Goal: Task Accomplishment & Management: Complete application form

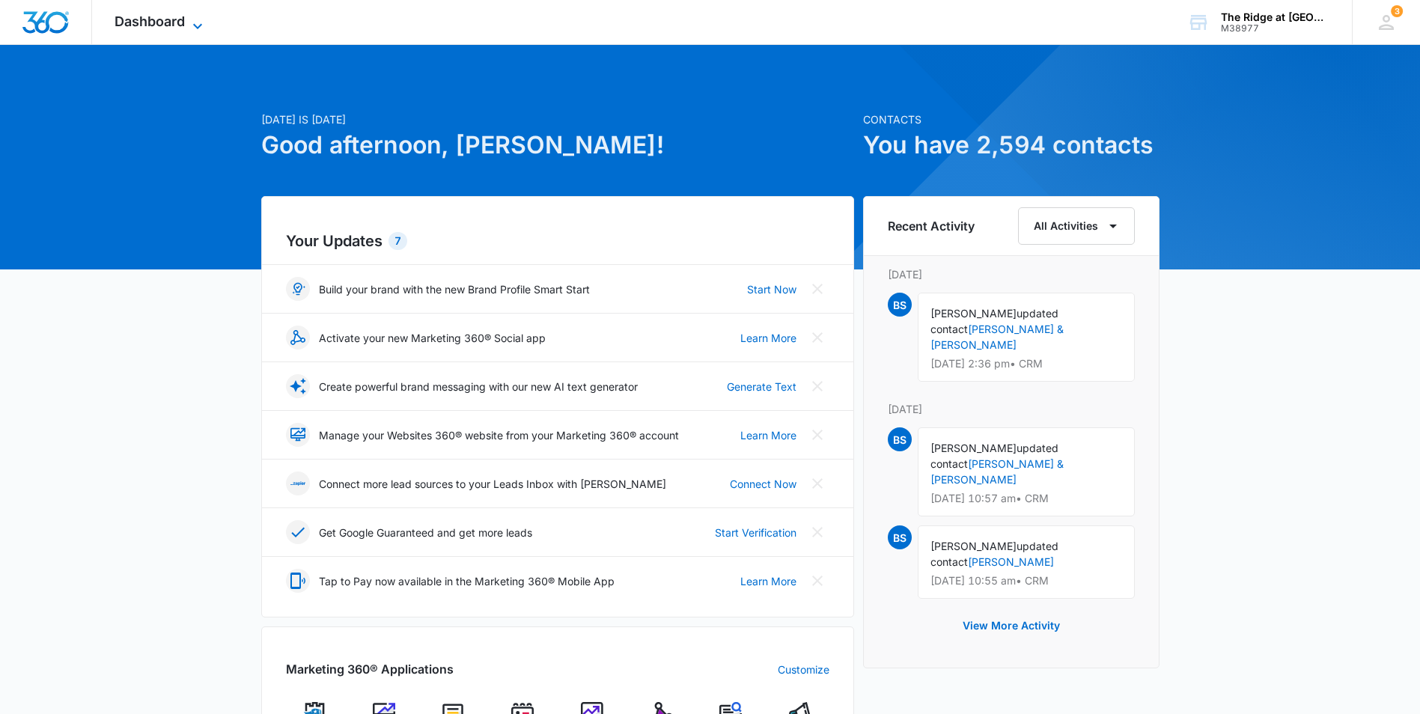
click at [133, 17] on span "Dashboard" at bounding box center [150, 21] width 70 height 16
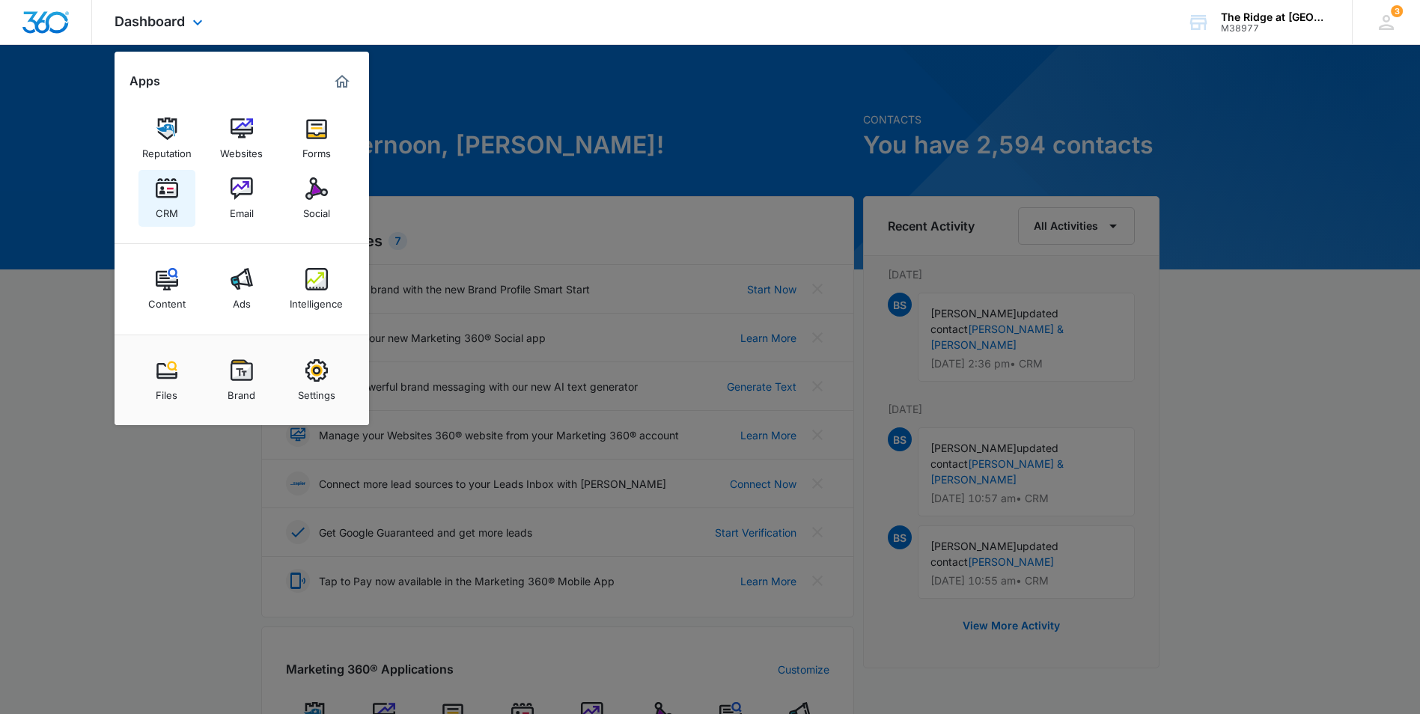
click at [168, 188] on img at bounding box center [167, 188] width 22 height 22
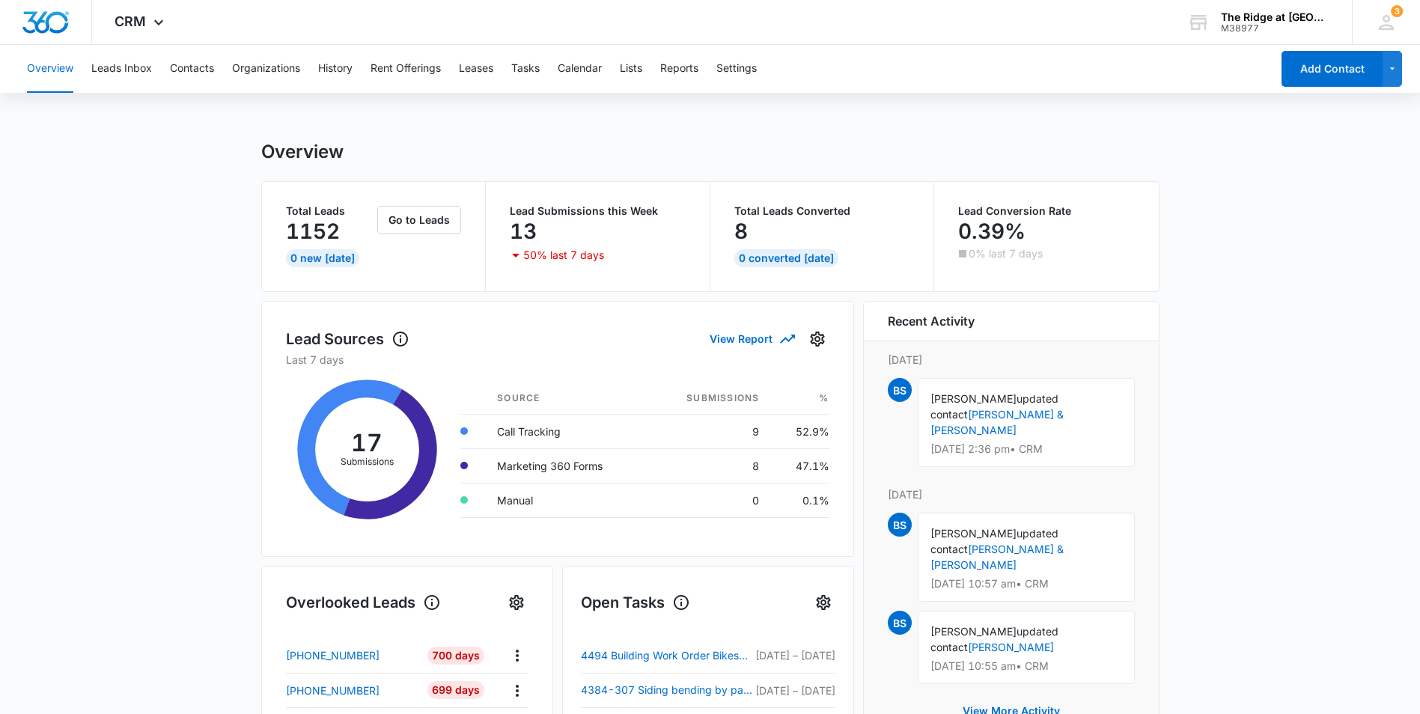
click at [544, 64] on div "Overview Leads Inbox Contacts Organizations History Rent Offerings Leases Tasks…" at bounding box center [644, 69] width 1253 height 48
click at [519, 72] on button "Tasks" at bounding box center [525, 69] width 28 height 48
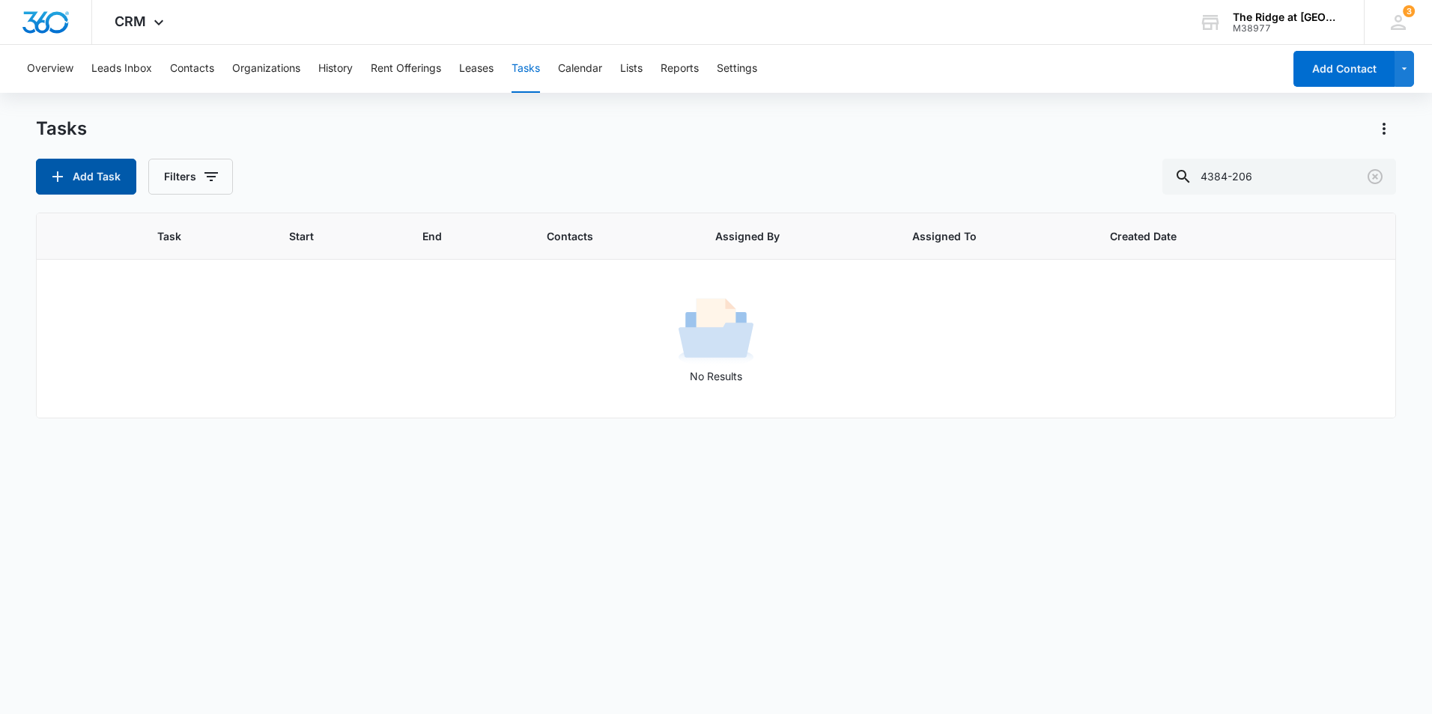
click at [79, 186] on button "Add Task" at bounding box center [86, 177] width 100 height 36
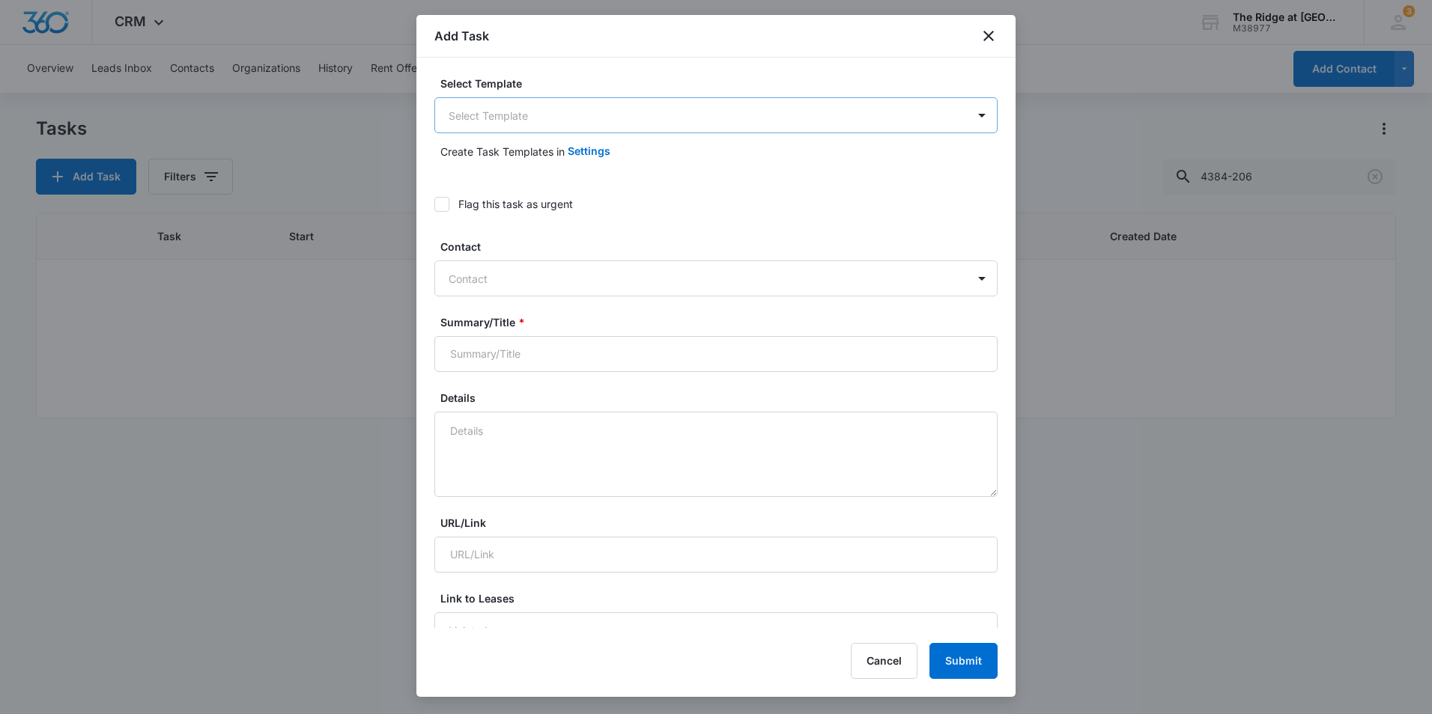
click at [553, 128] on body "CRM Apps Reputation Websites Forms CRM Email Social Content Ads Intelligence Fi…" at bounding box center [716, 357] width 1432 height 714
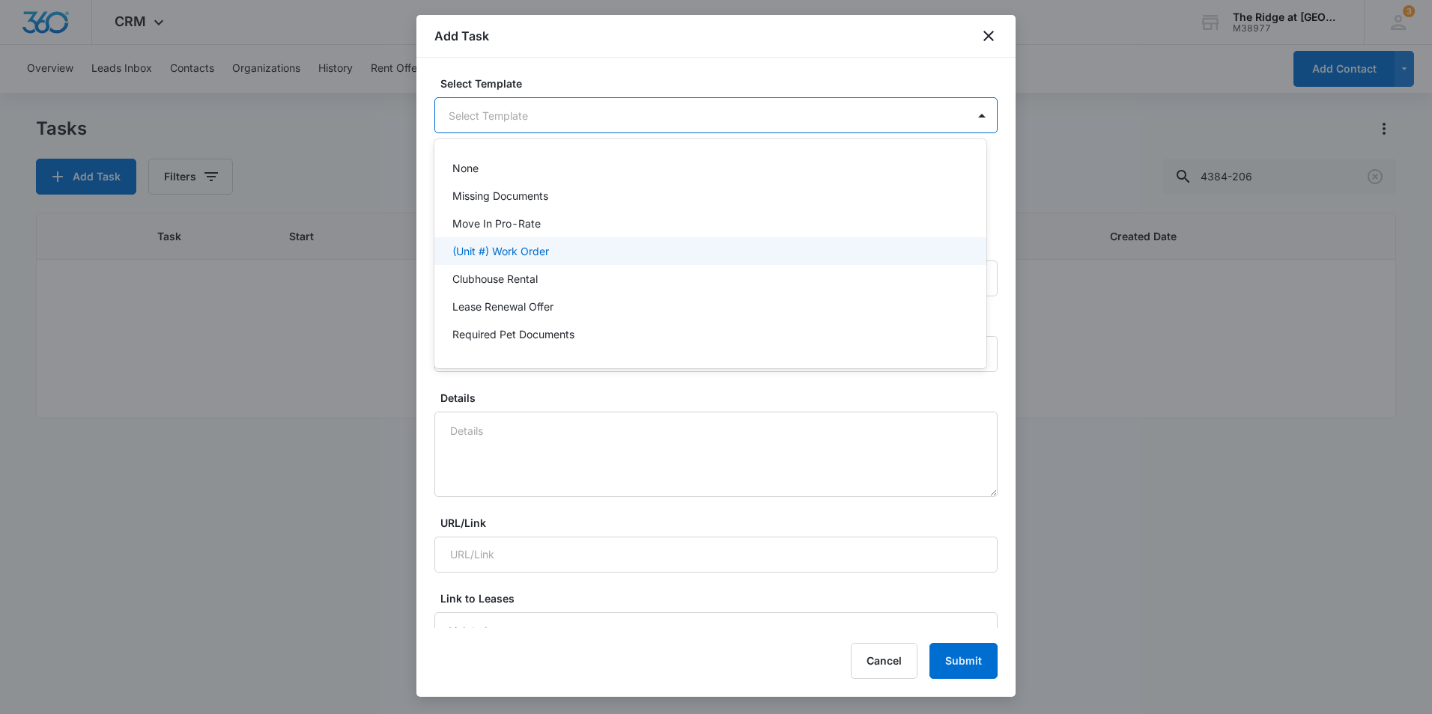
click at [531, 243] on div "(Unit #) Work Order" at bounding box center [710, 251] width 552 height 28
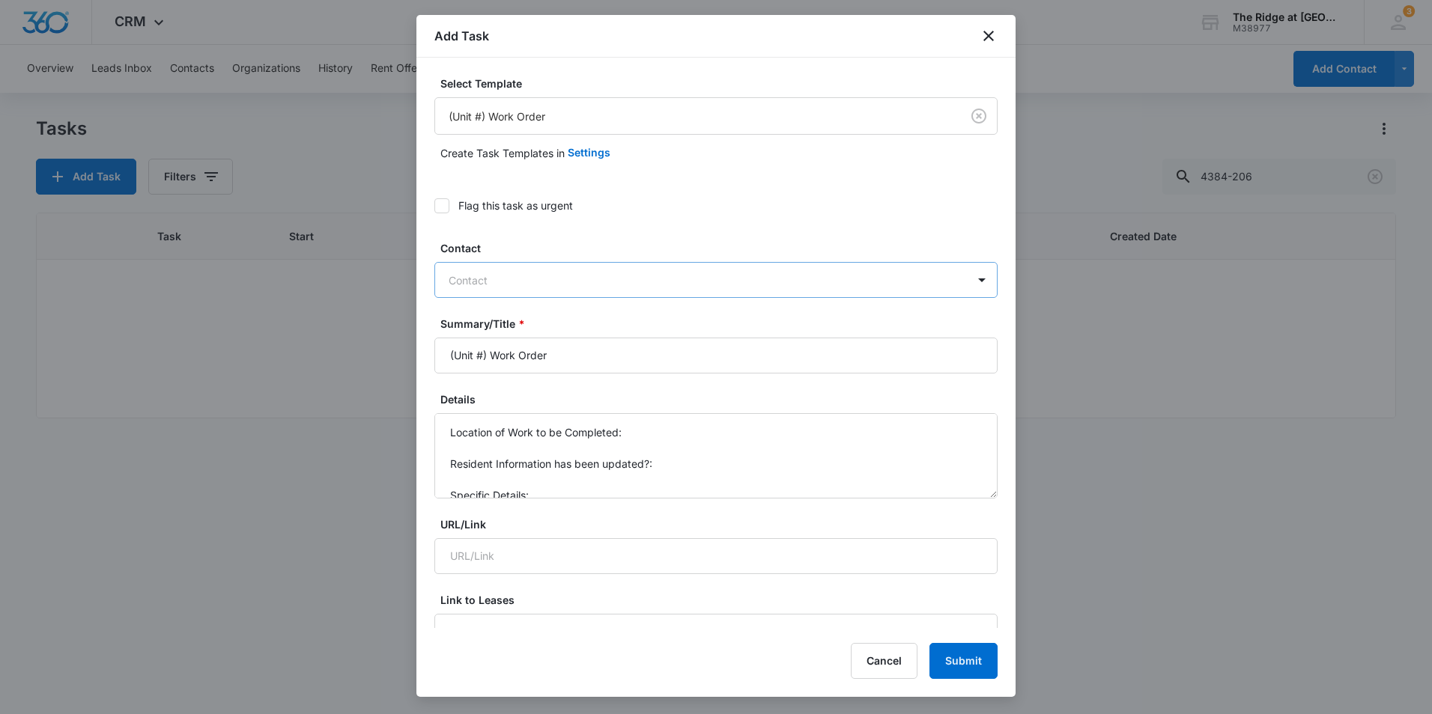
click at [535, 280] on div at bounding box center [707, 280] width 517 height 19
drag, startPoint x: 488, startPoint y: 357, endPoint x: 424, endPoint y: 358, distance: 64.4
click at [424, 358] on div "Select Template (Unit #) Work Order Create Task Templates in Settings Flag this…" at bounding box center [715, 343] width 599 height 571
type input "Work Order"
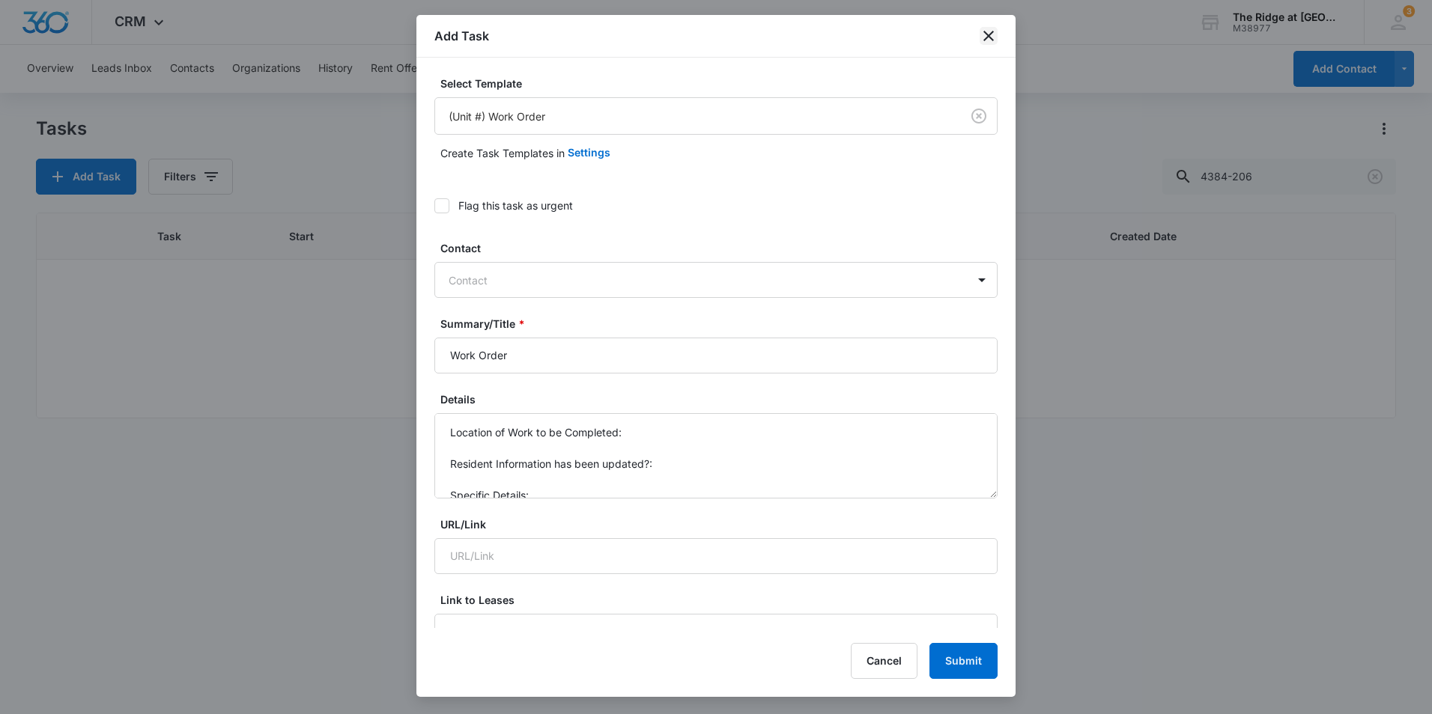
click at [990, 34] on icon "close" at bounding box center [988, 36] width 10 height 10
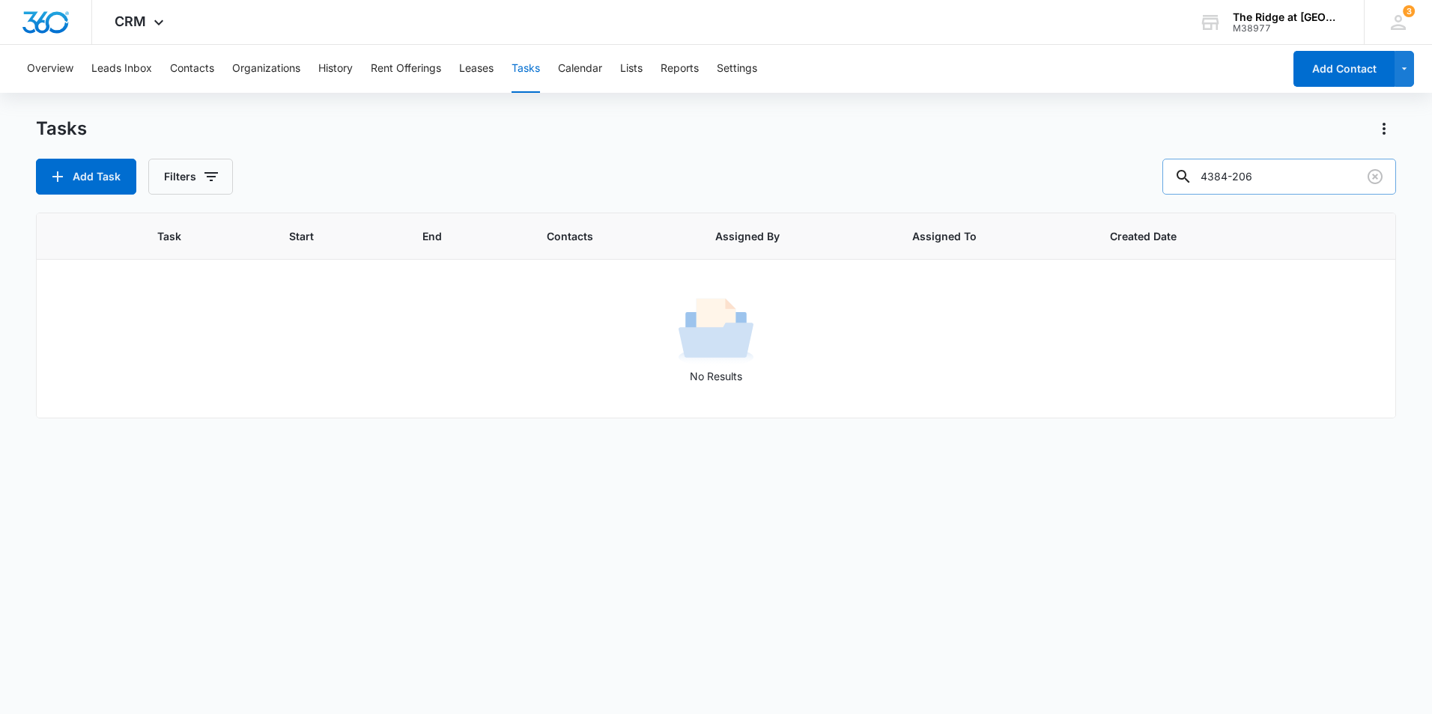
click at [1388, 168] on input "4384-206" at bounding box center [1279, 177] width 234 height 36
click at [1368, 174] on icon "Clear" at bounding box center [1375, 177] width 18 height 18
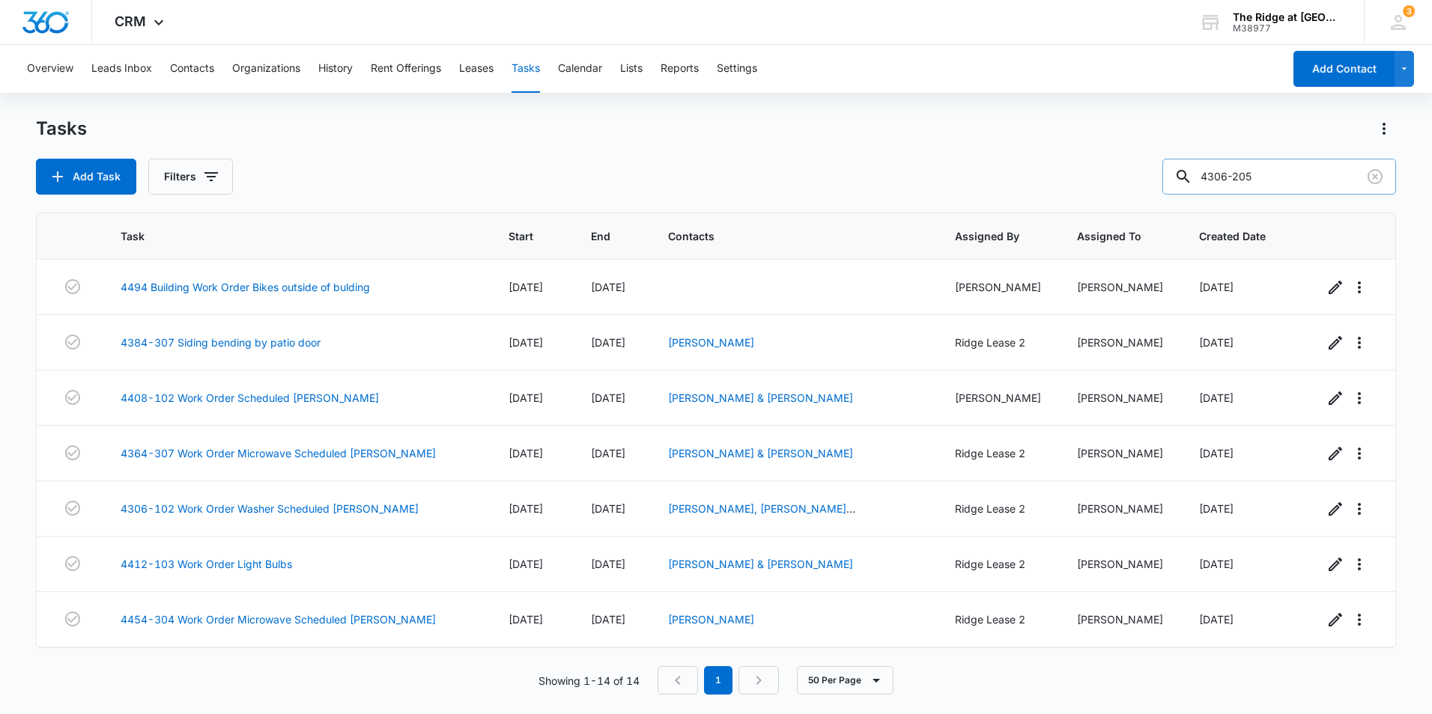
type input "4306-205"
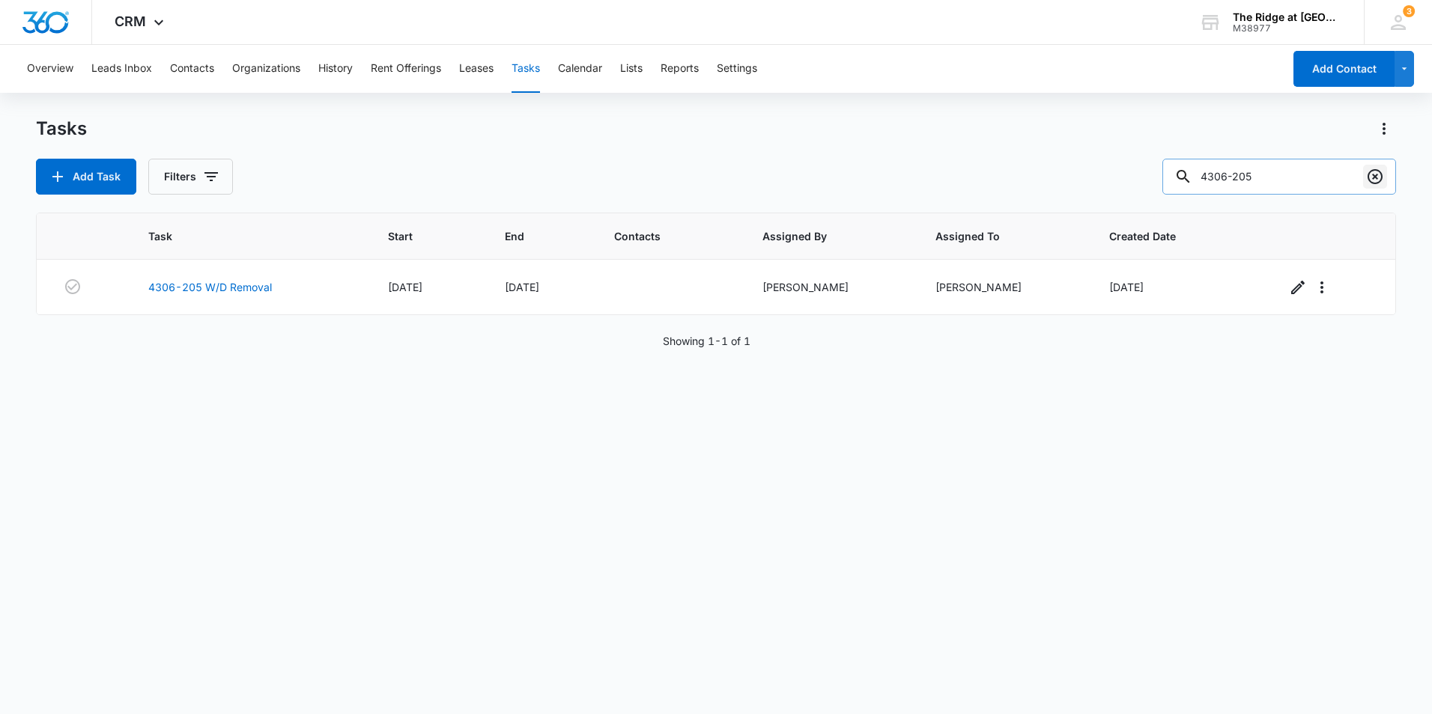
click at [1375, 174] on icon "Clear" at bounding box center [1375, 177] width 18 height 18
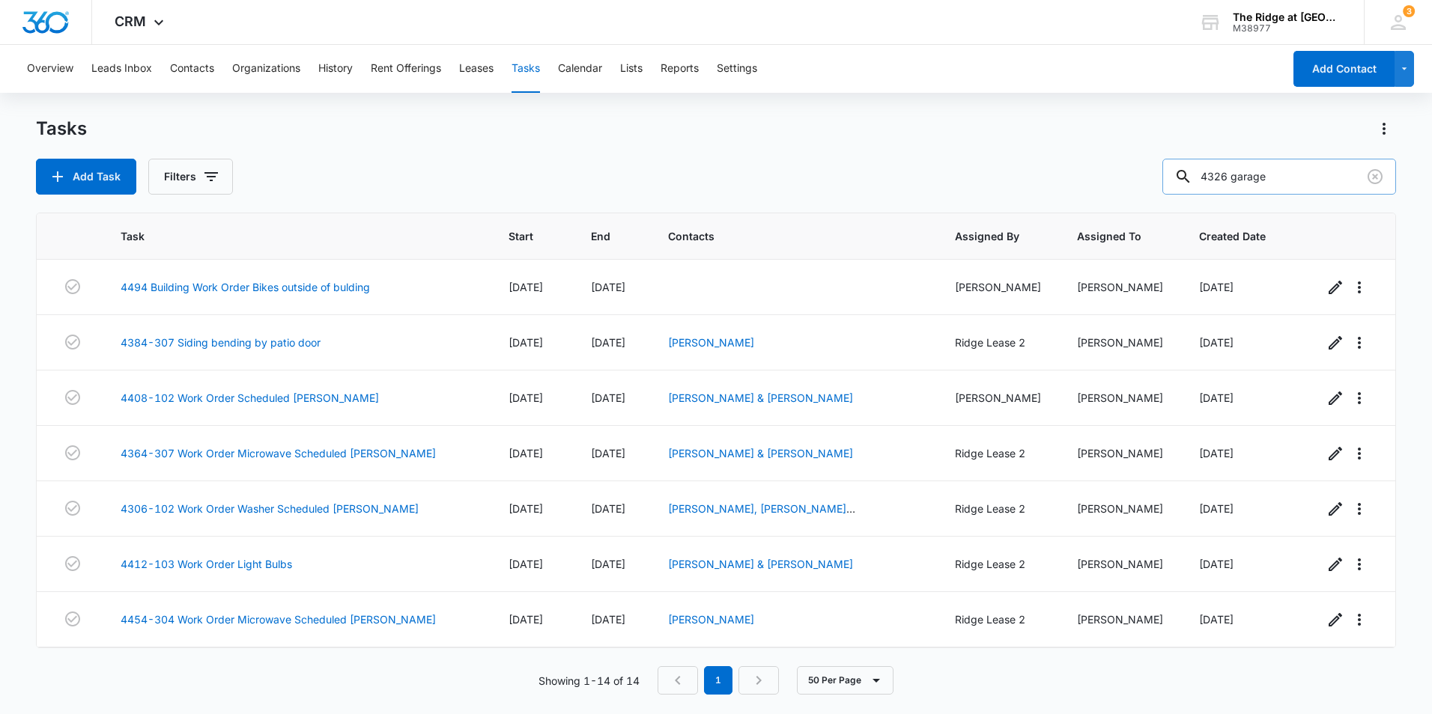
type input "4326 garage"
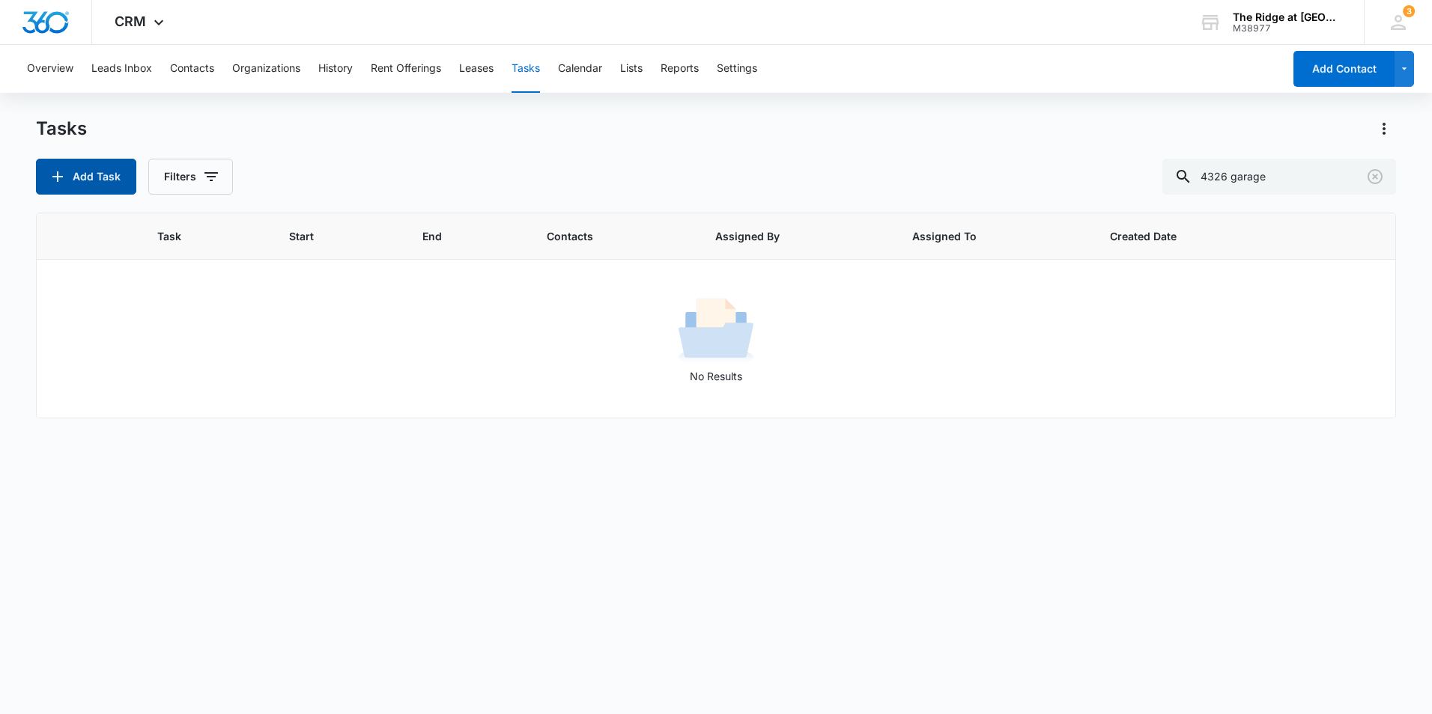
click at [42, 171] on button "Add Task" at bounding box center [86, 177] width 100 height 36
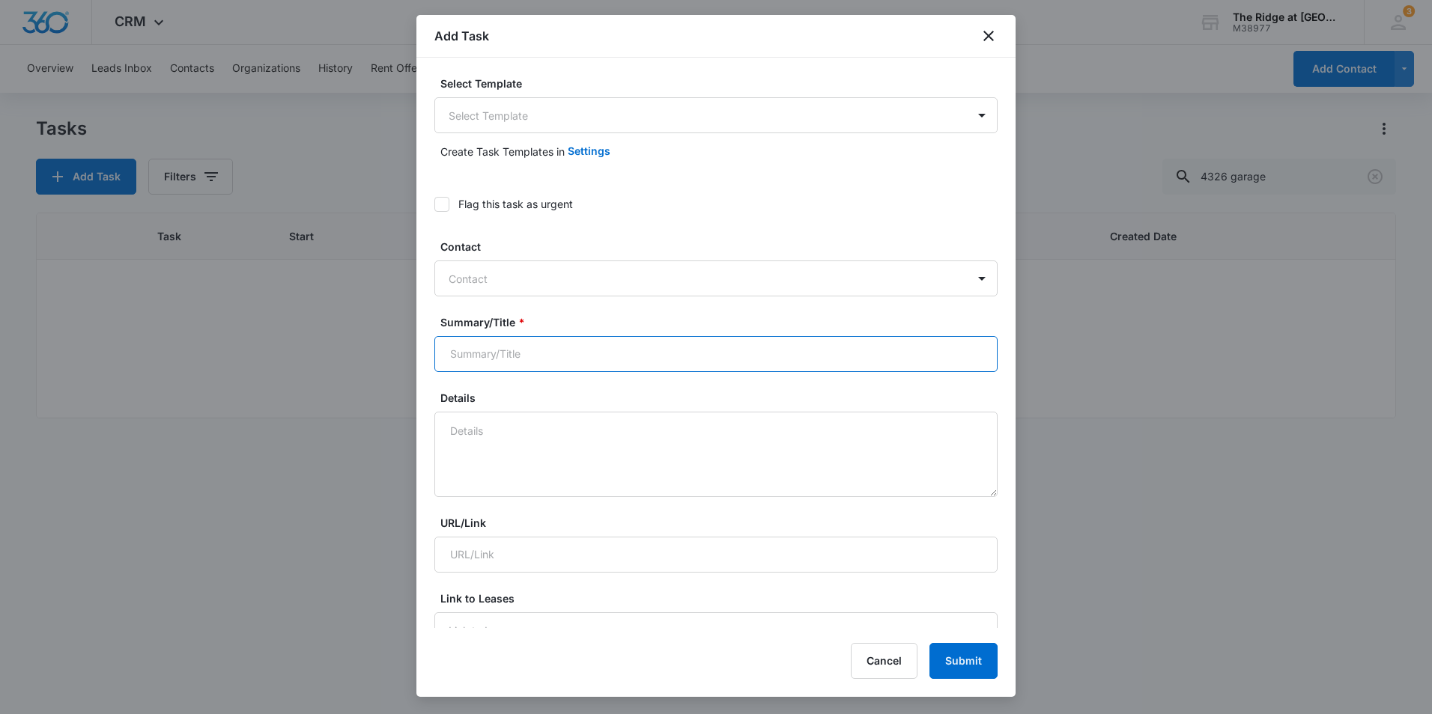
click at [502, 349] on input "Summary/Title *" at bounding box center [715, 354] width 563 height 36
type input "4326 garage #1"
click at [567, 133] on div "Create Task Templates in Settings" at bounding box center [715, 151] width 563 height 36
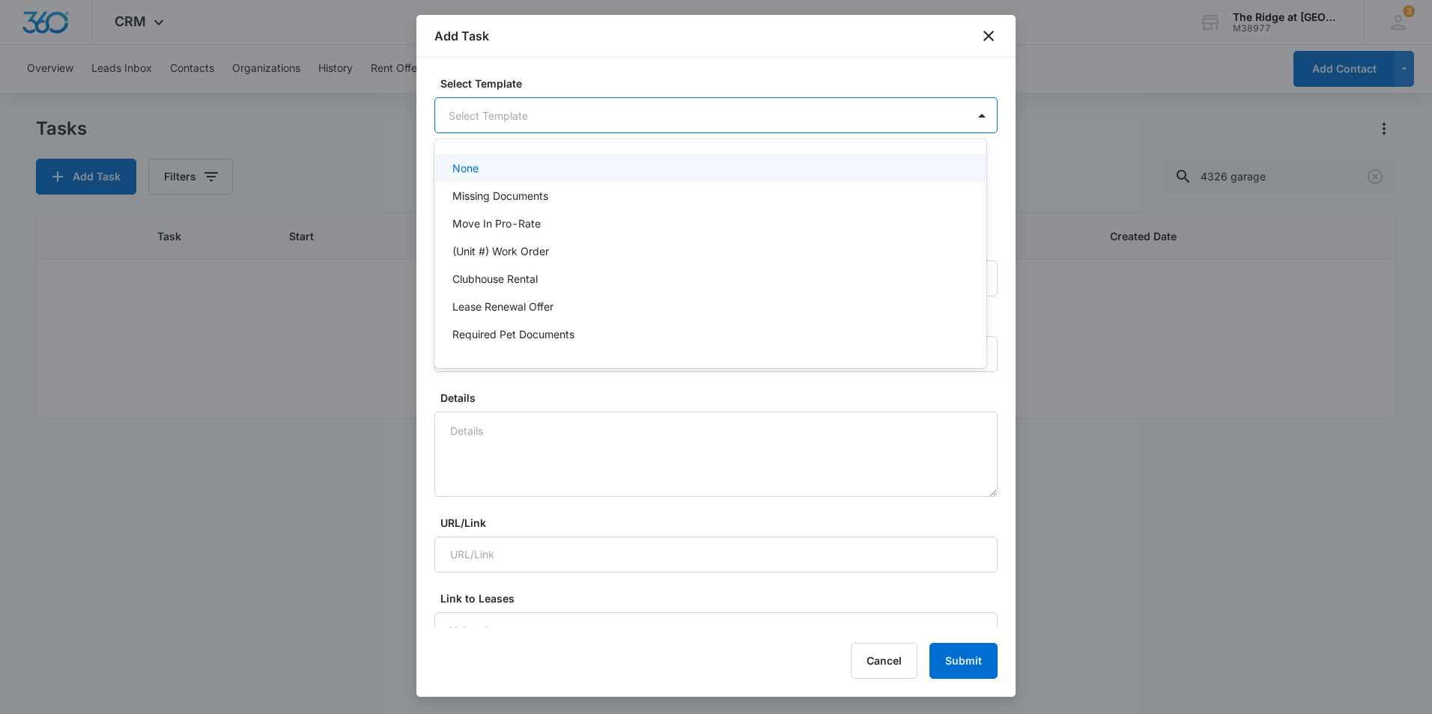
click at [567, 121] on body "CRM Apps Reputation Websites Forms CRM Email Social Content Ads Intelligence Fi…" at bounding box center [716, 357] width 1432 height 714
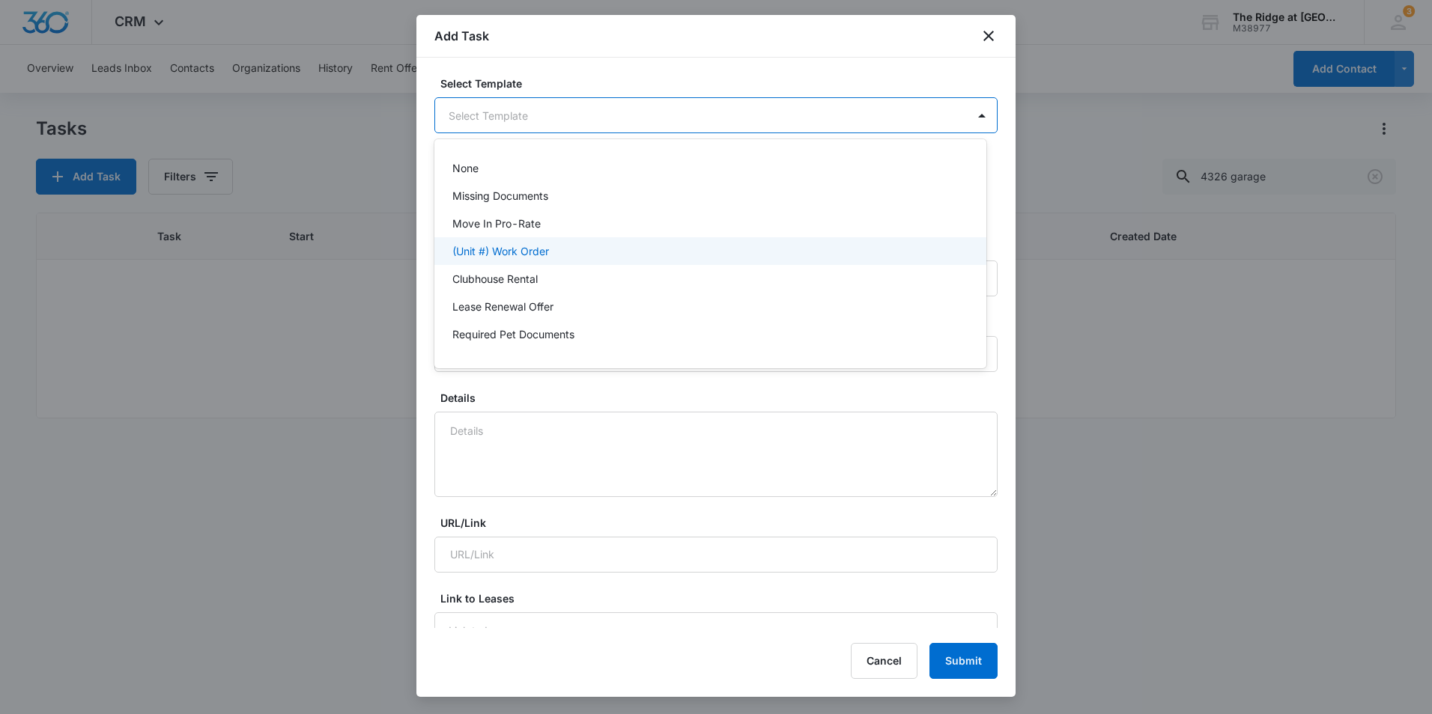
click at [548, 245] on p "(Unit #) Work Order" at bounding box center [500, 251] width 97 height 16
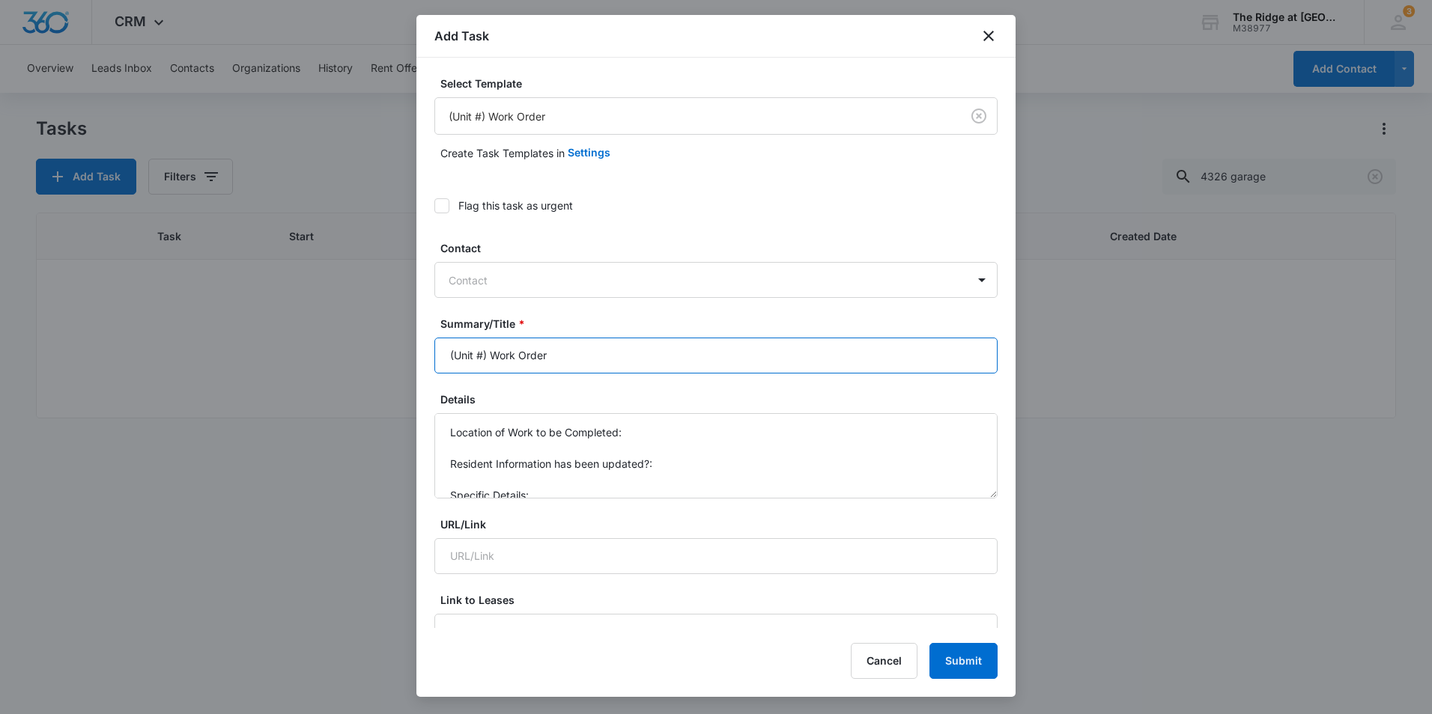
drag, startPoint x: 572, startPoint y: 355, endPoint x: 421, endPoint y: 356, distance: 151.3
click at [421, 356] on div "Select Template (Unit #) Work Order Create Task Templates in Settings Flag this…" at bounding box center [715, 343] width 599 height 571
type input "4326 Garage #1"
click at [710, 432] on textarea "Location of Work to be Completed: Resident Information has been updated?: Speci…" at bounding box center [715, 455] width 563 height 85
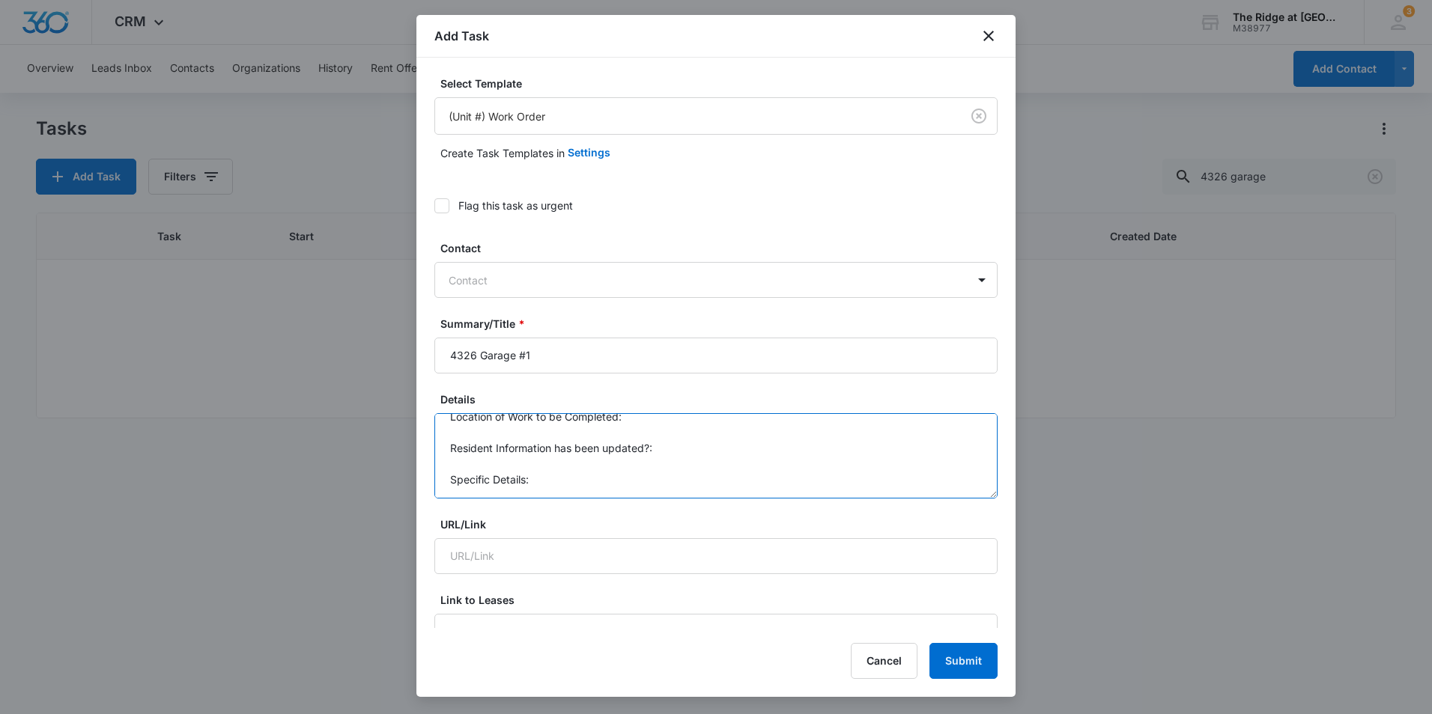
drag, startPoint x: 669, startPoint y: 481, endPoint x: 494, endPoint y: 488, distance: 174.6
click at [488, 489] on textarea "Location of Work to be Completed: Resident Information has been updated?: Speci…" at bounding box center [715, 455] width 563 height 85
drag, startPoint x: 549, startPoint y: 479, endPoint x: 434, endPoint y: 420, distance: 128.9
click at [434, 420] on textarea "Location of Work to be Completed: Resident Information has been updated?: Speci…" at bounding box center [715, 455] width 563 height 85
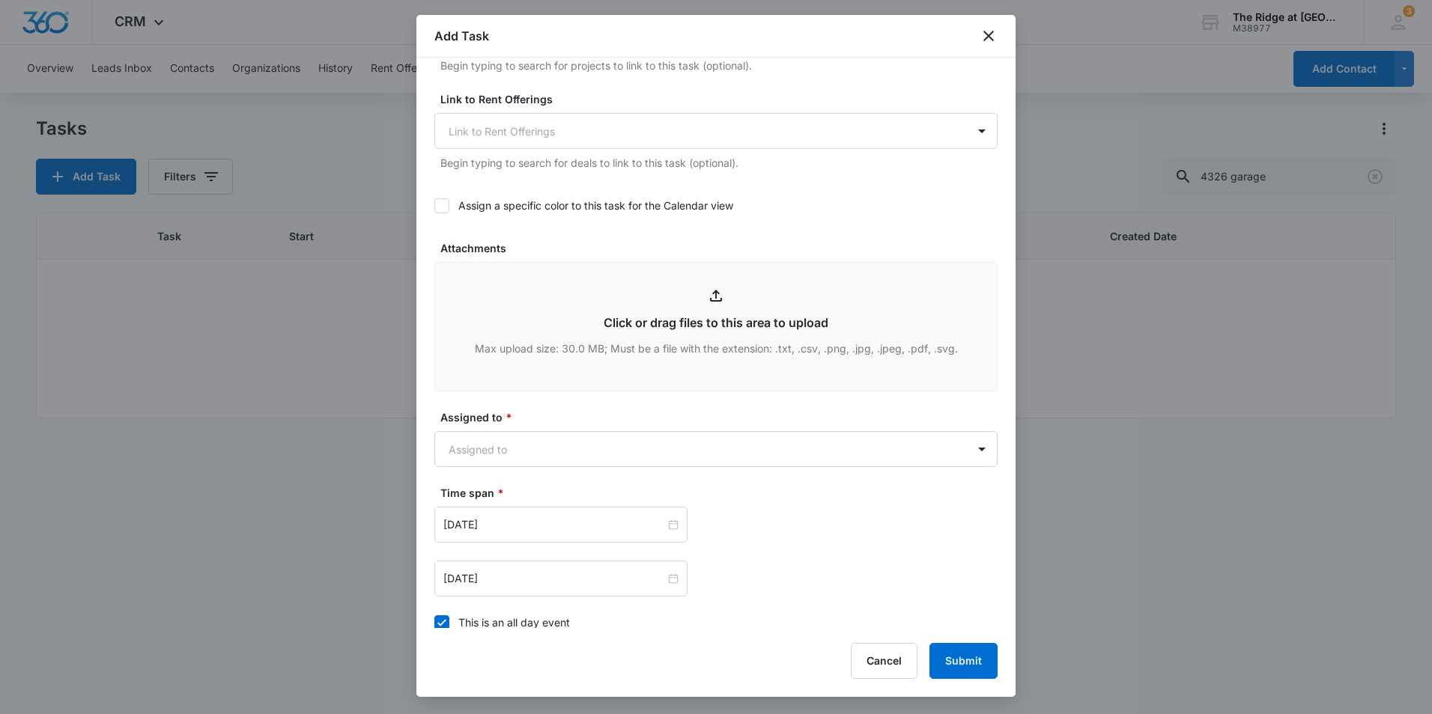
scroll to position [599, 0]
type textarea "Clean out garage from turn"
click at [670, 446] on body "CRM Apps Reputation Websites Forms CRM Email Social Content Ads Intelligence Fi…" at bounding box center [716, 357] width 1432 height 714
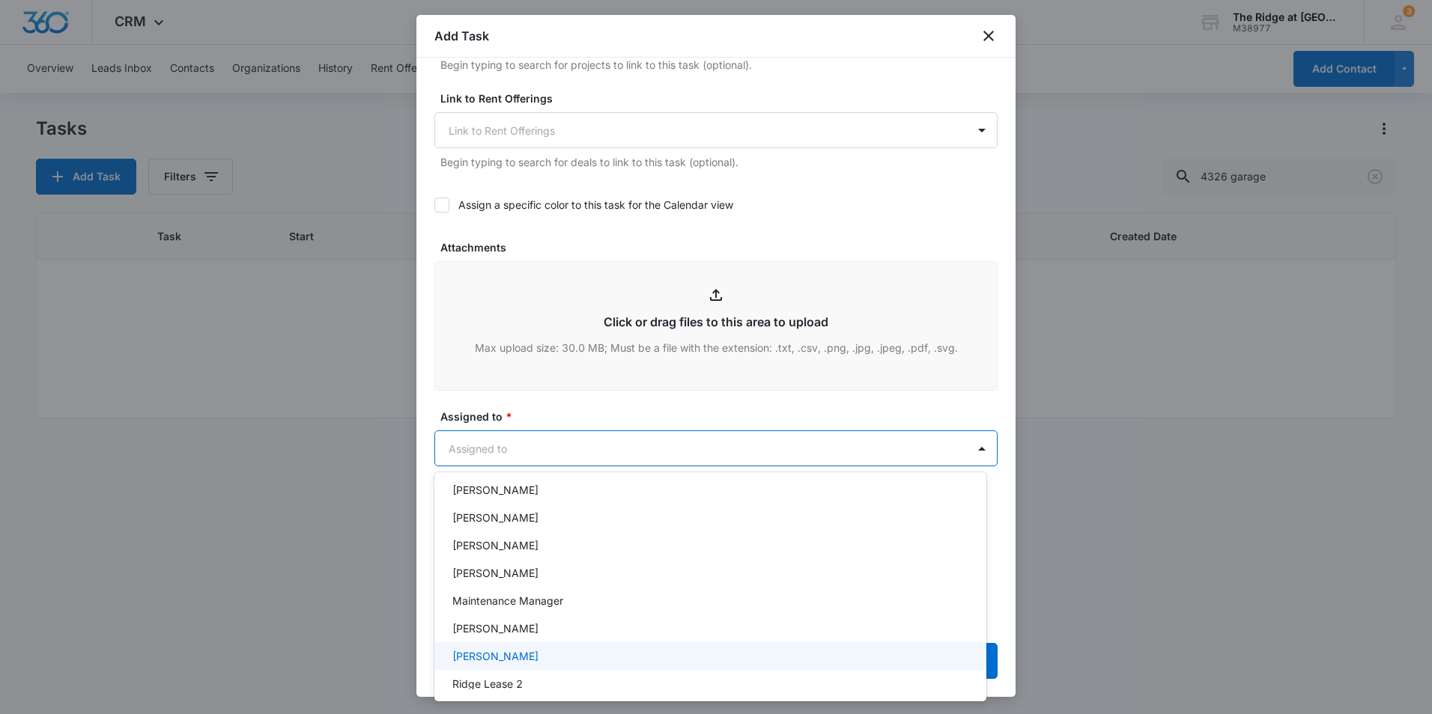
scroll to position [161, 0]
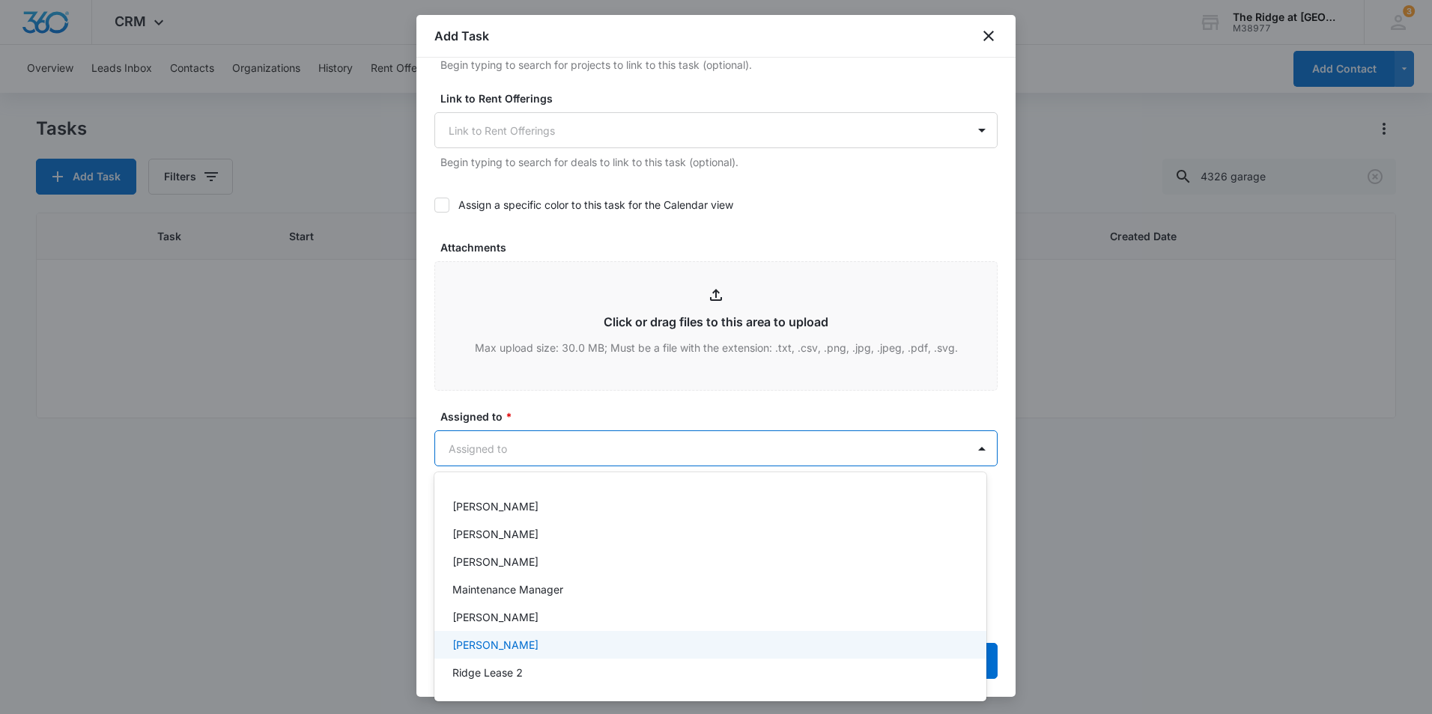
click at [557, 647] on div "Ricardo Marin" at bounding box center [708, 645] width 513 height 16
click at [618, 404] on div at bounding box center [716, 357] width 1432 height 714
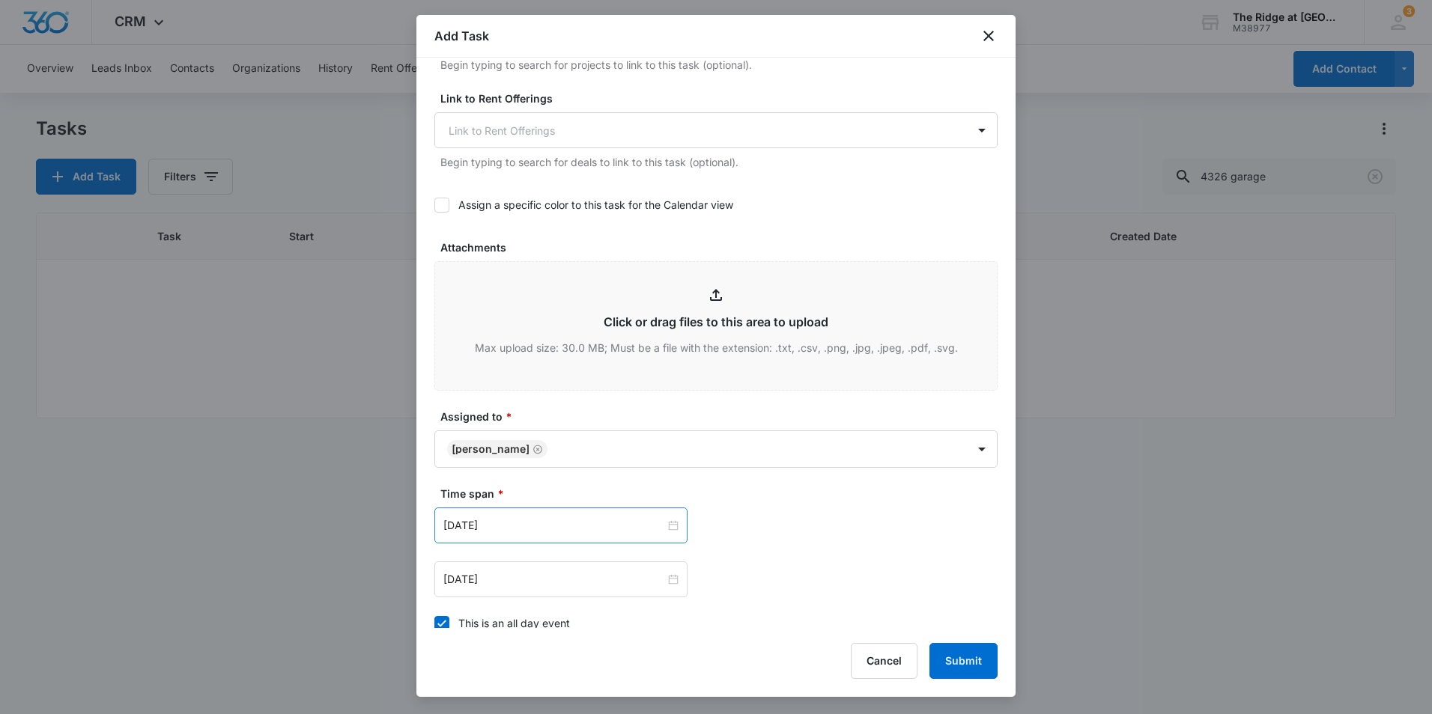
click at [532, 534] on div "Aug 1, 2023" at bounding box center [560, 526] width 253 height 36
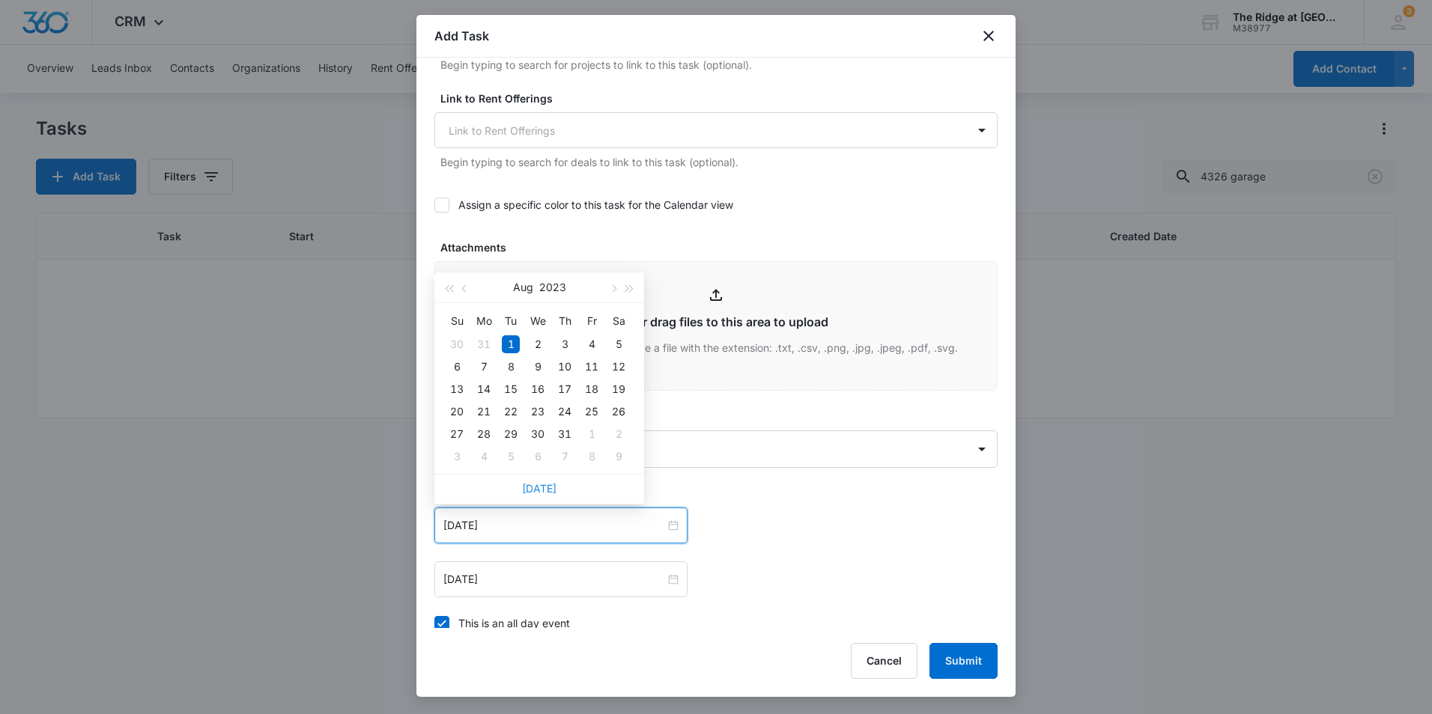
click at [547, 484] on link "Today" at bounding box center [539, 488] width 34 height 13
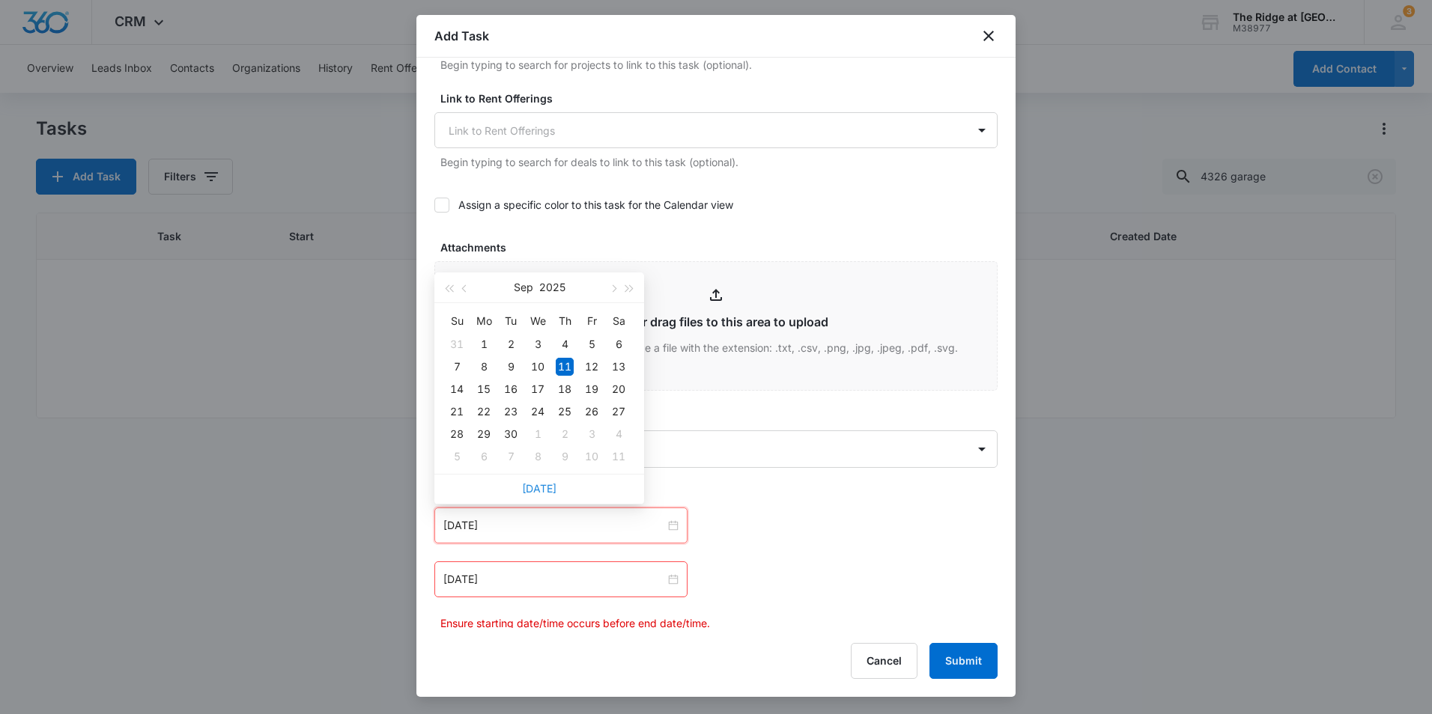
type input "Sep 11, 2025"
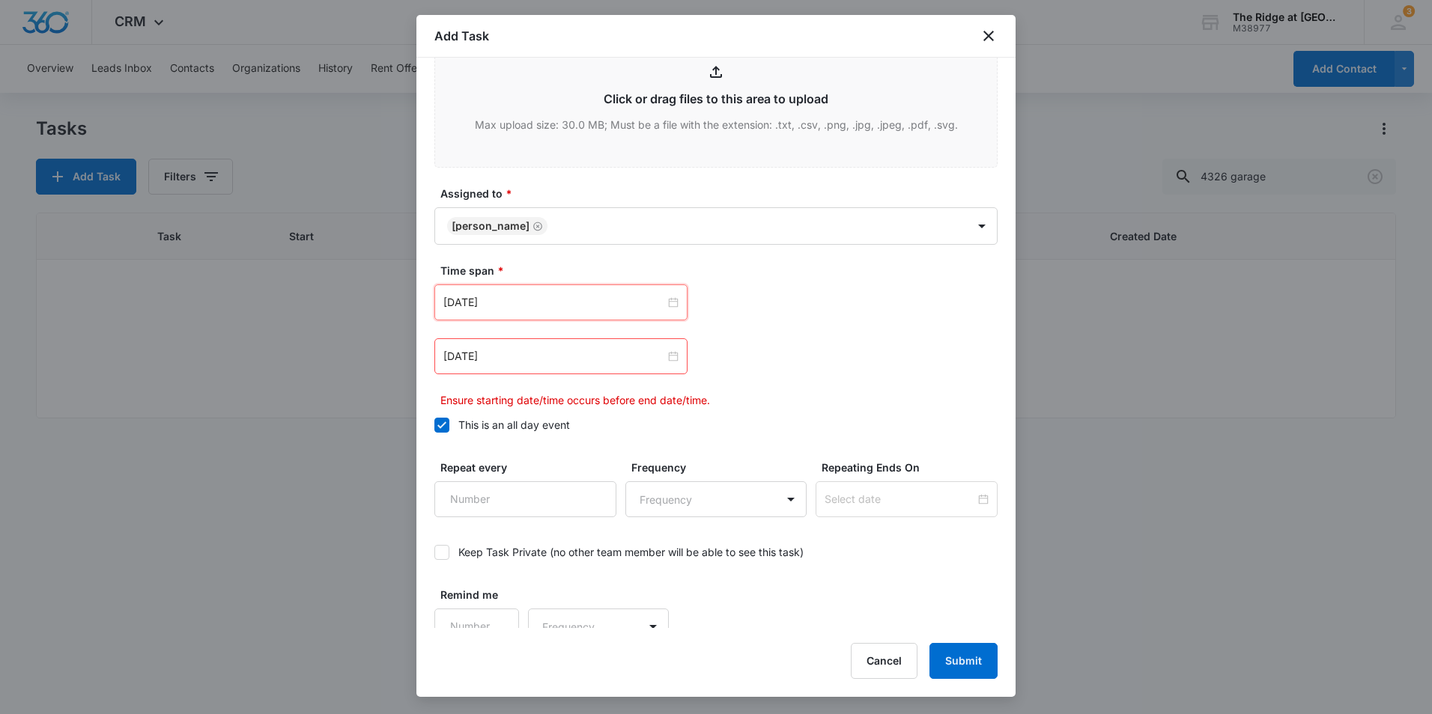
scroll to position [824, 0]
click at [544, 357] on input "Aug 2, 2023" at bounding box center [554, 355] width 222 height 16
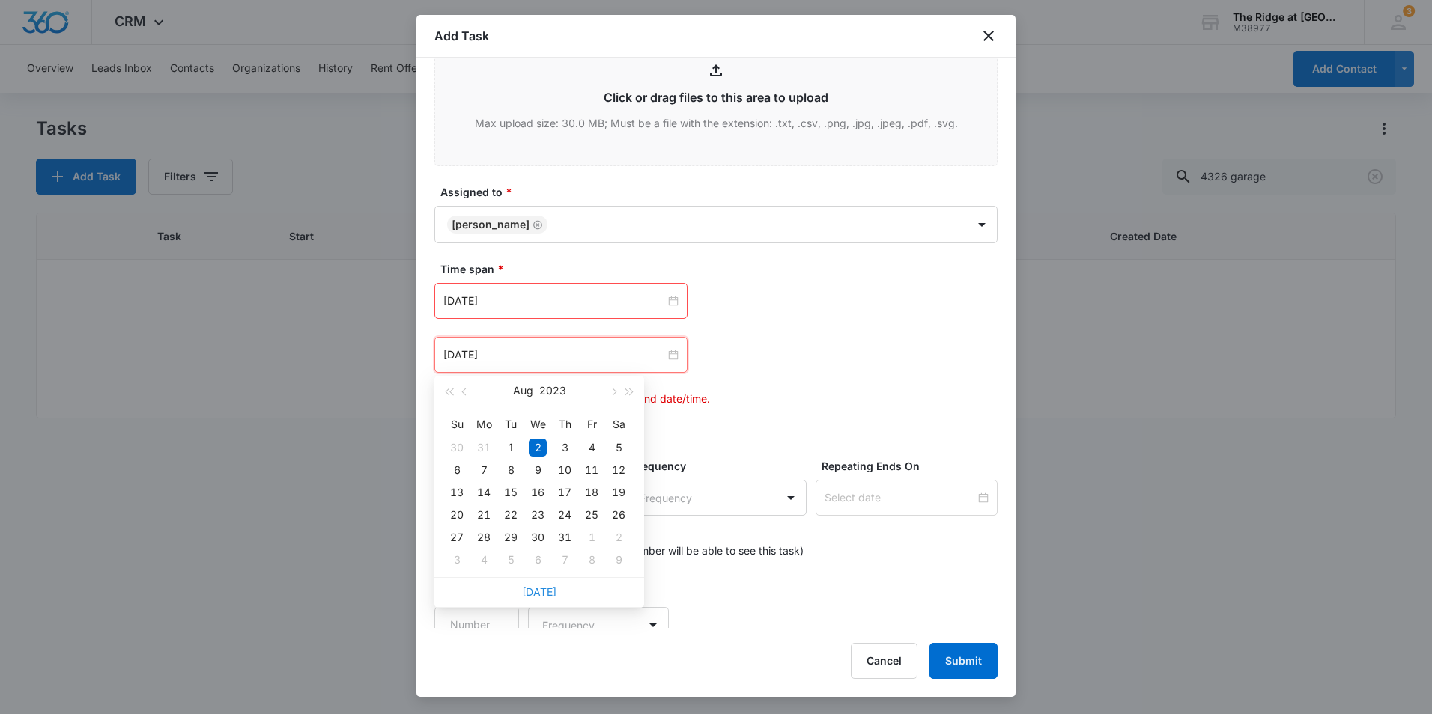
click at [538, 591] on link "Today" at bounding box center [539, 592] width 34 height 13
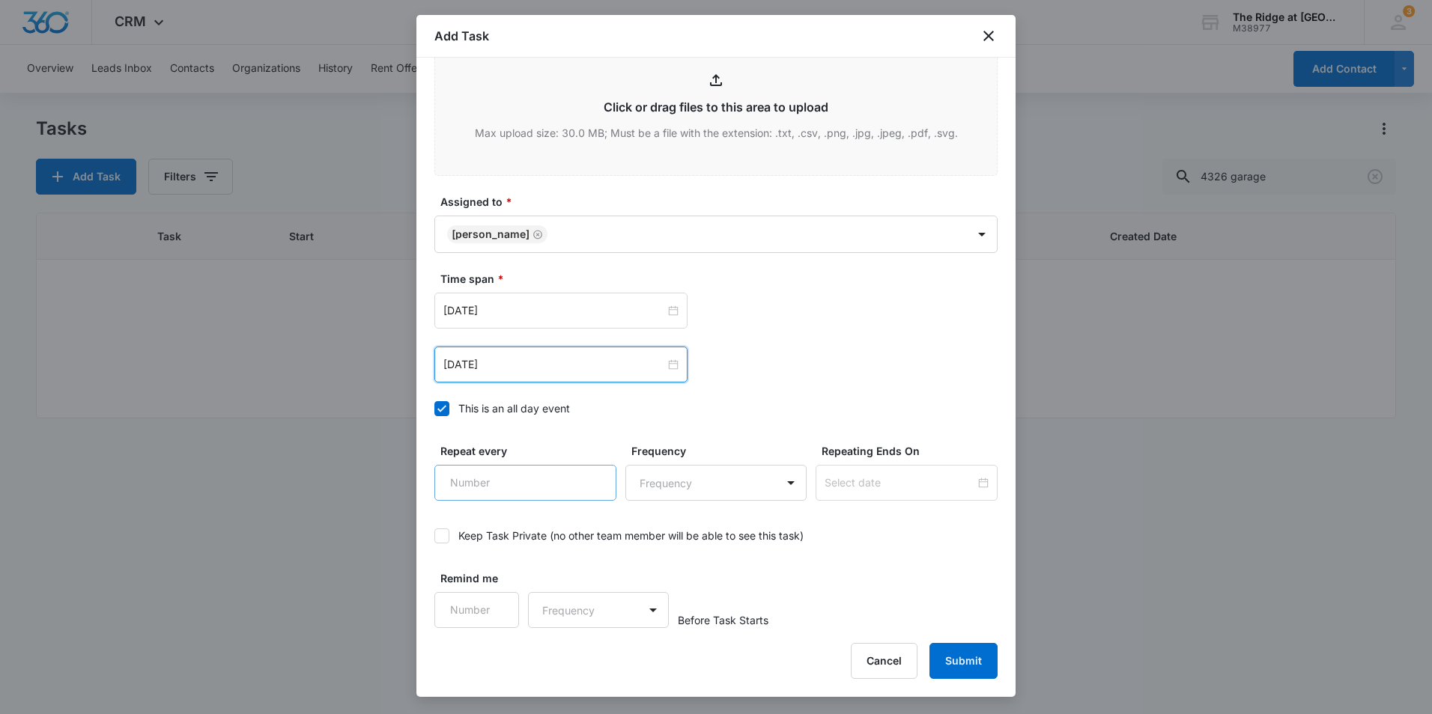
scroll to position [814, 0]
click at [538, 359] on input "Sep 11, 2025" at bounding box center [554, 364] width 222 height 16
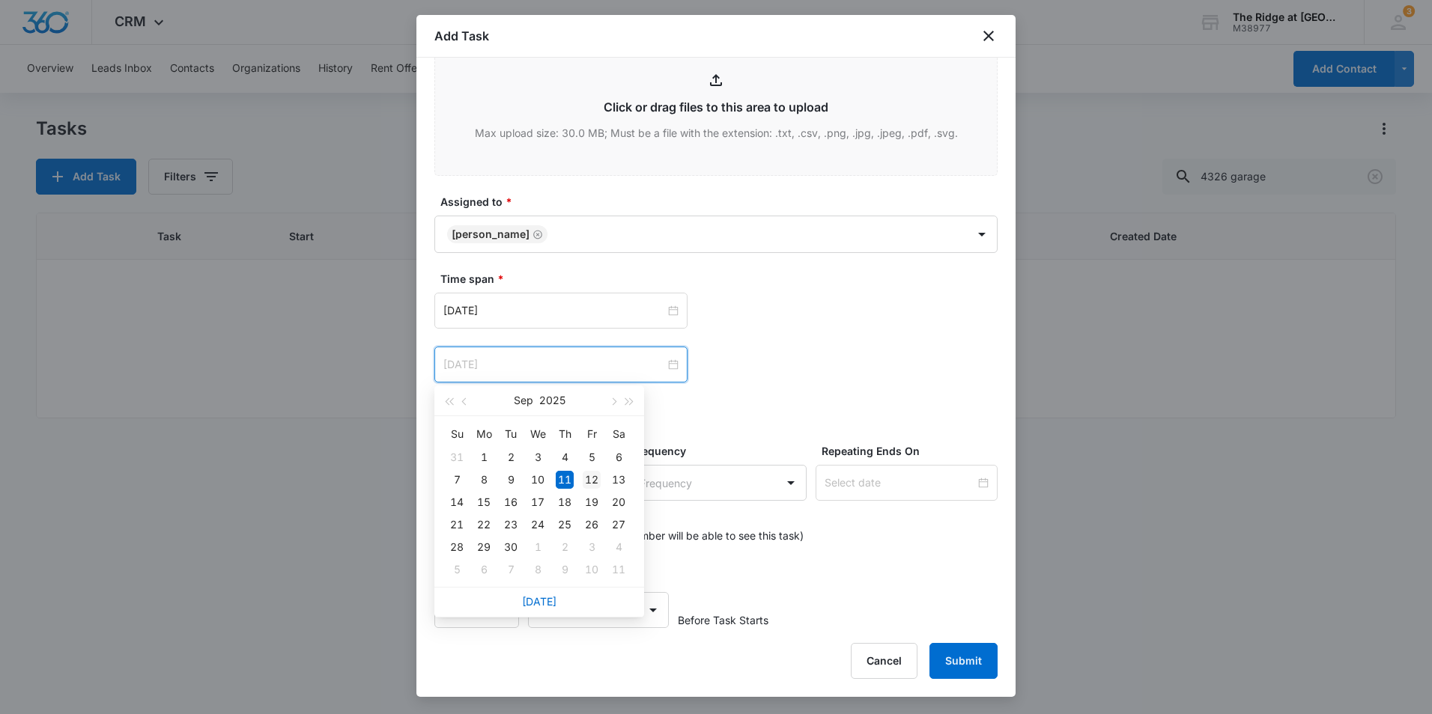
type input "Sep 12, 2025"
click at [593, 475] on div "12" at bounding box center [592, 480] width 18 height 18
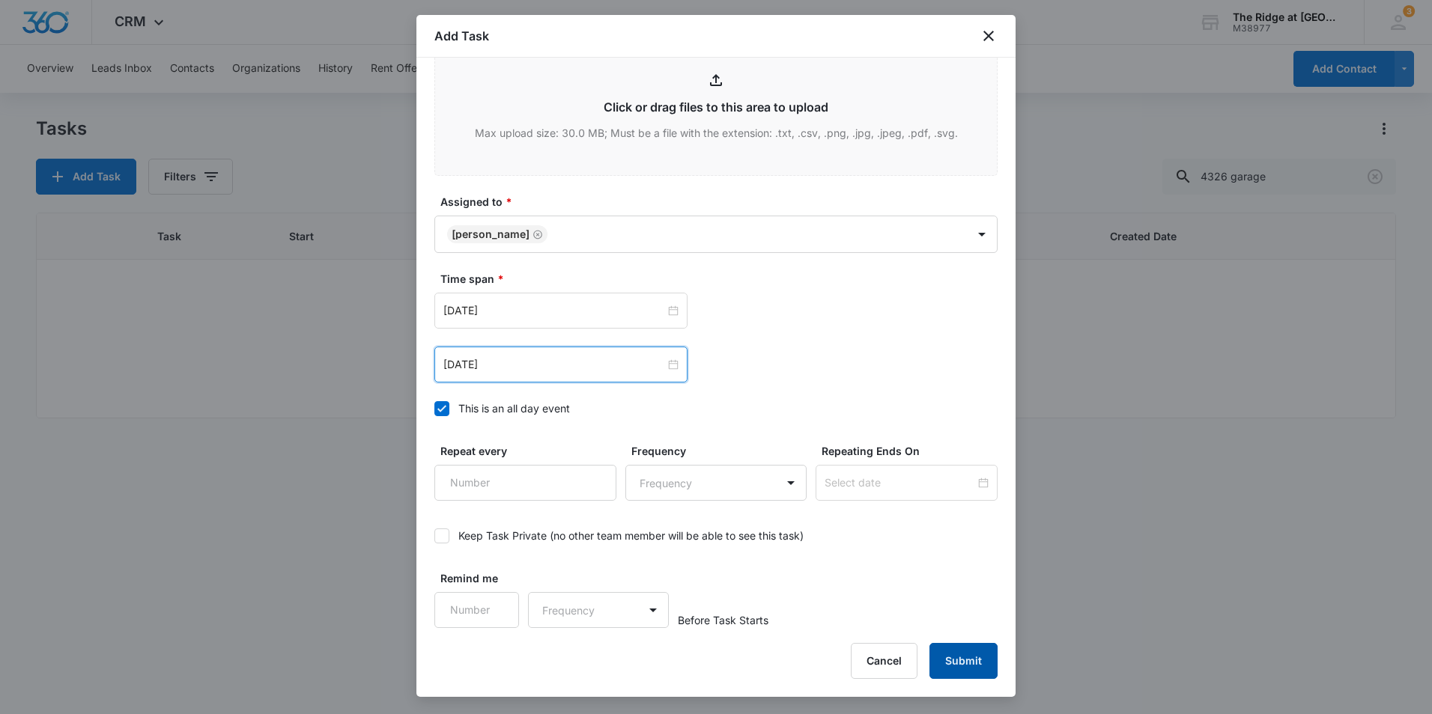
click at [968, 656] on button "Submit" at bounding box center [963, 661] width 68 height 36
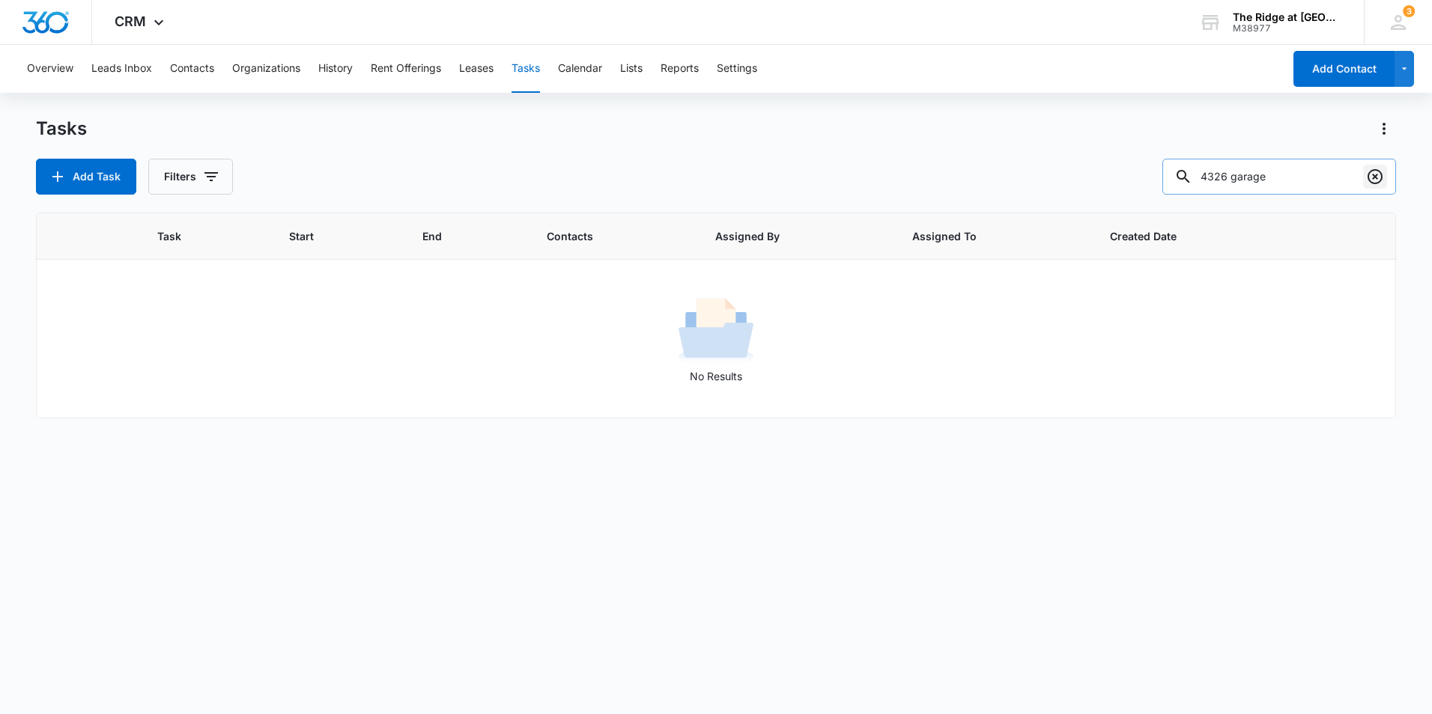
click at [1376, 171] on icon "Clear" at bounding box center [1374, 176] width 15 height 15
type input "4404-308"
click at [77, 165] on button "Add Task" at bounding box center [86, 177] width 100 height 36
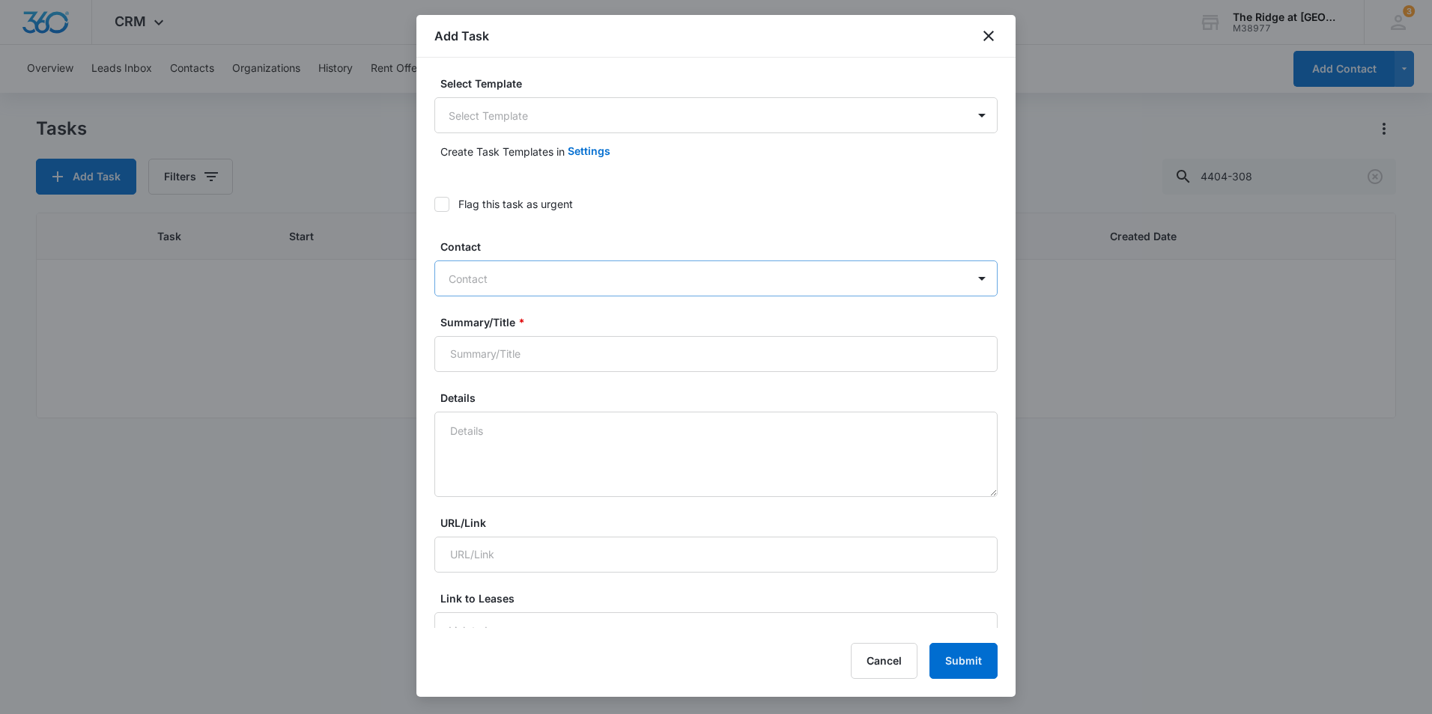
click at [505, 276] on div at bounding box center [707, 279] width 517 height 19
click at [535, 103] on body "CRM Apps Reputation Websites Forms CRM Email Social Content Ads Intelligence Fi…" at bounding box center [716, 357] width 1432 height 714
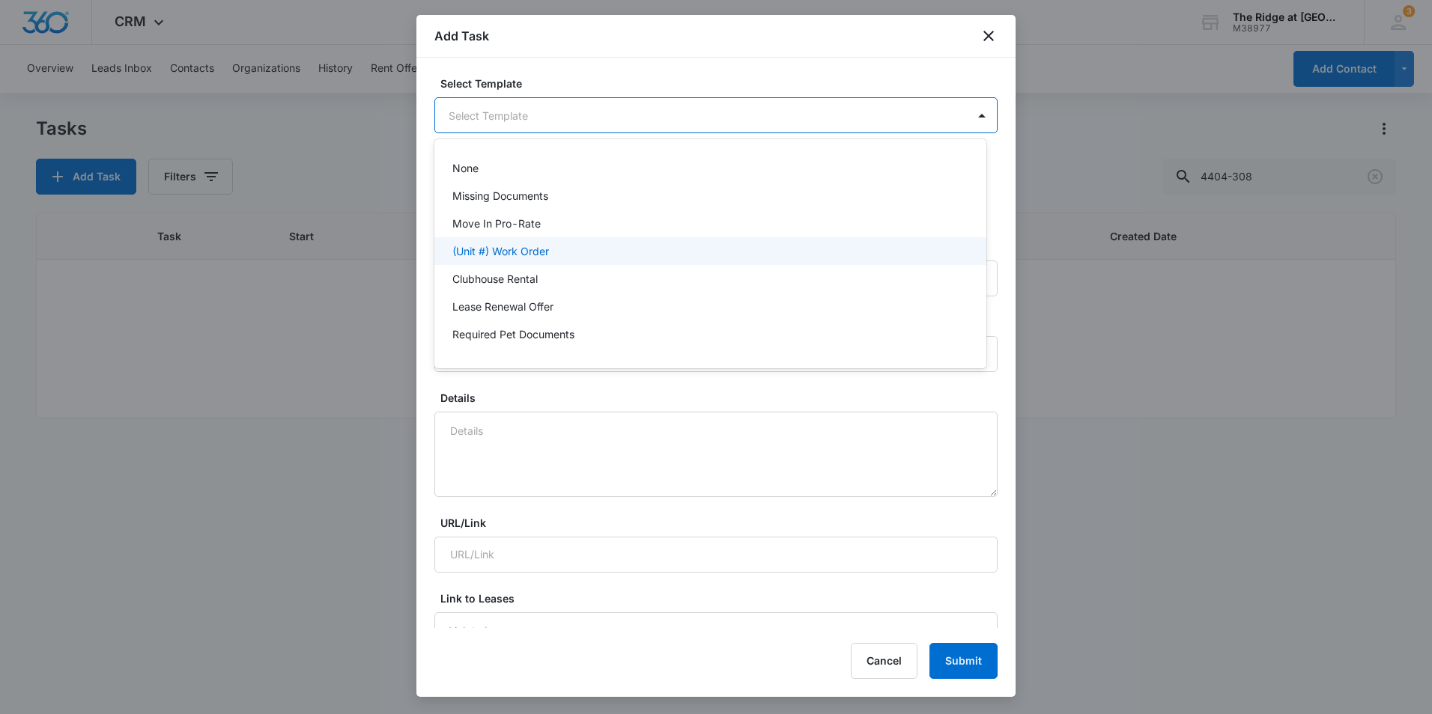
click at [502, 258] on p "(Unit #) Work Order" at bounding box center [500, 251] width 97 height 16
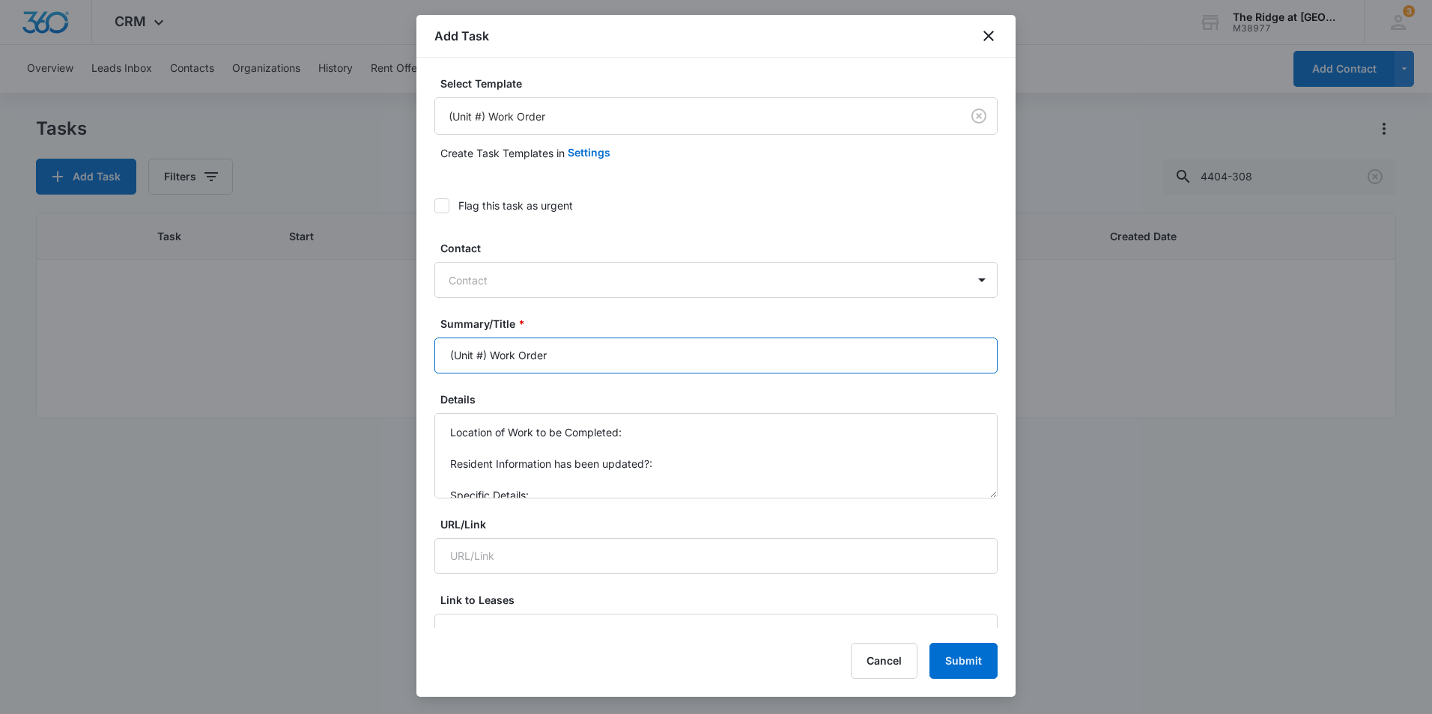
drag, startPoint x: 493, startPoint y: 353, endPoint x: 391, endPoint y: 352, distance: 101.8
click at [391, 352] on body "CRM Apps Reputation Websites Forms CRM Email Social Content Ads Intelligence Fi…" at bounding box center [716, 357] width 1432 height 714
click at [609, 355] on input "4404-308 Work Order" at bounding box center [715, 356] width 563 height 36
drag, startPoint x: 506, startPoint y: 357, endPoint x: 563, endPoint y: 358, distance: 56.9
click at [563, 358] on input "4404-308 Work Order Need W/D" at bounding box center [715, 356] width 563 height 36
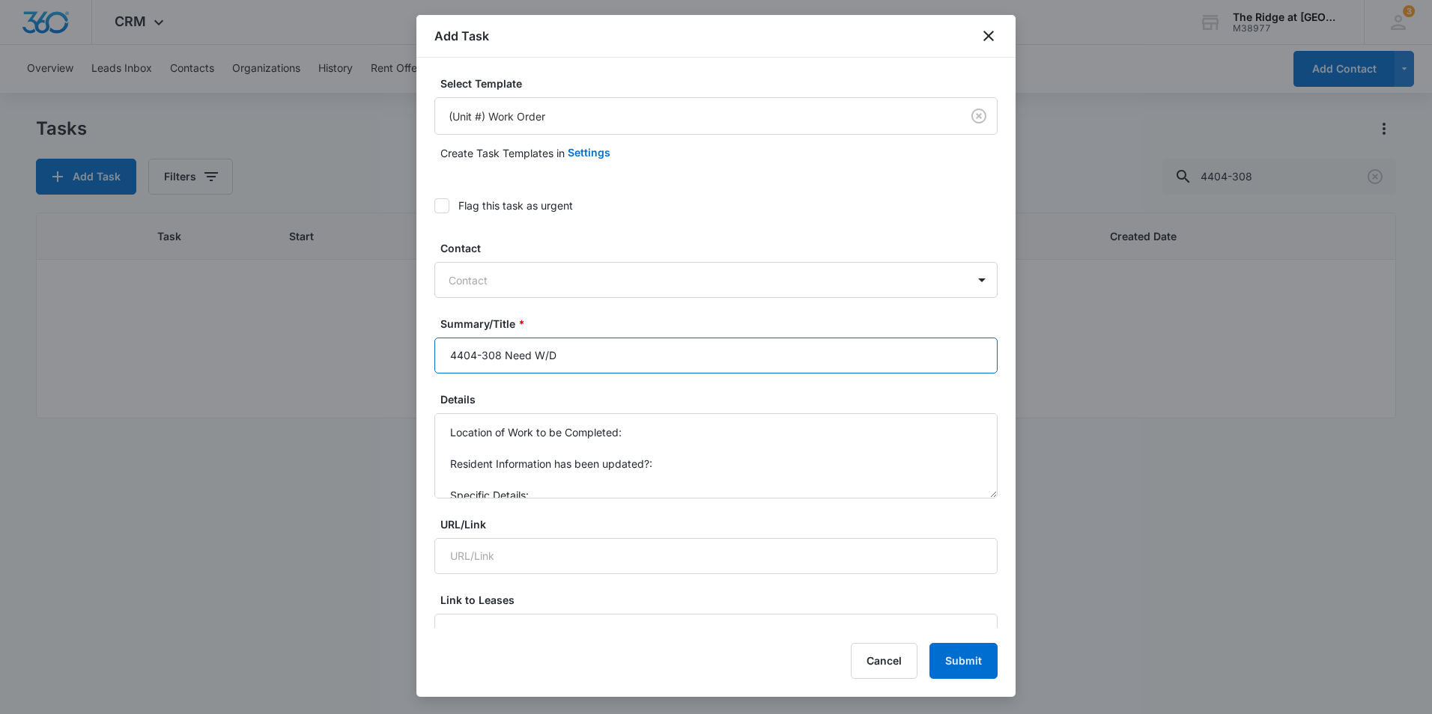
click at [529, 356] on input "4404-308 Need W/D" at bounding box center [715, 356] width 563 height 36
type input "4404-308 Needs W/D"
click at [682, 433] on textarea "Location of Work to be Completed: Resident Information has been updated?: Speci…" at bounding box center [715, 455] width 563 height 85
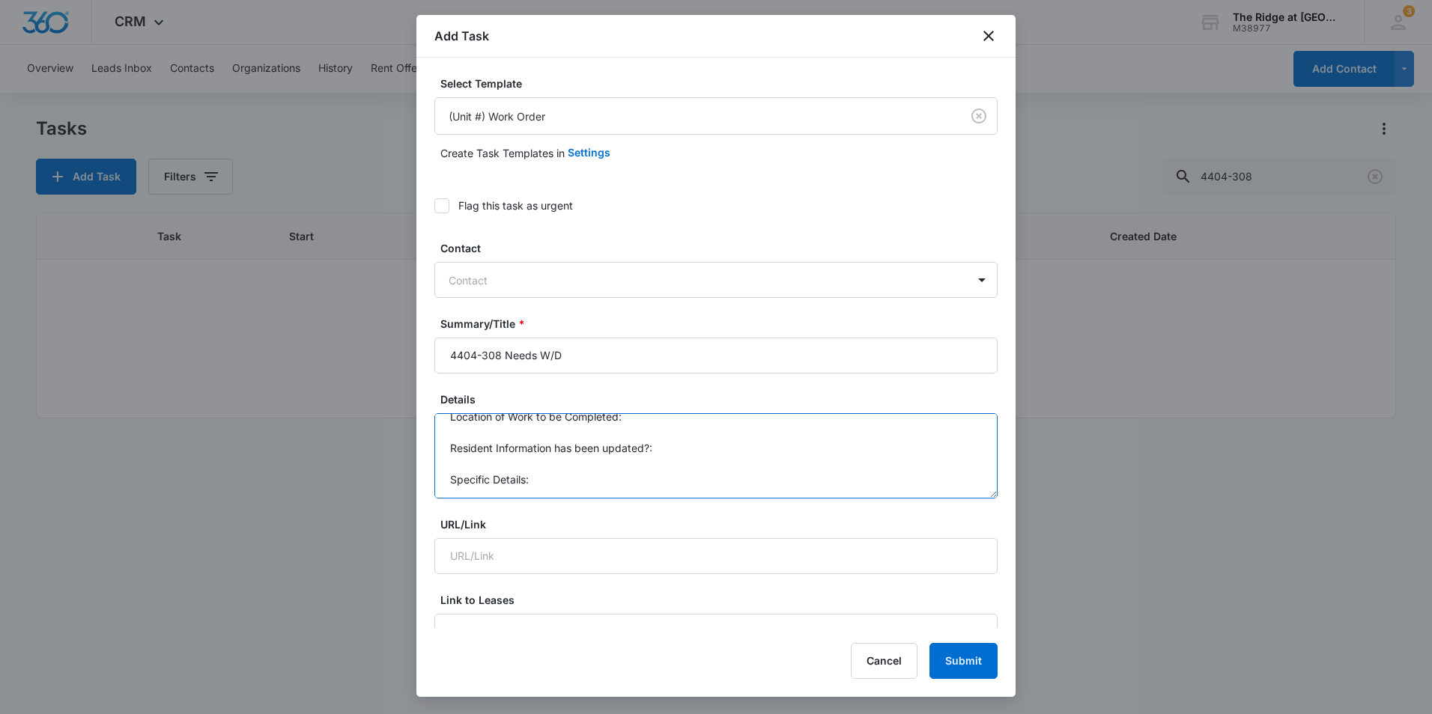
scroll to position [75, 0]
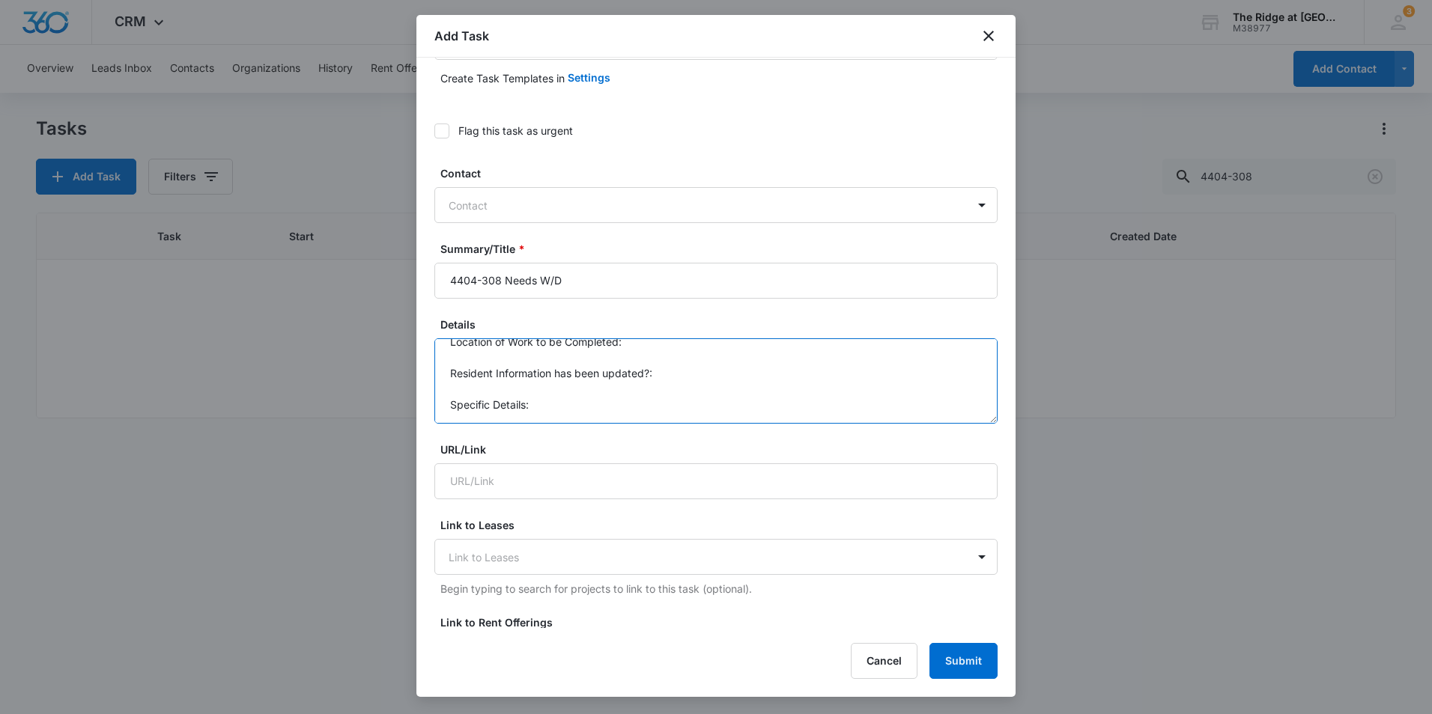
drag, startPoint x: 618, startPoint y: 393, endPoint x: 439, endPoint y: 355, distance: 183.0
click at [439, 355] on textarea "Location of Work to be Completed: Resident Information has been updated?: Speci…" at bounding box center [715, 380] width 563 height 85
drag, startPoint x: 550, startPoint y: 415, endPoint x: 451, endPoint y: 350, distance: 118.0
click at [451, 350] on textarea "Location of Work to be Completed: Resident Information has been updated?: Speci…" at bounding box center [715, 380] width 563 height 85
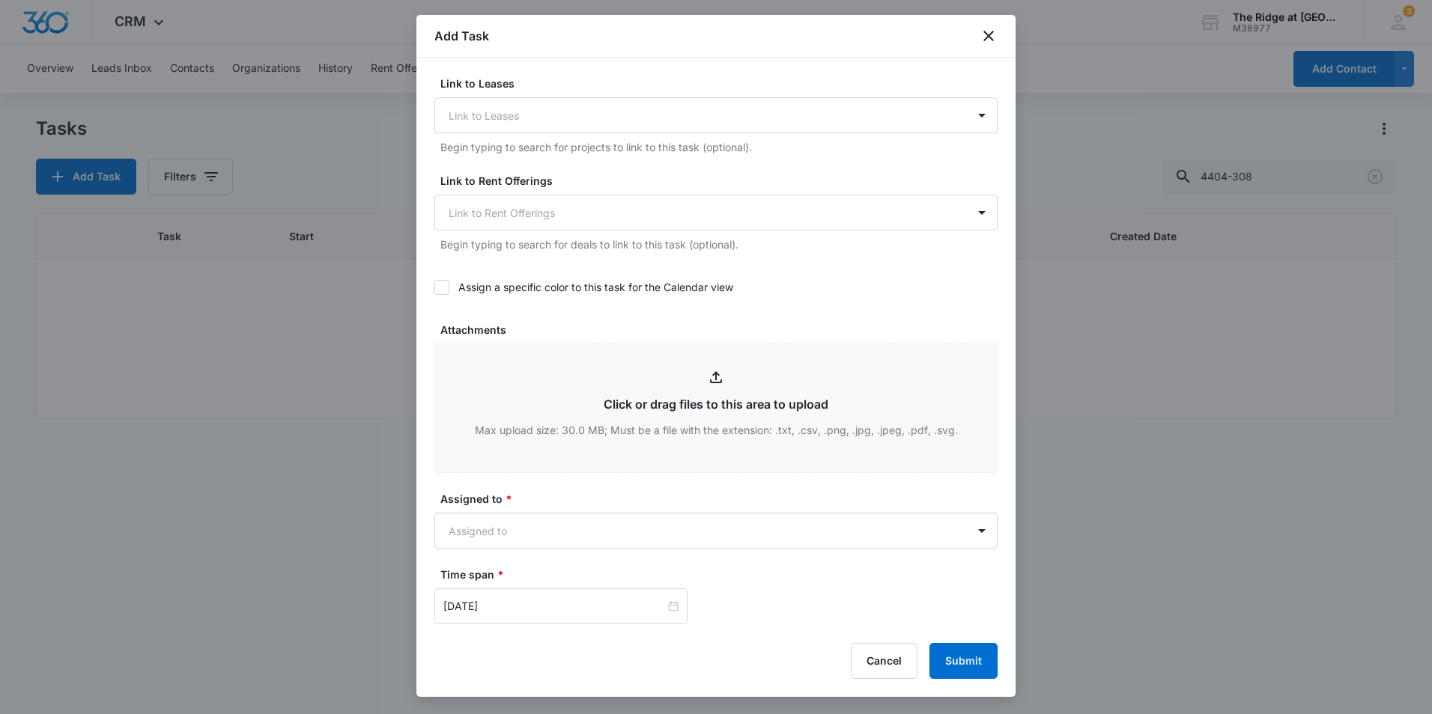
scroll to position [524, 0]
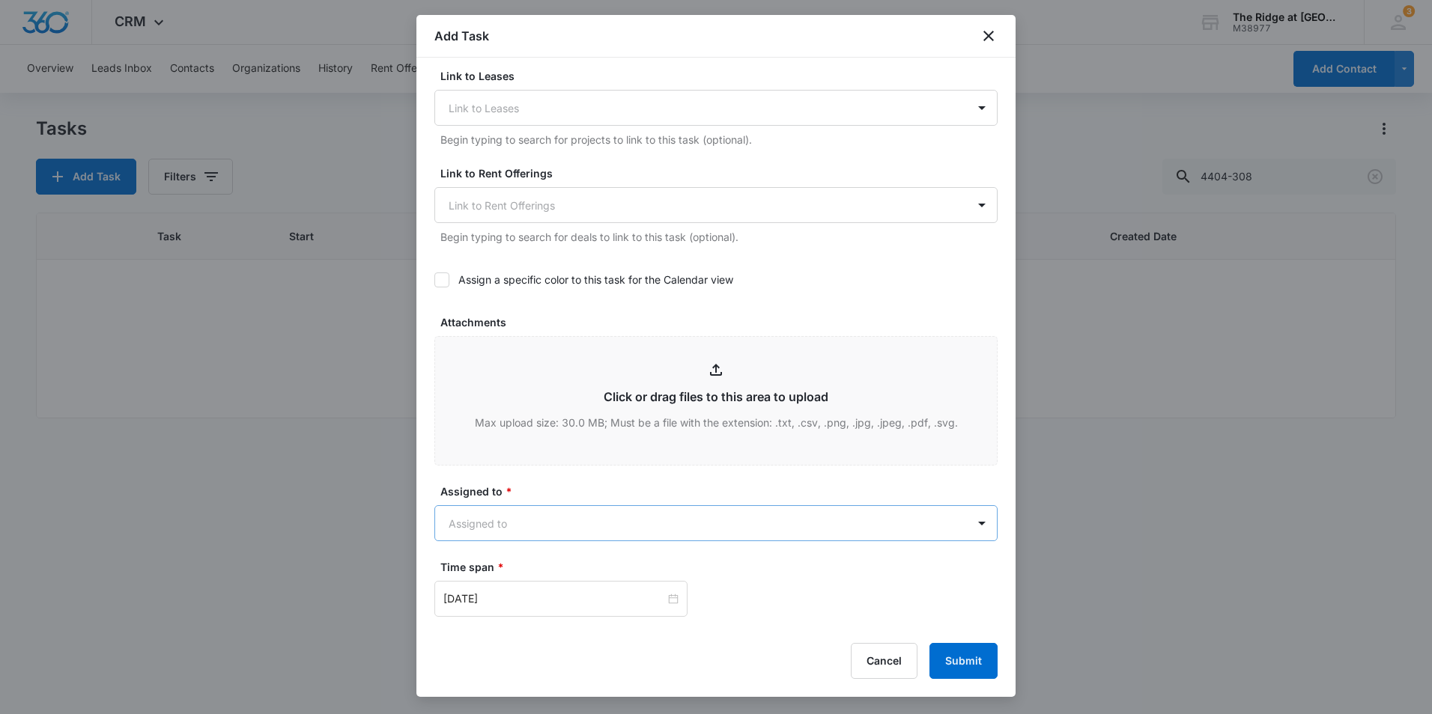
type textarea "New tenants move in 09/23/2025 needs W/D in unit"
click at [612, 506] on body "CRM Apps Reputation Websites Forms CRM Email Social Content Ads Intelligence Fi…" at bounding box center [716, 357] width 1432 height 714
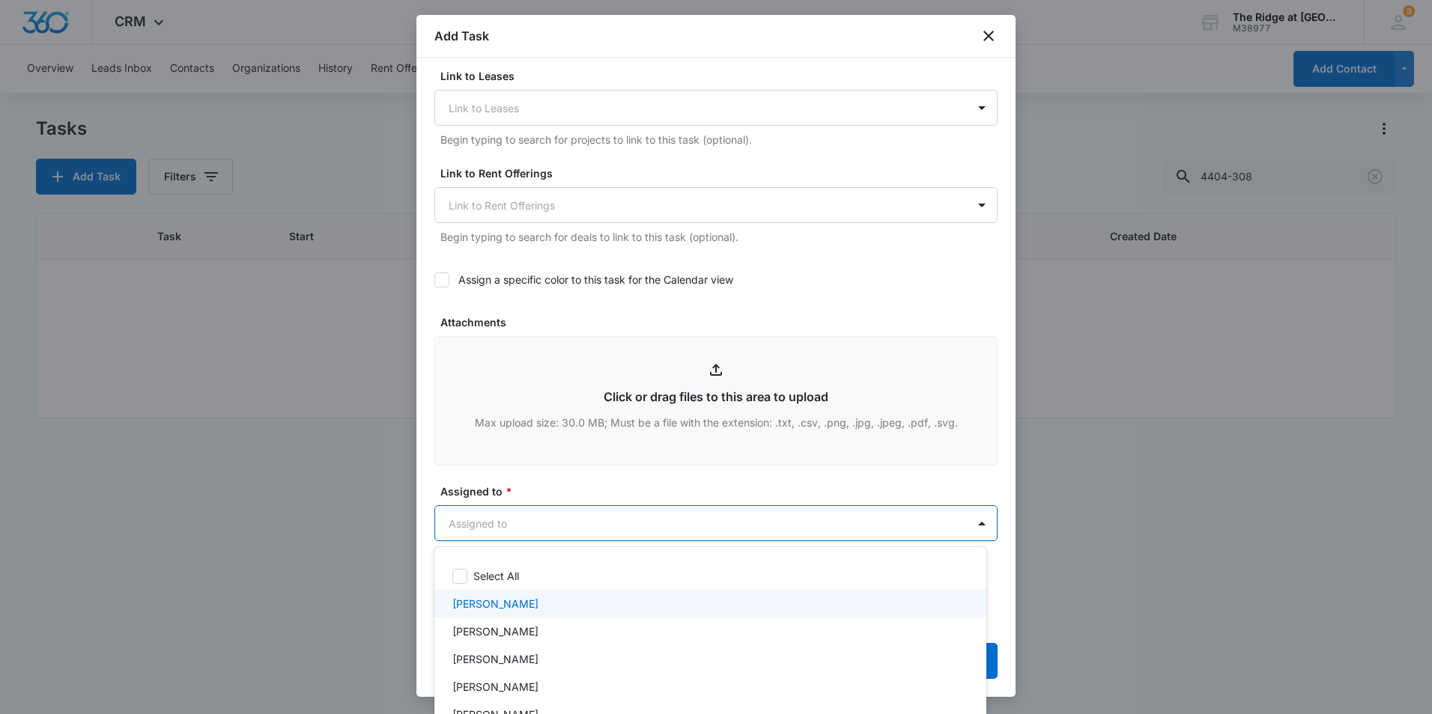
scroll to position [205, 0]
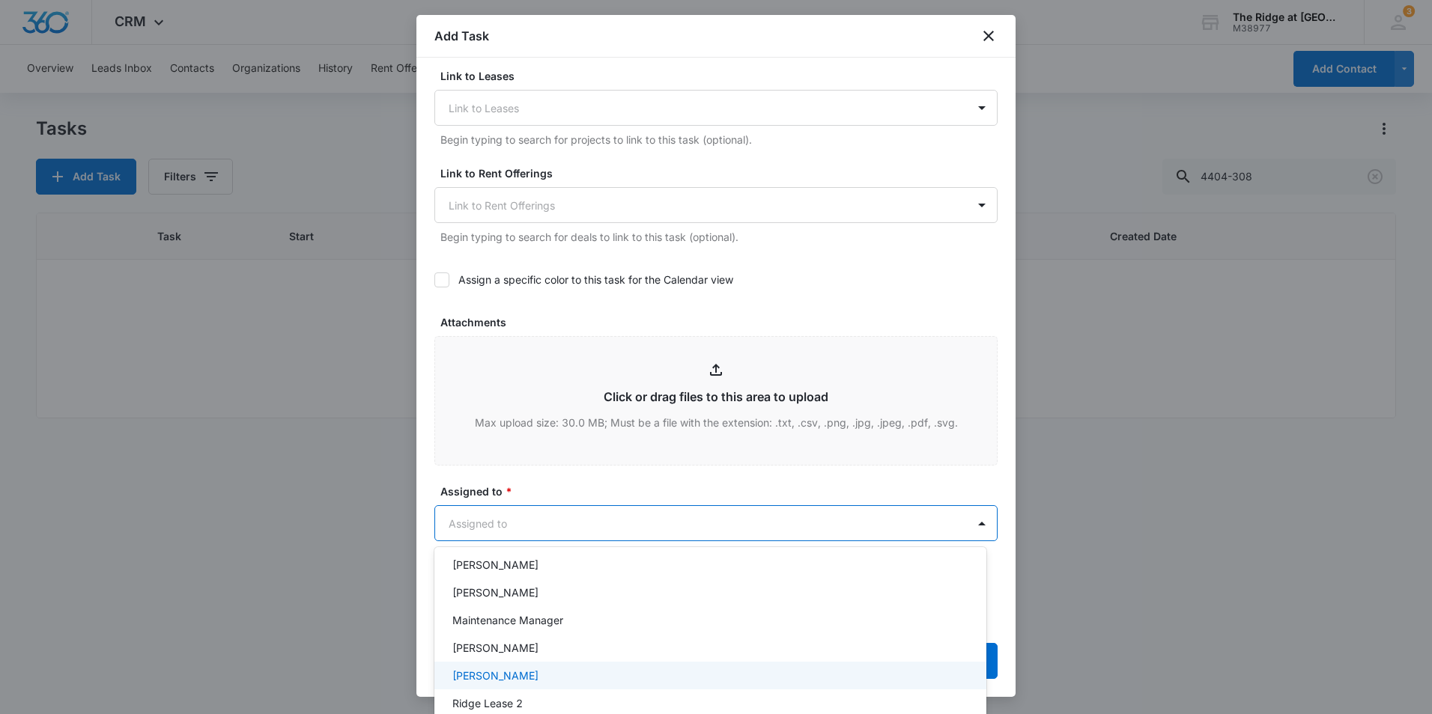
click at [551, 675] on div "Ricardo Marin" at bounding box center [708, 676] width 513 height 16
click at [595, 487] on div at bounding box center [716, 357] width 1432 height 714
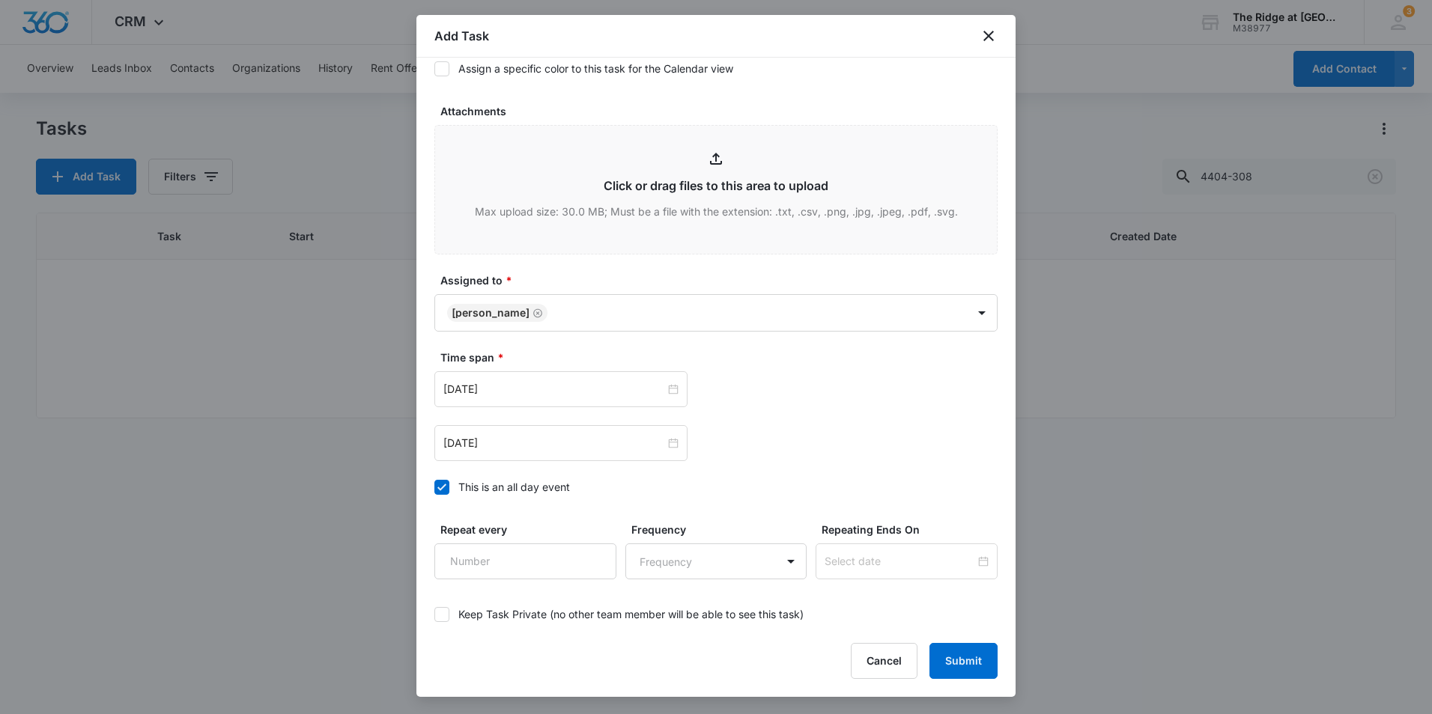
scroll to position [749, 0]
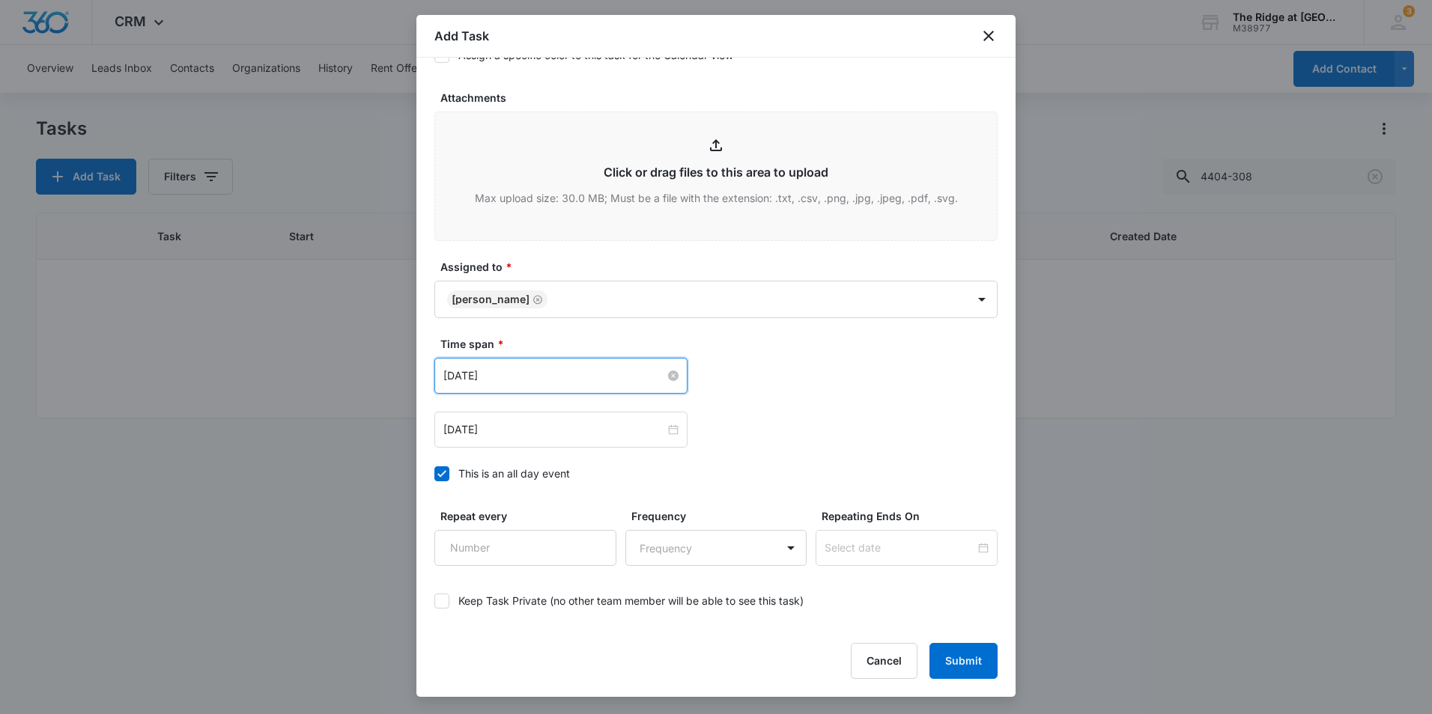
click at [535, 372] on input "Aug 1, 2023" at bounding box center [554, 376] width 222 height 16
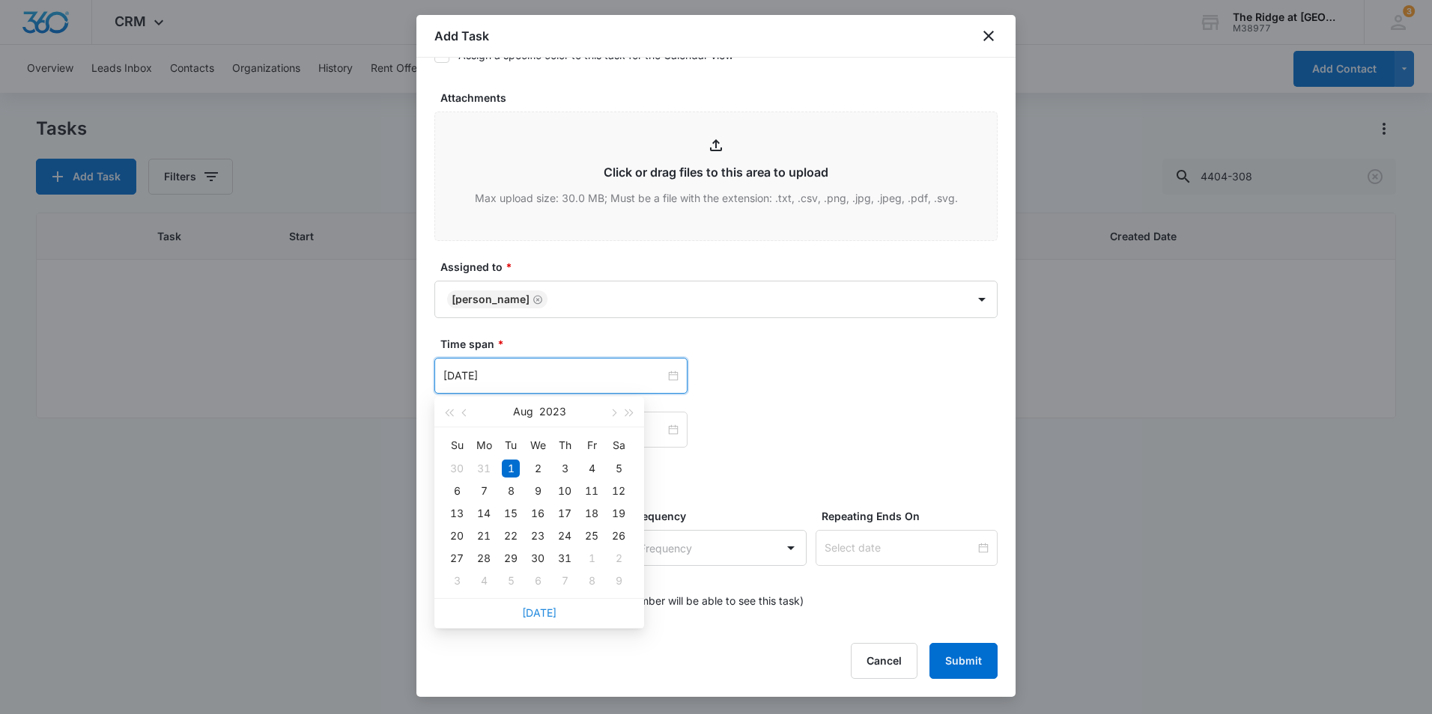
click at [532, 611] on link "Today" at bounding box center [539, 612] width 34 height 13
type input "Sep 11, 2025"
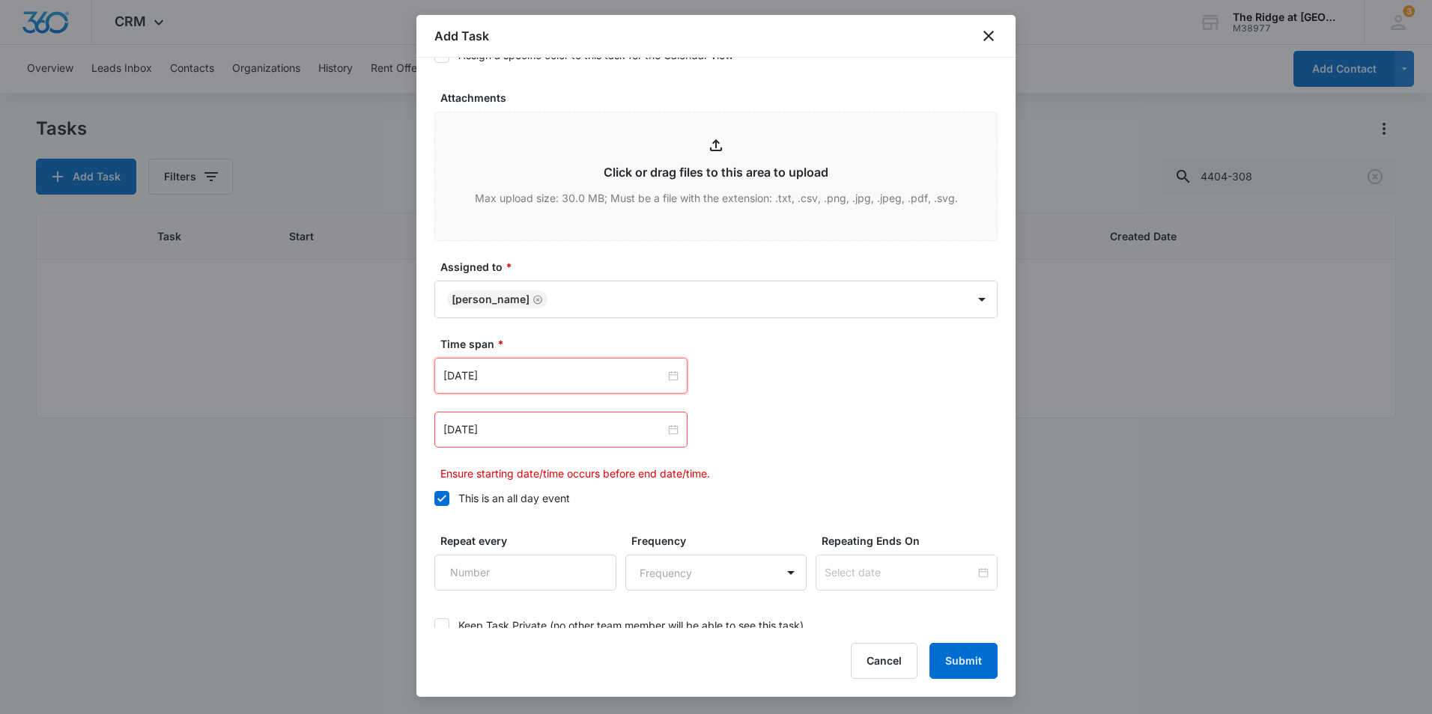
click at [521, 442] on div "Aug 2, 2023" at bounding box center [560, 430] width 253 height 36
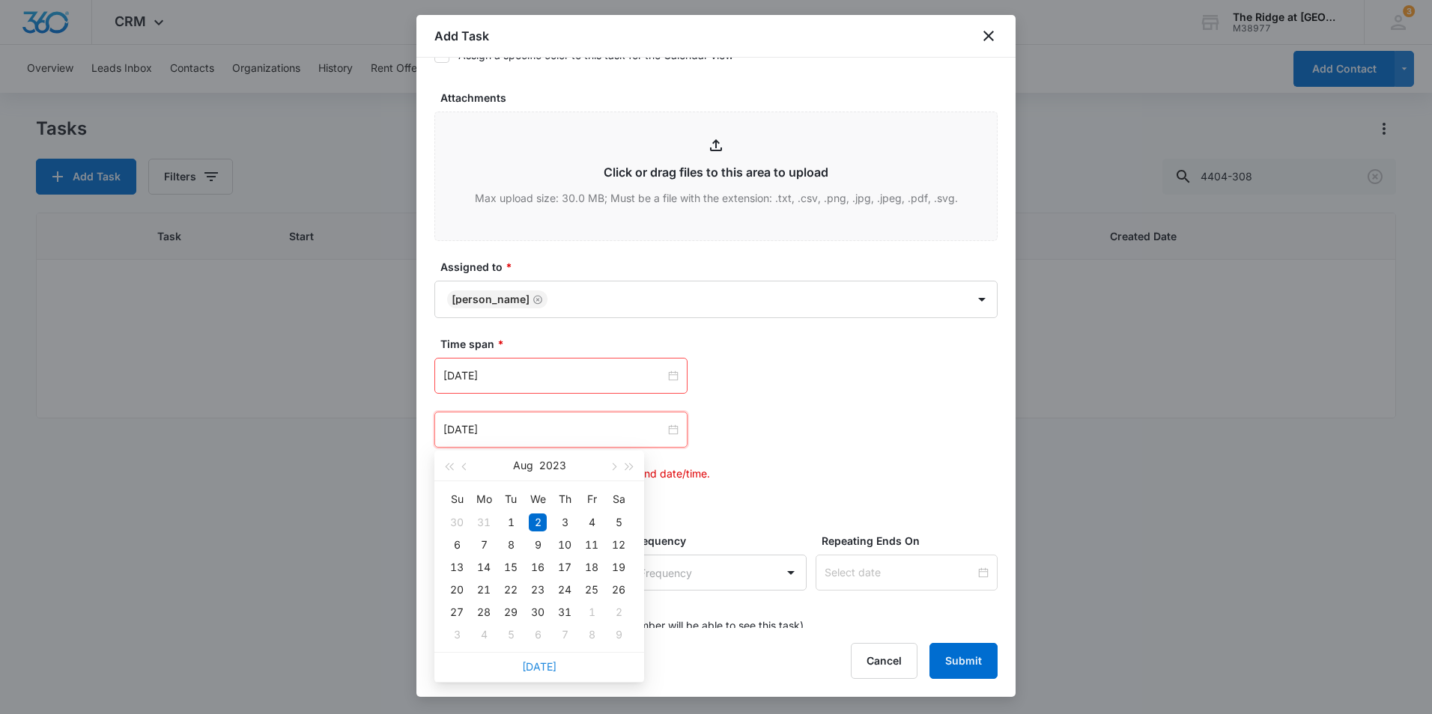
click at [535, 667] on link "Today" at bounding box center [539, 666] width 34 height 13
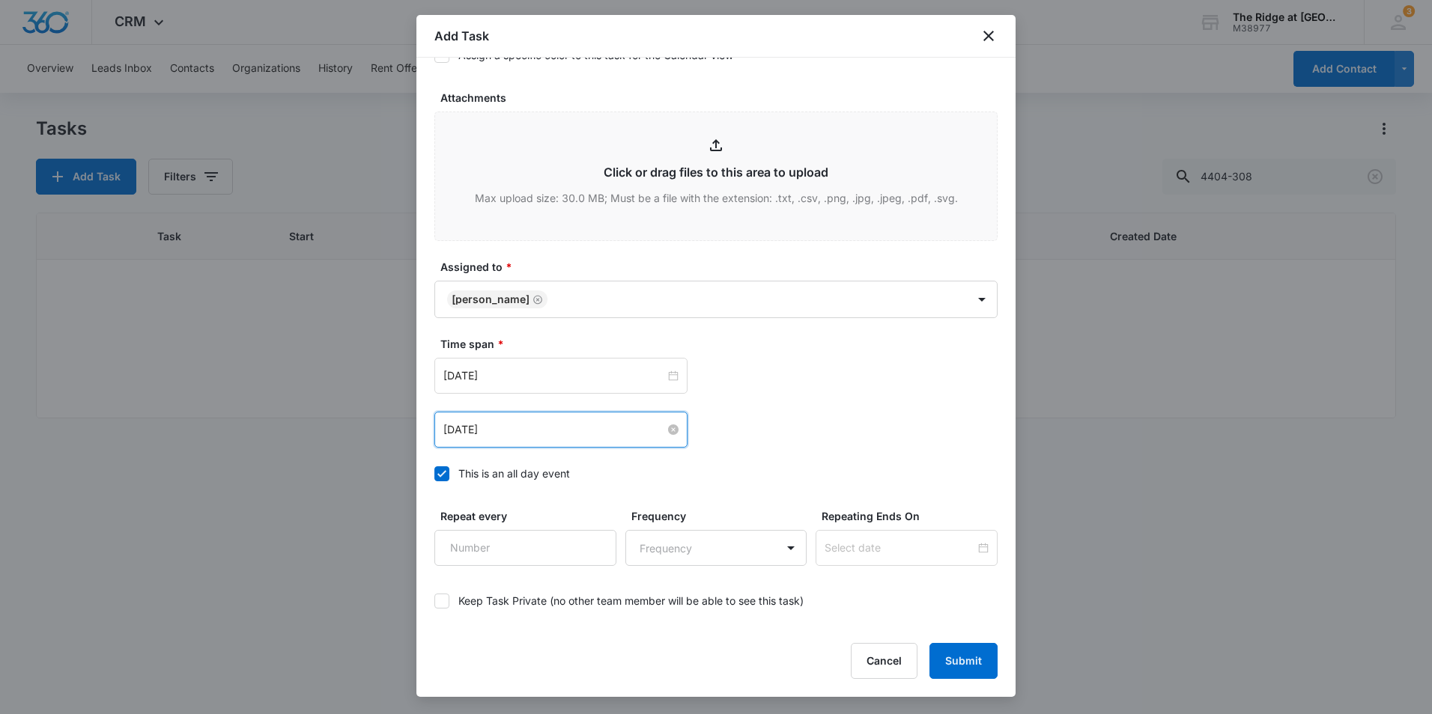
click at [558, 425] on input "Sep 11, 2025" at bounding box center [554, 430] width 222 height 16
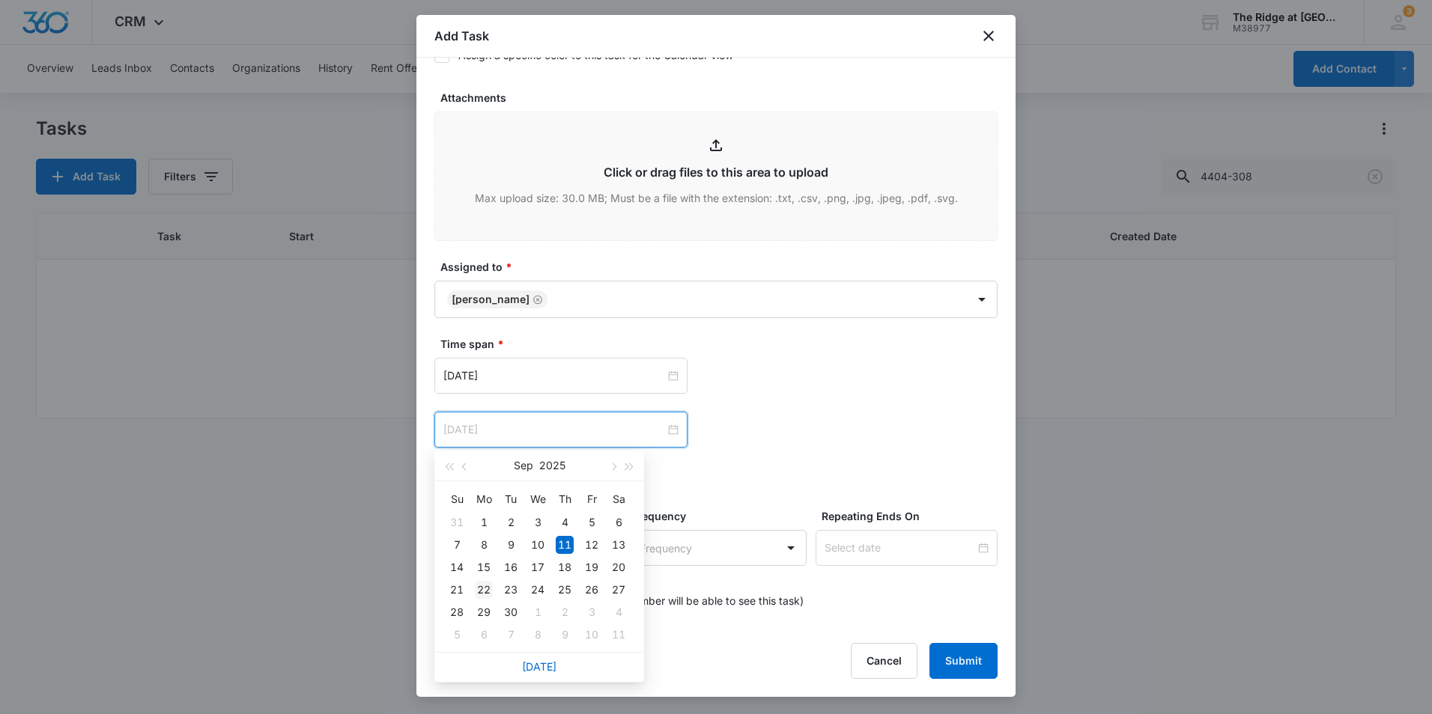
type input "Sep 22, 2025"
drag, startPoint x: 481, startPoint y: 591, endPoint x: 512, endPoint y: 579, distance: 33.7
click at [481, 590] on div "22" at bounding box center [484, 590] width 18 height 18
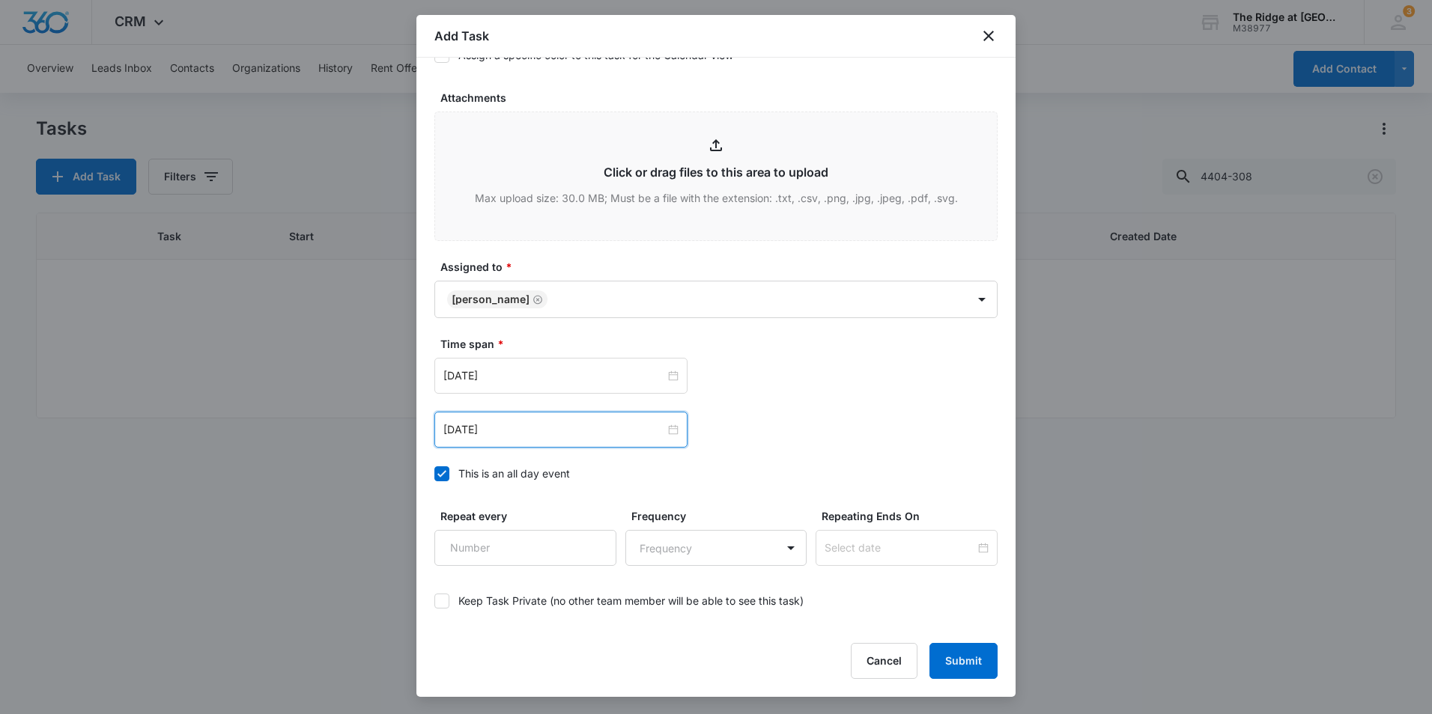
click at [757, 416] on div "Sep 22, 2025 Sep 2025 Su Mo Tu We Th Fr Sa 31 1 2 3 4 5 6 7 8 9 10 11 12 13 14 …" at bounding box center [715, 430] width 563 height 36
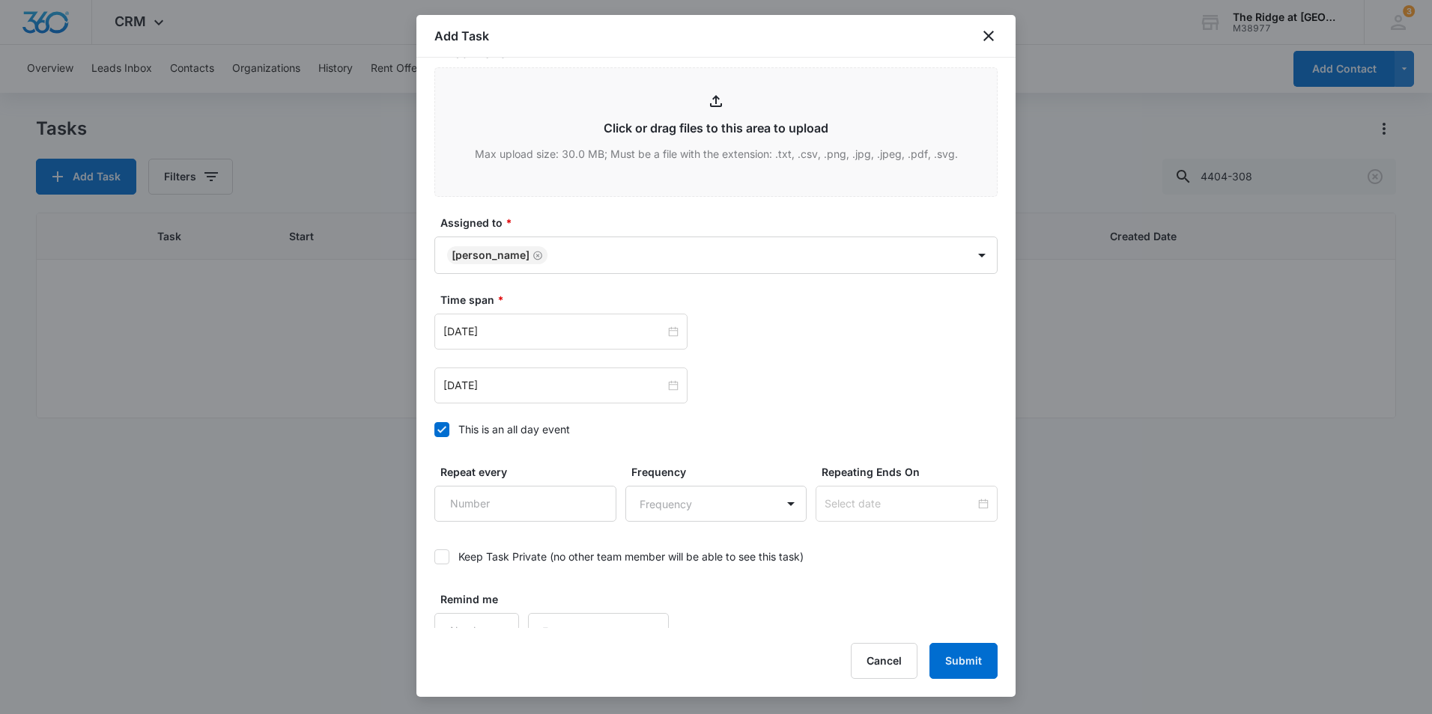
scroll to position [814, 0]
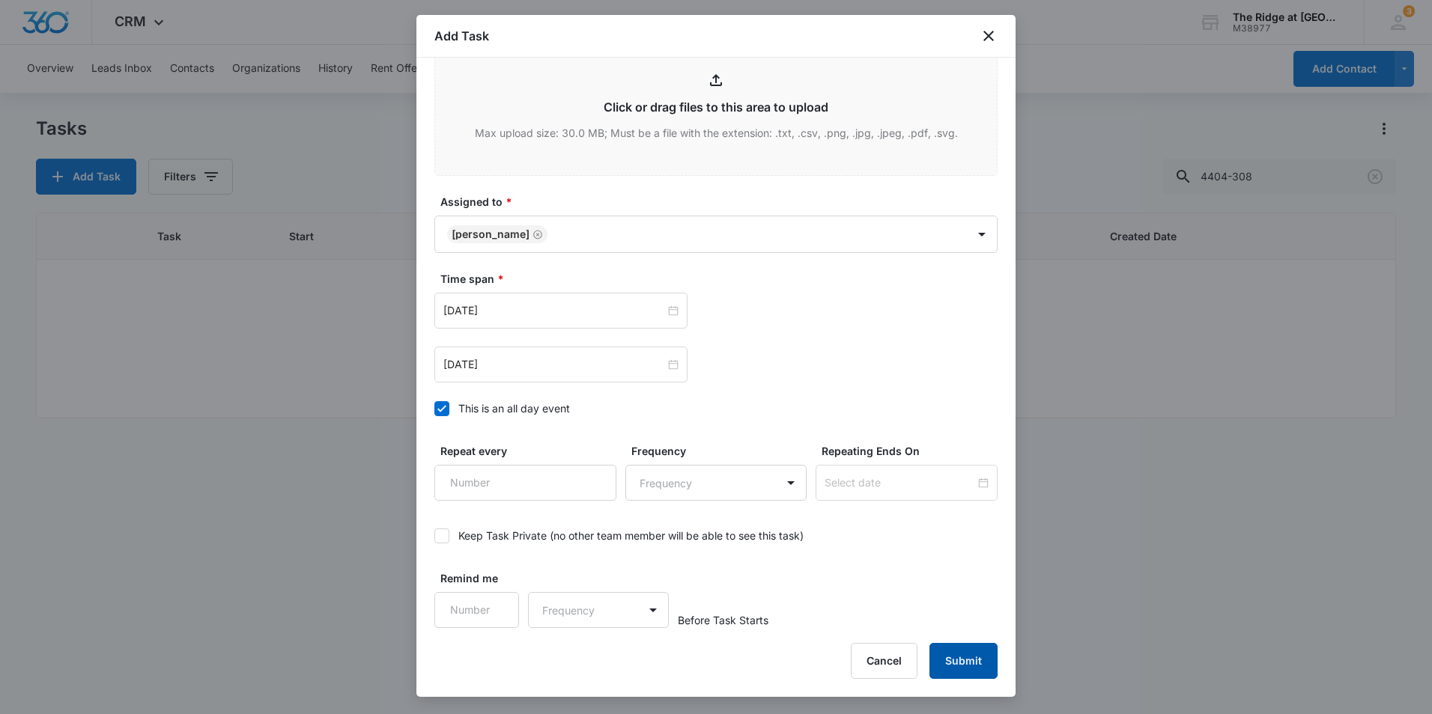
click at [972, 655] on button "Submit" at bounding box center [963, 661] width 68 height 36
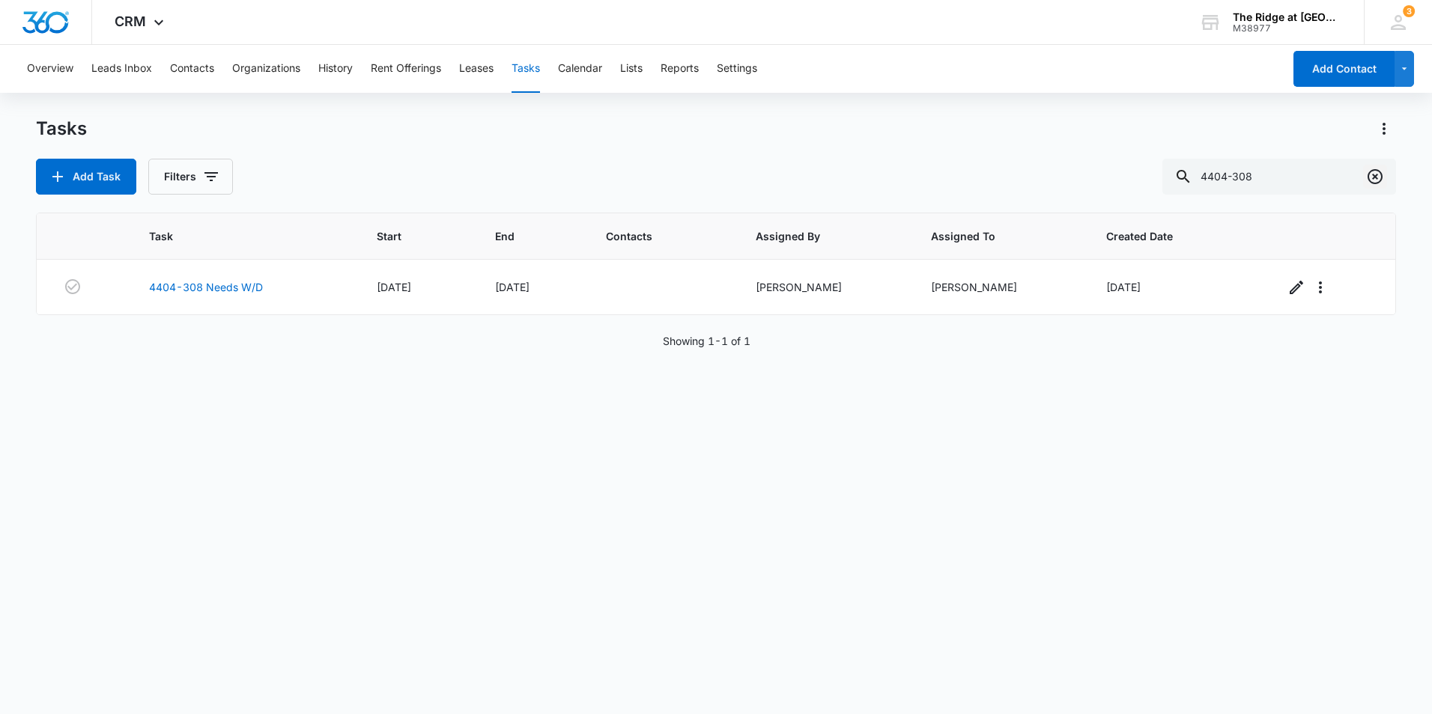
click at [1375, 178] on icon "Clear" at bounding box center [1374, 176] width 15 height 15
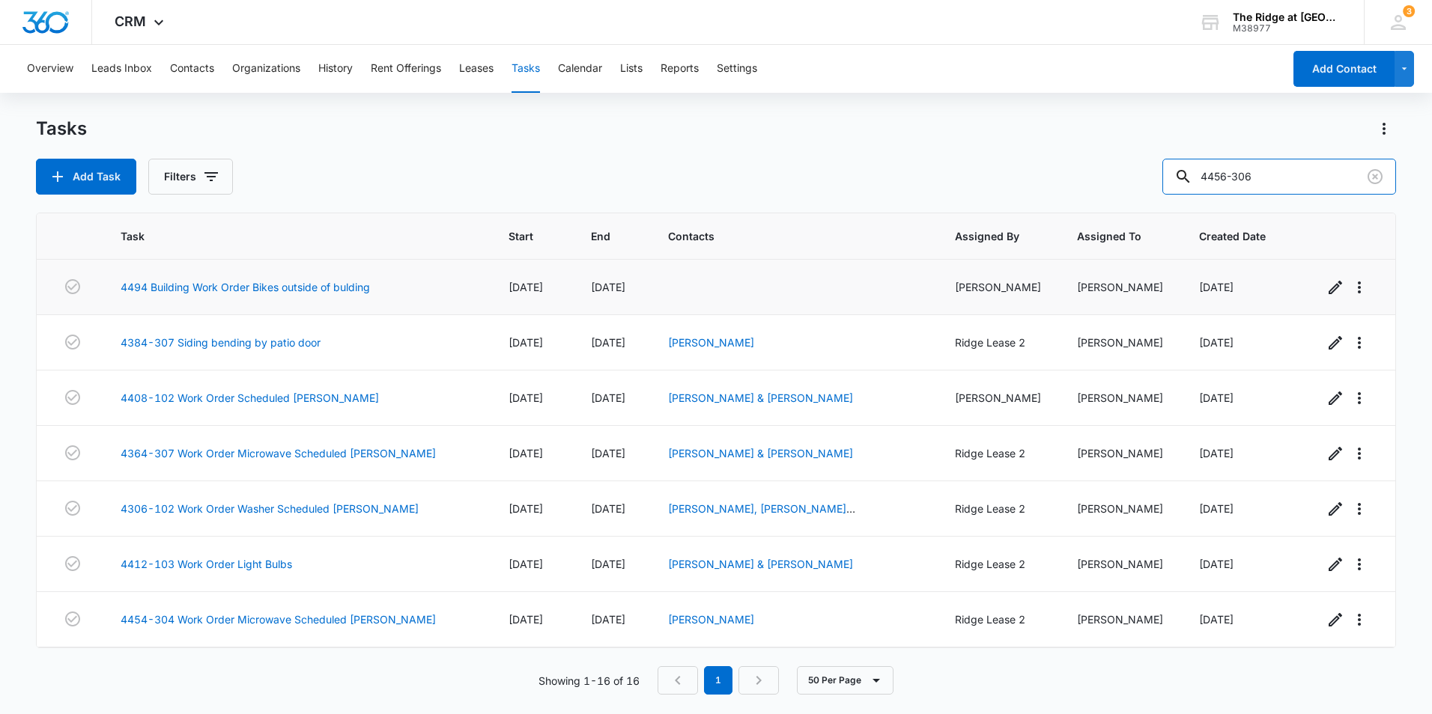
type input "4456-306"
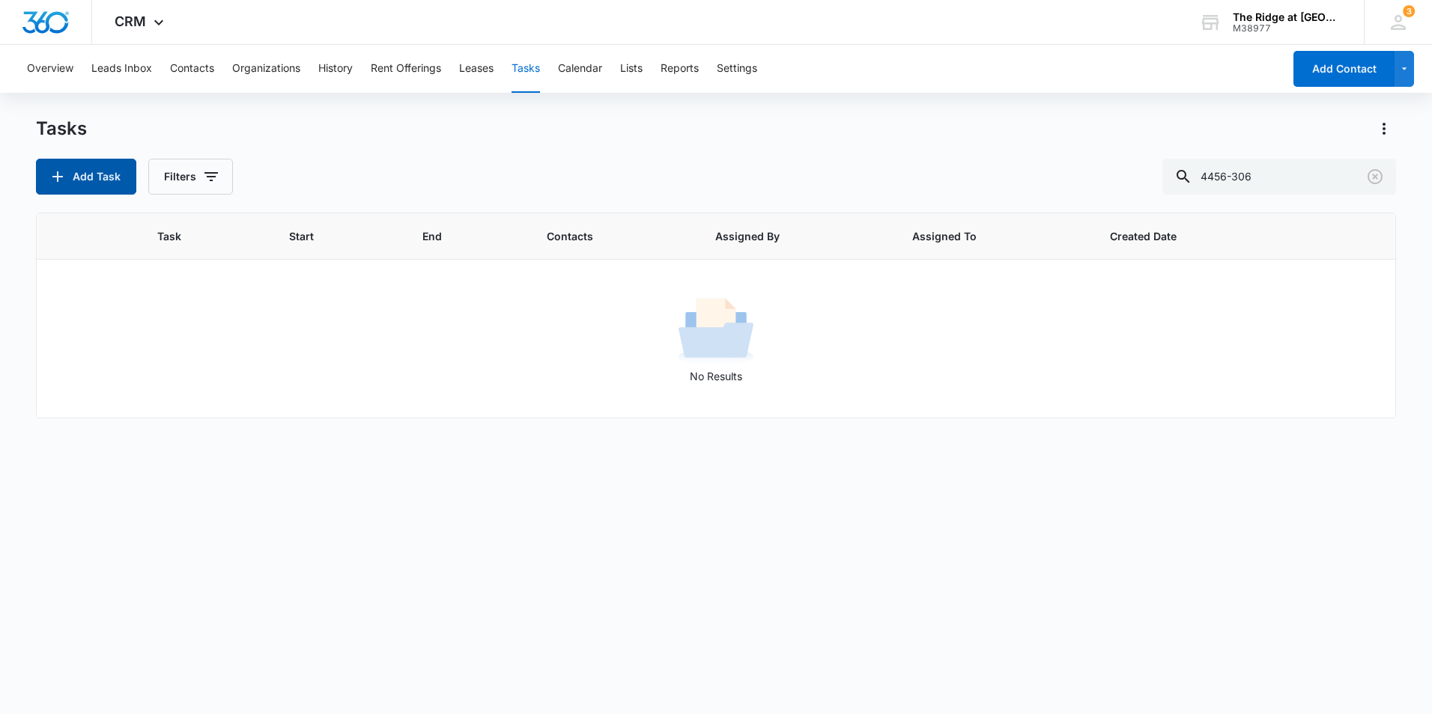
click at [115, 168] on button "Add Task" at bounding box center [86, 177] width 100 height 36
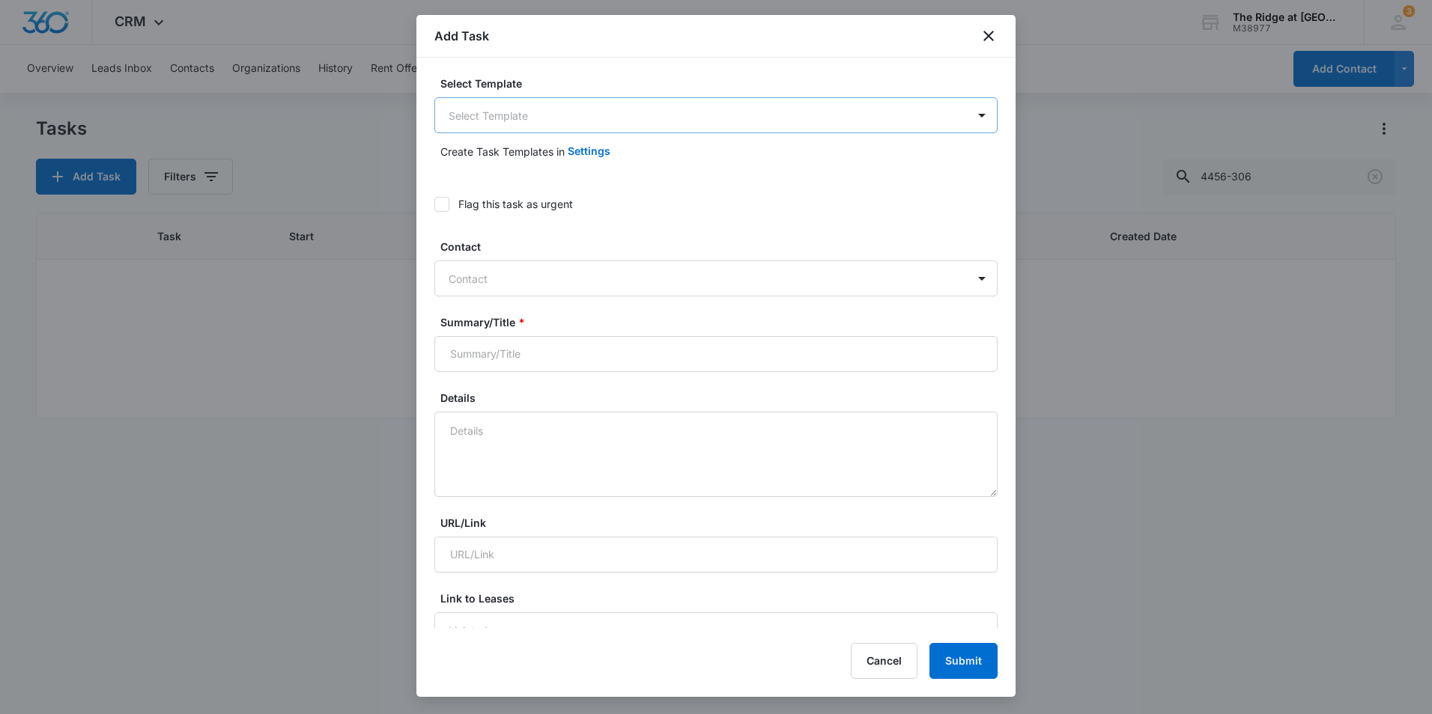
click at [550, 118] on body "CRM Apps Reputation Websites Forms CRM Email Social Content Ads Intelligence Fi…" at bounding box center [716, 357] width 1432 height 714
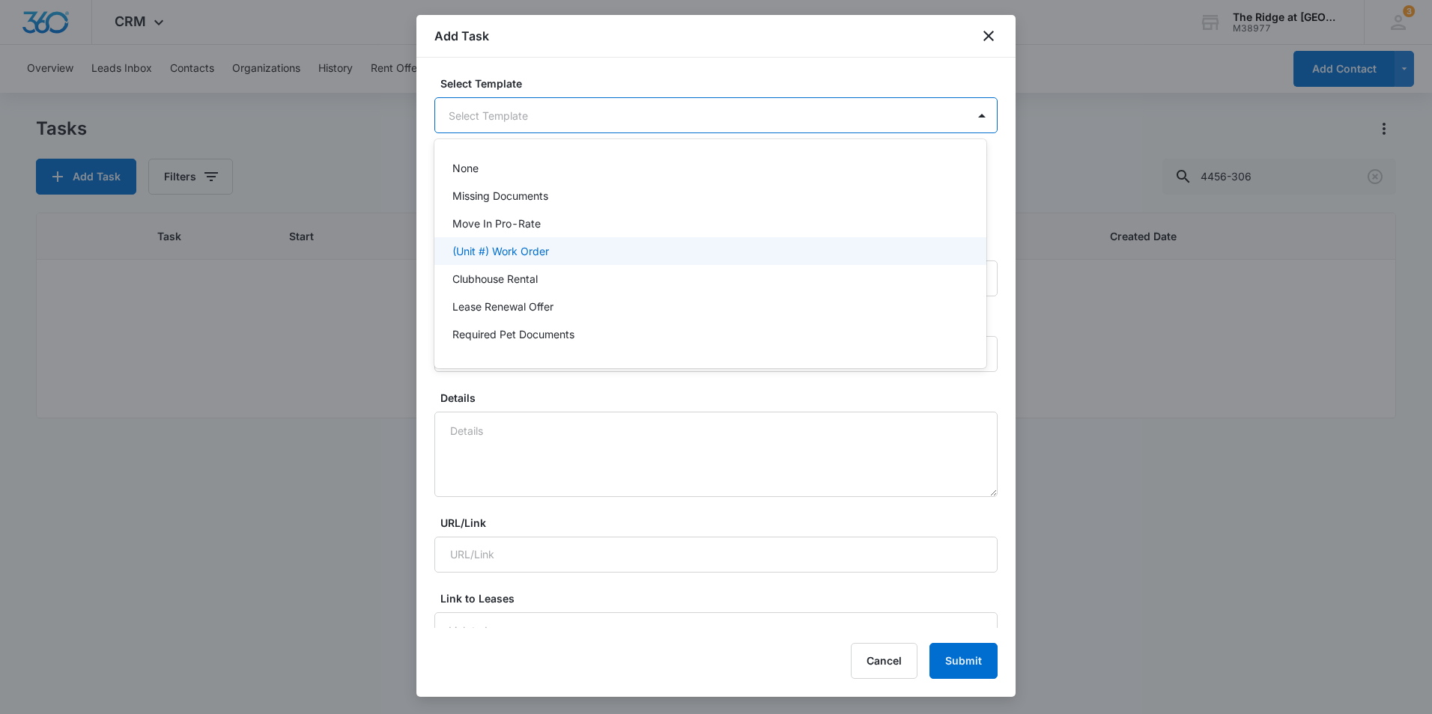
click at [537, 246] on p "(Unit #) Work Order" at bounding box center [500, 251] width 97 height 16
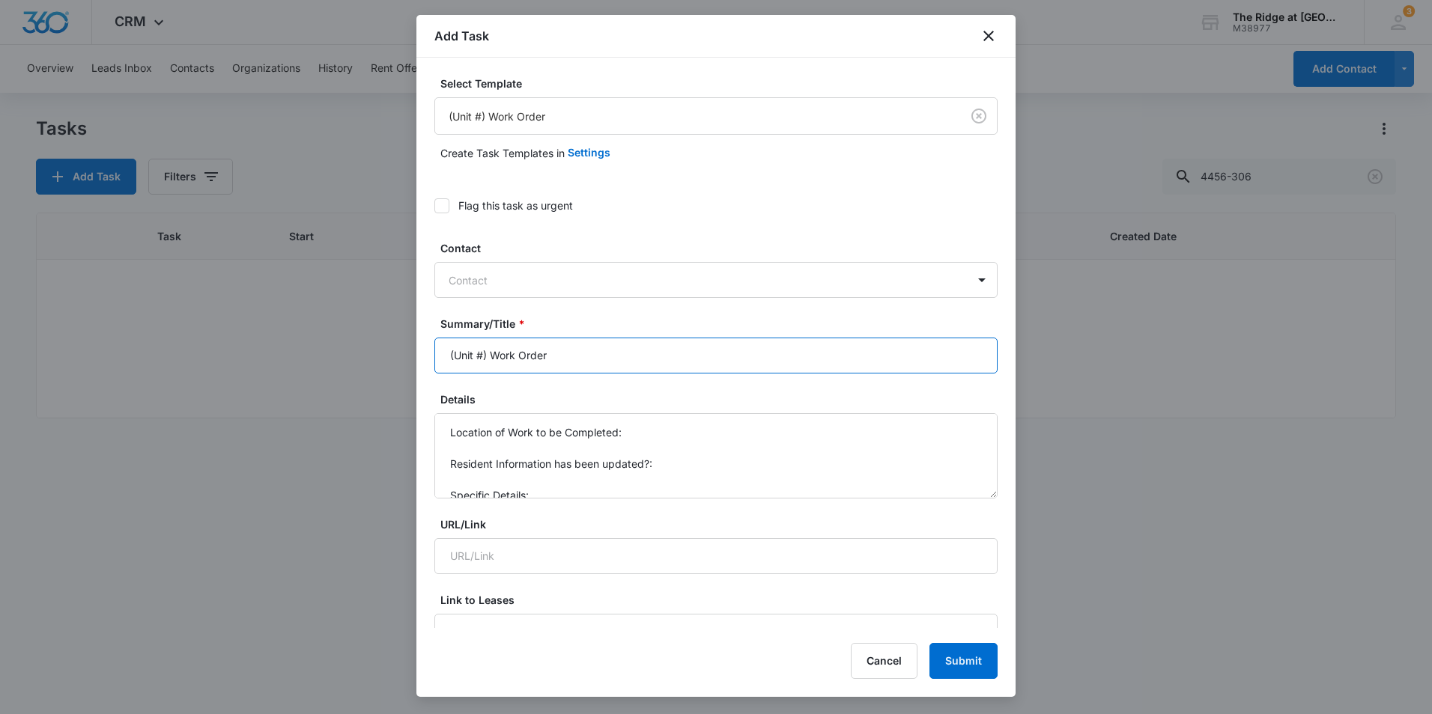
drag, startPoint x: 581, startPoint y: 350, endPoint x: 422, endPoint y: 350, distance: 158.7
click at [422, 350] on div "Select Template (Unit #) Work Order Create Task Templates in Settings Flag this…" at bounding box center [715, 343] width 599 height 571
type input "4456-306 W/D removal"
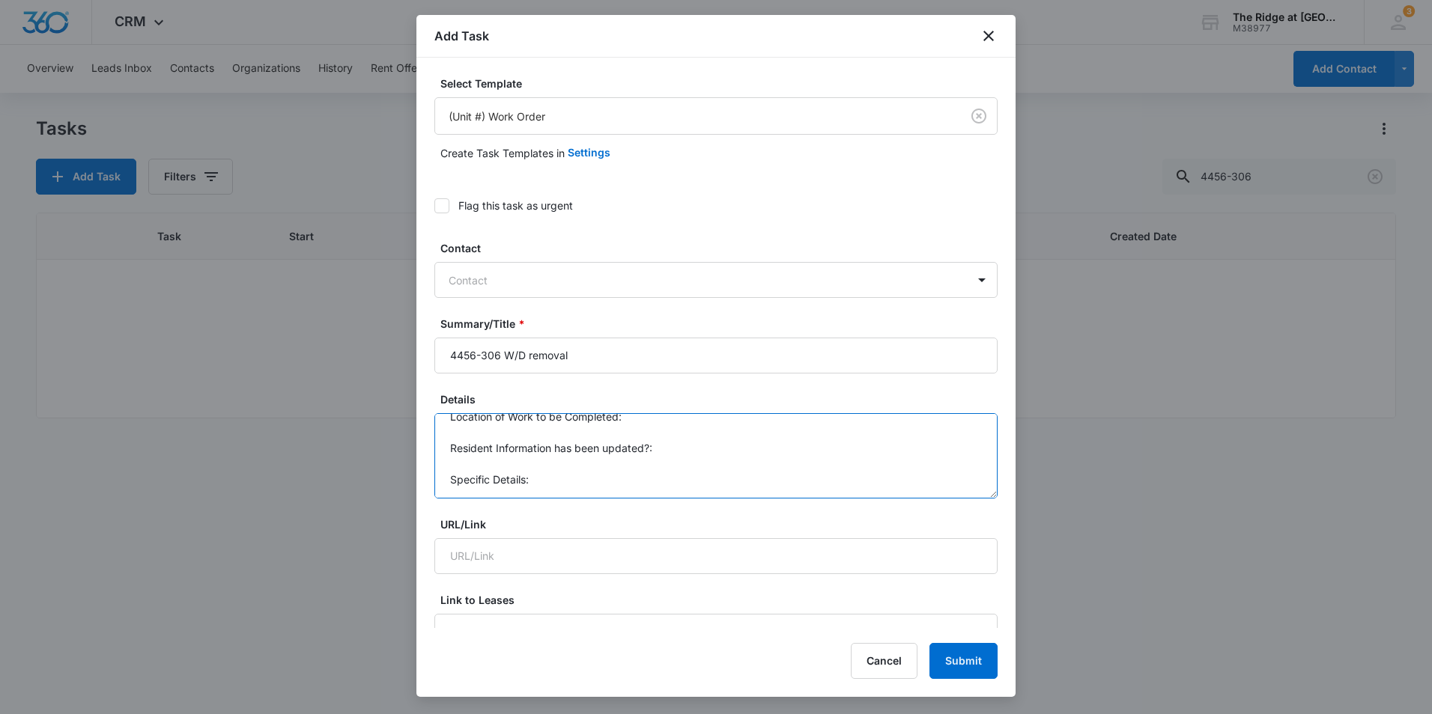
scroll to position [0, 0]
drag, startPoint x: 657, startPoint y: 490, endPoint x: 430, endPoint y: 419, distance: 238.3
click at [430, 419] on div "Select Template (Unit #) Work Order Create Task Templates in Settings Flag this…" at bounding box center [715, 343] width 599 height 571
type textarea "T"
click at [602, 434] on textarea "New tenants move in" at bounding box center [715, 455] width 563 height 85
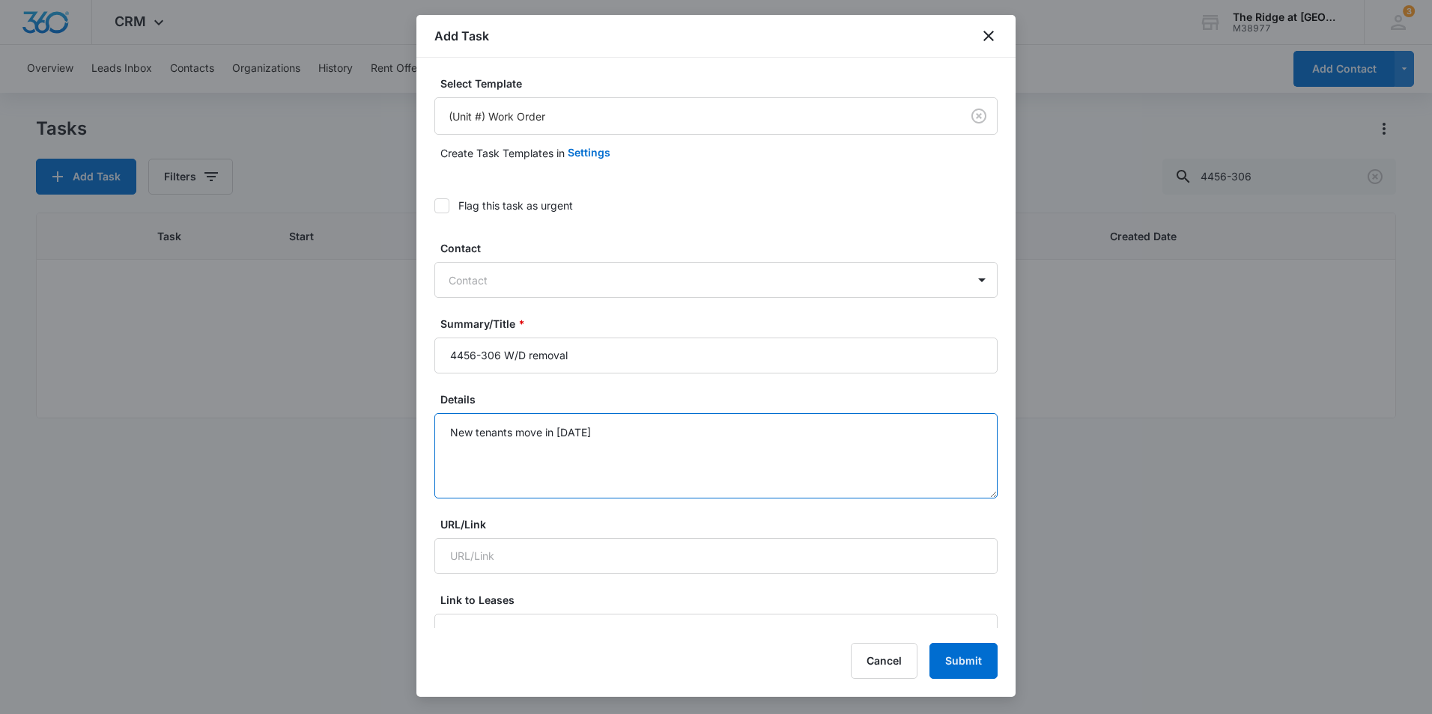
click at [697, 434] on textarea "New tenants move in 10/01/2025" at bounding box center [715, 455] width 563 height 85
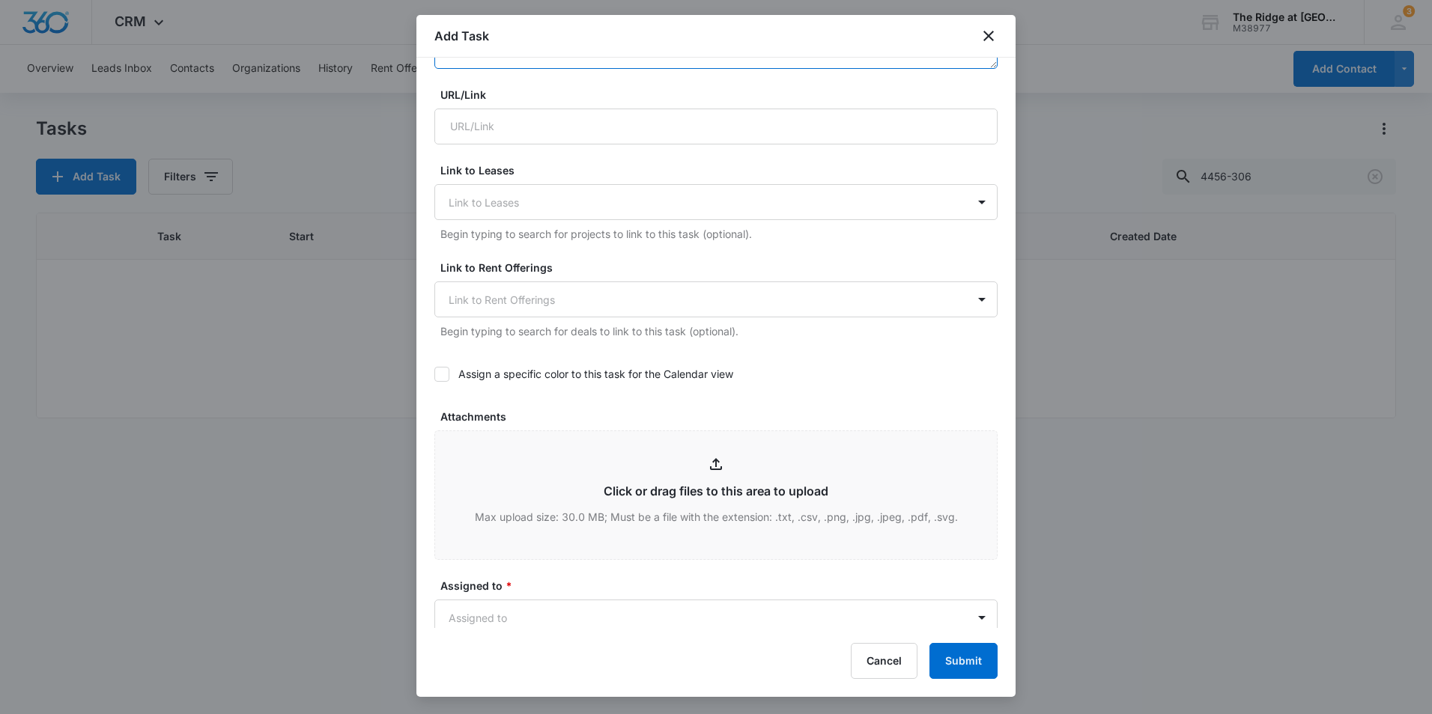
scroll to position [524, 0]
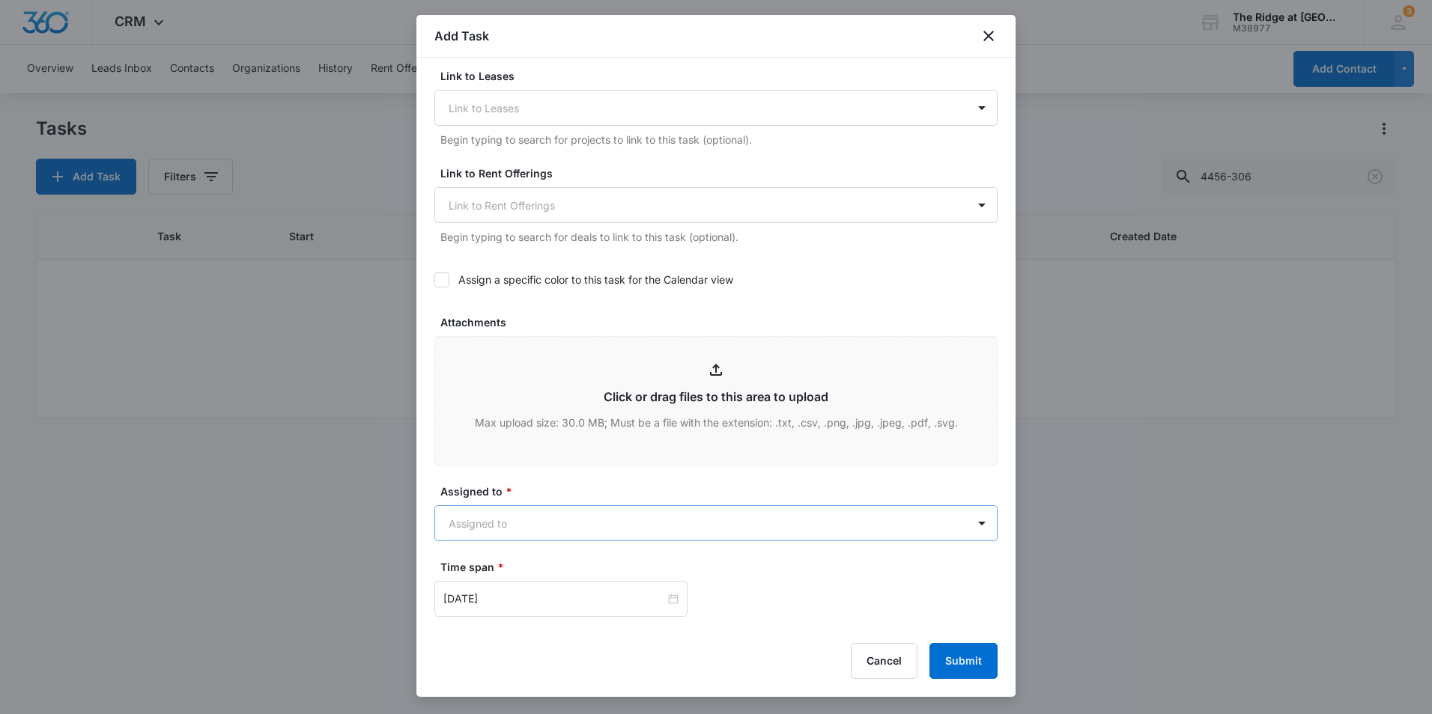
type textarea "New tenants move in 10/01/2025 dont want the W/D"
click at [576, 526] on body "CRM Apps Reputation Websites Forms CRM Email Social Content Ads Intelligence Fi…" at bounding box center [716, 357] width 1432 height 714
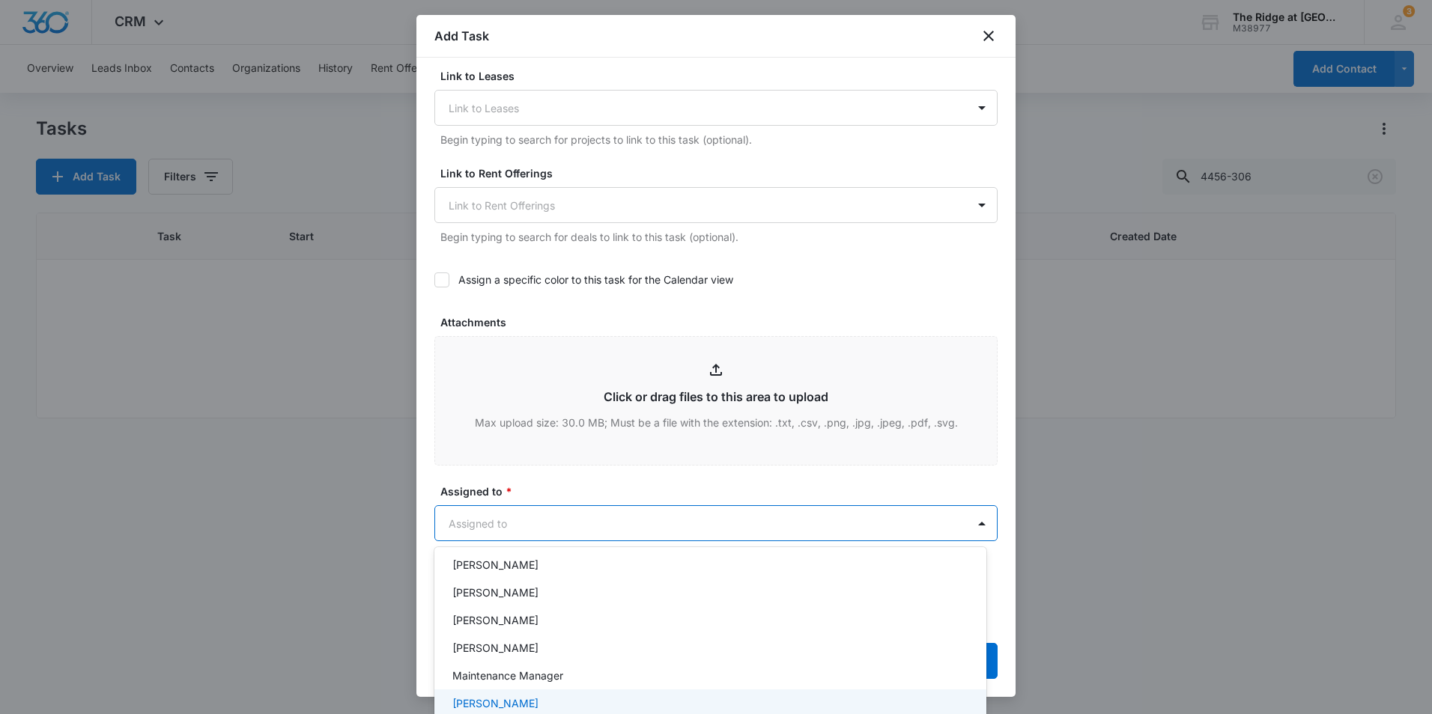
scroll to position [205, 0]
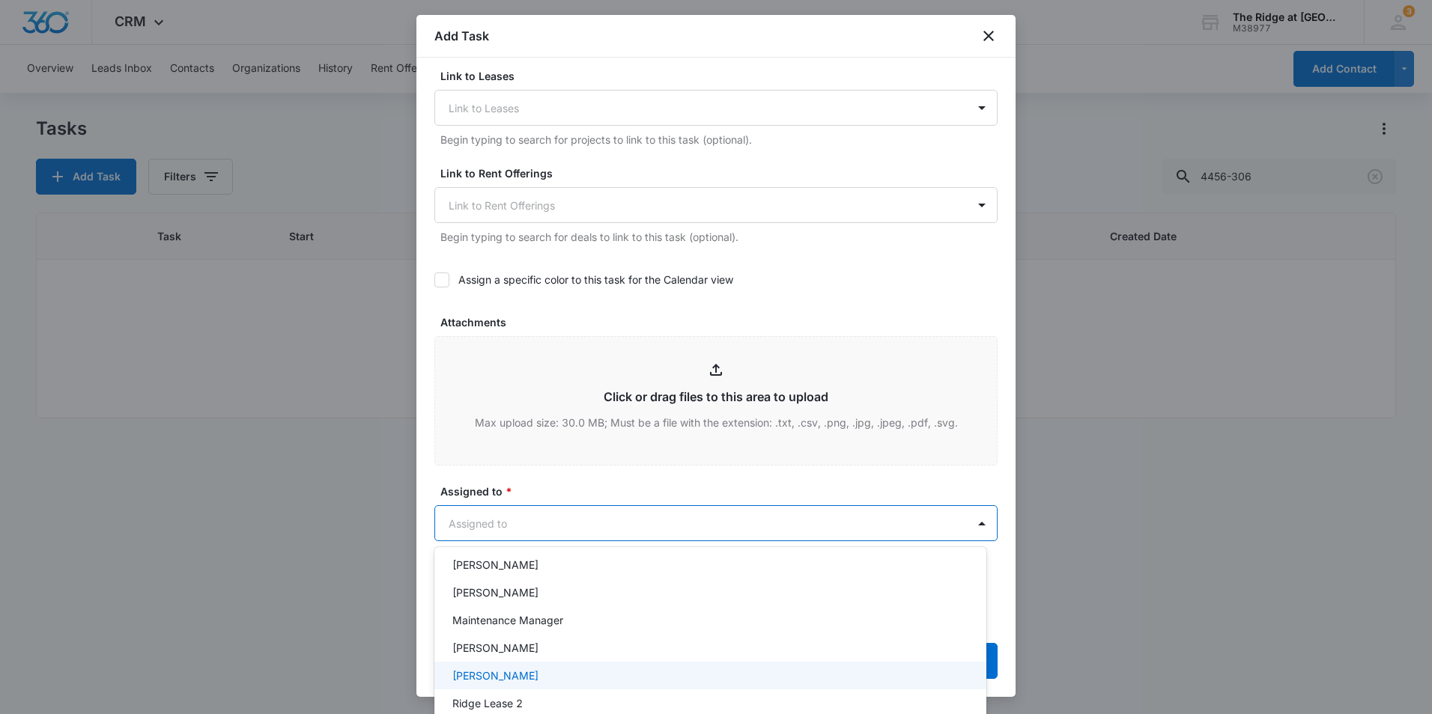
click at [563, 678] on div "Ricardo Marin" at bounding box center [708, 676] width 513 height 16
click at [604, 487] on div at bounding box center [716, 357] width 1432 height 714
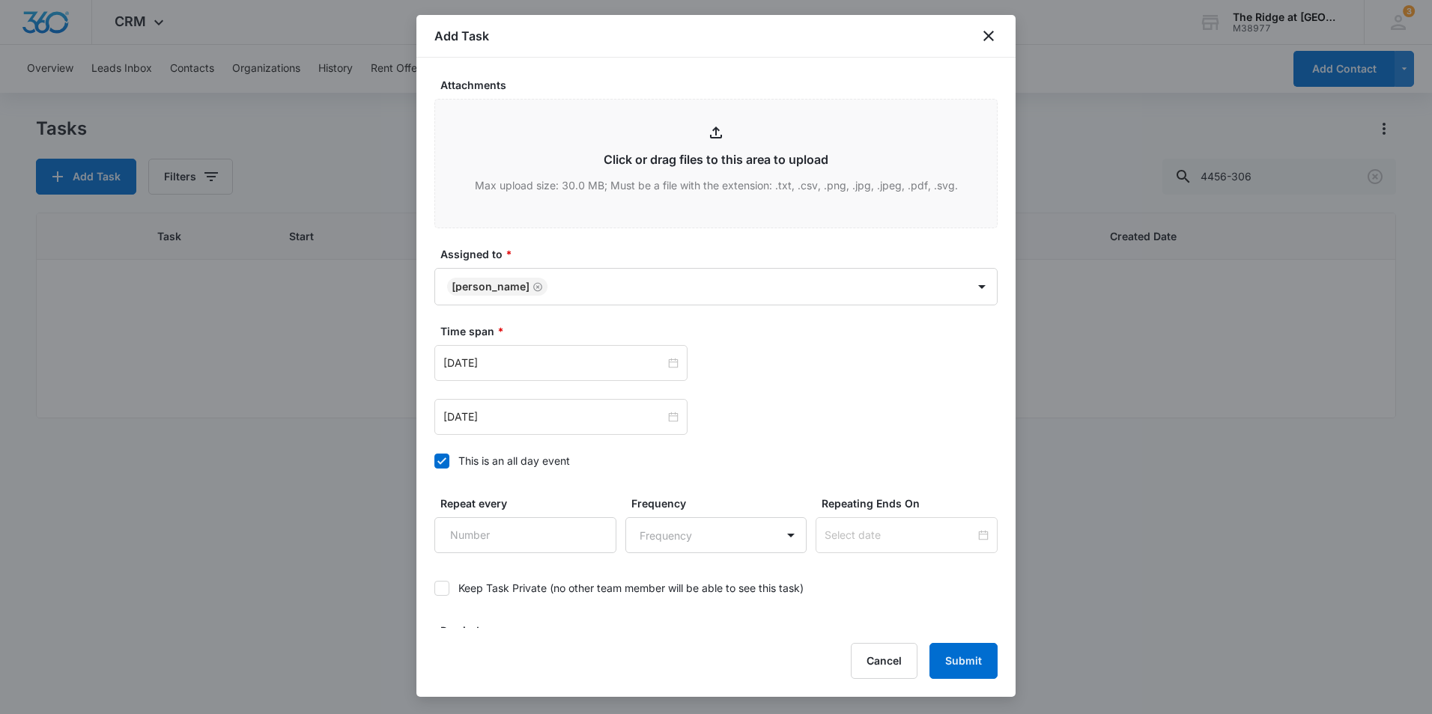
scroll to position [814, 0]
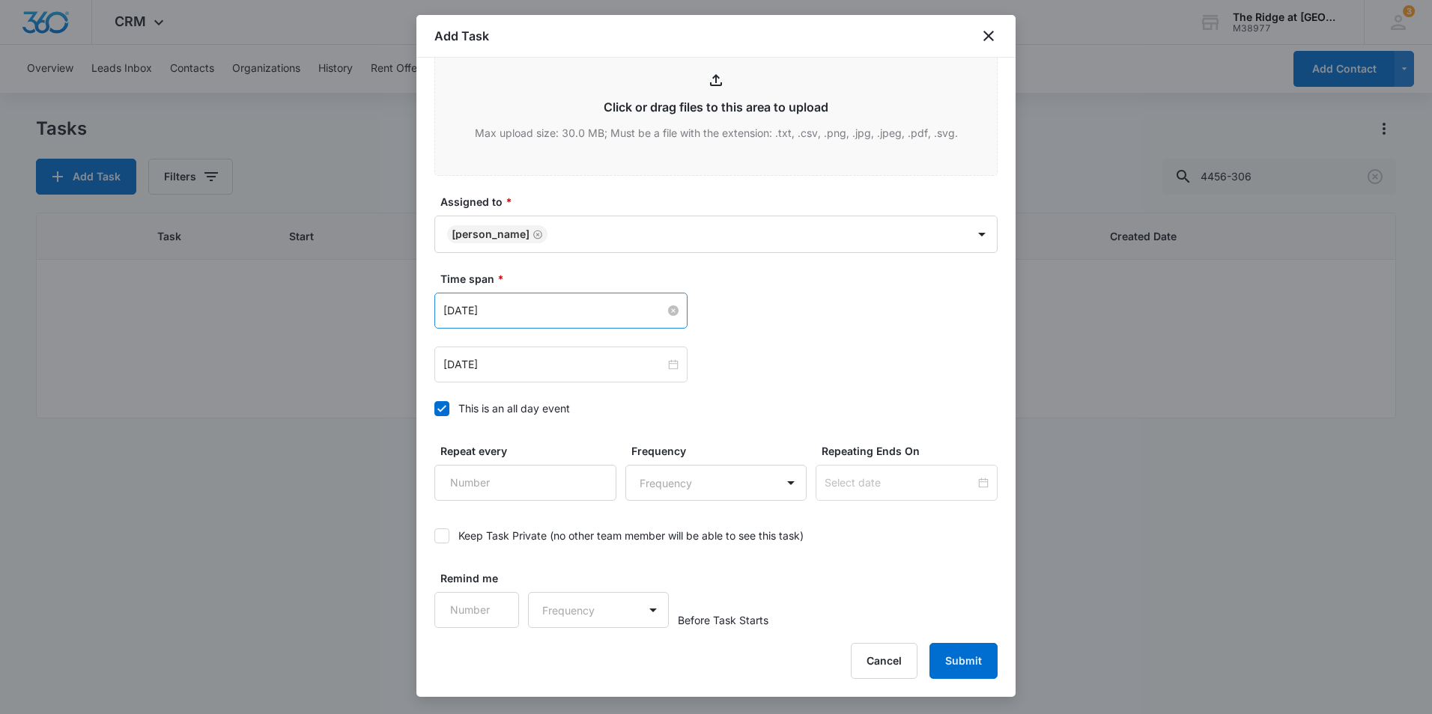
click at [514, 307] on input "Aug 1, 2023" at bounding box center [554, 310] width 222 height 16
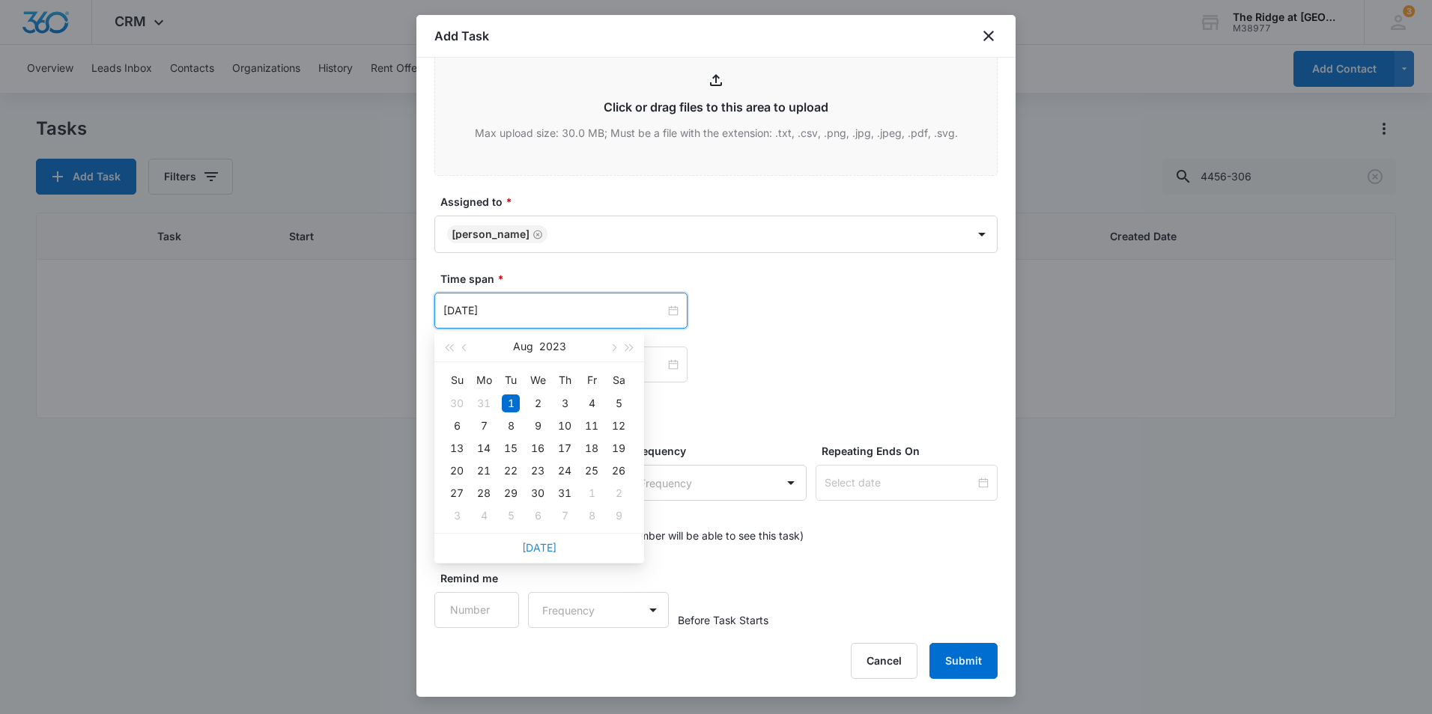
click at [538, 547] on link "Today" at bounding box center [539, 547] width 34 height 13
type input "Sep 11, 2025"
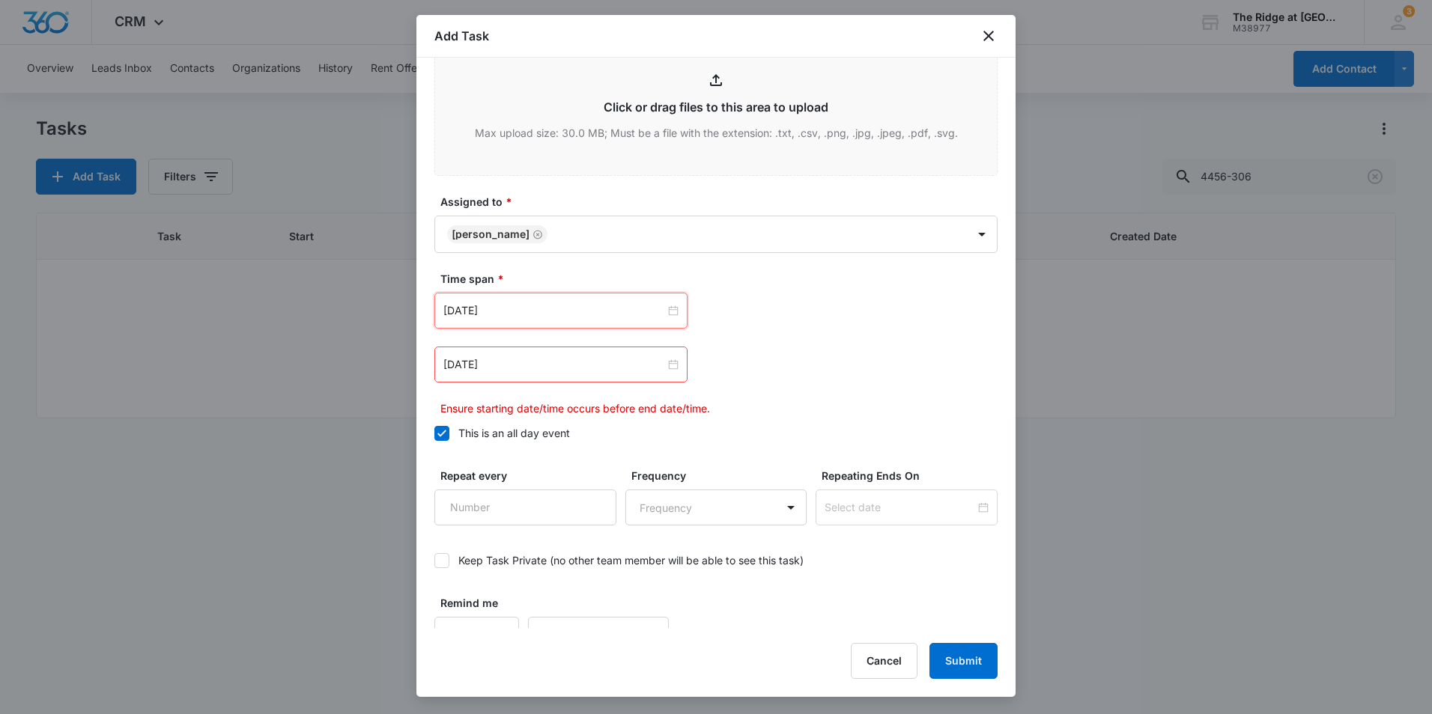
click at [530, 376] on div "Aug 2, 2023" at bounding box center [560, 365] width 253 height 36
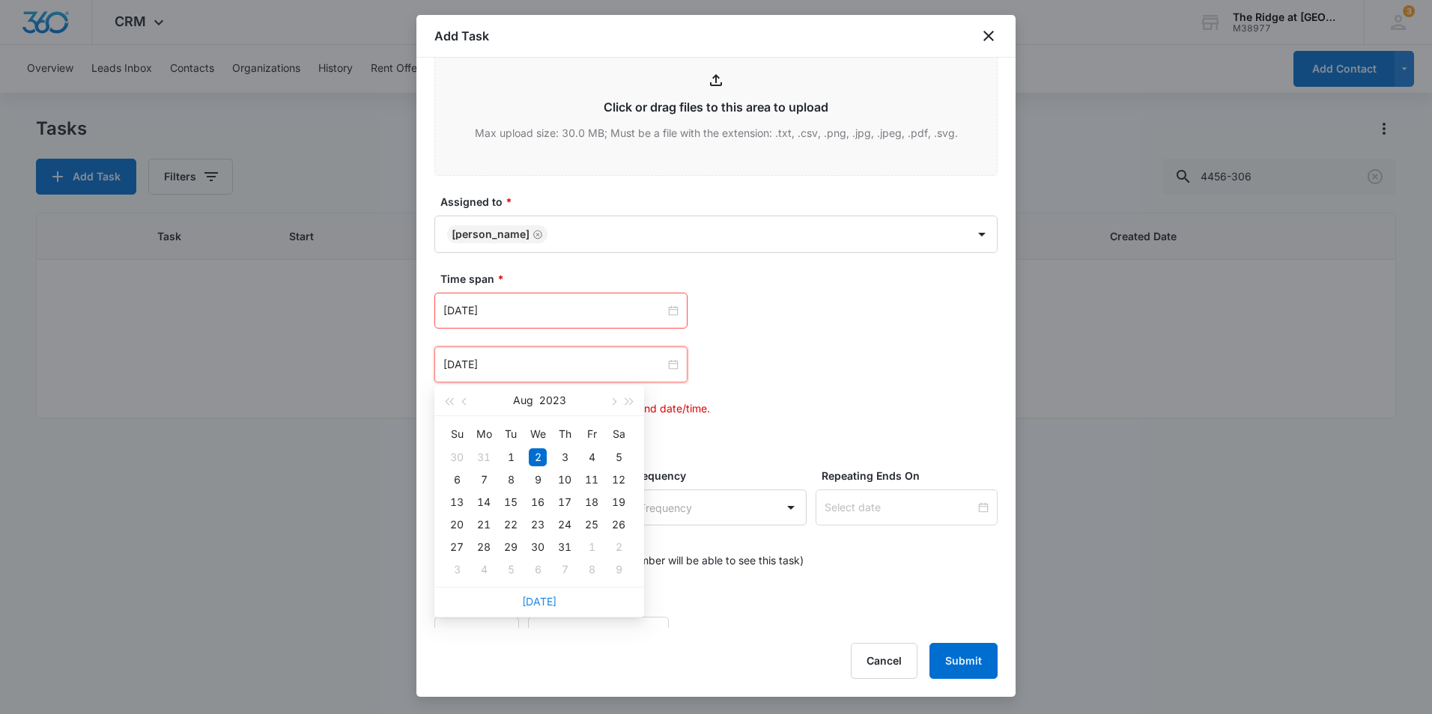
click at [537, 599] on link "Today" at bounding box center [539, 601] width 34 height 13
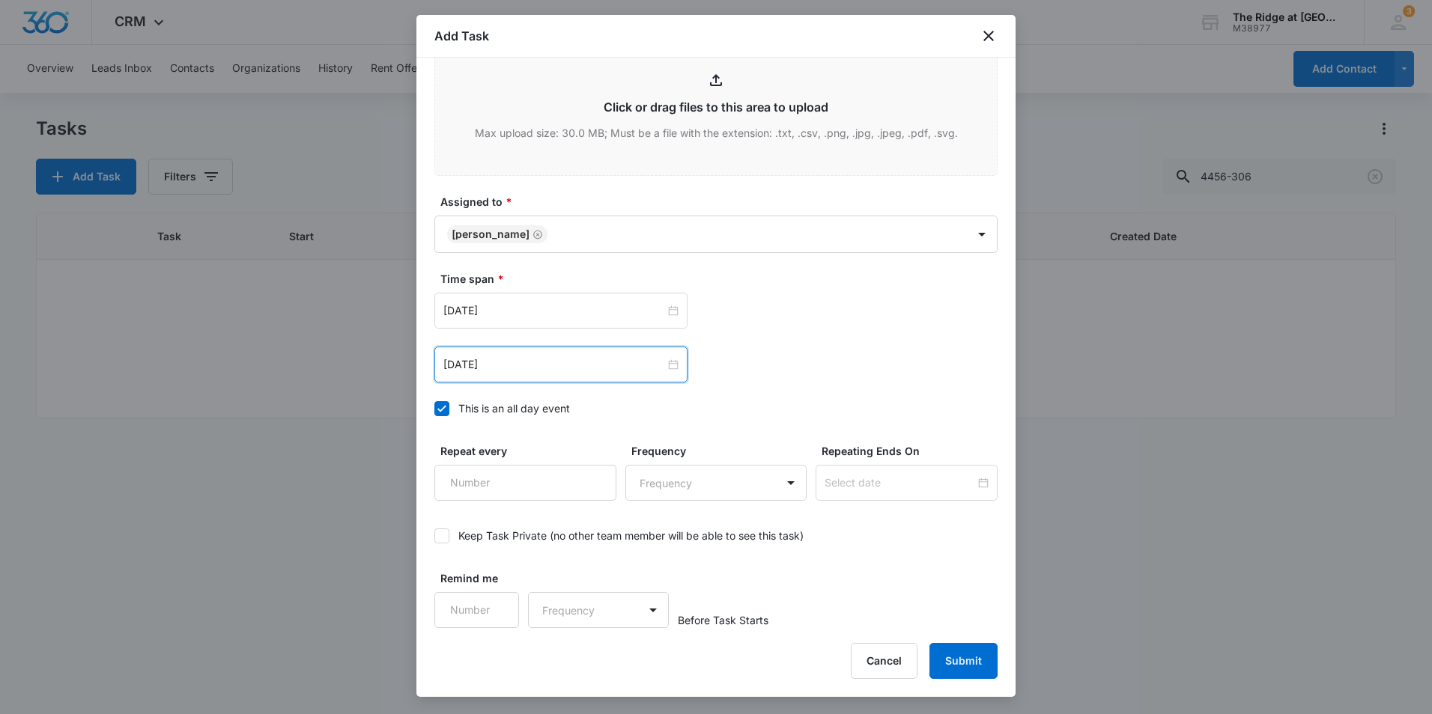
click at [531, 376] on div "Sep 11, 2025" at bounding box center [560, 365] width 253 height 36
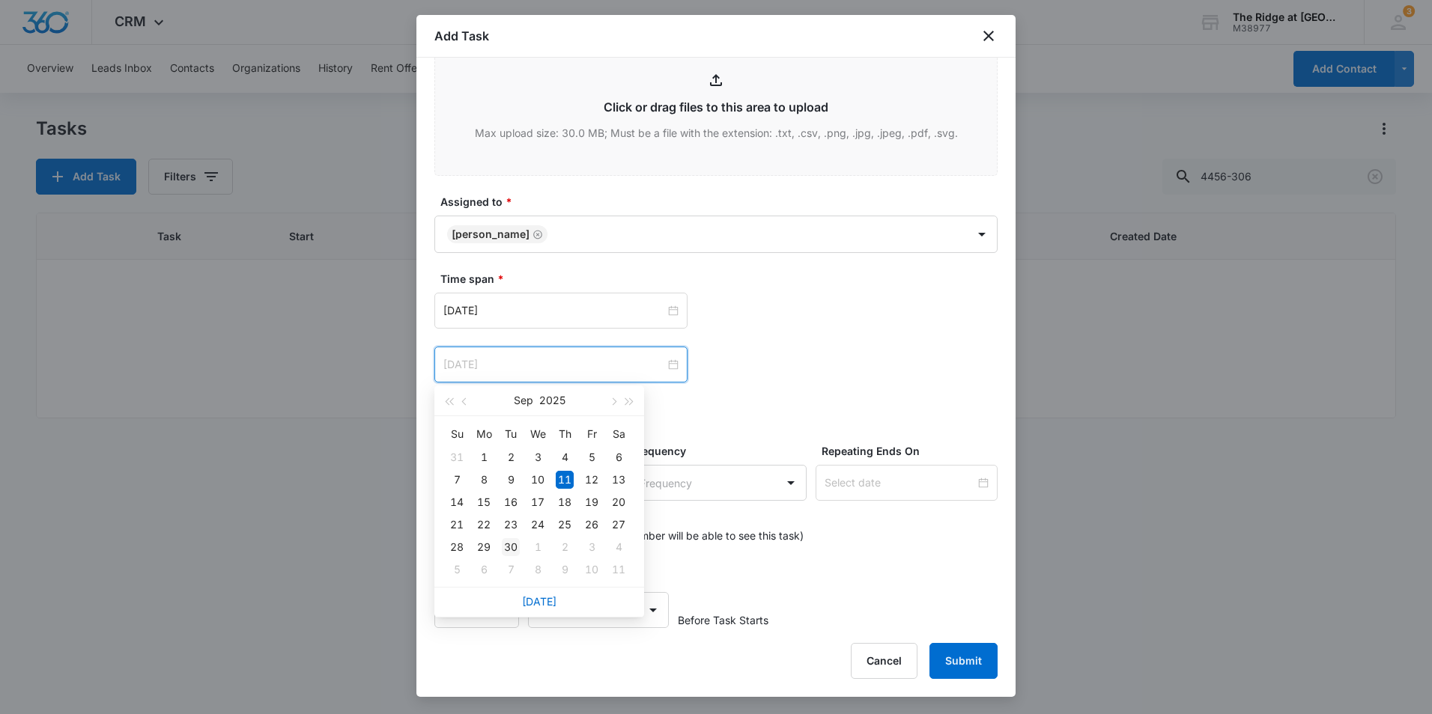
type input "Sep 30, 2025"
click at [515, 546] on div "30" at bounding box center [511, 547] width 18 height 18
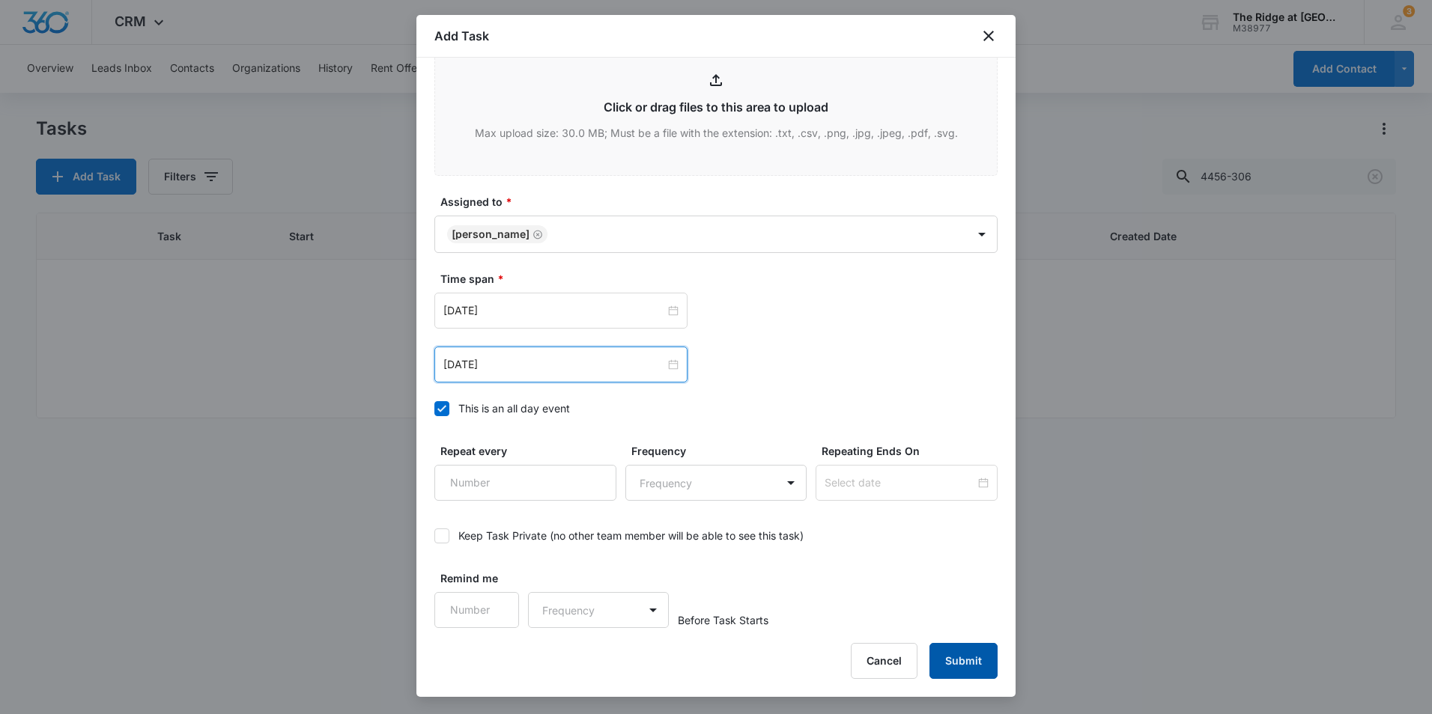
click at [946, 656] on button "Submit" at bounding box center [963, 661] width 68 height 36
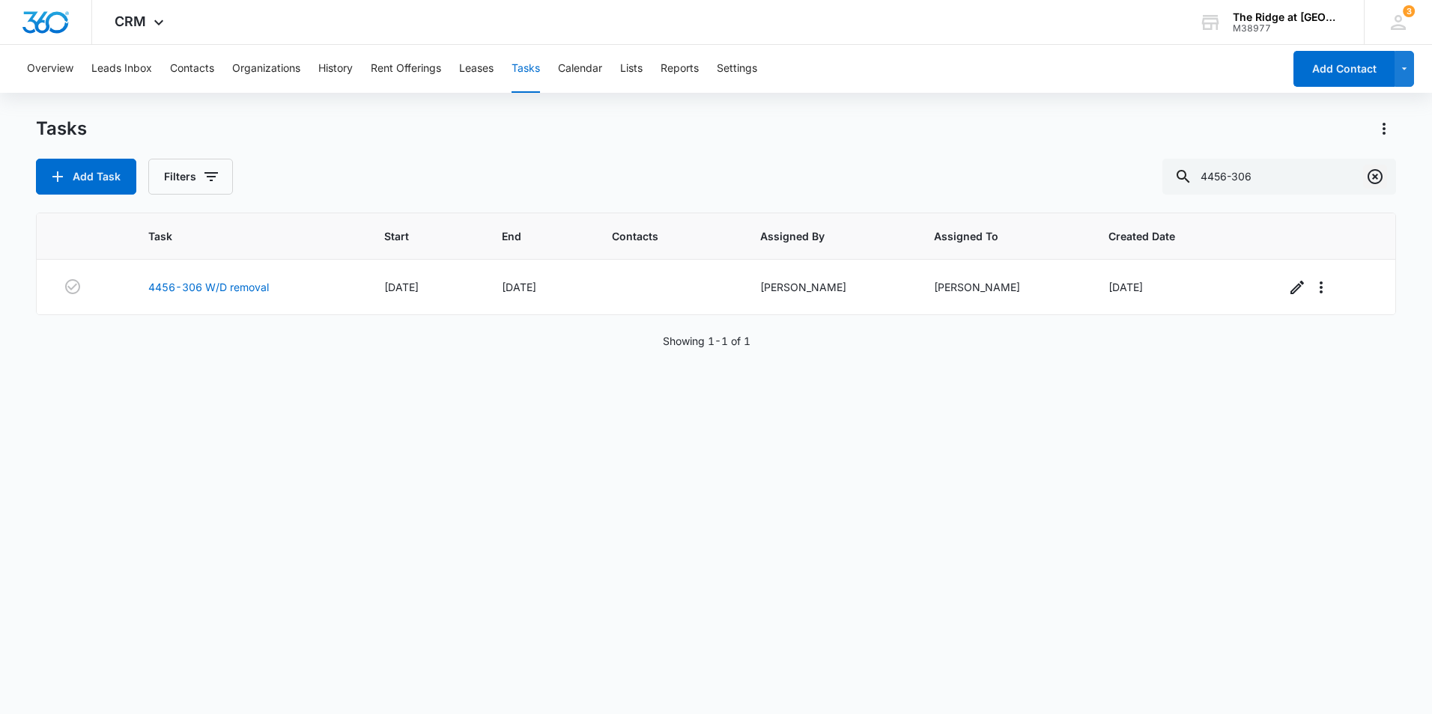
click at [1377, 176] on icon "Clear" at bounding box center [1375, 177] width 18 height 18
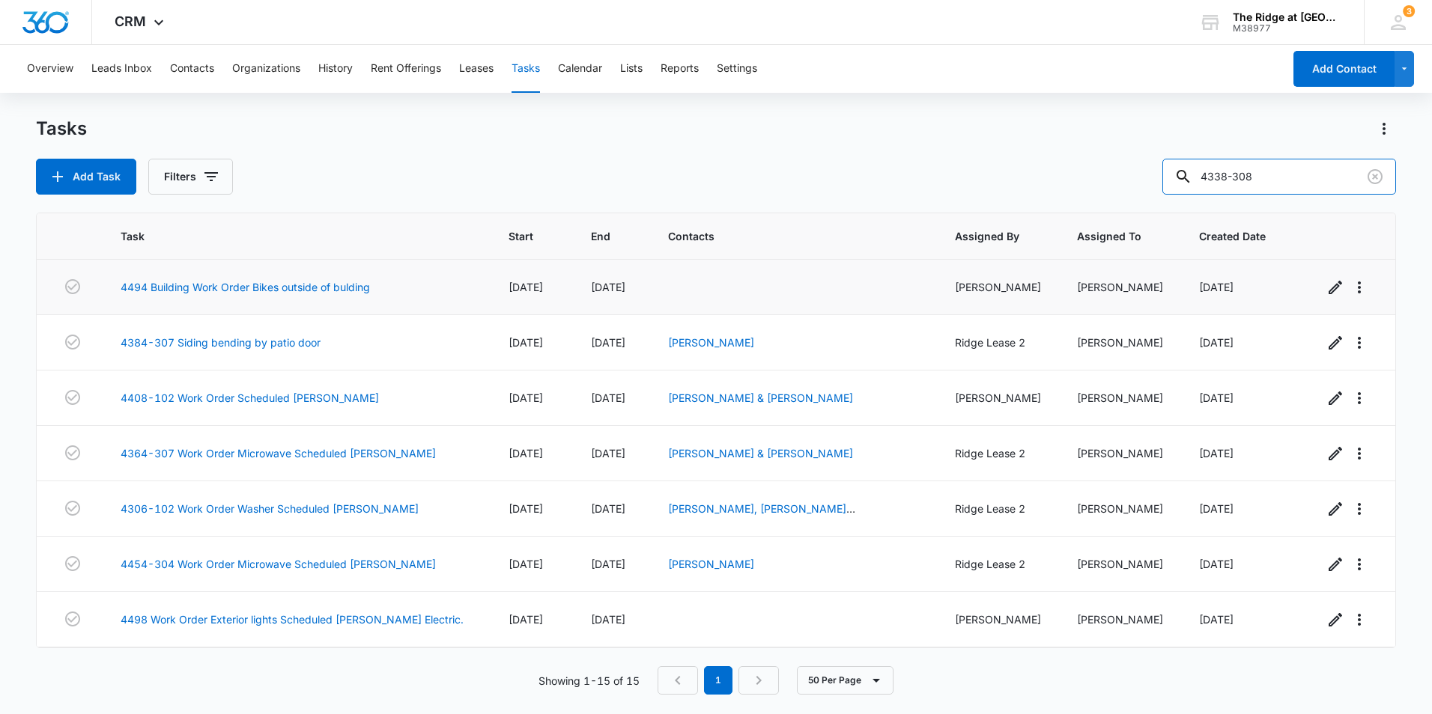
type input "4338-308"
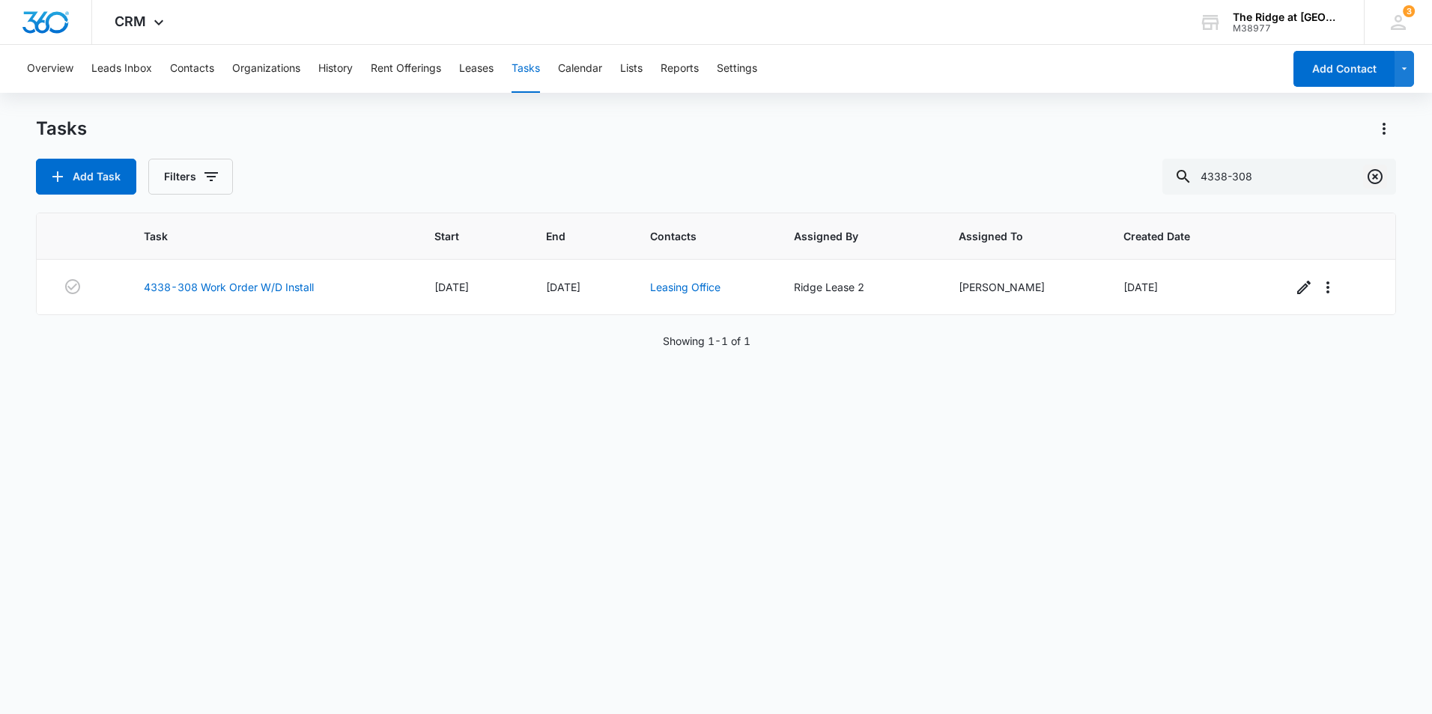
click at [1370, 178] on icon "Clear" at bounding box center [1375, 177] width 18 height 18
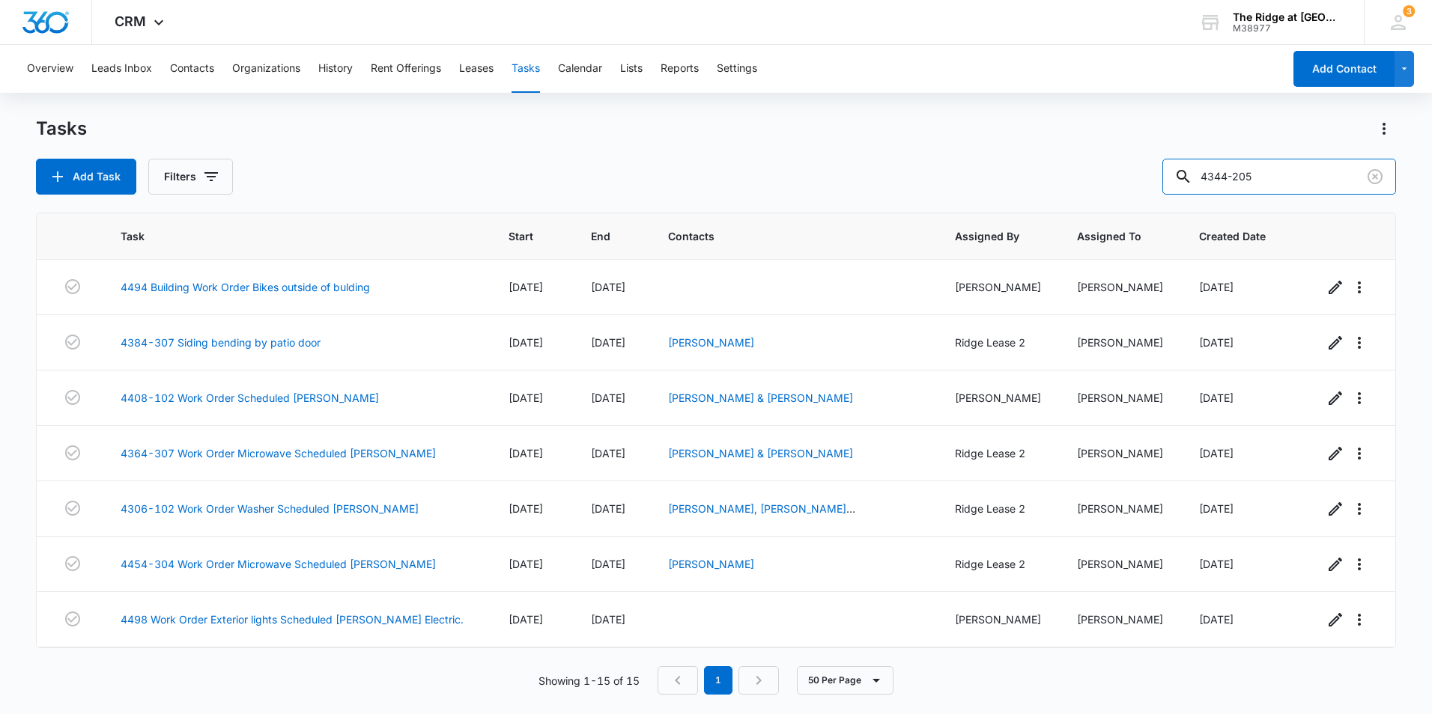
type input "4344-205"
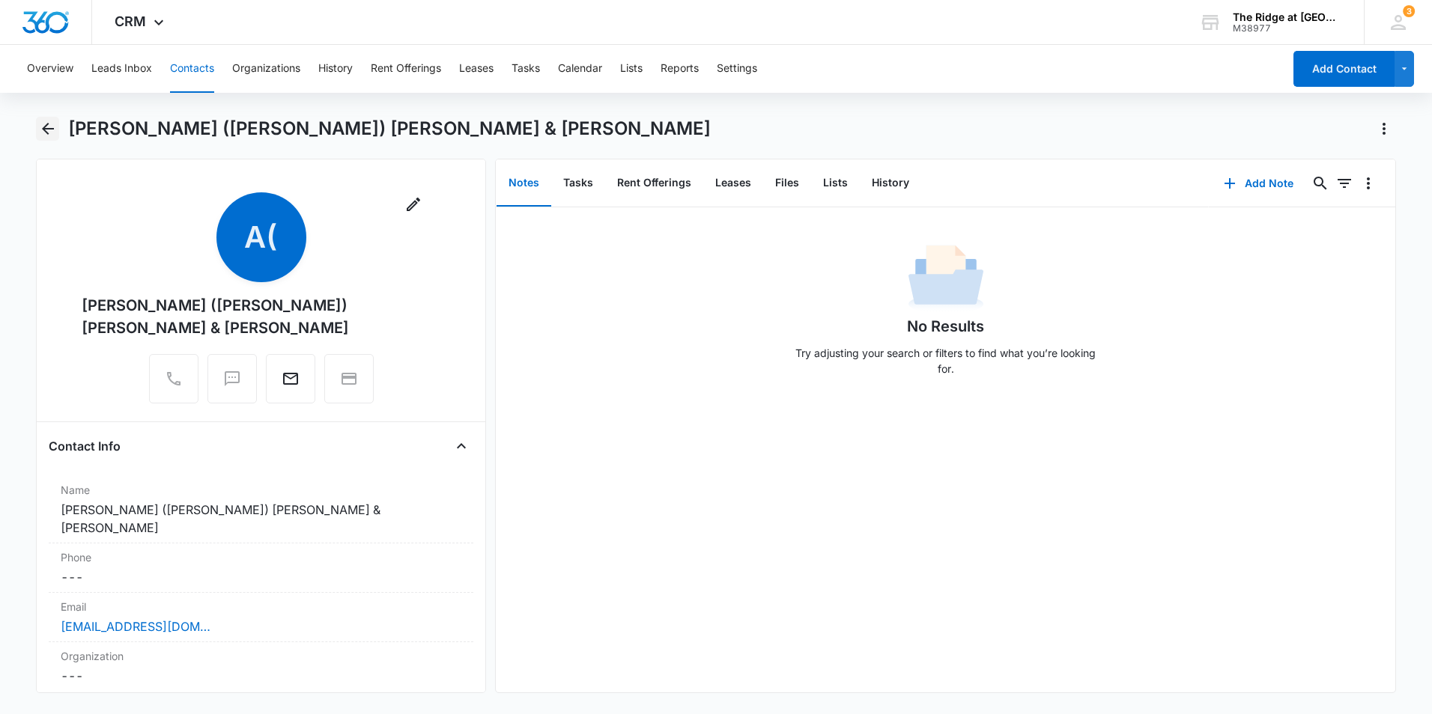
drag, startPoint x: 40, startPoint y: 134, endPoint x: 52, endPoint y: 134, distance: 12.0
click at [40, 134] on icon "Back" at bounding box center [48, 129] width 18 height 18
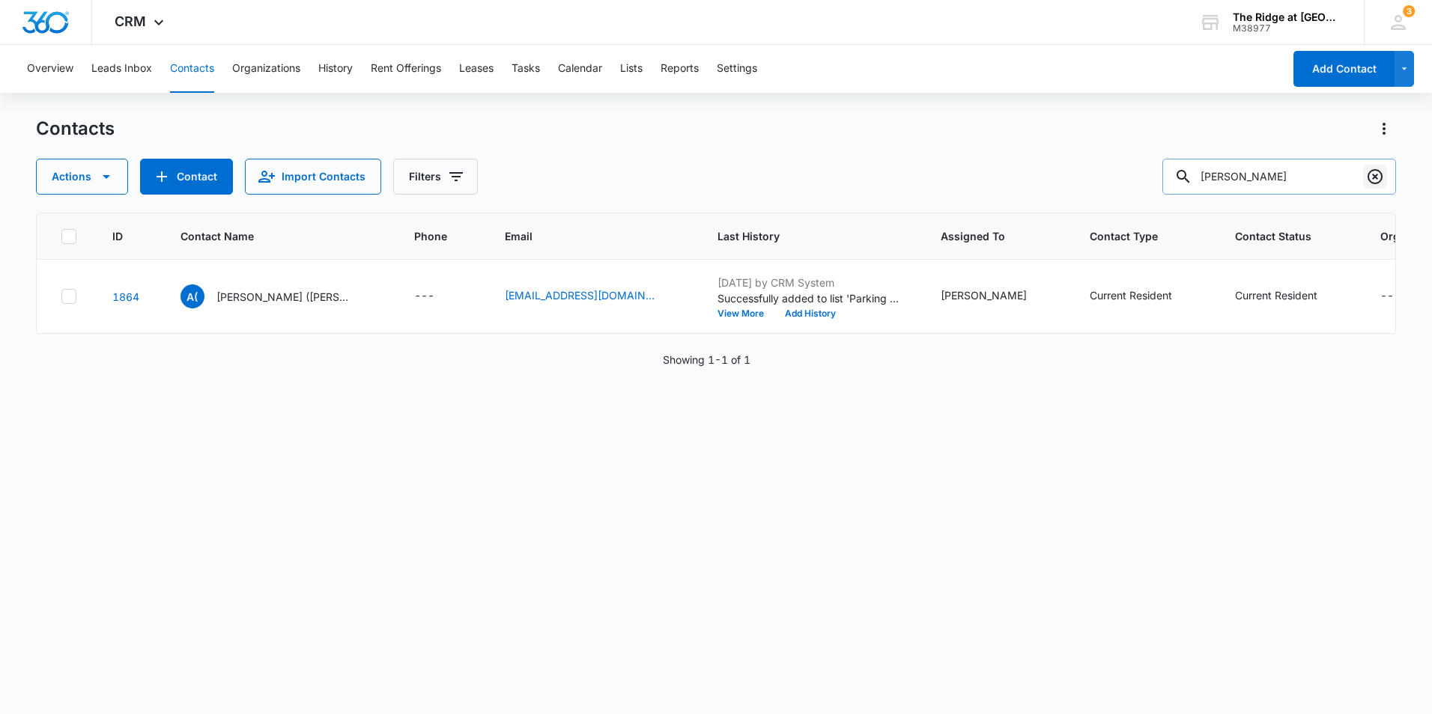
click at [1373, 173] on icon "Clear" at bounding box center [1375, 177] width 18 height 18
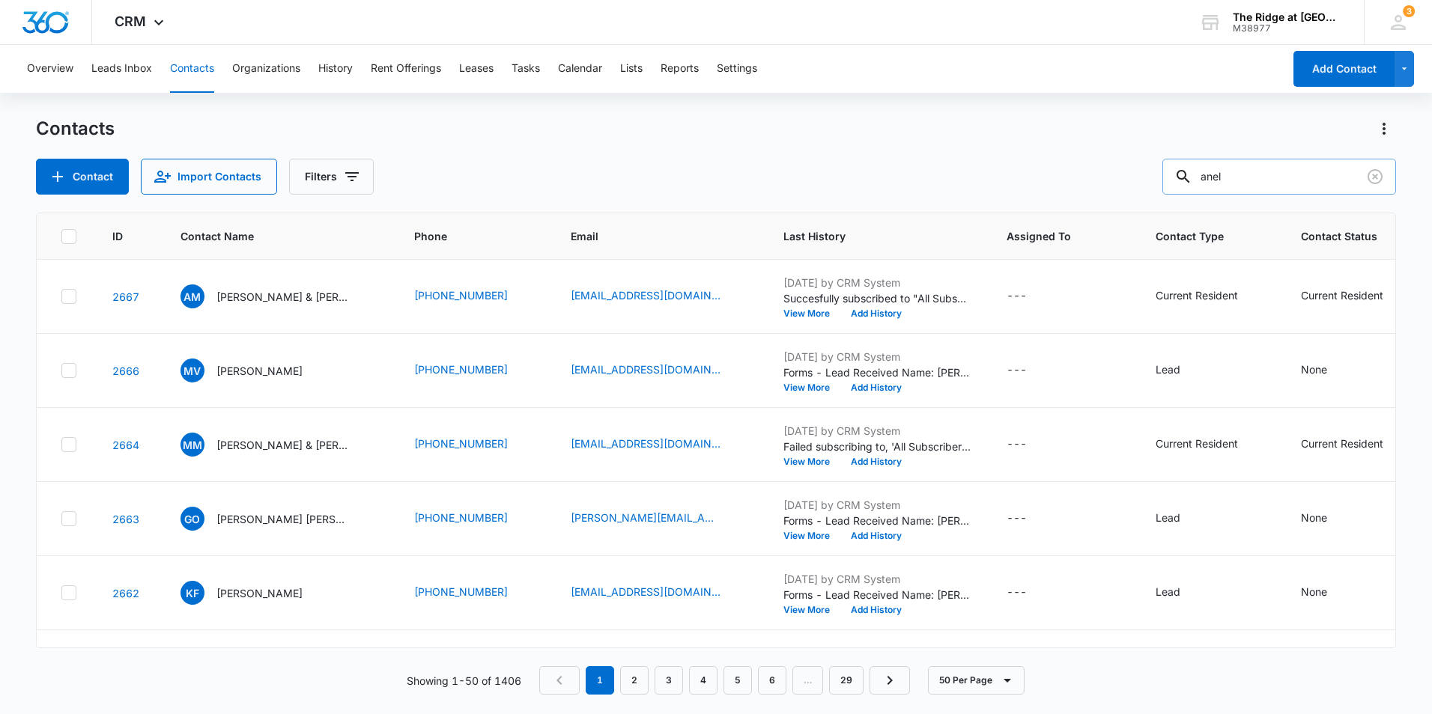
type input "anel"
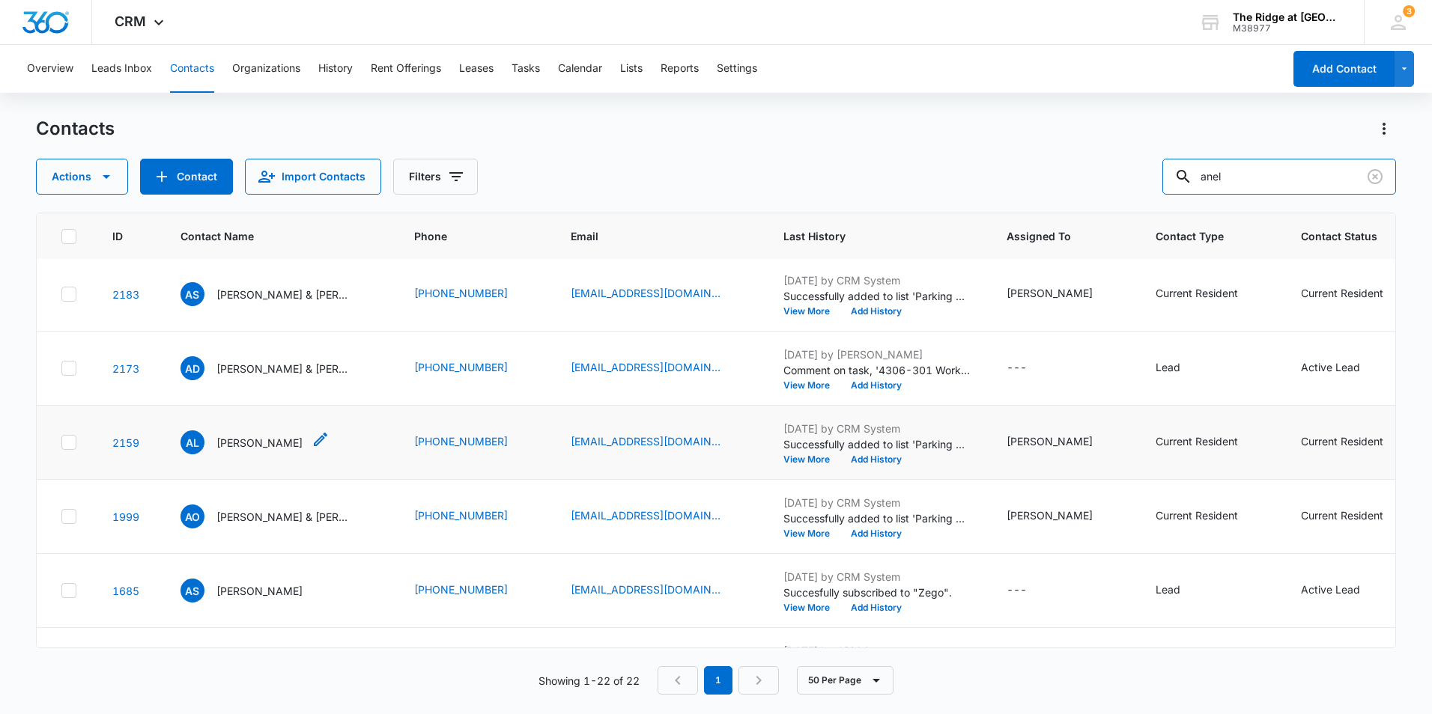
scroll to position [300, 0]
click at [261, 440] on p "Angelica Lucero" at bounding box center [259, 442] width 86 height 16
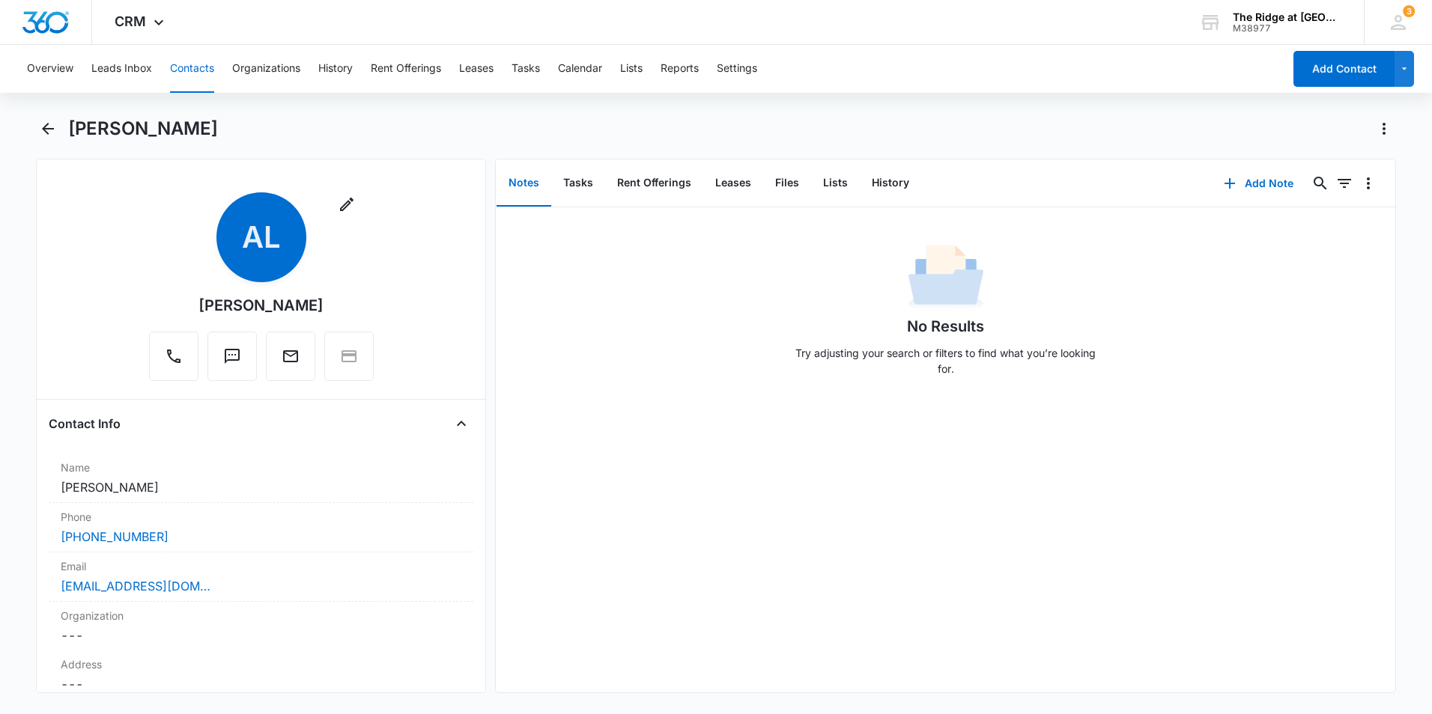
click at [964, 498] on div "No Results Try adjusting your search or filters to find what you’re looking for." at bounding box center [945, 449] width 899 height 485
click at [53, 124] on icon "Back" at bounding box center [48, 129] width 18 height 18
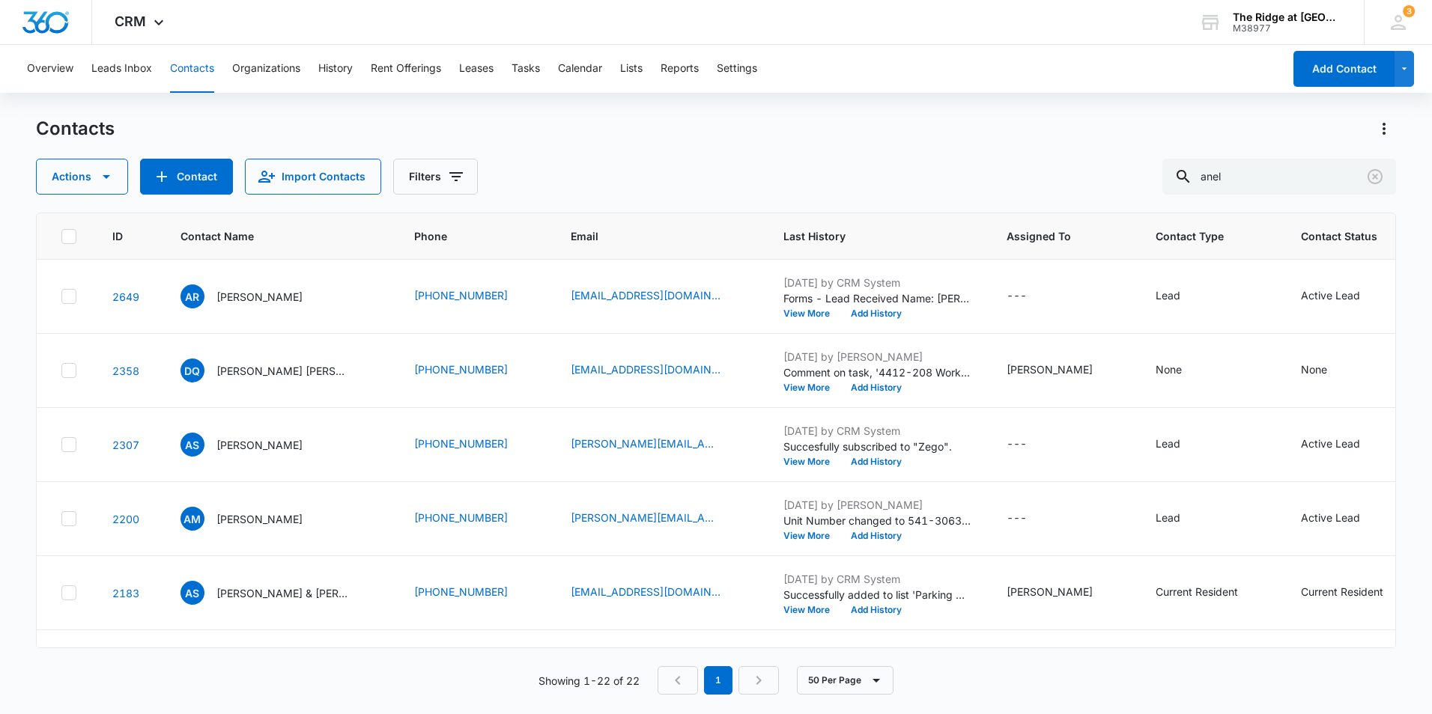
scroll to position [300, 0]
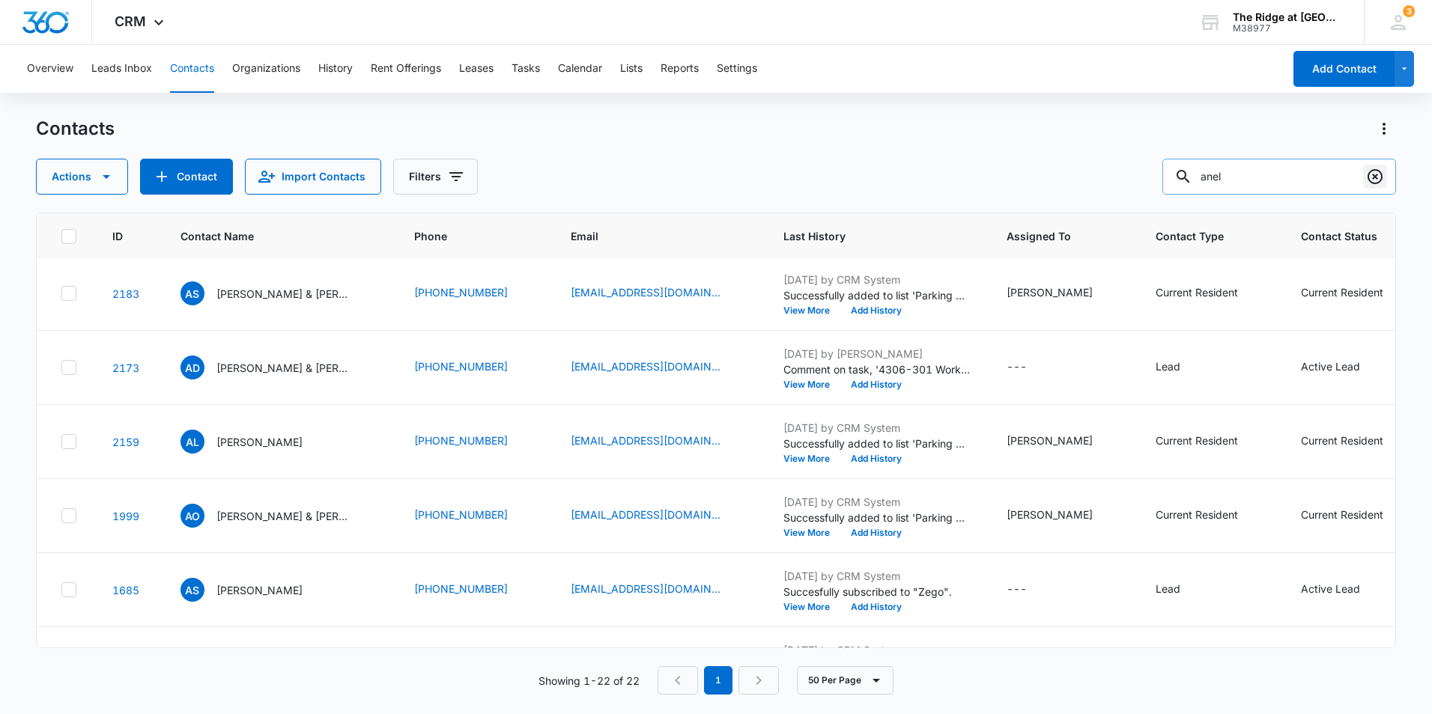
click at [1375, 178] on icon "Clear" at bounding box center [1374, 176] width 15 height 15
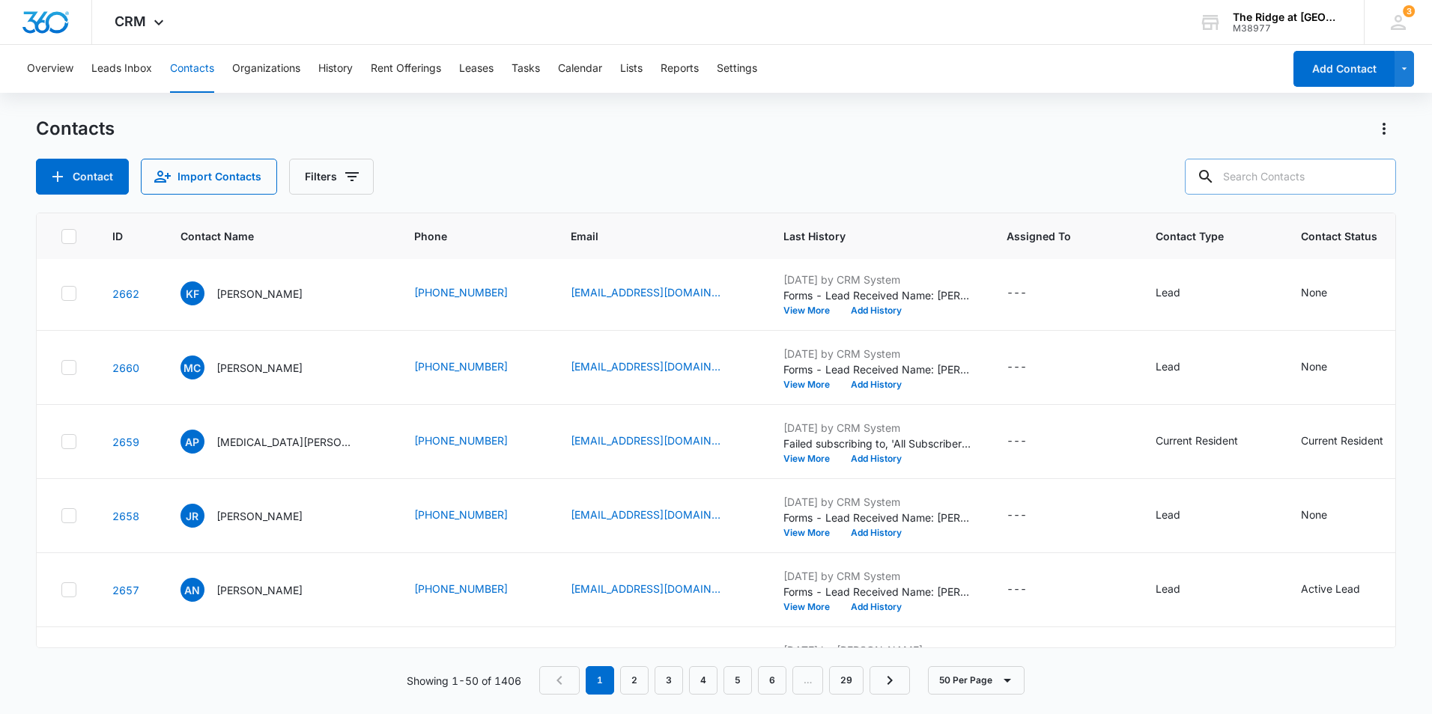
scroll to position [0, 0]
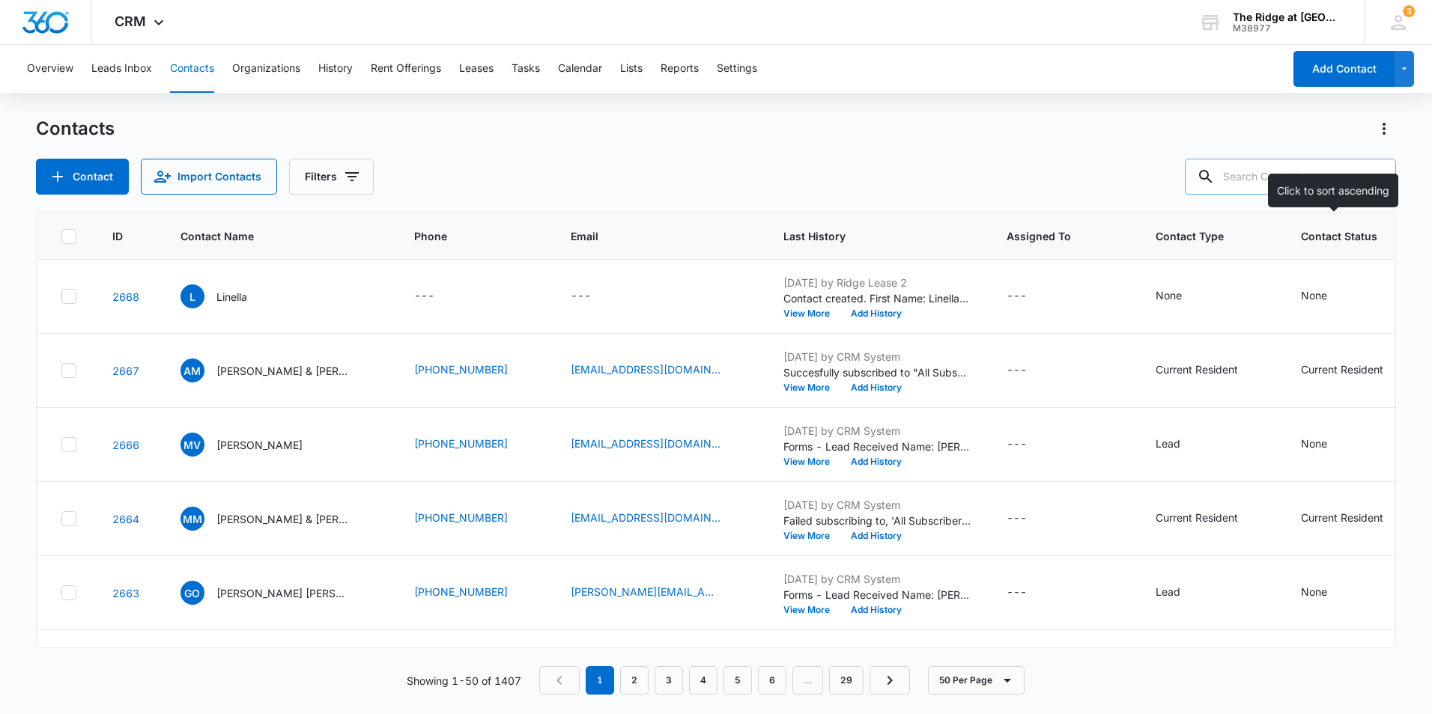
type input "4"
type input "laura"
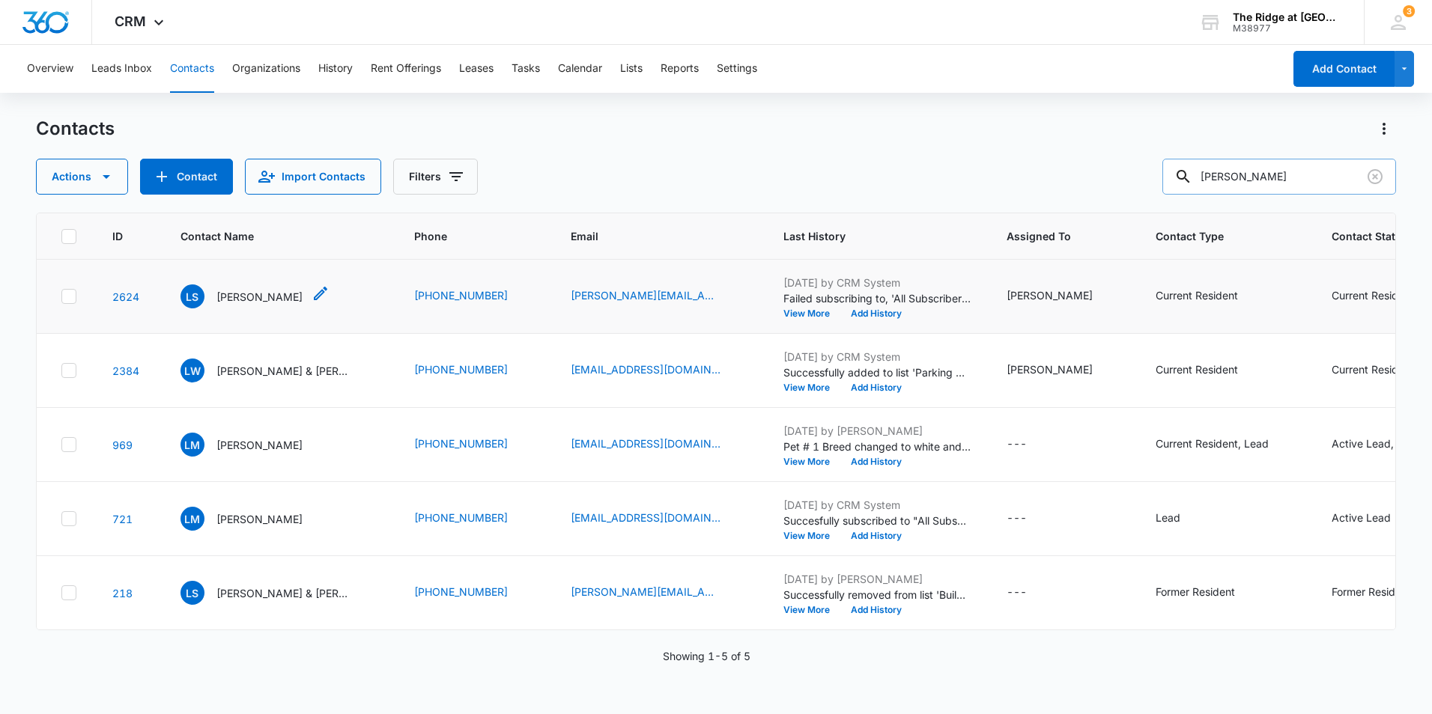
click at [253, 294] on p "Laura Smock" at bounding box center [259, 297] width 86 height 16
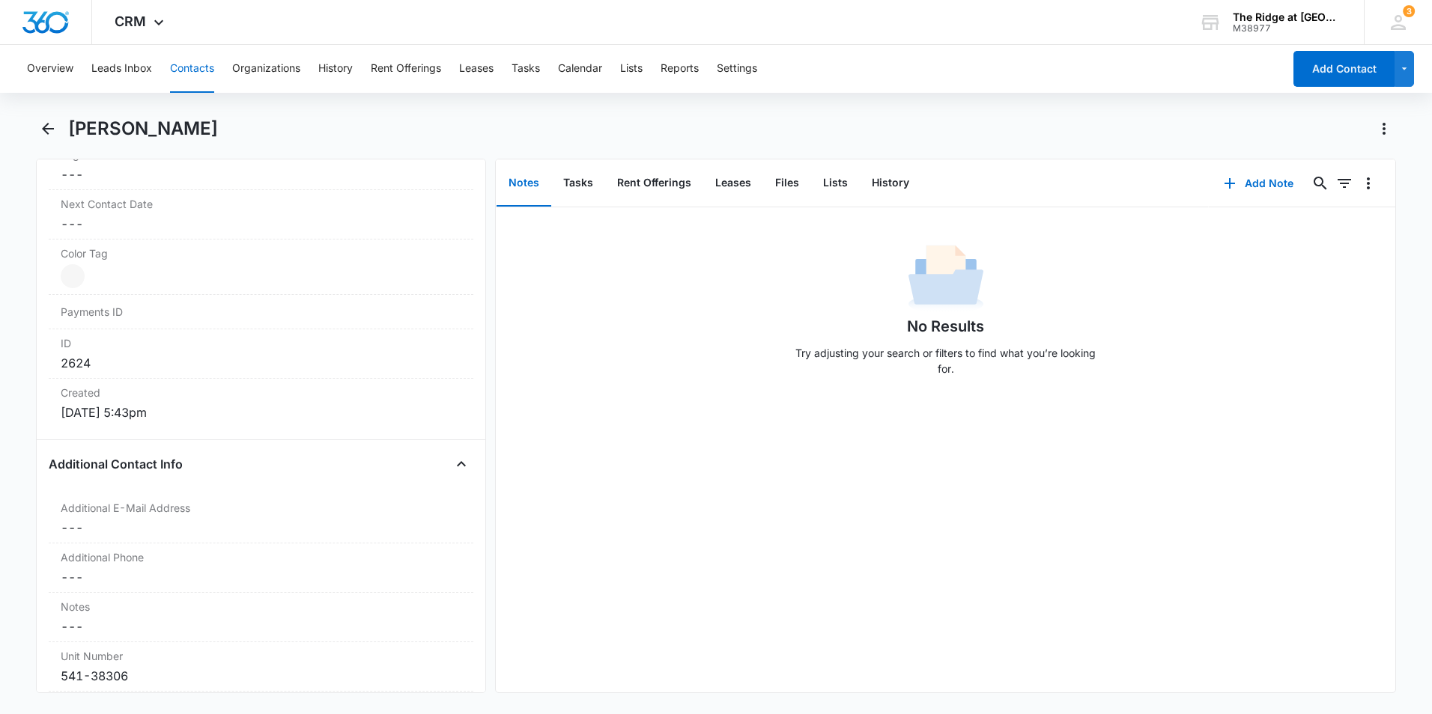
scroll to position [899, 0]
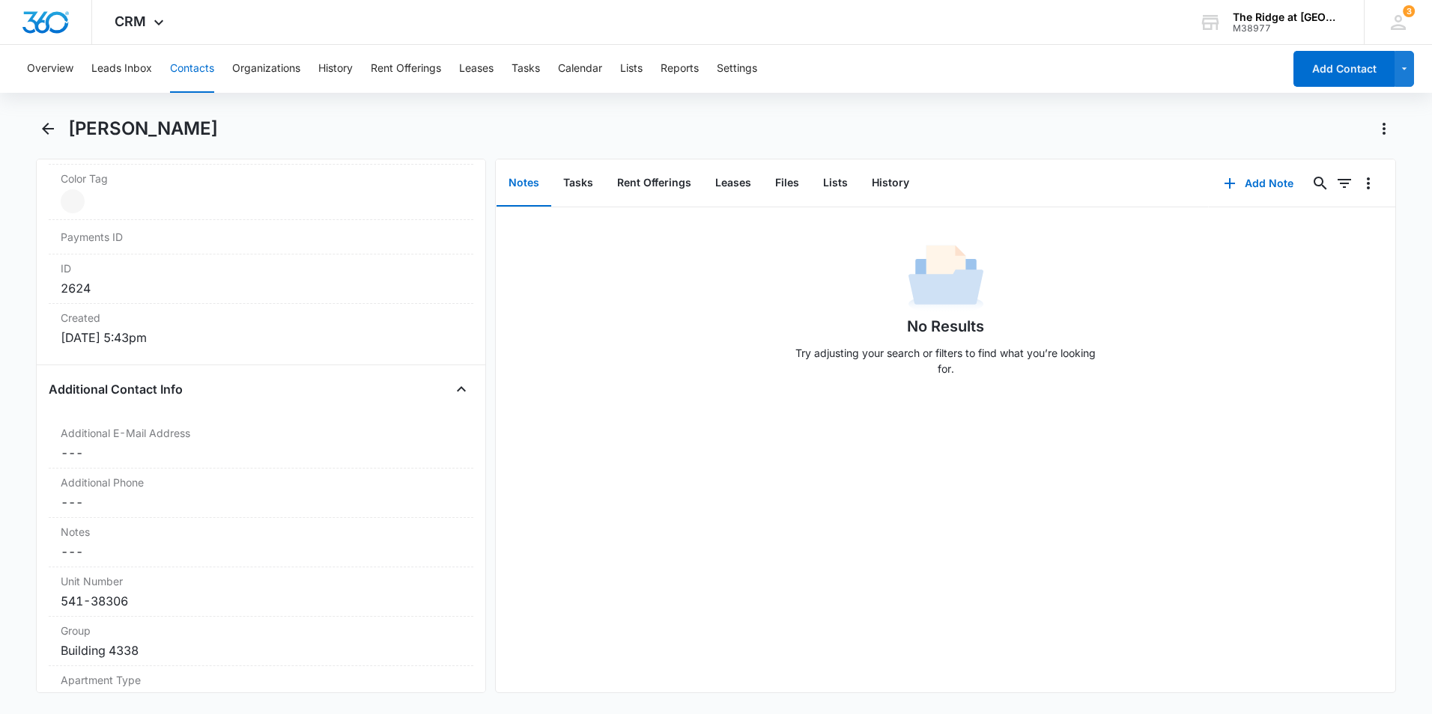
click at [544, 69] on div "Overview Leads Inbox Contacts Organizations History Rent Offerings Leases Tasks…" at bounding box center [650, 69] width 1265 height 48
click at [523, 69] on button "Tasks" at bounding box center [525, 69] width 28 height 48
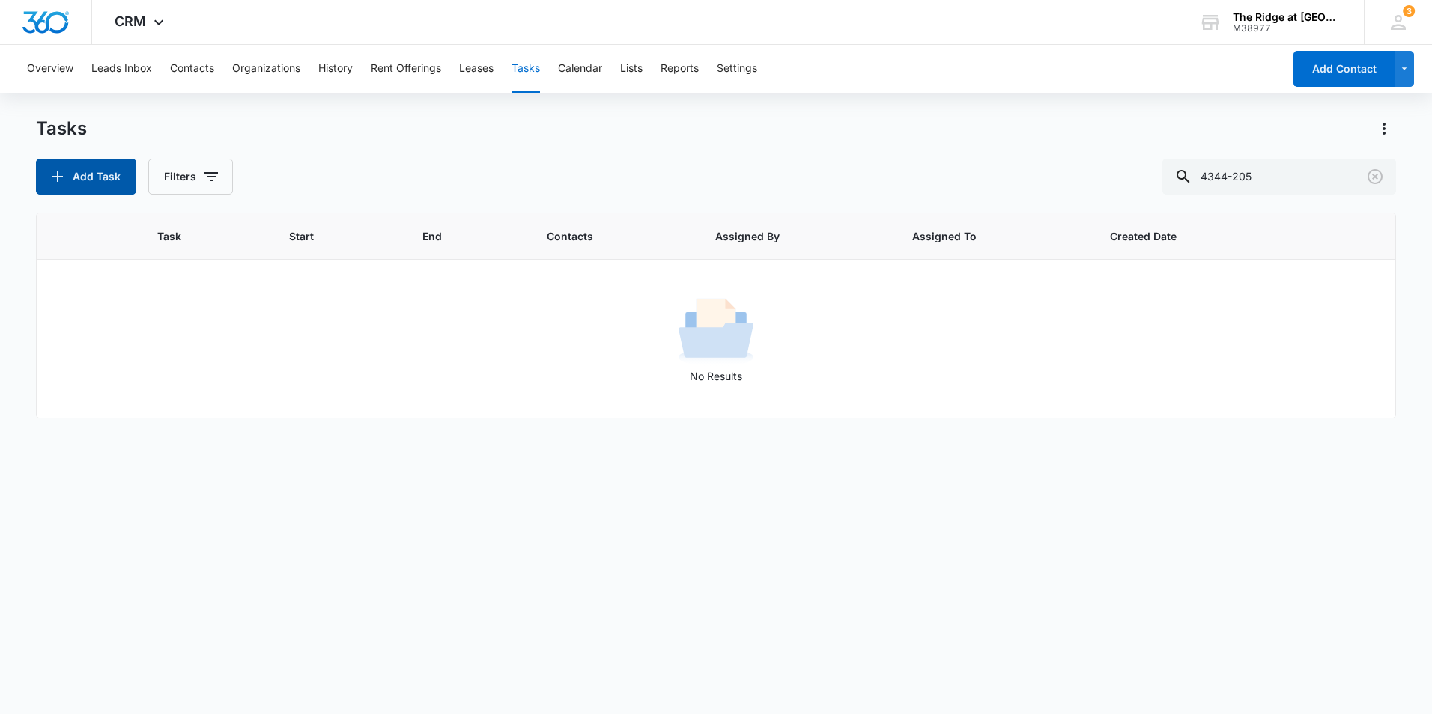
click at [72, 166] on button "Add Task" at bounding box center [86, 177] width 100 height 36
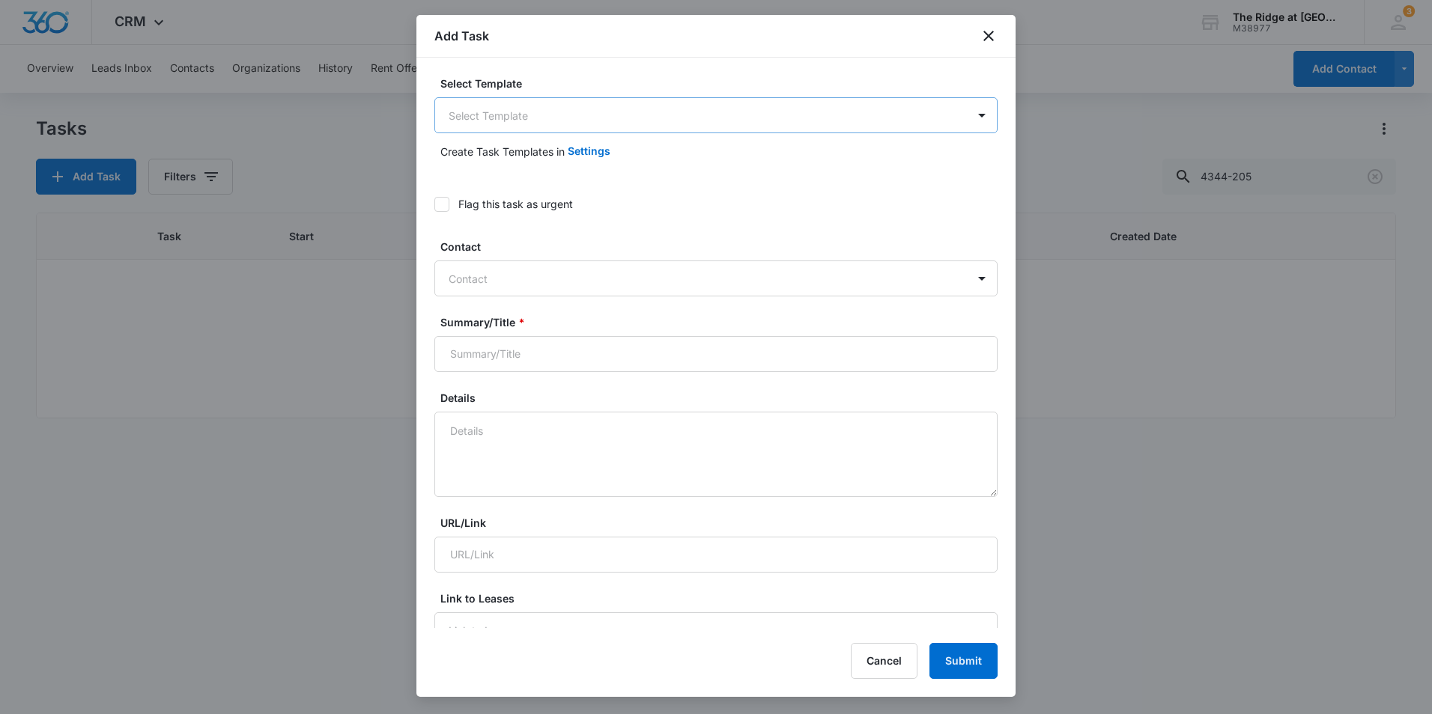
click at [565, 118] on body "CRM Apps Reputation Websites Forms CRM Email Social Content Ads Intelligence Fi…" at bounding box center [716, 357] width 1432 height 714
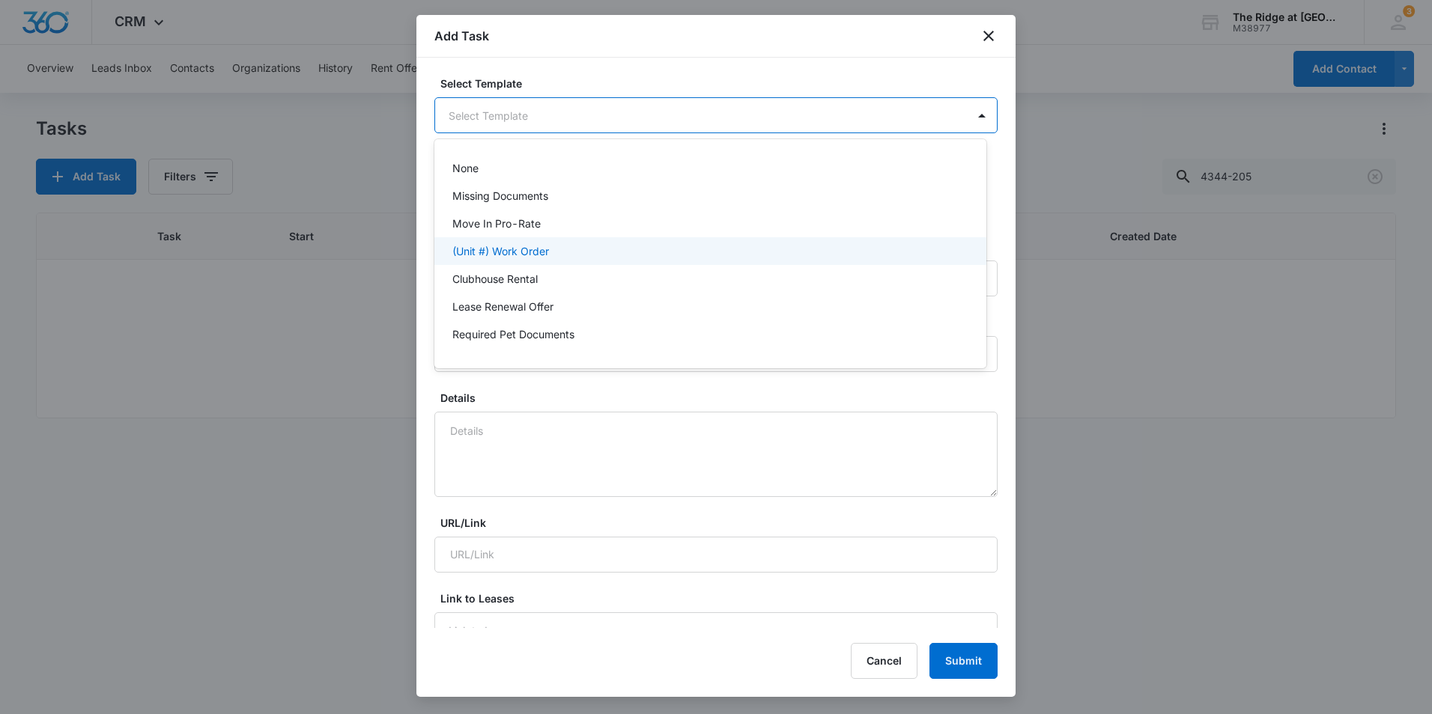
click at [567, 250] on div "(Unit #) Work Order" at bounding box center [708, 251] width 513 height 16
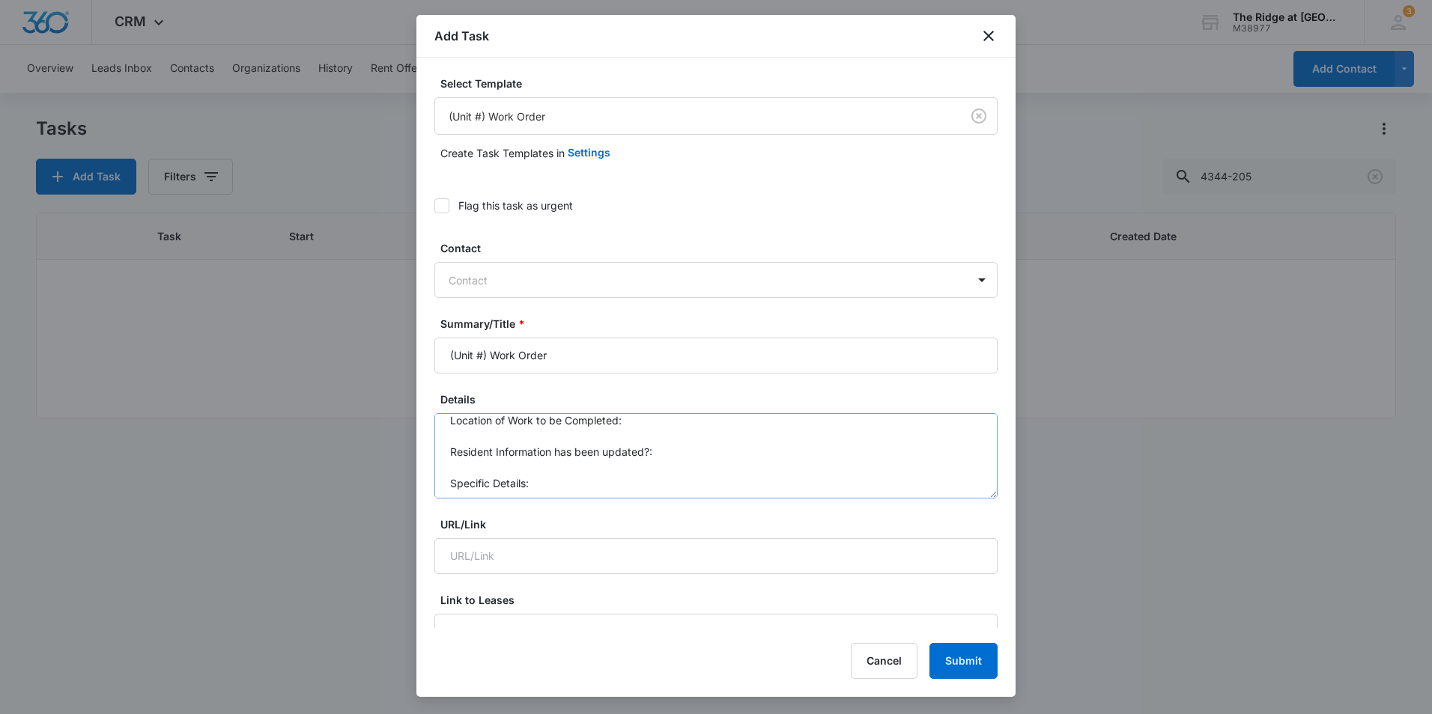
scroll to position [16, 0]
click at [693, 475] on textarea "Location of Work to be Completed: Resident Information has been updated?: Speci…" at bounding box center [715, 455] width 563 height 85
click at [815, 483] on textarea "Location of Work to be Completed: Resident Information has been updated?: Speci…" at bounding box center [715, 455] width 563 height 85
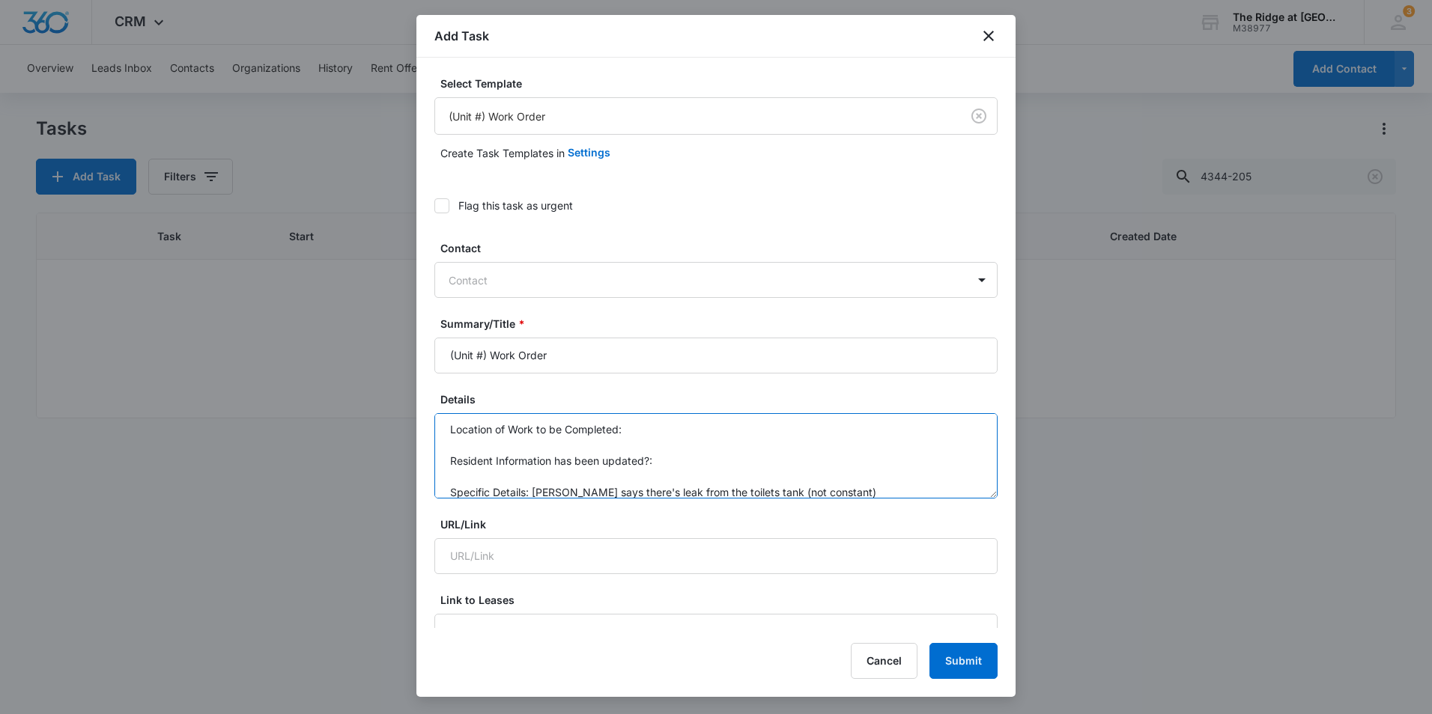
scroll to position [0, 0]
type textarea "Location of Work to be Completed: Resident Information has been updated?: Speci…"
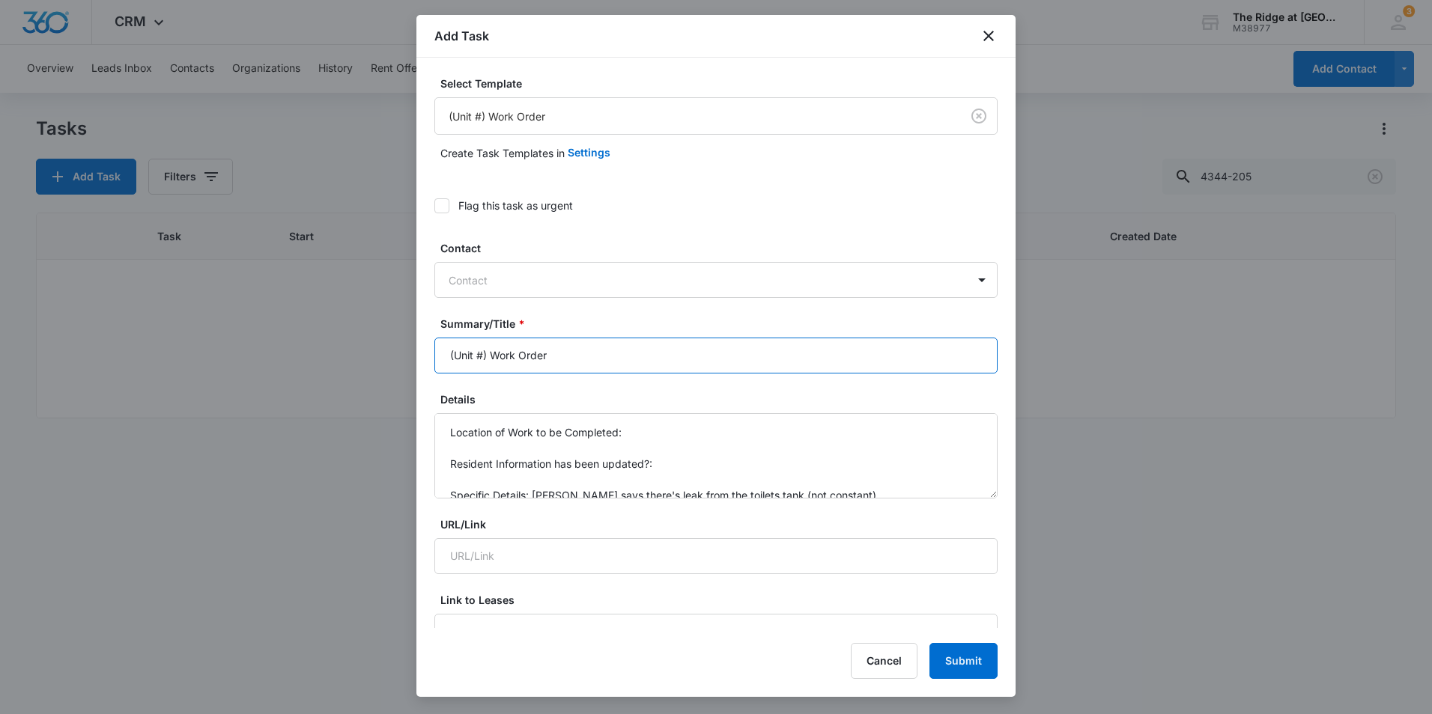
drag, startPoint x: 487, startPoint y: 354, endPoint x: 415, endPoint y: 354, distance: 71.9
click at [415, 354] on body "CRM Apps Reputation Websites Forms CRM Email Social Content Ads Intelligence Fi…" at bounding box center [716, 357] width 1432 height 714
type input "4498-305 Work Order"
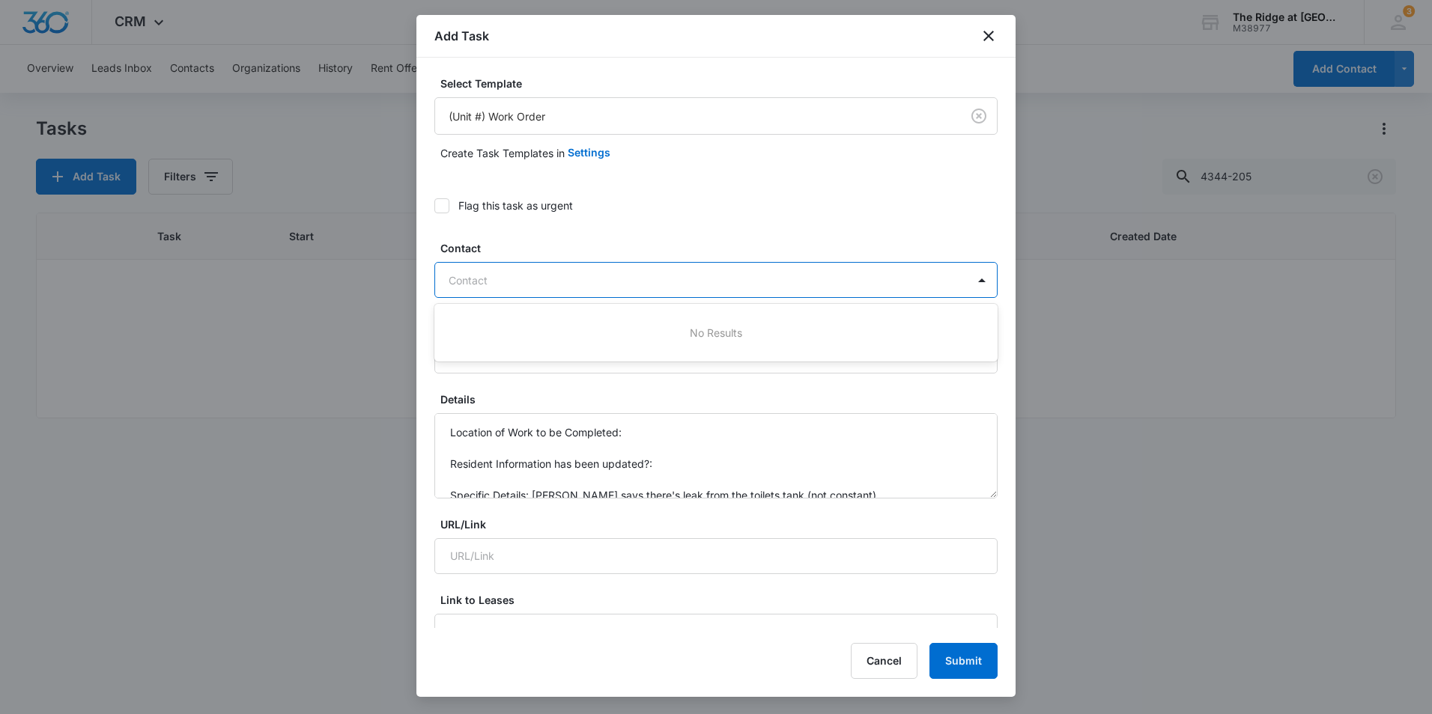
click at [499, 285] on div at bounding box center [707, 280] width 517 height 19
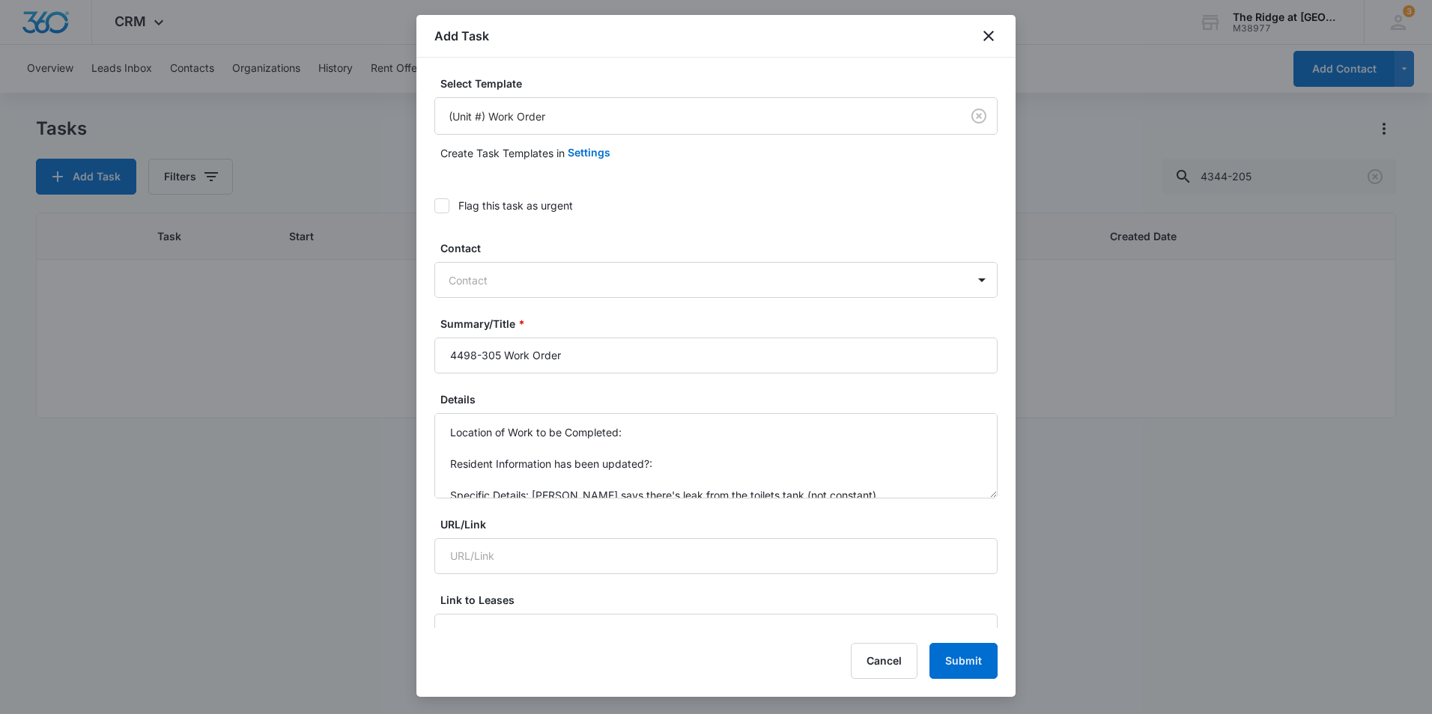
click at [702, 218] on div "Flag this task as urgent" at bounding box center [715, 206] width 563 height 34
click at [681, 359] on input "4498-305 Work Order" at bounding box center [715, 356] width 563 height 36
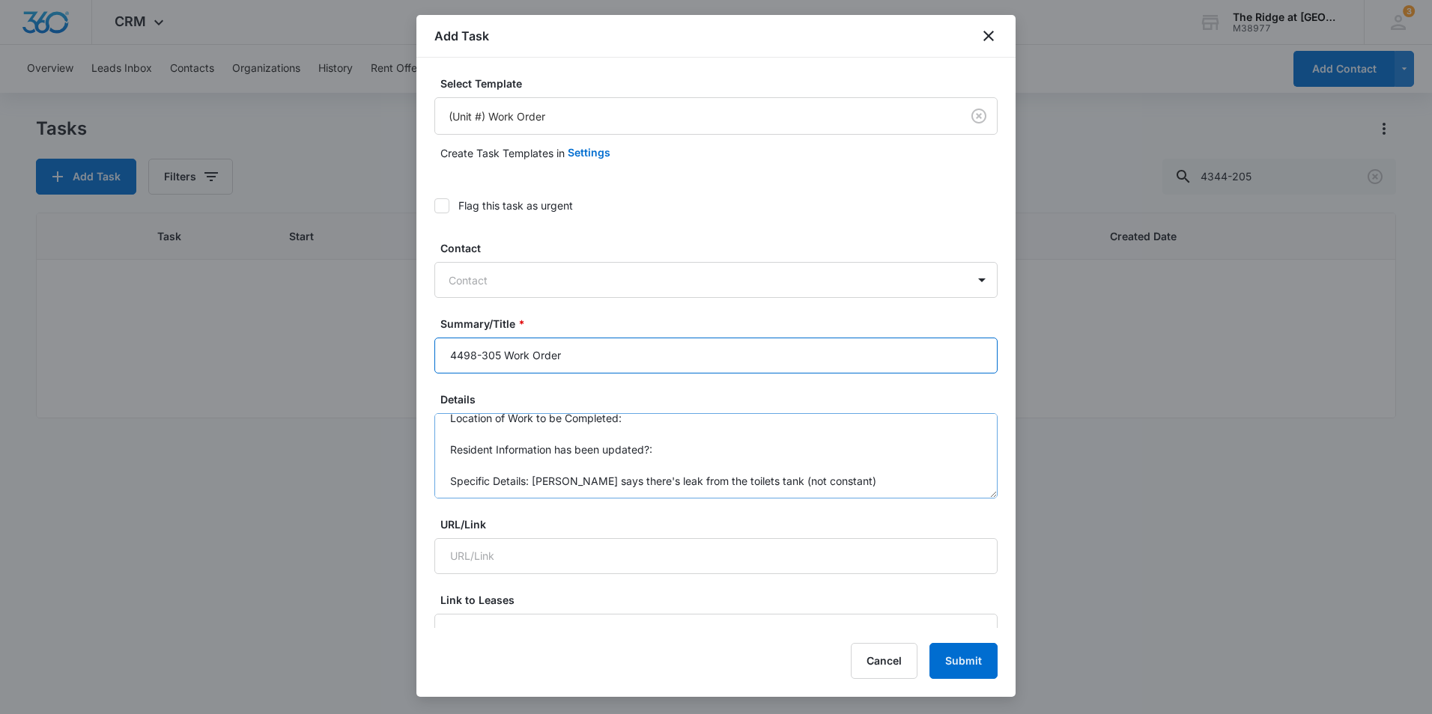
scroll to position [16, 0]
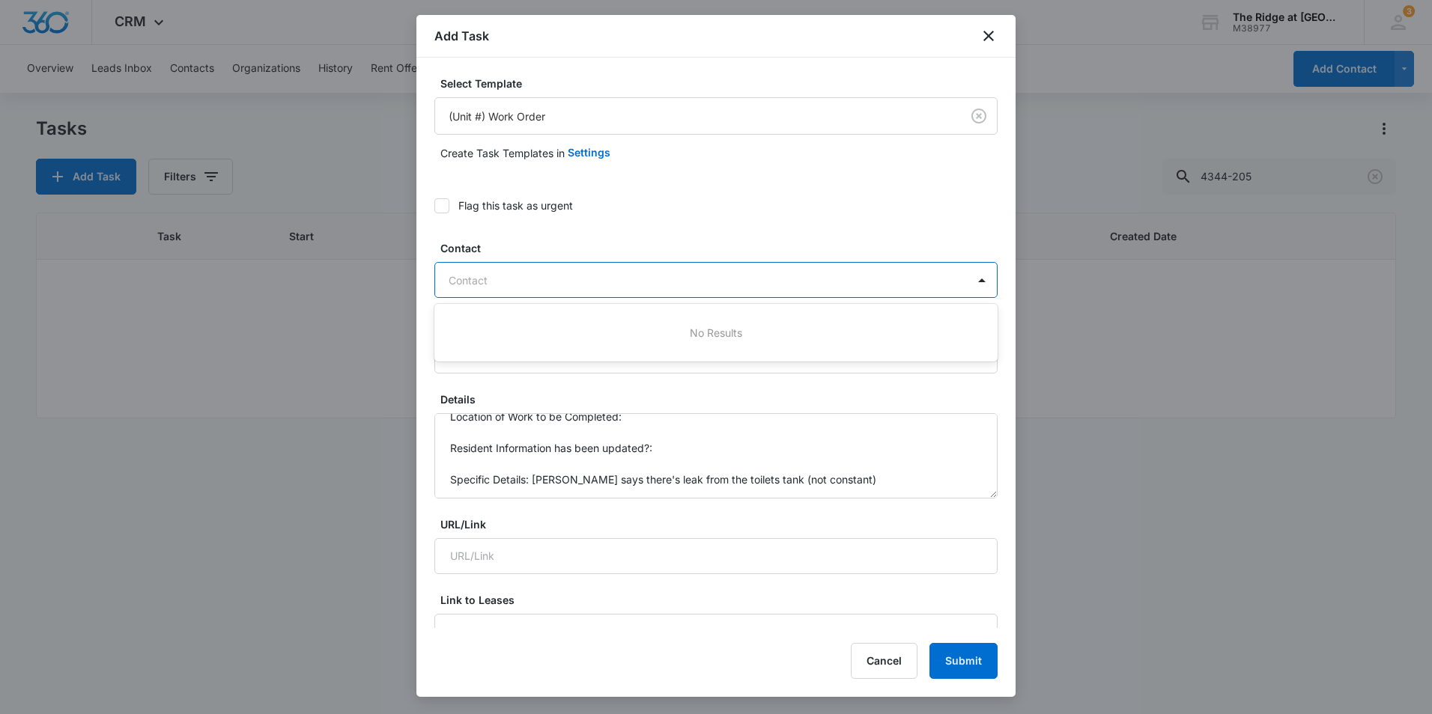
click at [629, 279] on div at bounding box center [707, 280] width 517 height 19
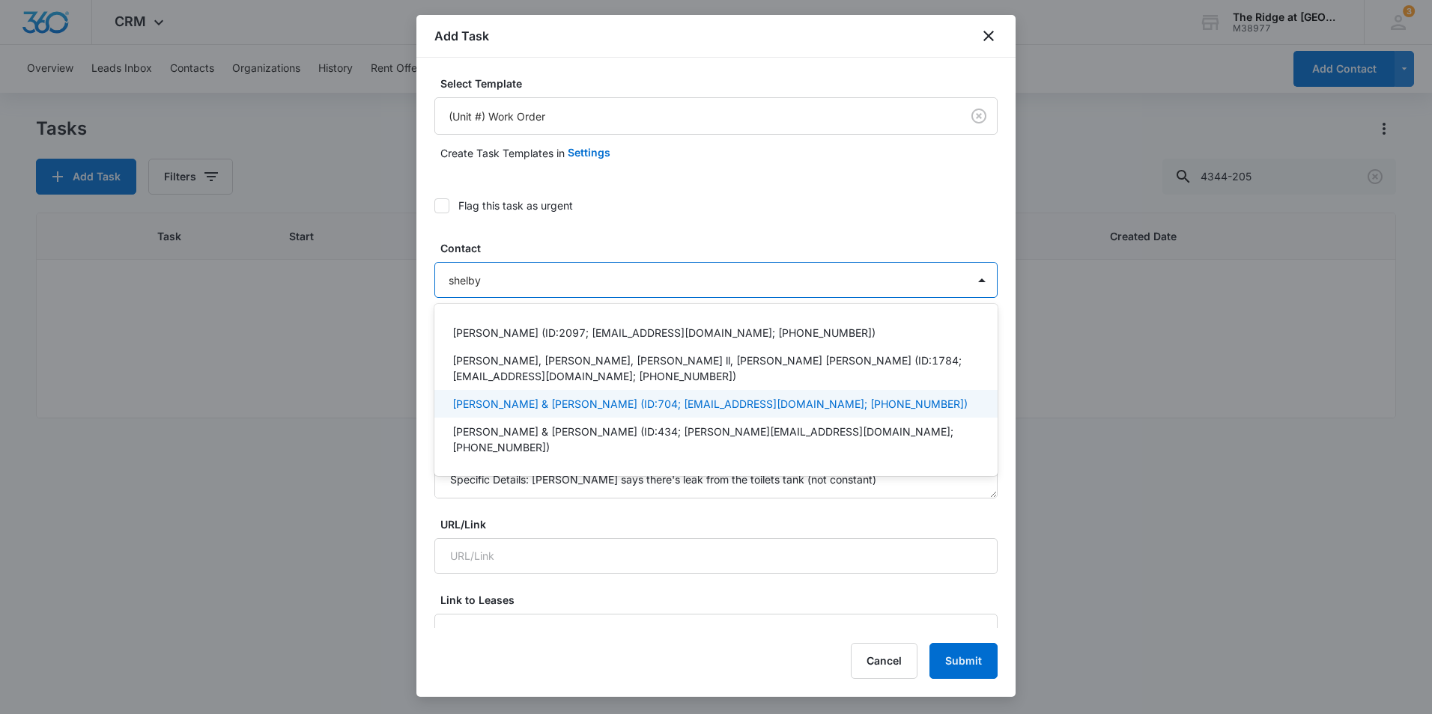
type input "shelby"
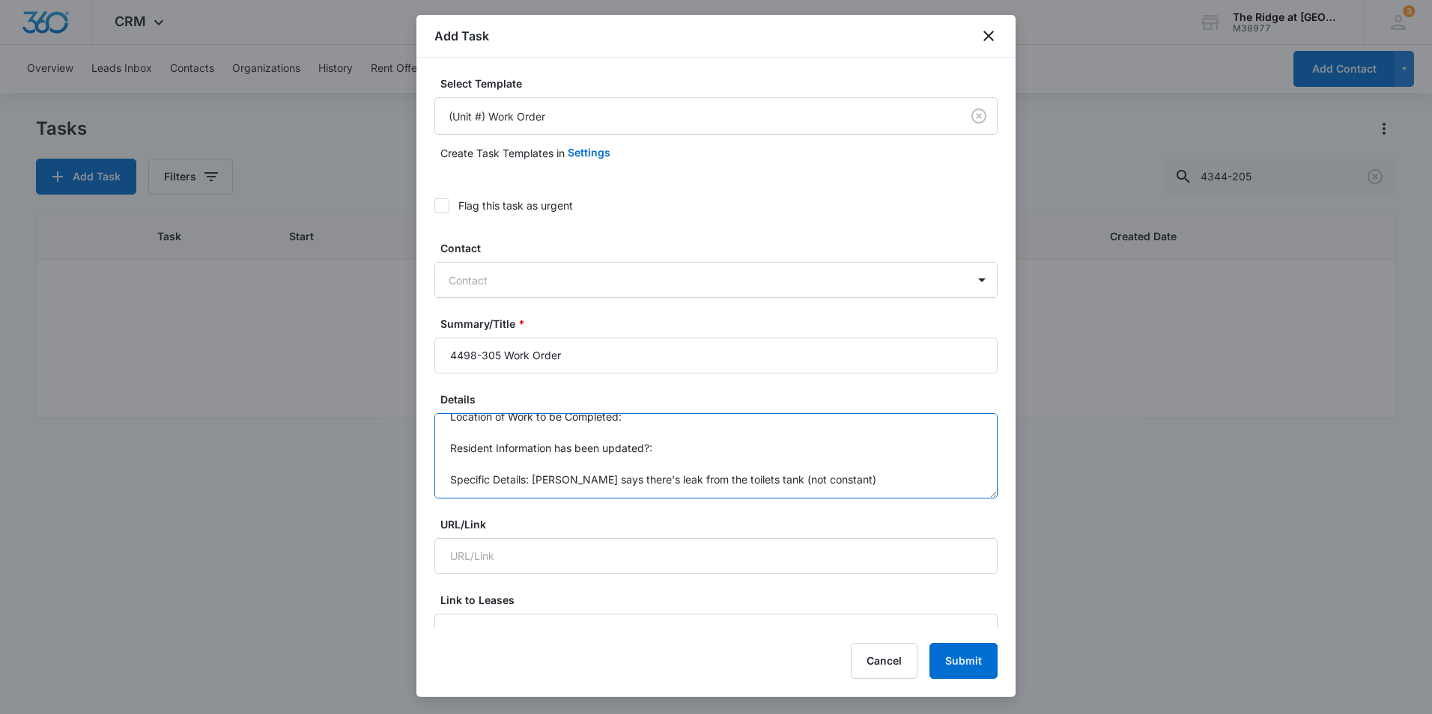
click at [855, 478] on textarea "Location of Work to be Completed: Resident Information has been updated?: Speci…" at bounding box center [715, 455] width 563 height 85
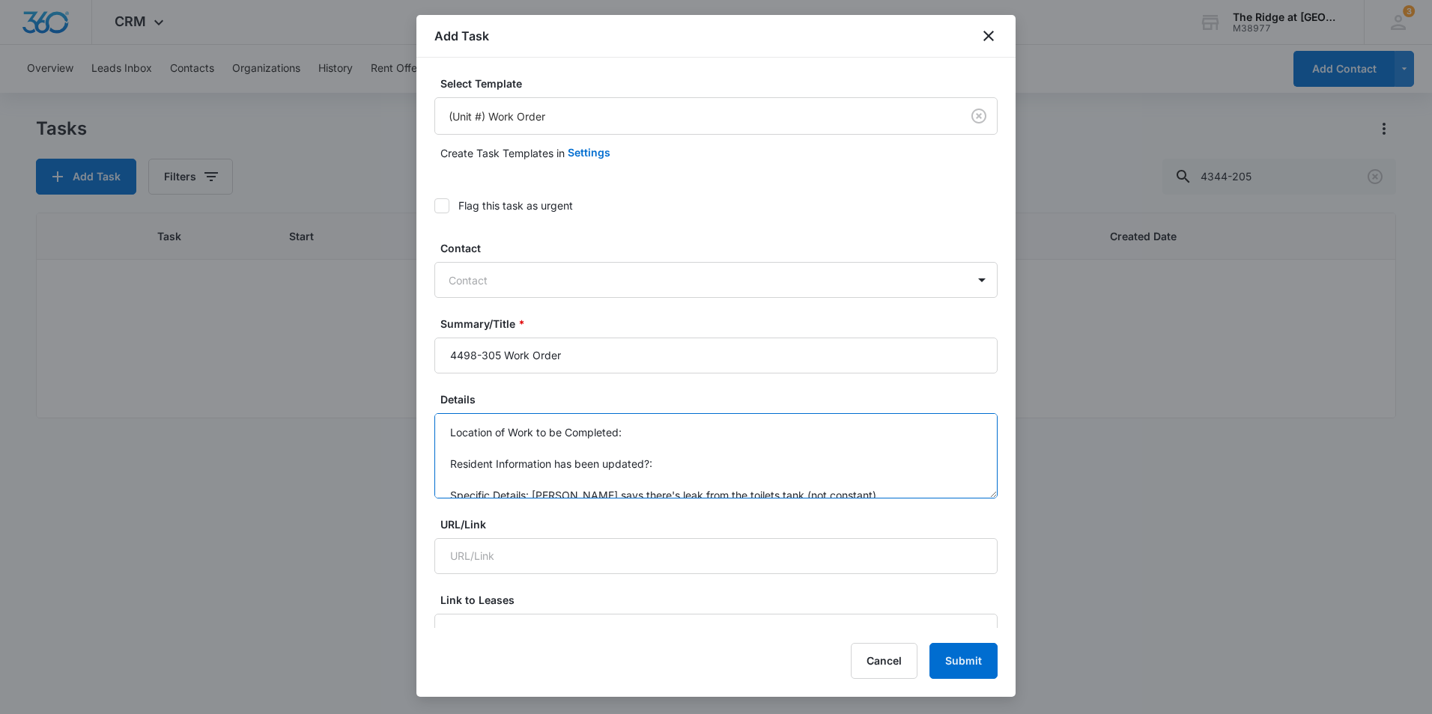
click at [686, 434] on textarea "Location of Work to be Completed: Resident Information has been updated?: Speci…" at bounding box center [715, 455] width 563 height 85
click at [752, 431] on textarea "Location of Work to be Completed: Bathroom Tenant Resident Information has been…" at bounding box center [715, 455] width 563 height 85
click at [747, 472] on textarea "Location of Work to be Completed: Bathroom Resident Information has been update…" at bounding box center [715, 455] width 563 height 85
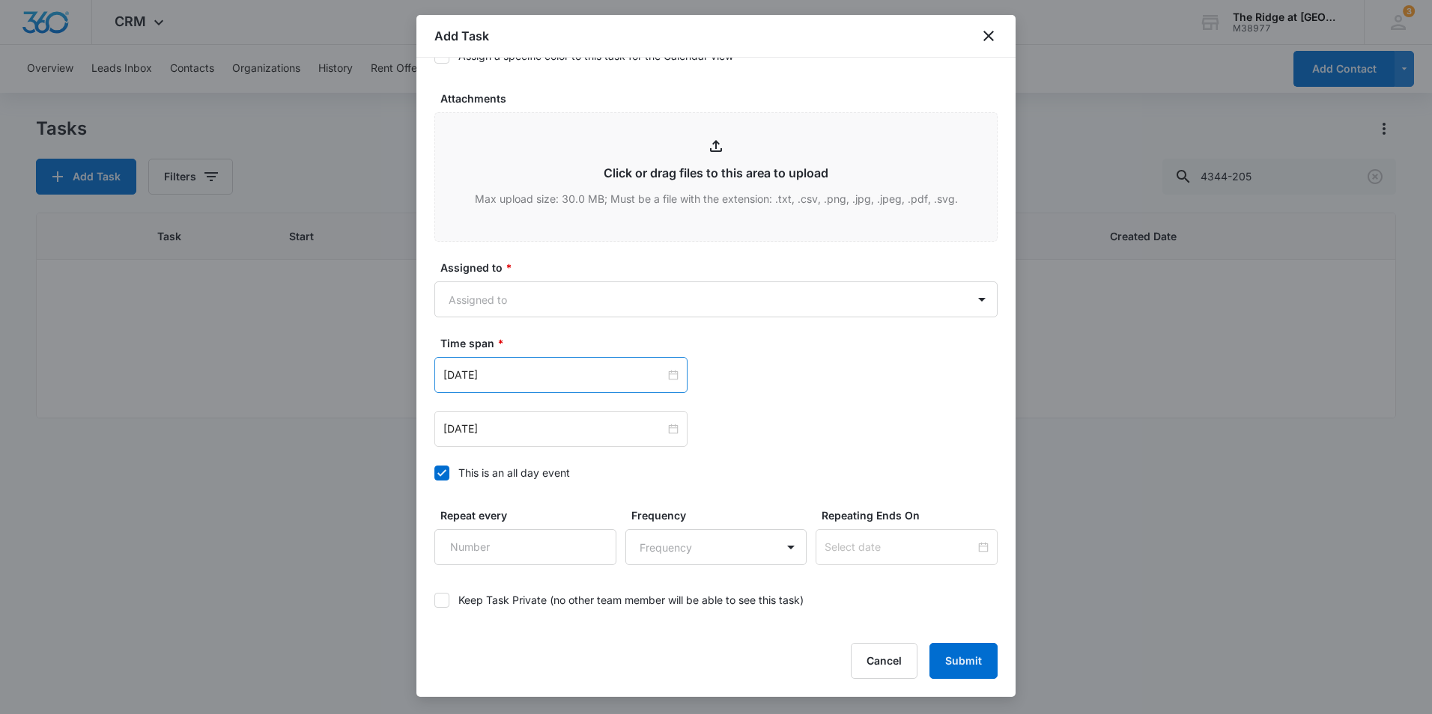
scroll to position [749, 0]
type textarea "Location of Work to be Completed: Bathroom Resident Information has been update…"
click at [535, 302] on body "CRM Apps Reputation Websites Forms CRM Email Social Content Ads Intelligence Fi…" at bounding box center [716, 357] width 1432 height 714
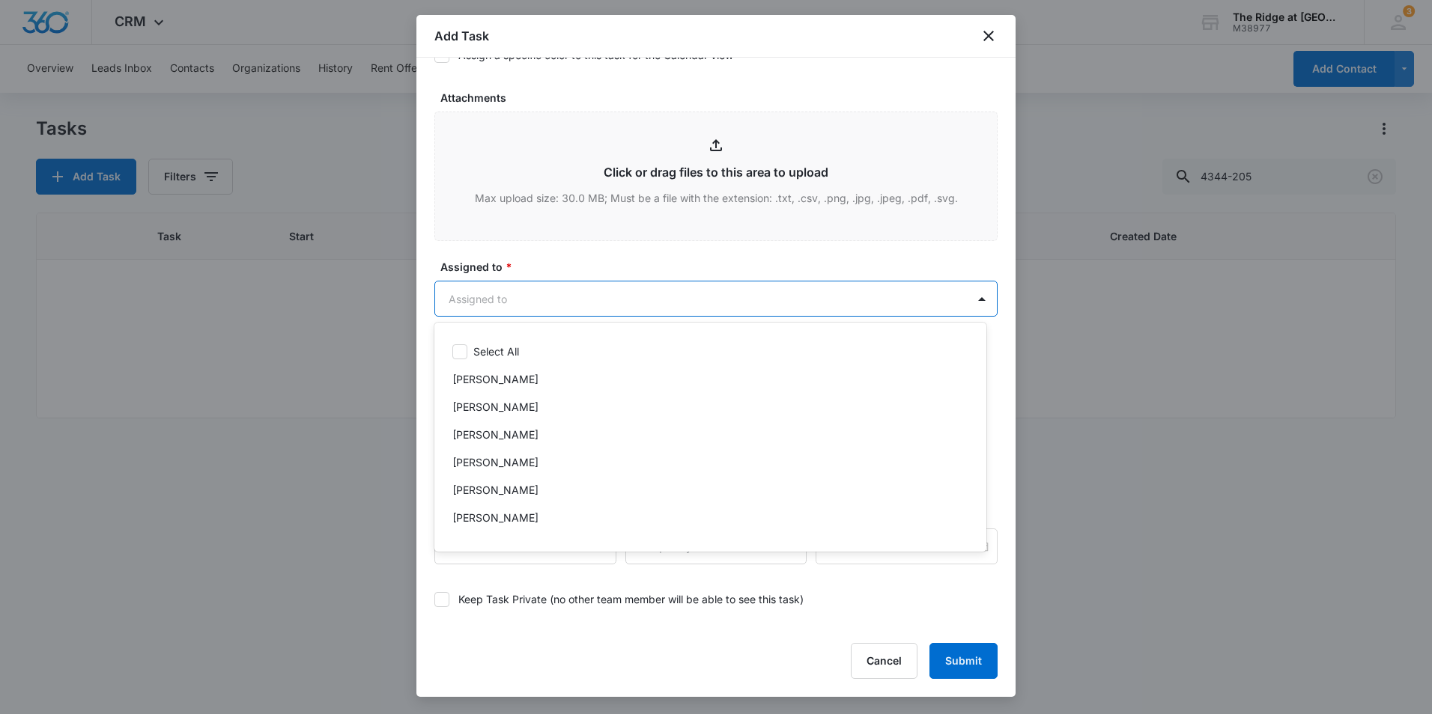
scroll to position [161, 0]
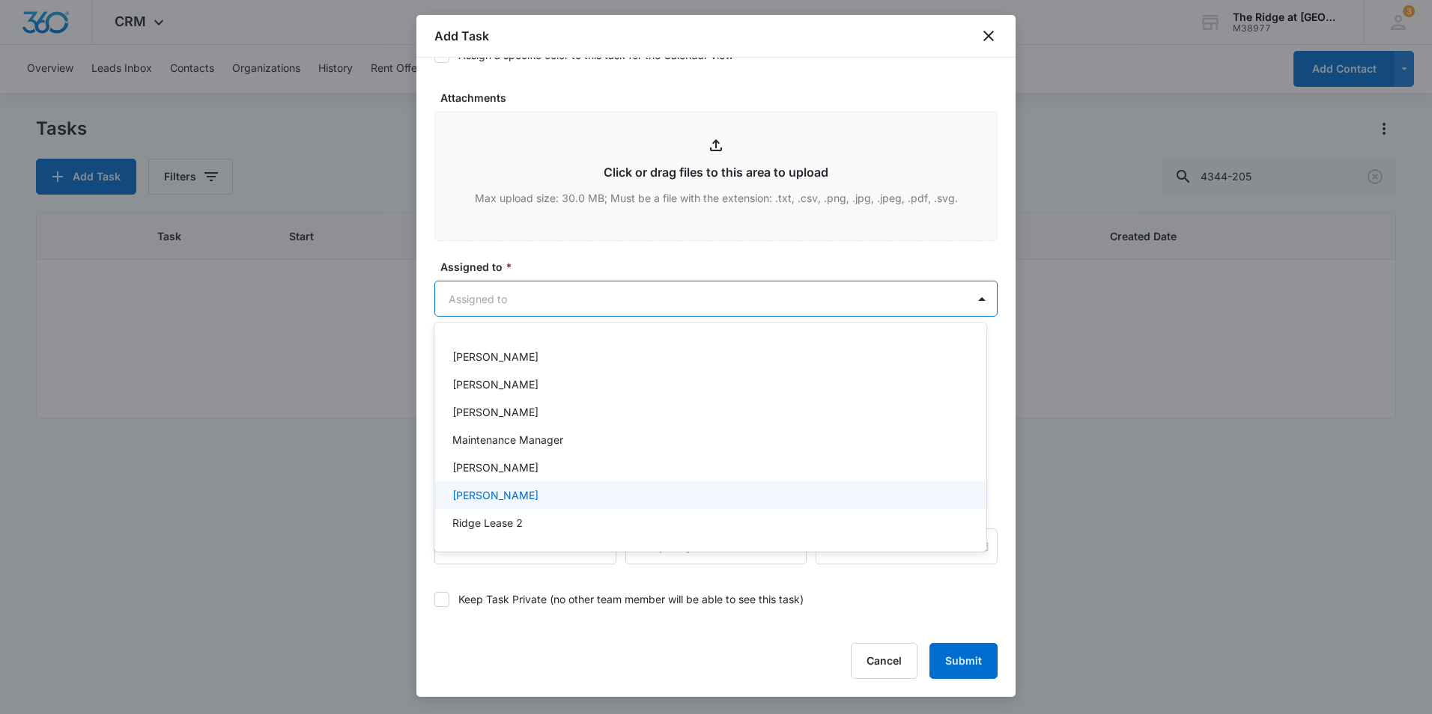
click at [534, 490] on div "Ricardo Marin" at bounding box center [708, 495] width 513 height 16
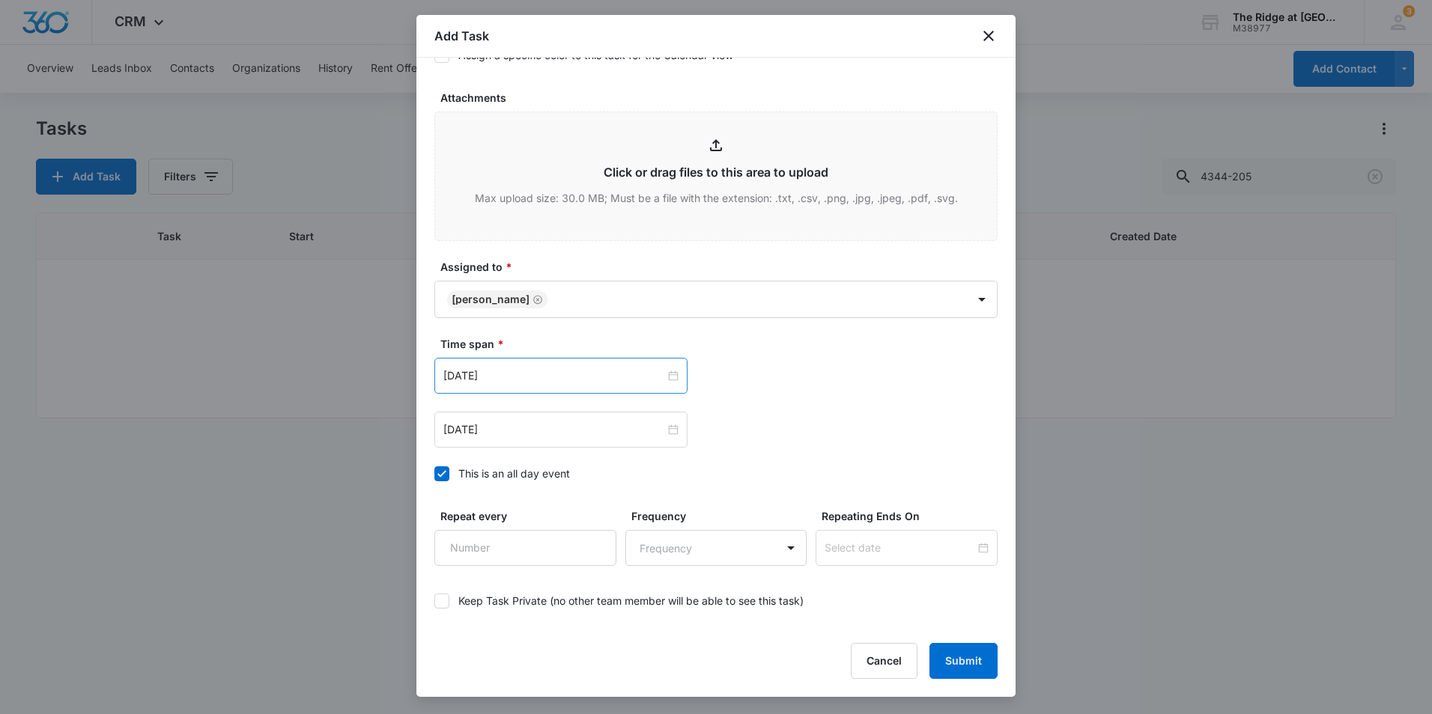
drag, startPoint x: 533, startPoint y: 381, endPoint x: 532, endPoint y: 389, distance: 8.3
click at [533, 381] on input "Aug 1, 2023" at bounding box center [554, 376] width 222 height 16
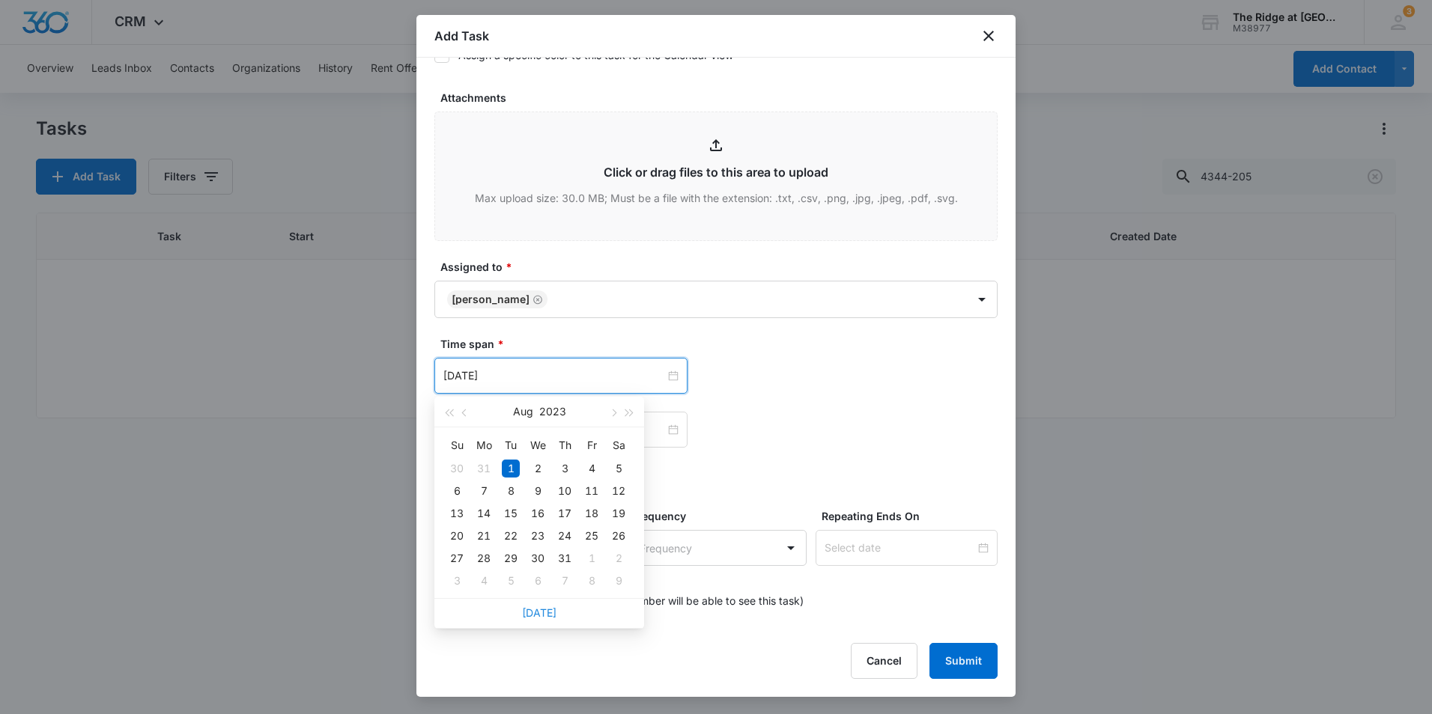
click at [538, 609] on link "Today" at bounding box center [539, 612] width 34 height 13
type input "Sep 11, 2025"
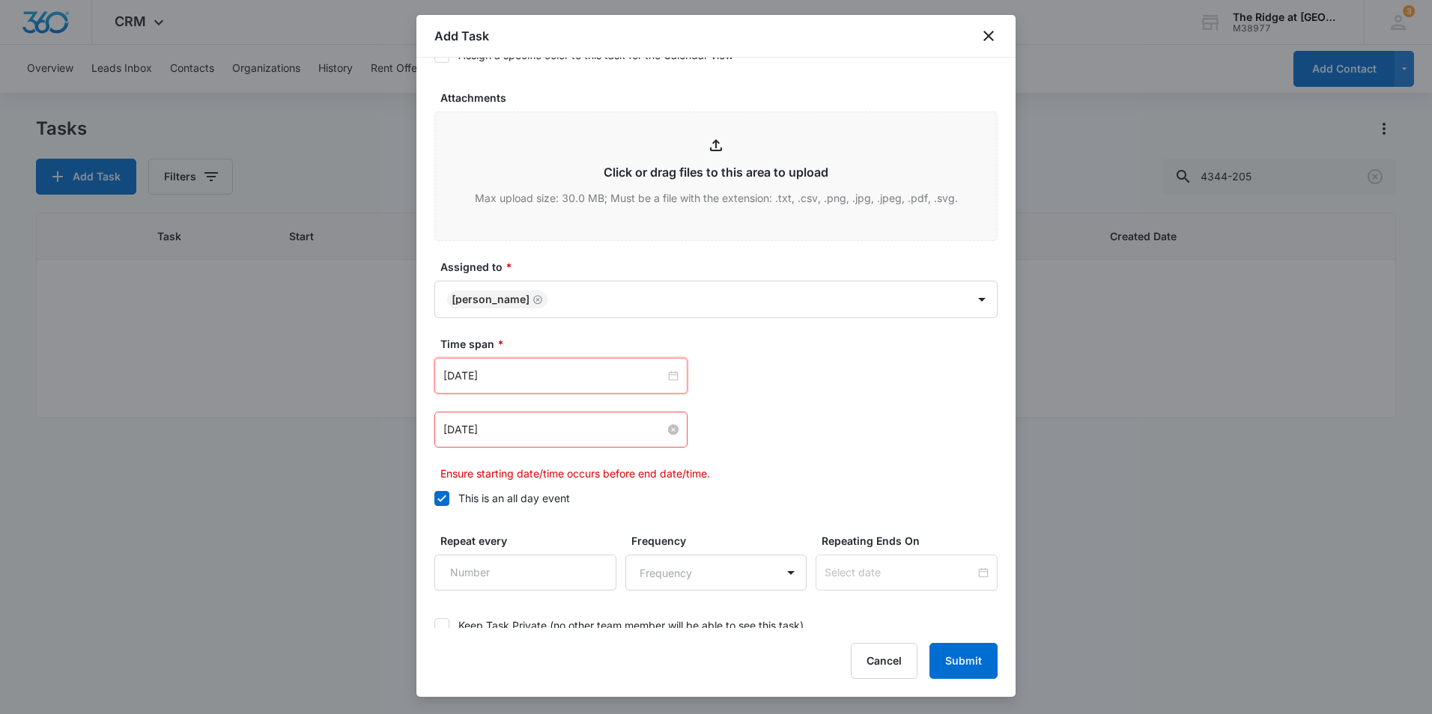
click at [520, 425] on input "Aug 2, 2023" at bounding box center [554, 430] width 222 height 16
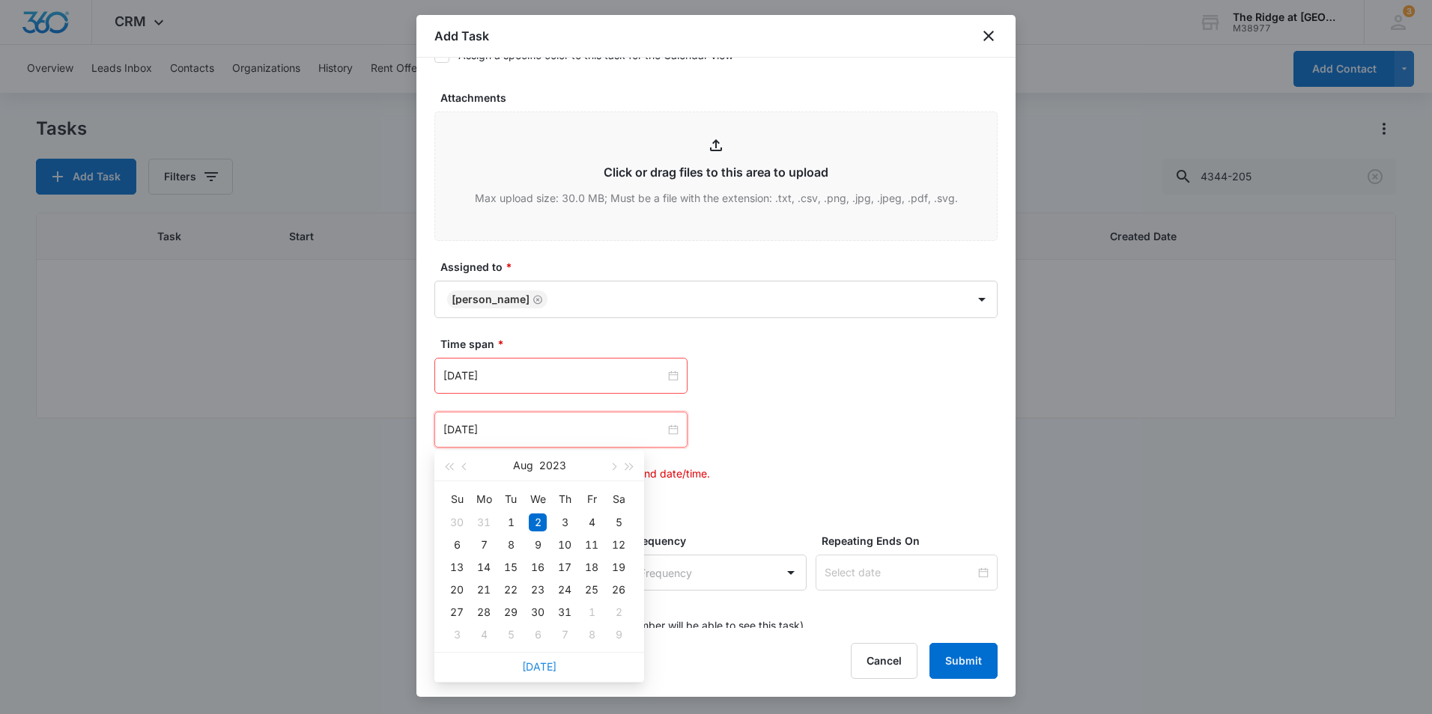
click at [544, 661] on link "Today" at bounding box center [539, 666] width 34 height 13
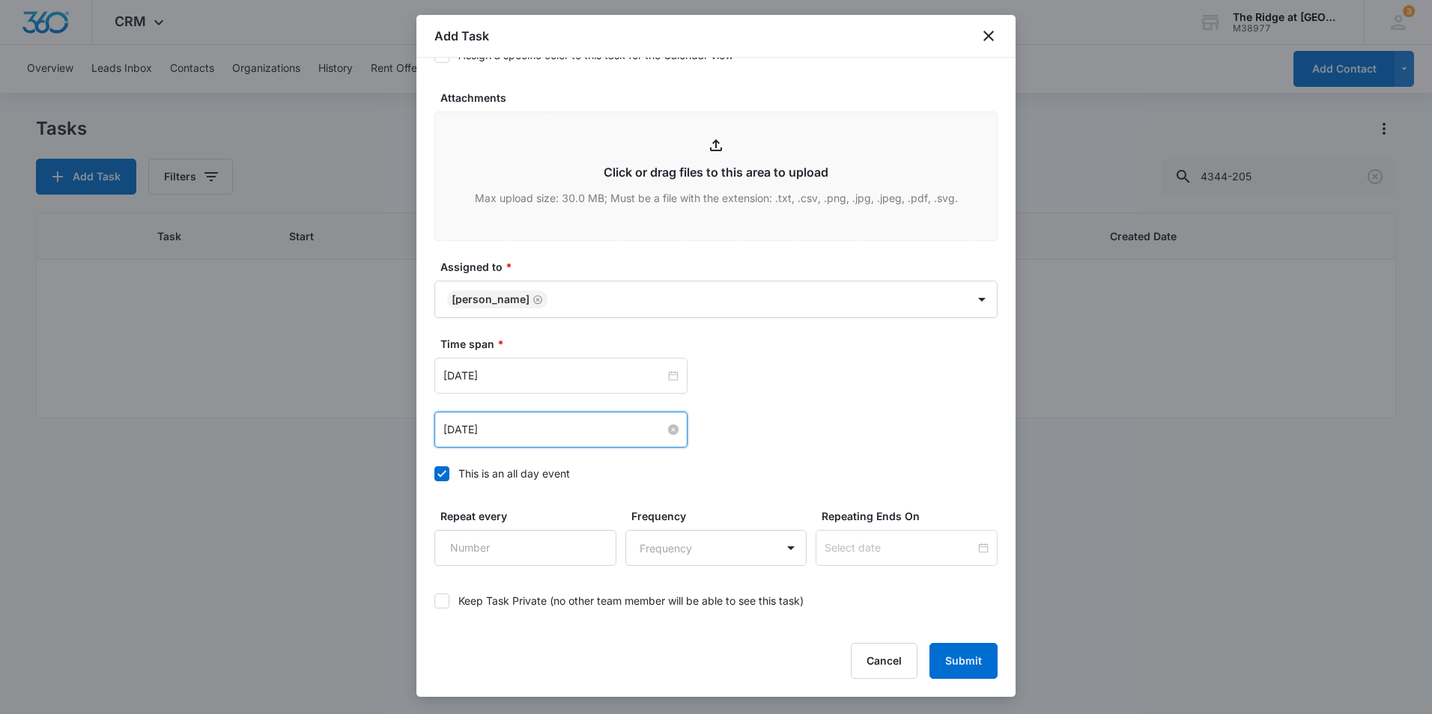
click at [538, 430] on input "Sep 11, 2025" at bounding box center [554, 430] width 222 height 16
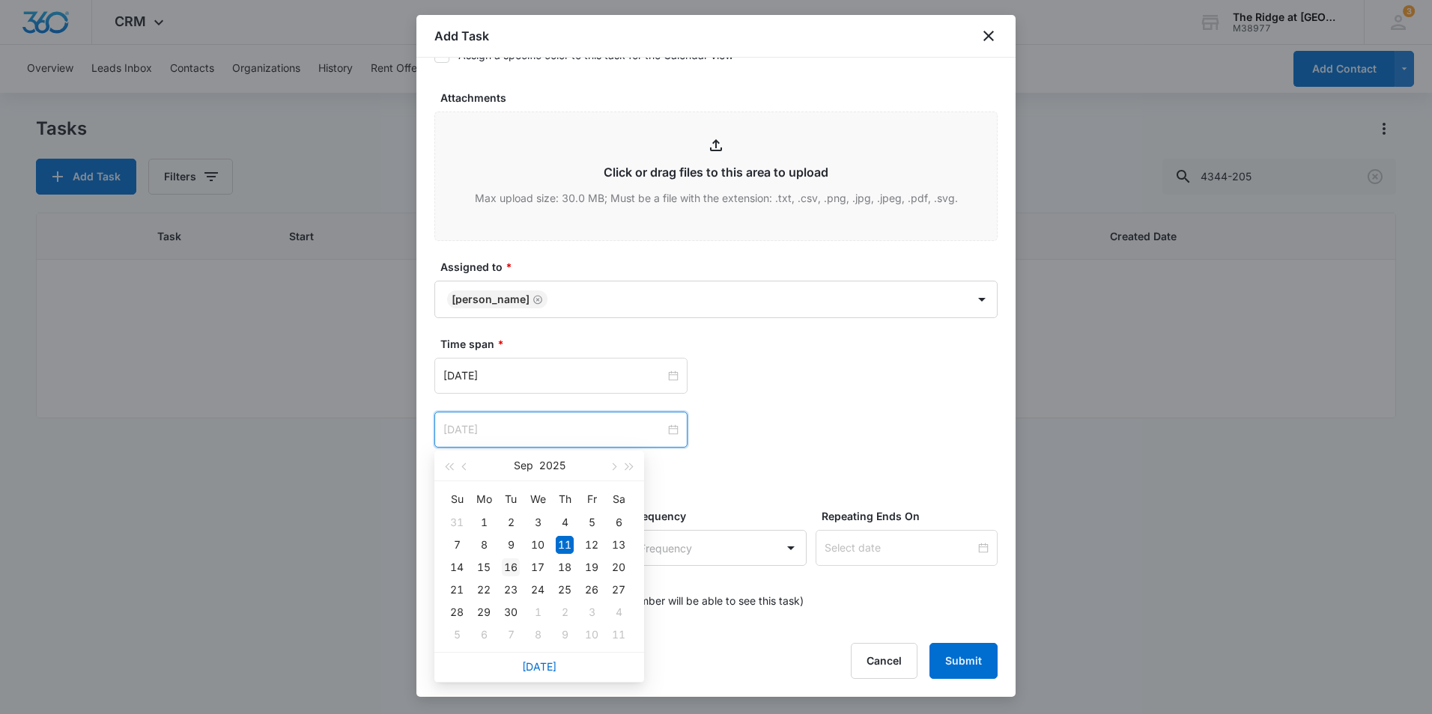
type input "Sep 16, 2025"
click at [511, 562] on div "16" at bounding box center [511, 568] width 18 height 18
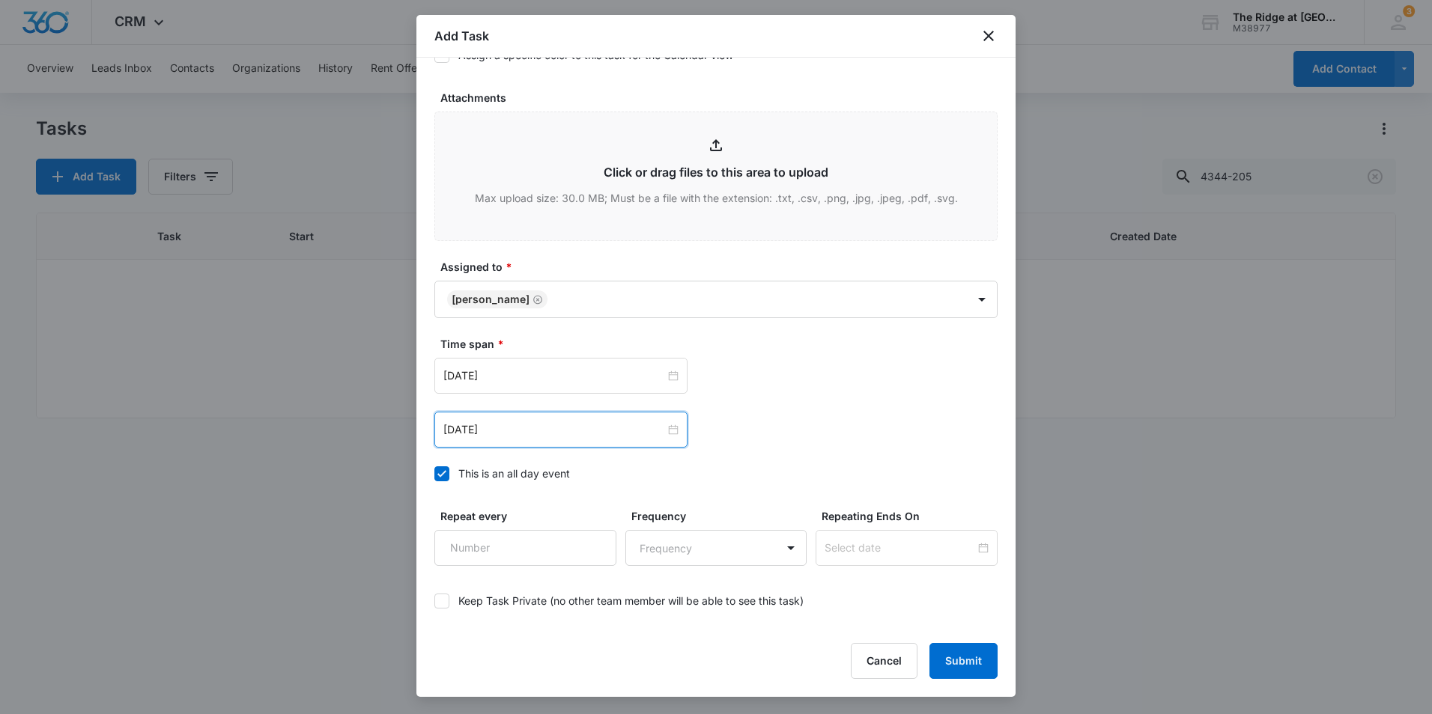
click at [797, 452] on div "Time span * Sep 11, 2025 Sep 2025 Su Mo Tu We Th Fr Sa 31 1 2 3 4 5 6 7 8 9 10 …" at bounding box center [715, 413] width 563 height 154
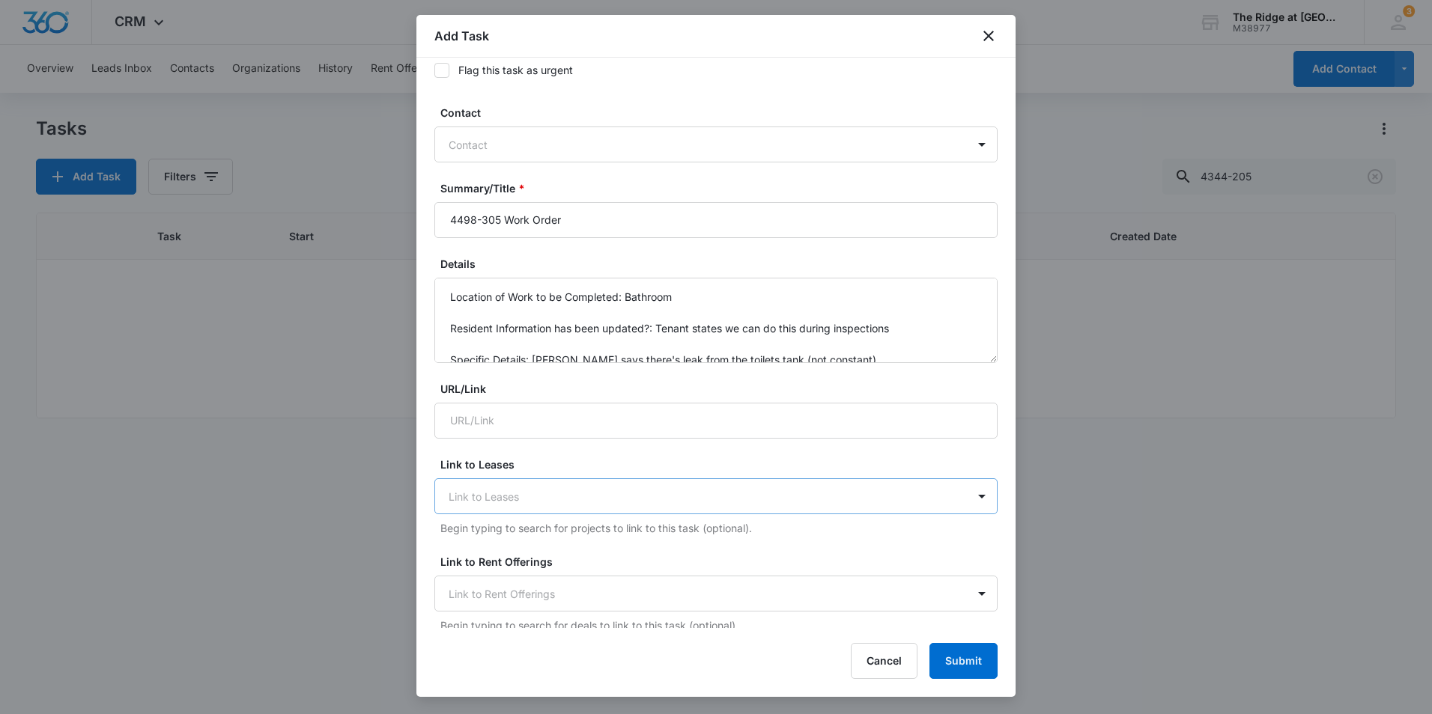
scroll to position [0, 0]
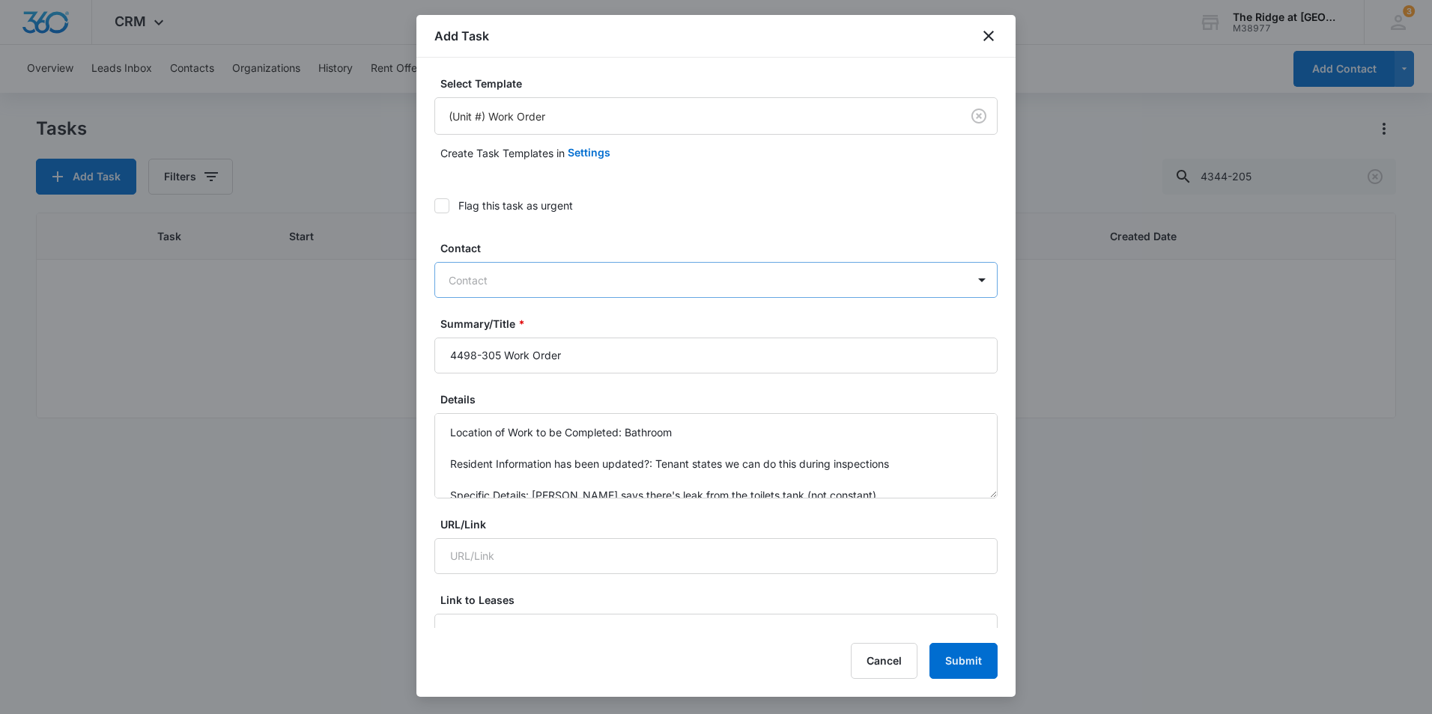
click at [529, 272] on div at bounding box center [707, 280] width 517 height 19
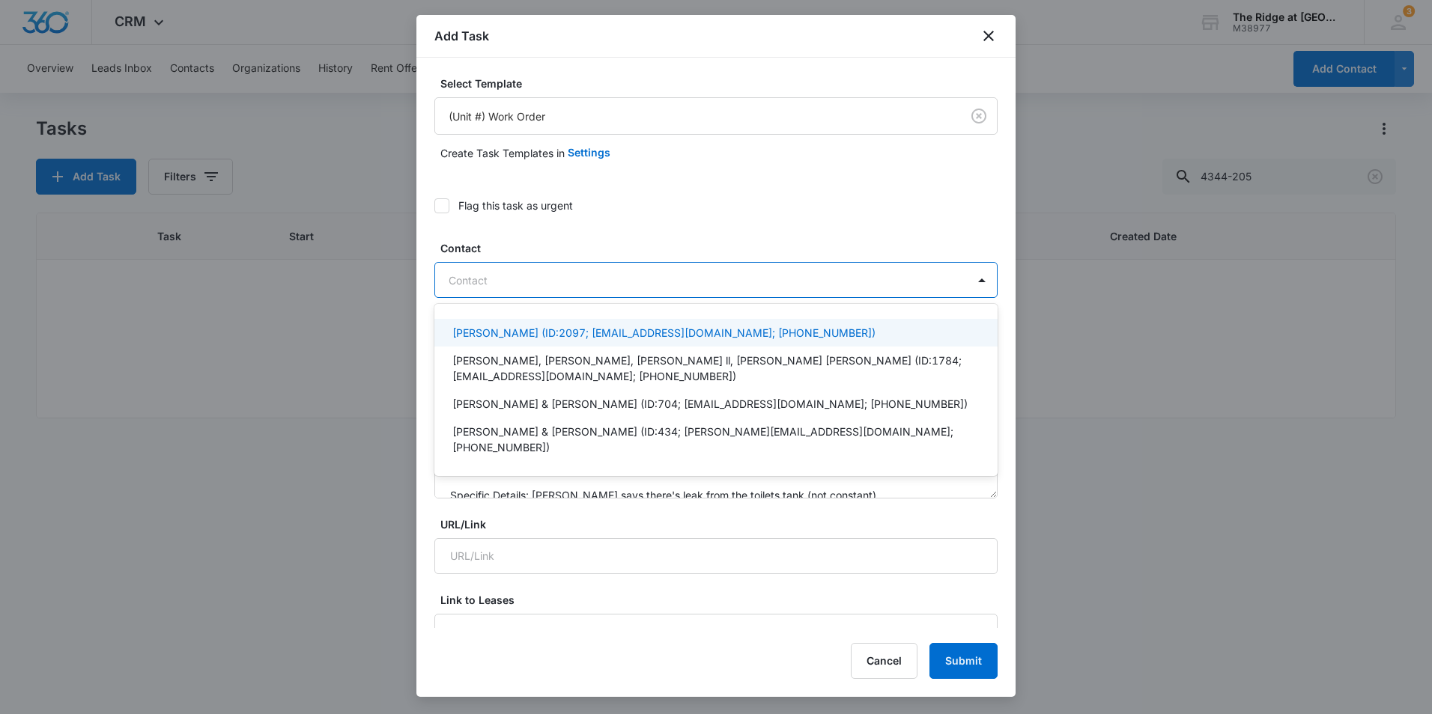
click at [543, 338] on p "Shelby Baker (ID:2097; shelb.ake03@gmail.com; (970) 415-3571)" at bounding box center [663, 333] width 423 height 16
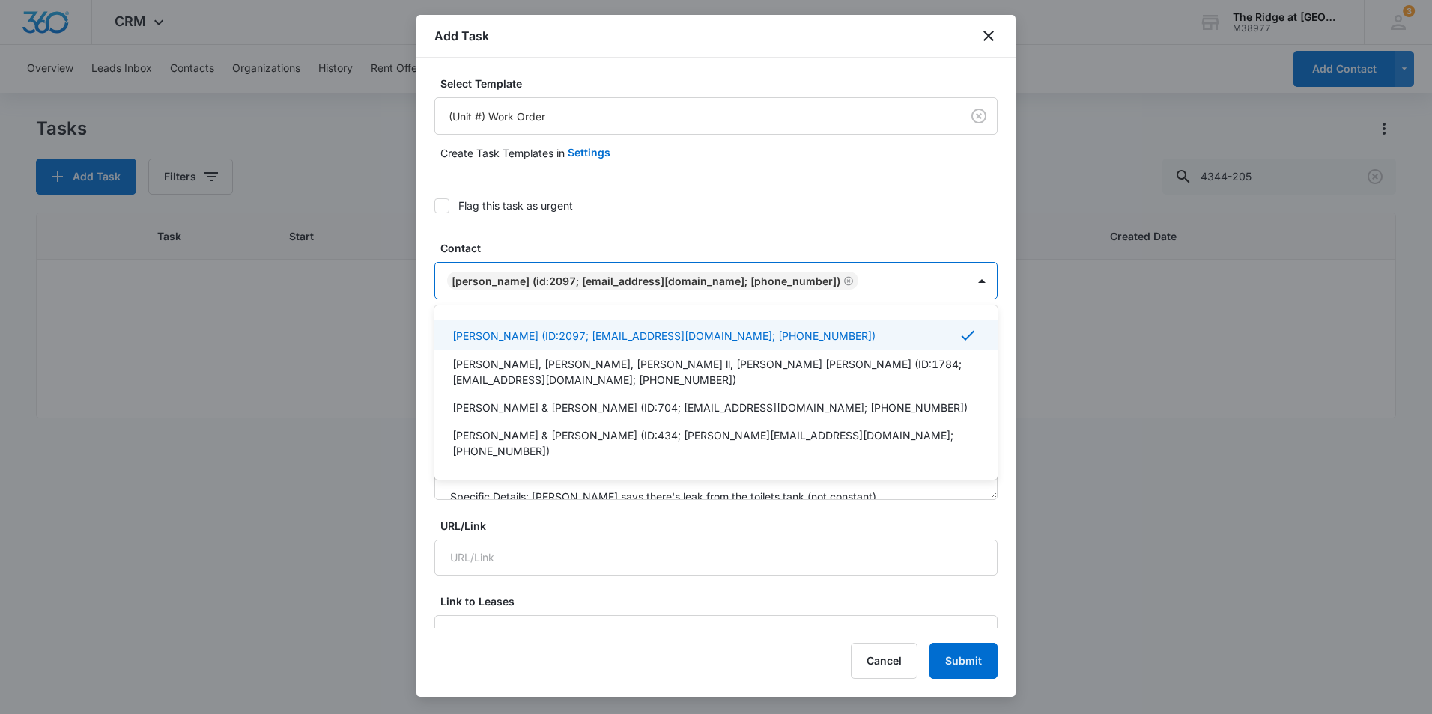
click at [720, 197] on div "Flag this task as urgent" at bounding box center [715, 206] width 563 height 34
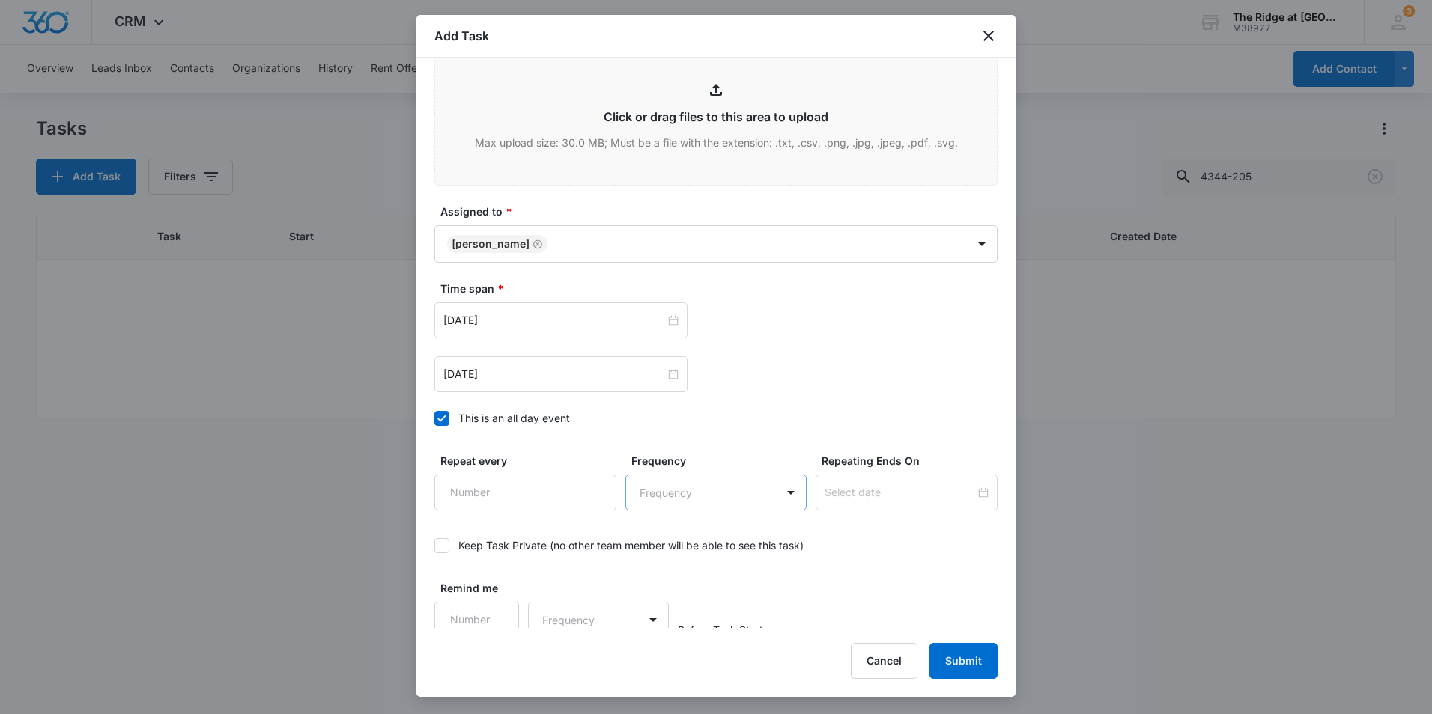
scroll to position [815, 0]
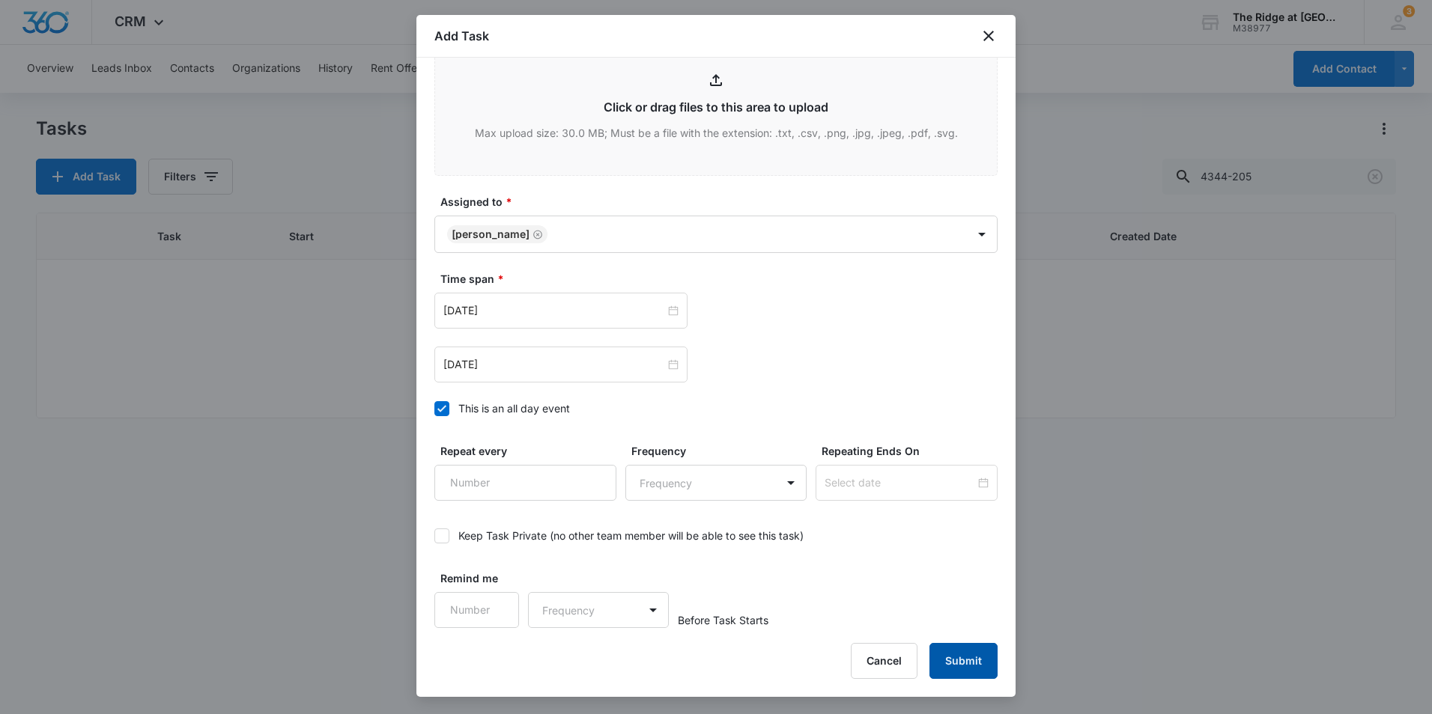
click at [963, 654] on button "Submit" at bounding box center [963, 661] width 68 height 36
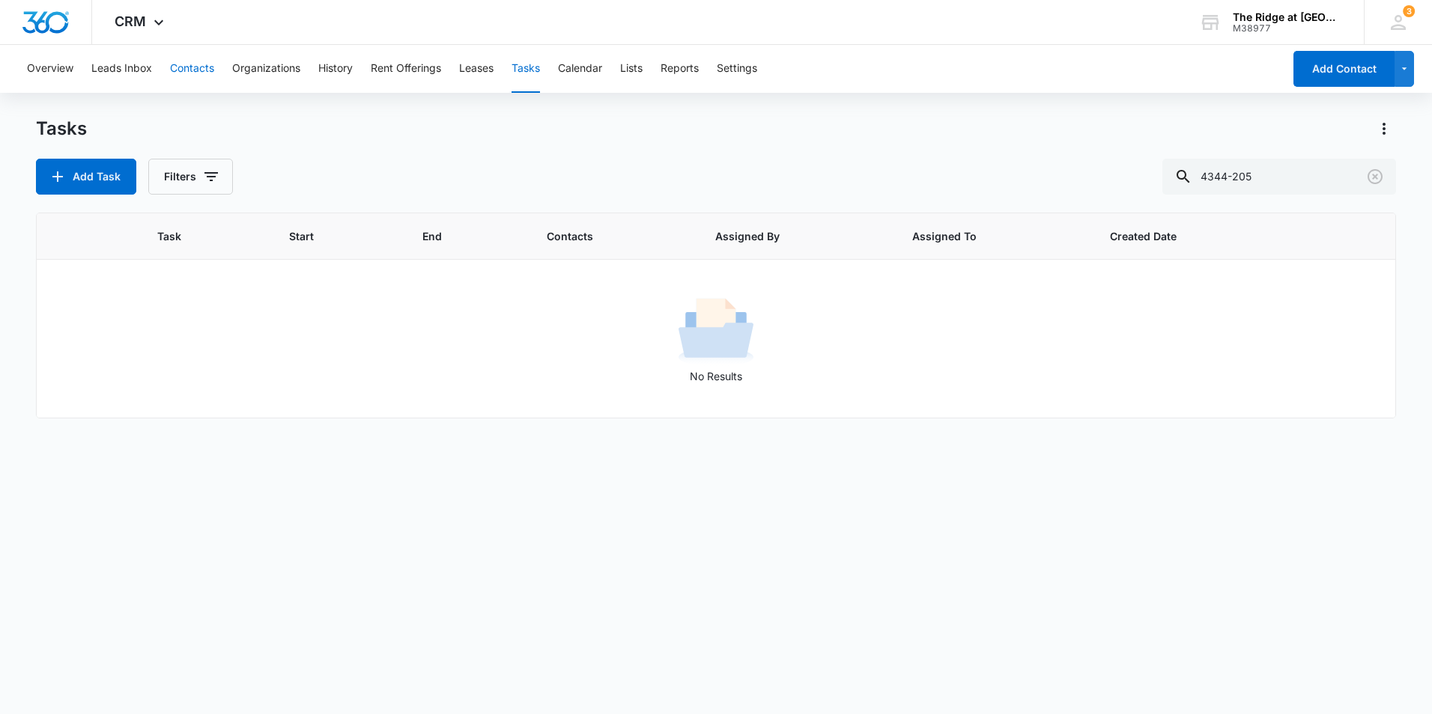
click at [197, 70] on button "Contacts" at bounding box center [192, 69] width 44 height 48
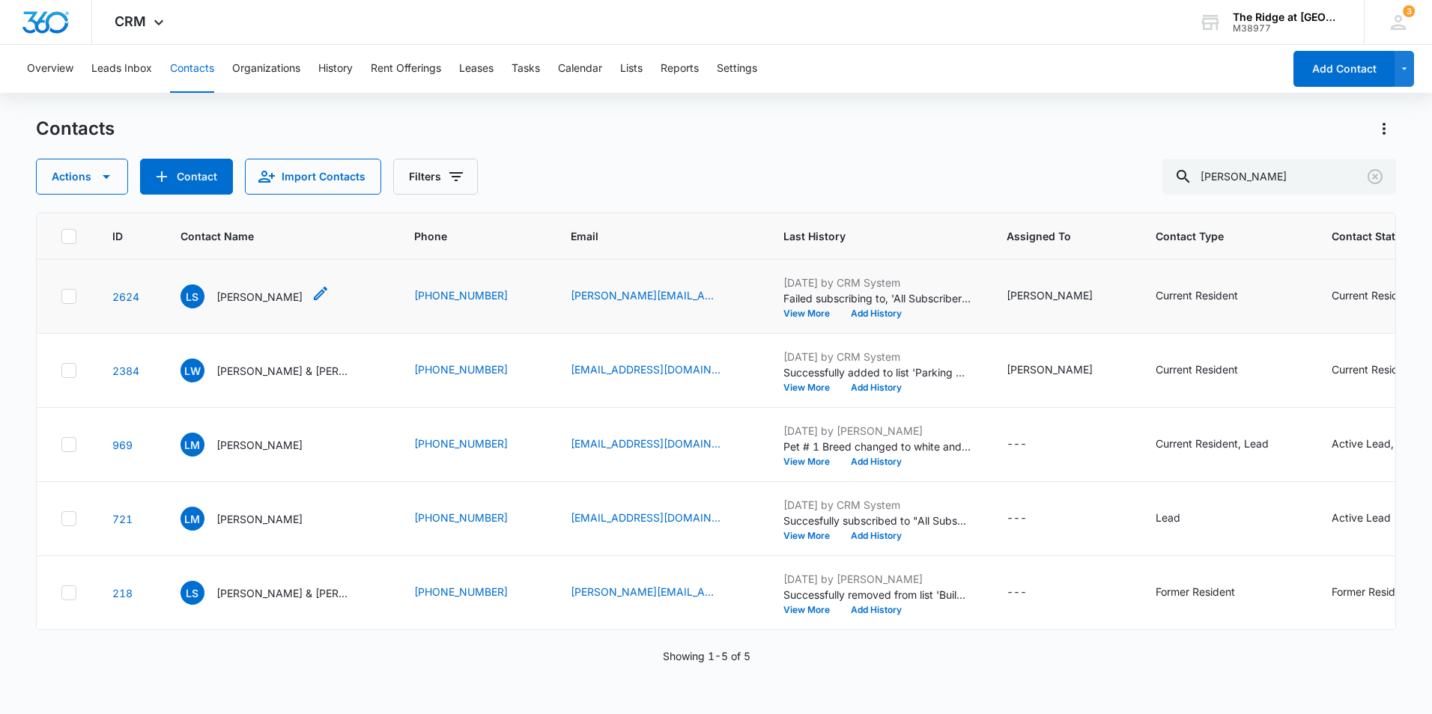
click at [254, 300] on p "Laura Smock" at bounding box center [259, 297] width 86 height 16
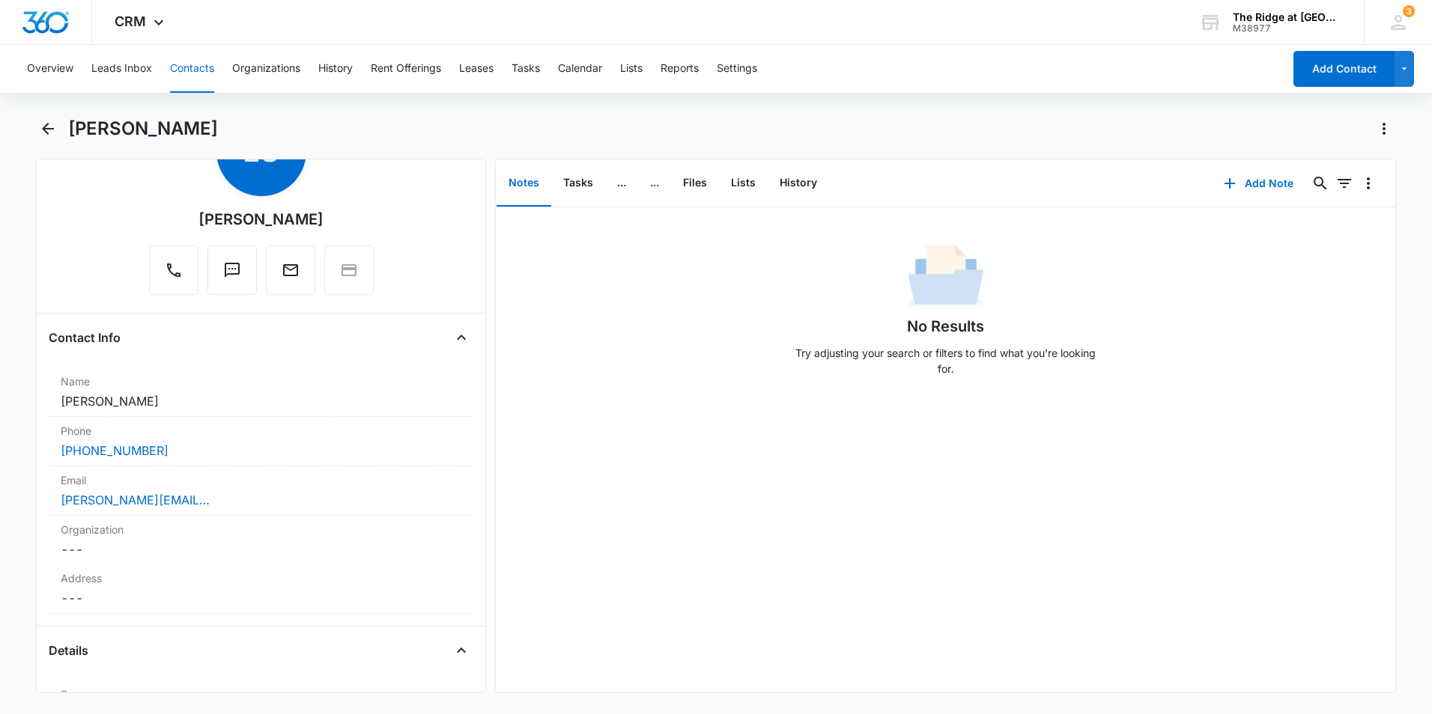
scroll to position [374, 0]
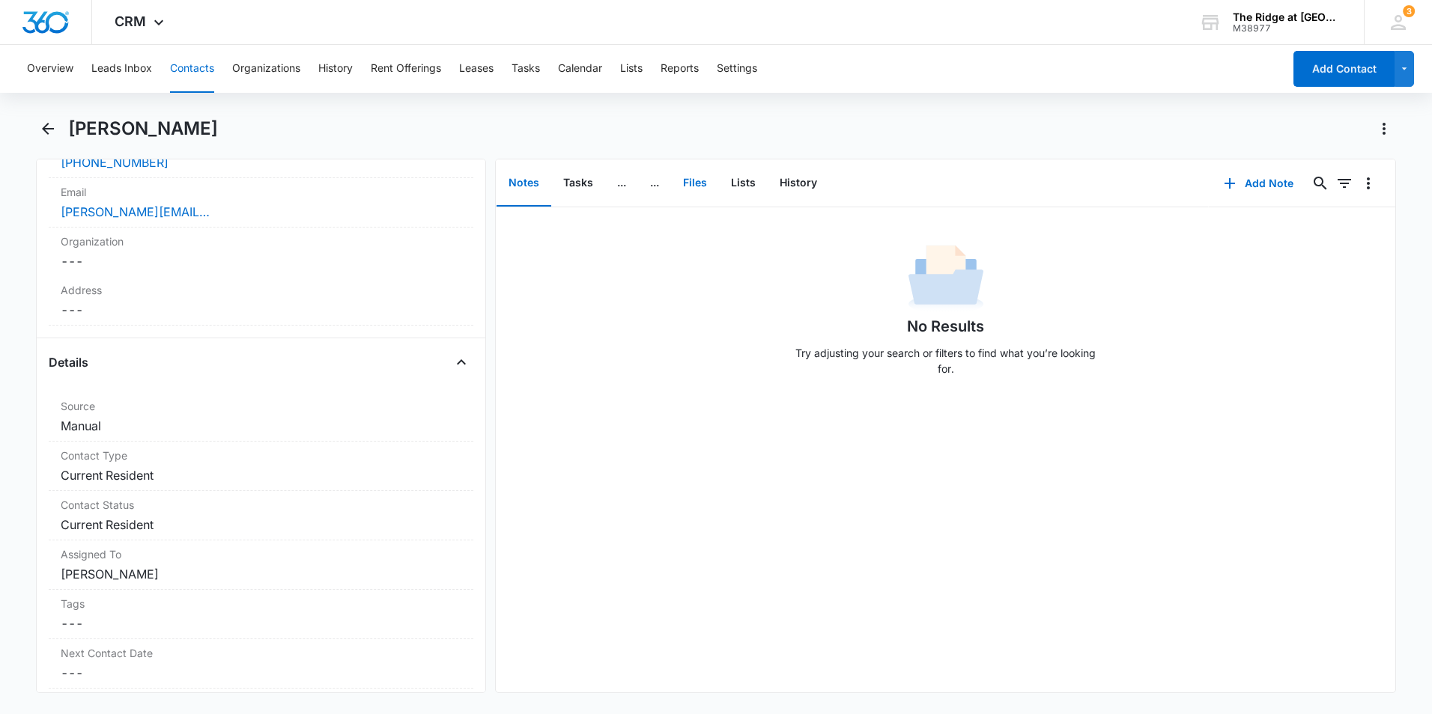
click at [692, 185] on button "Files" at bounding box center [695, 183] width 48 height 46
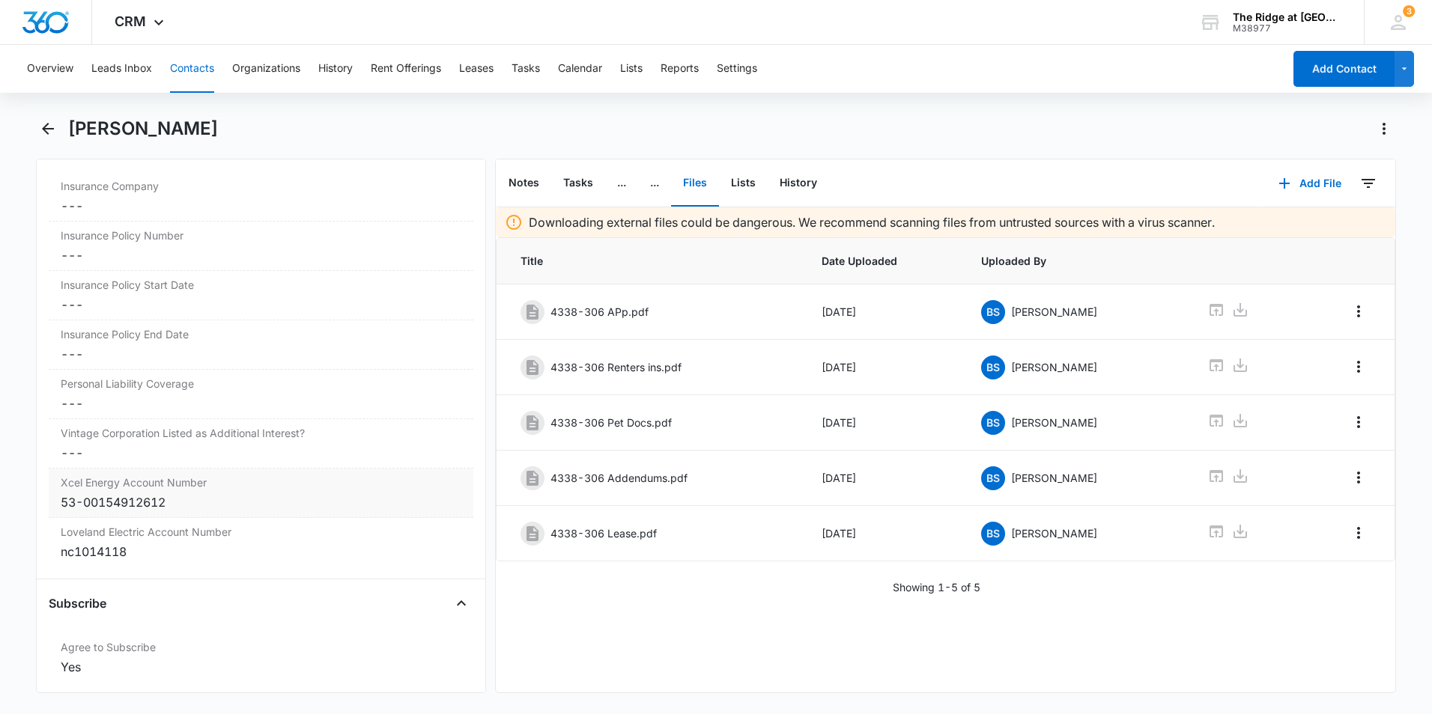
scroll to position [3207, 0]
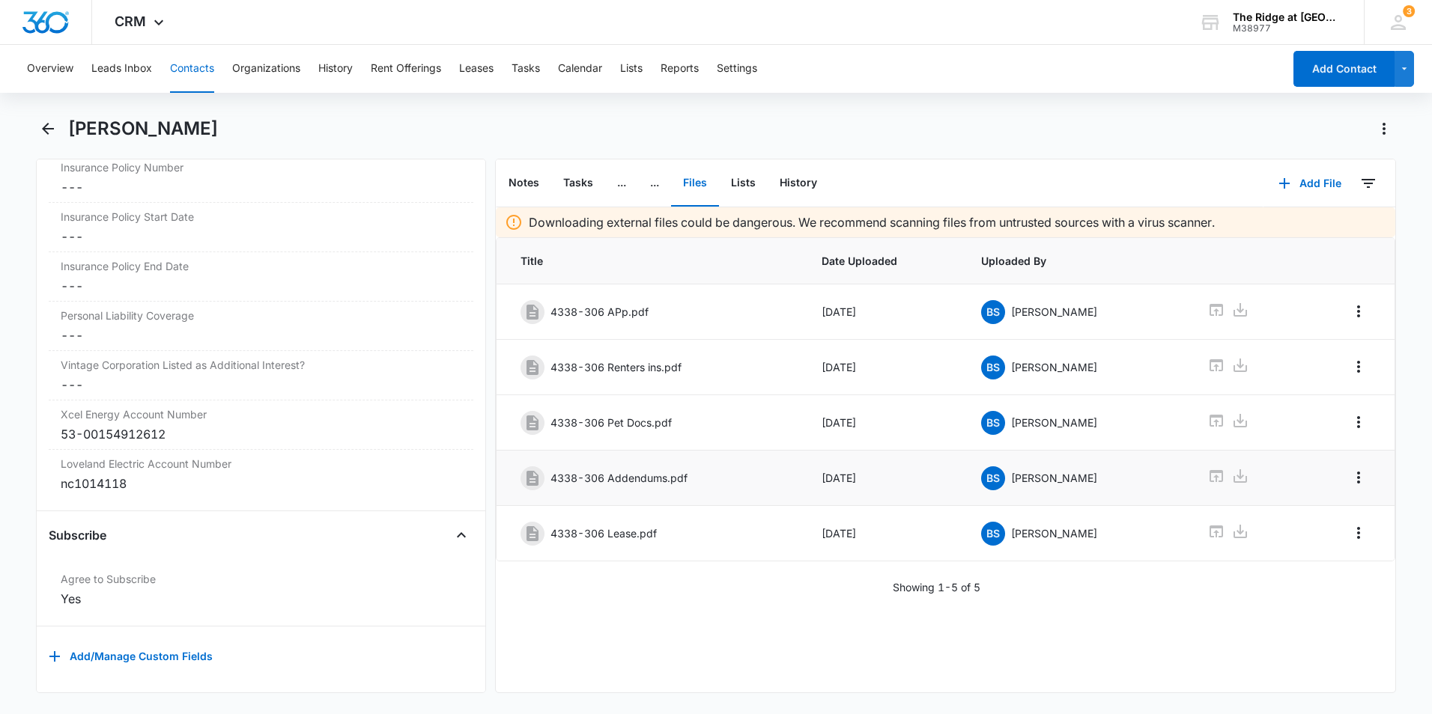
click at [637, 479] on p "4338-306 Addendums.pdf" at bounding box center [618, 478] width 137 height 16
click at [1233, 481] on icon at bounding box center [1239, 475] width 13 height 13
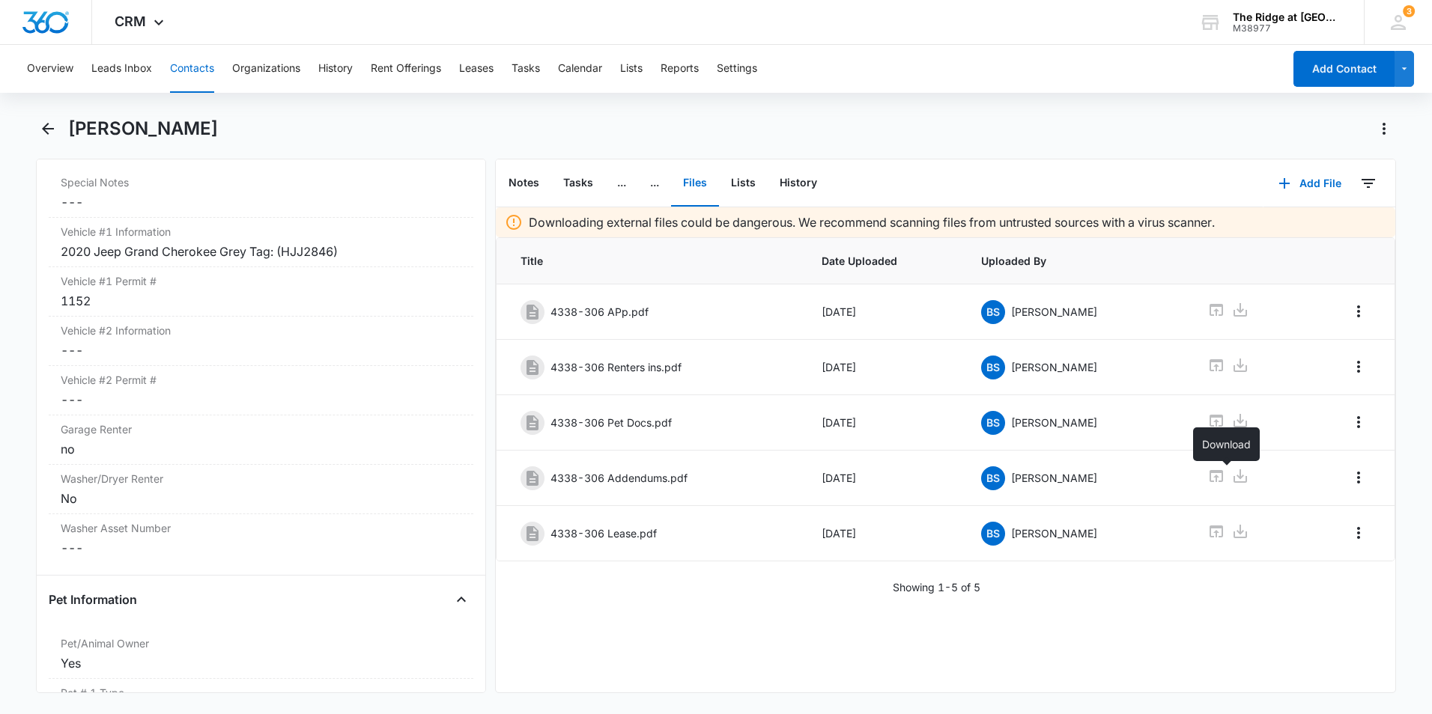
scroll to position [1485, 0]
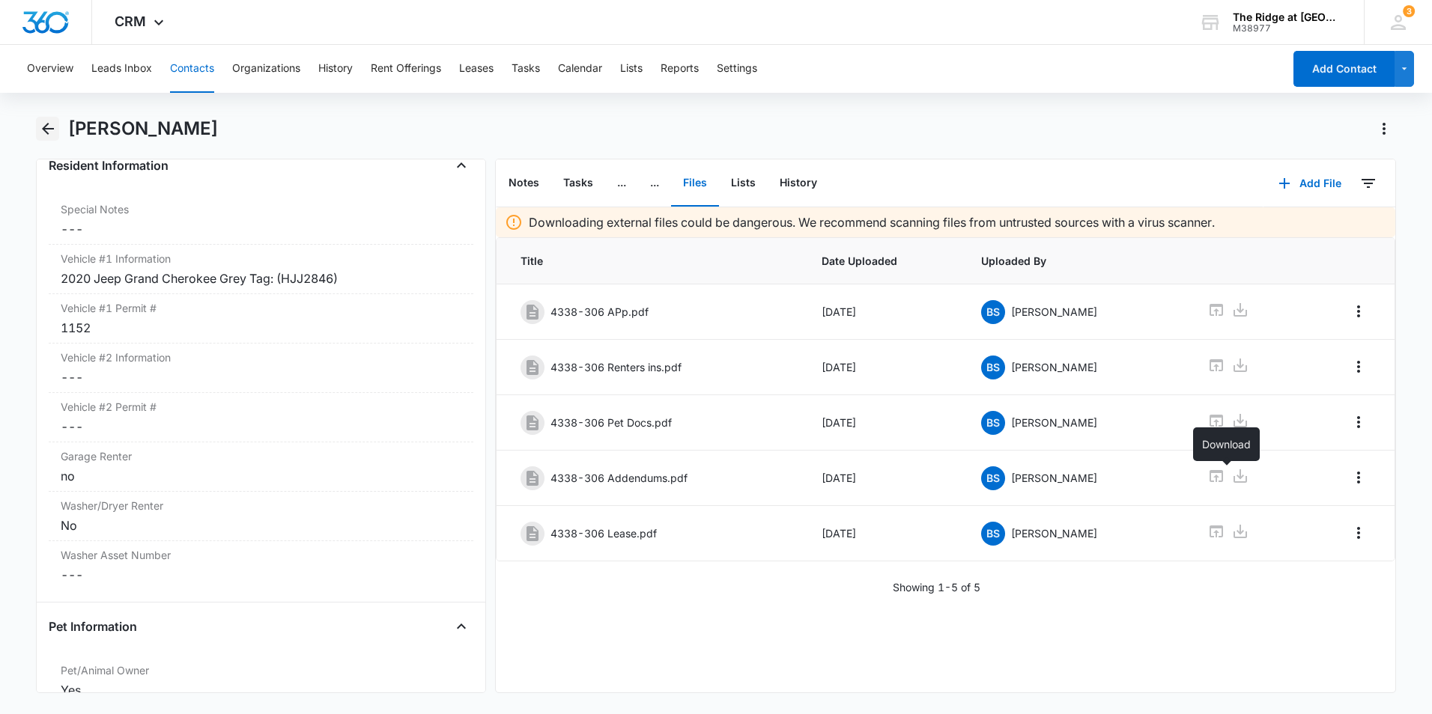
click at [47, 128] on icon "Back" at bounding box center [48, 129] width 12 height 12
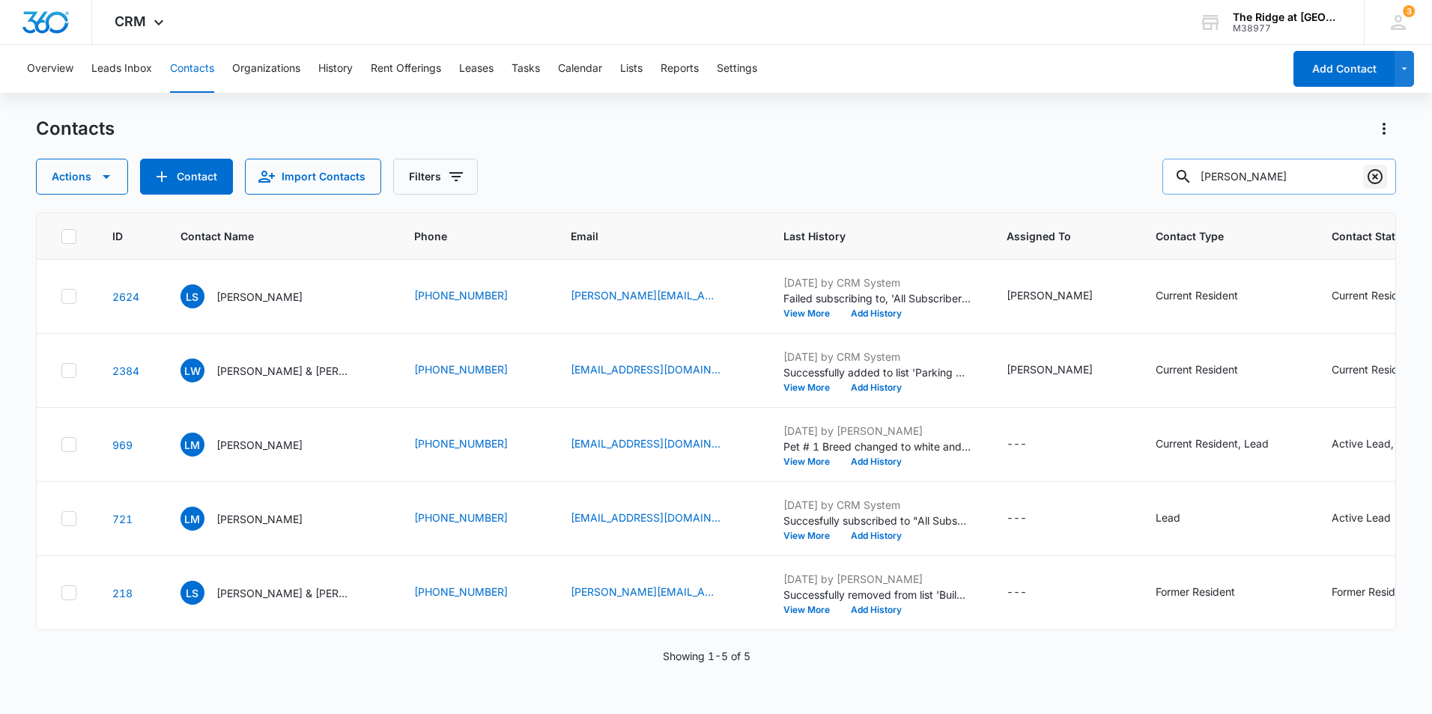
click at [1372, 179] on icon "Clear" at bounding box center [1374, 176] width 15 height 15
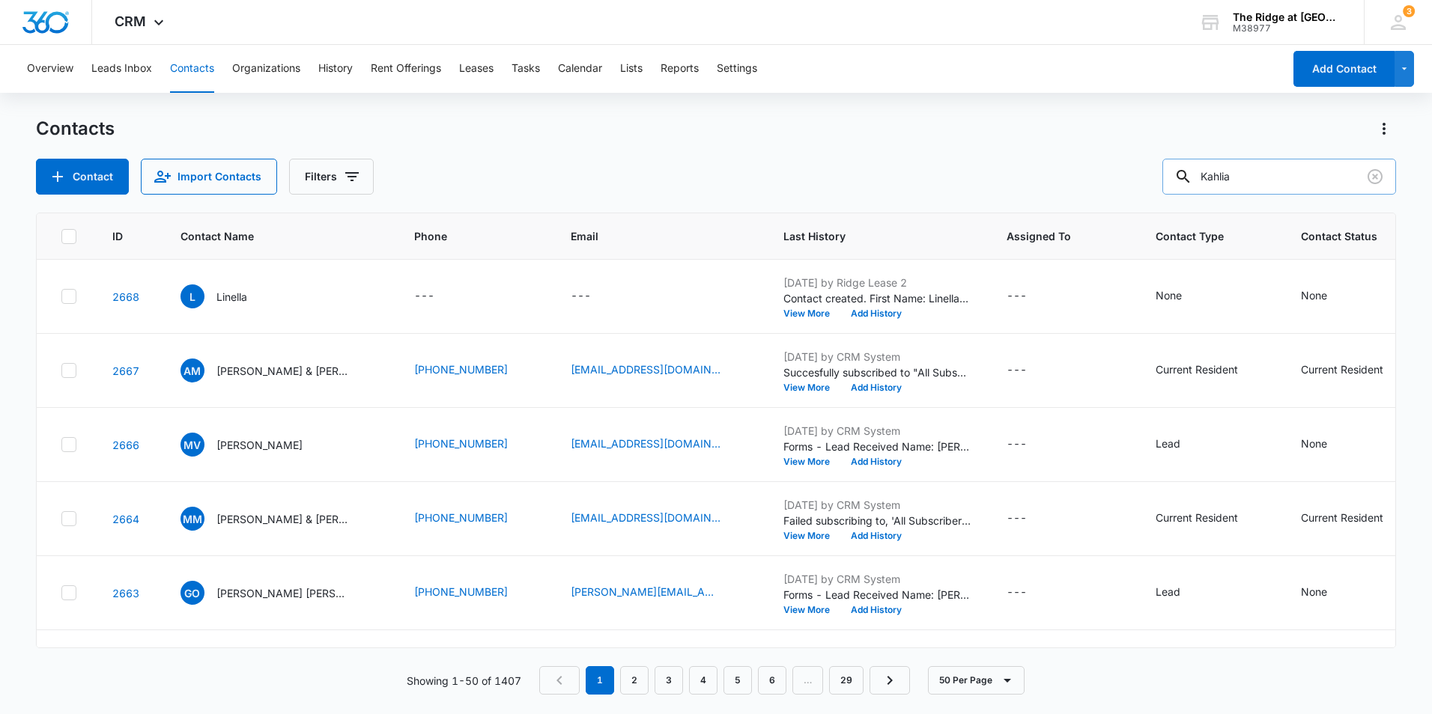
type input "Kahlia"
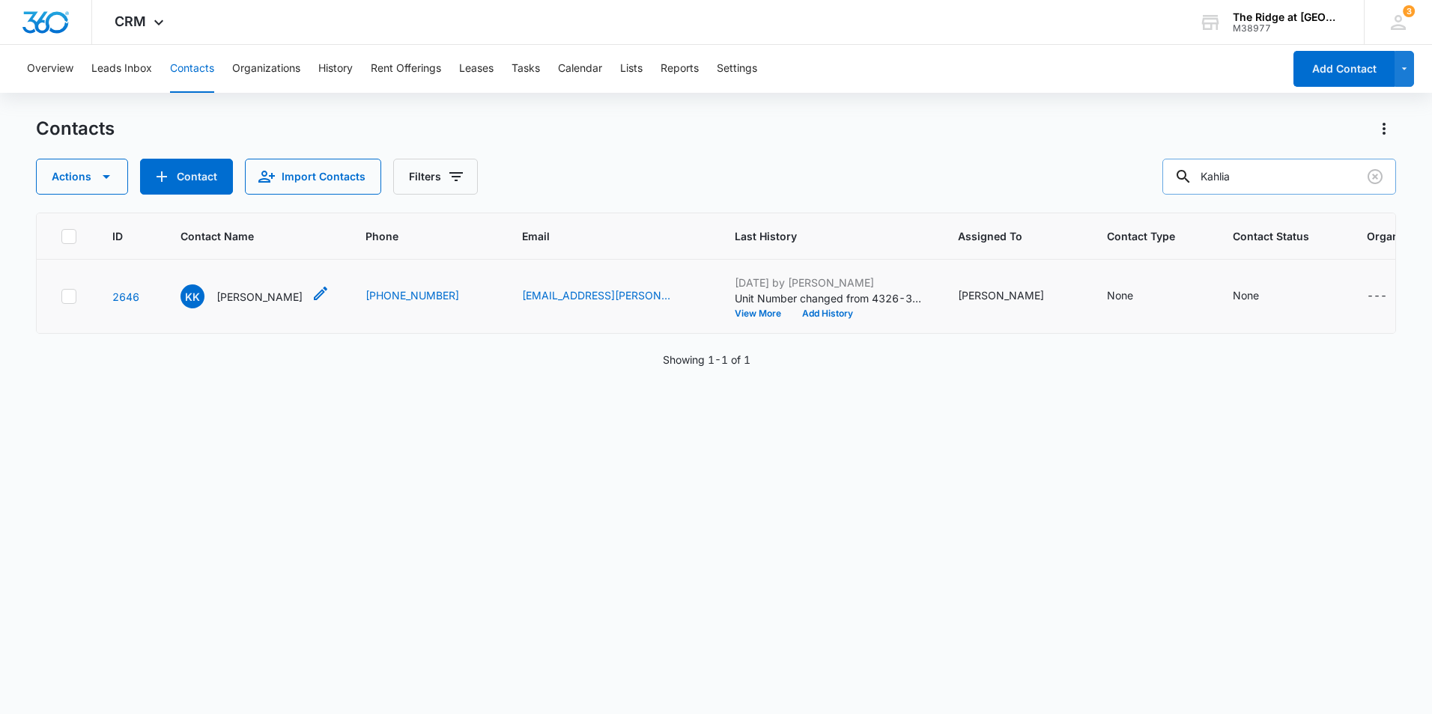
click at [258, 292] on p "Kahlia Kellogg" at bounding box center [259, 297] width 86 height 16
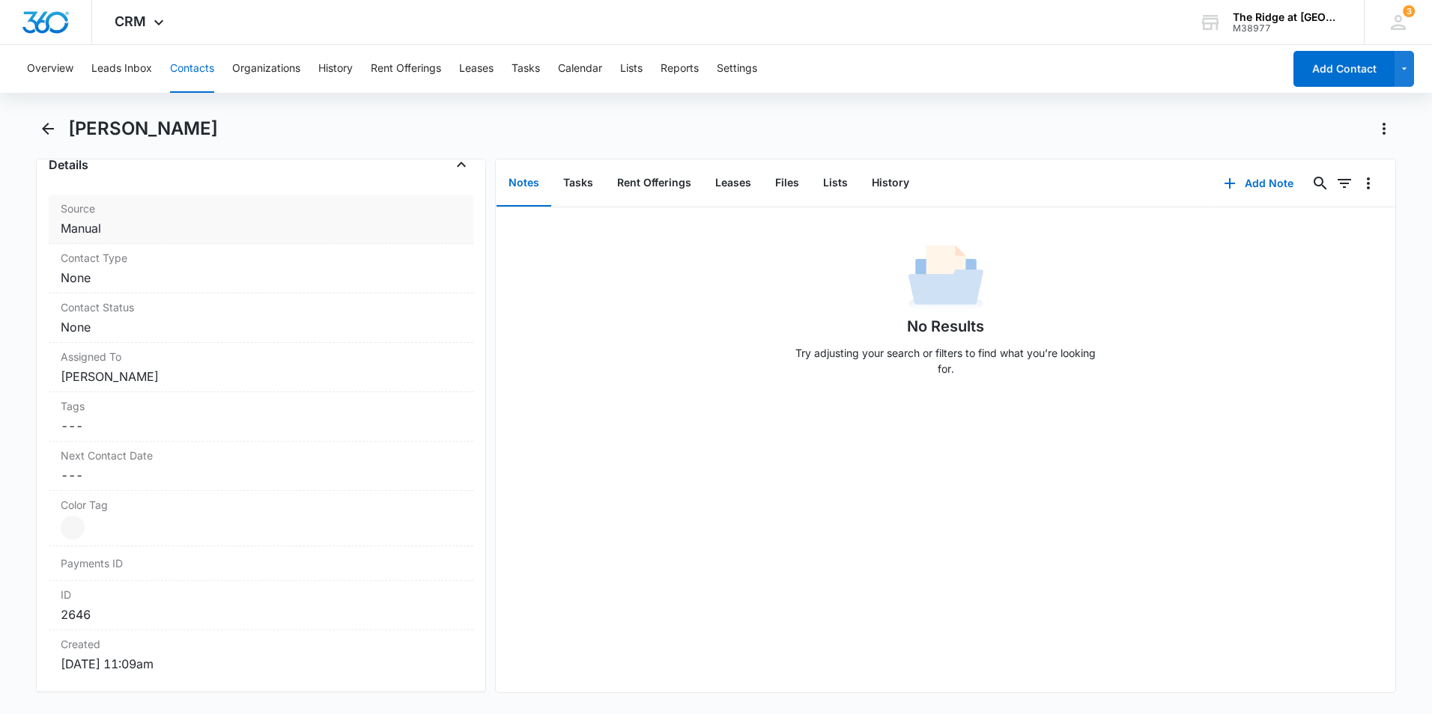
scroll to position [524, 0]
click at [182, 309] on label "Contact Type" at bounding box center [261, 306] width 401 height 16
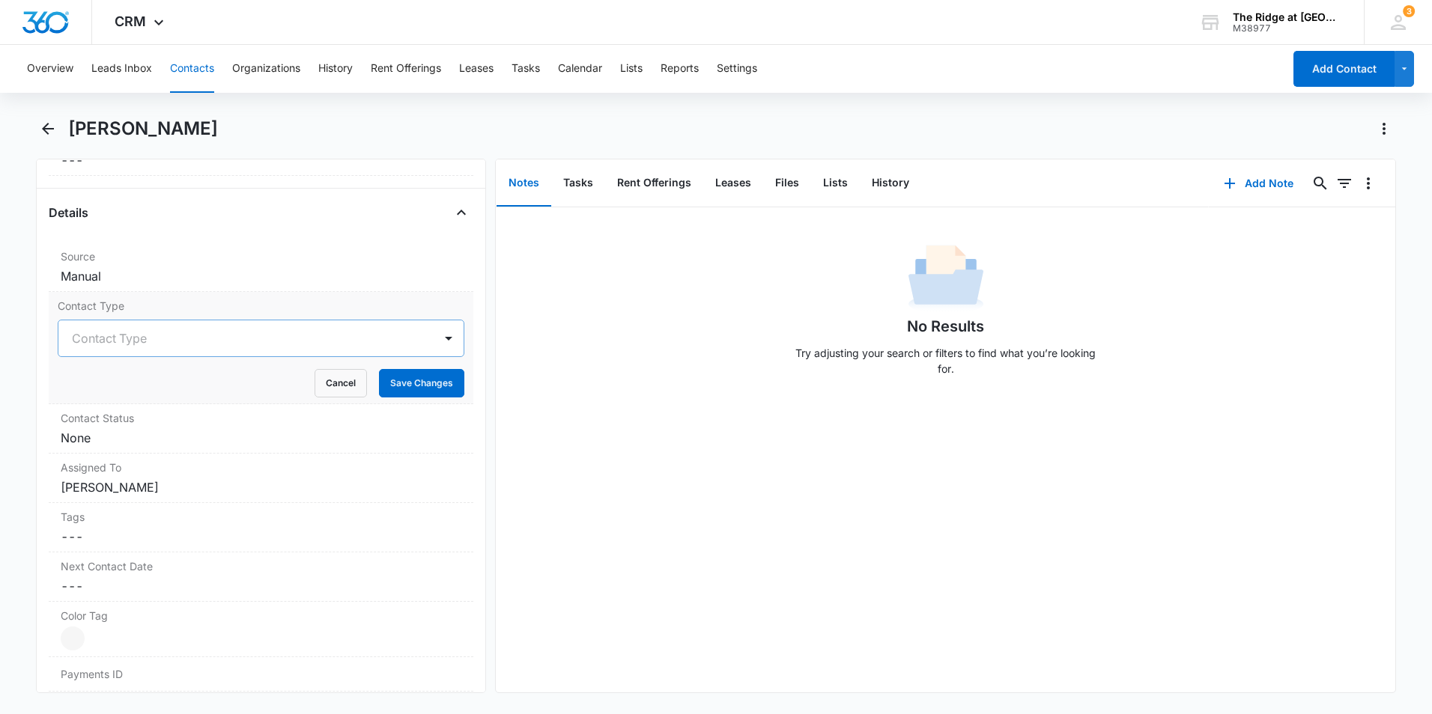
click at [127, 341] on div at bounding box center [243, 338] width 342 height 21
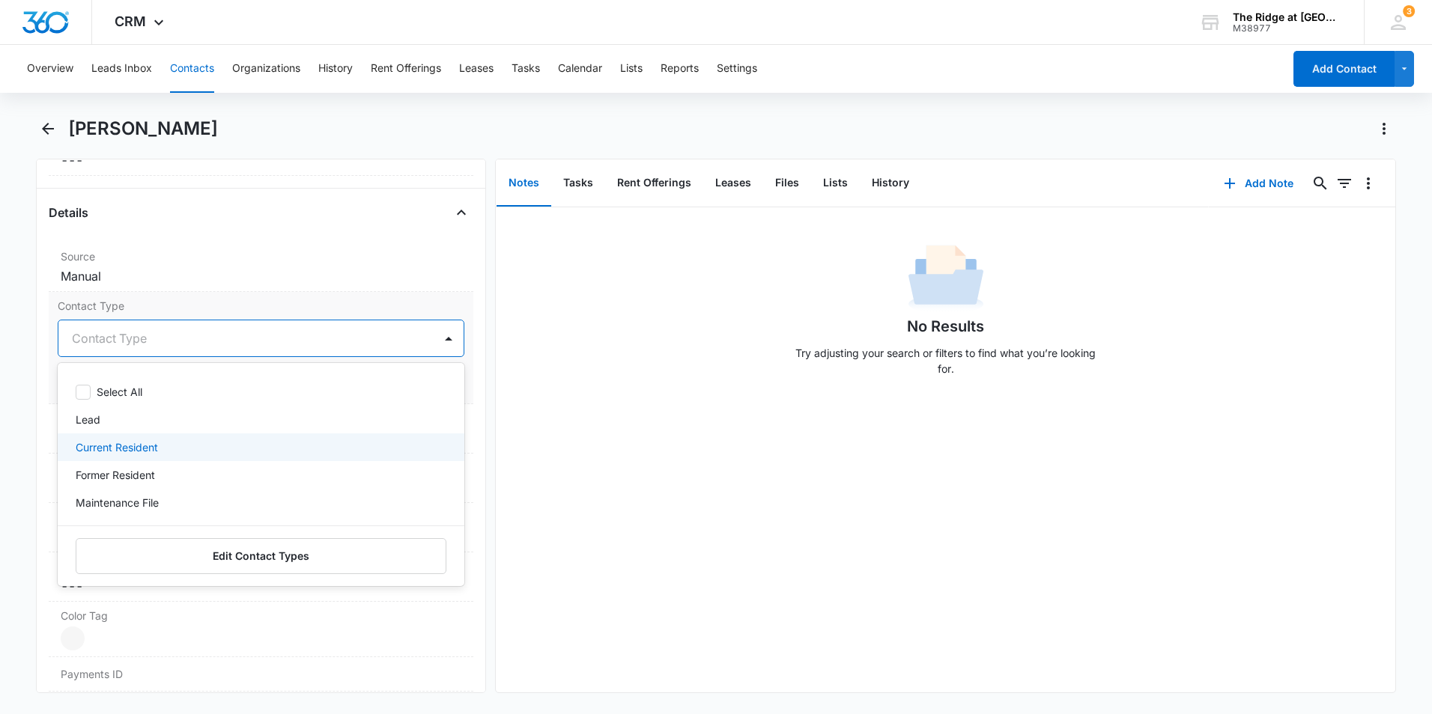
click at [124, 444] on p "Current Resident" at bounding box center [117, 448] width 82 height 16
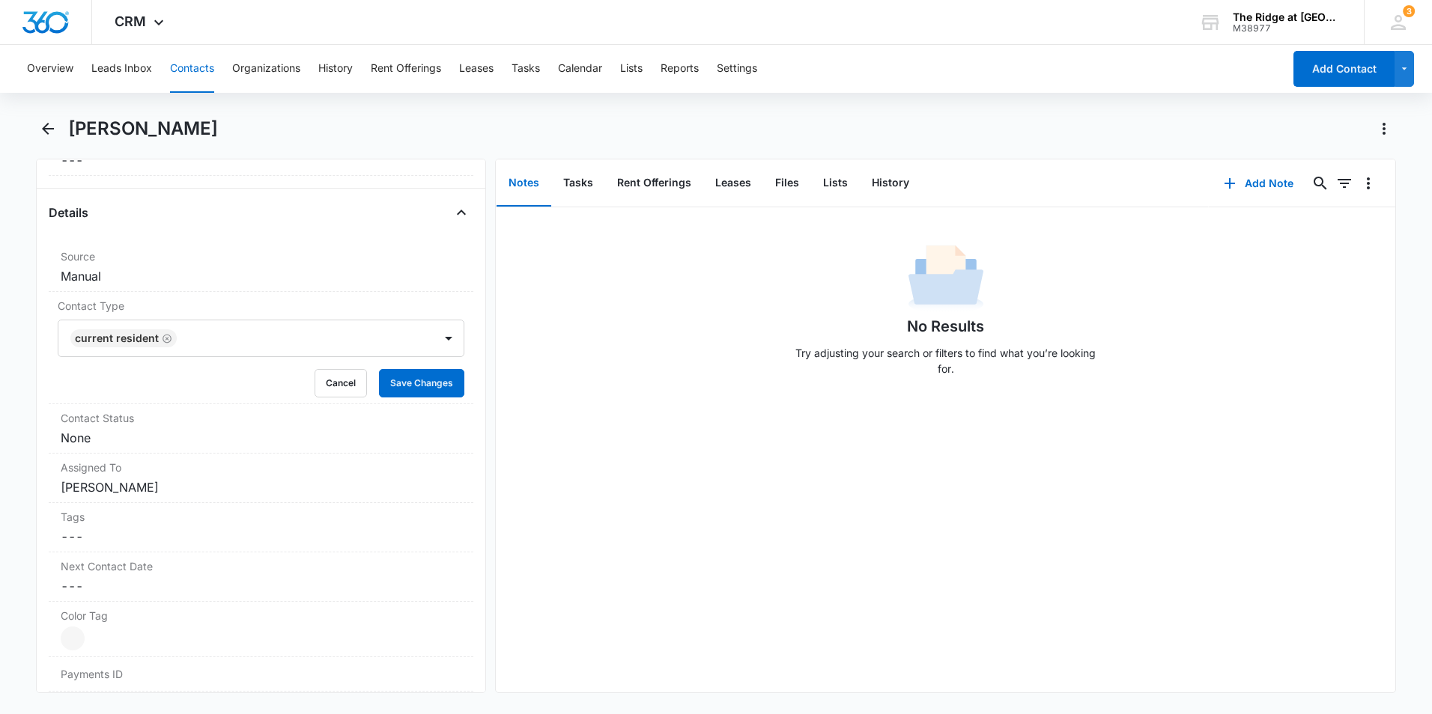
click at [521, 407] on div "No Results Try adjusting your search or filters to find what you’re looking for." at bounding box center [945, 449] width 899 height 485
click at [398, 384] on button "Save Changes" at bounding box center [421, 383] width 85 height 28
click at [151, 427] on div "Contact Status Cancel Save Changes None" at bounding box center [261, 428] width 425 height 49
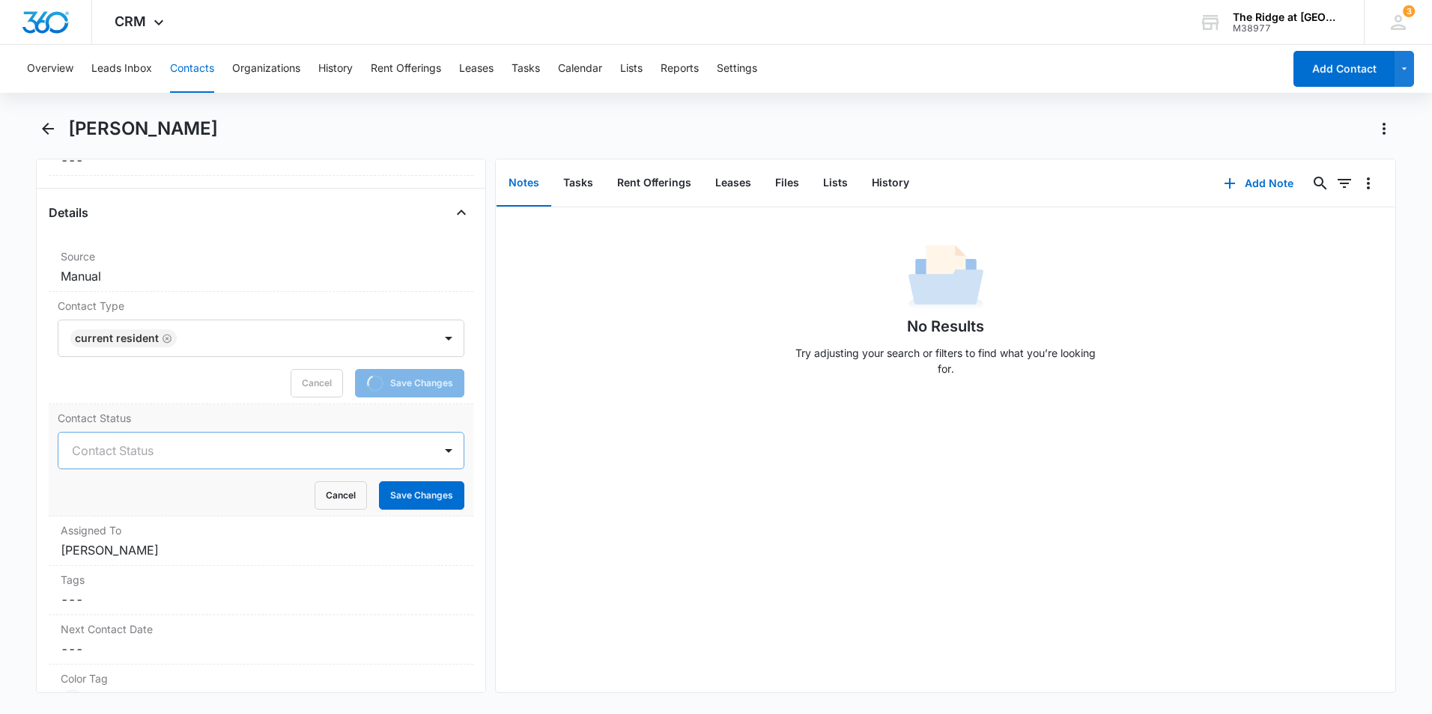
click at [139, 443] on div at bounding box center [243, 450] width 342 height 21
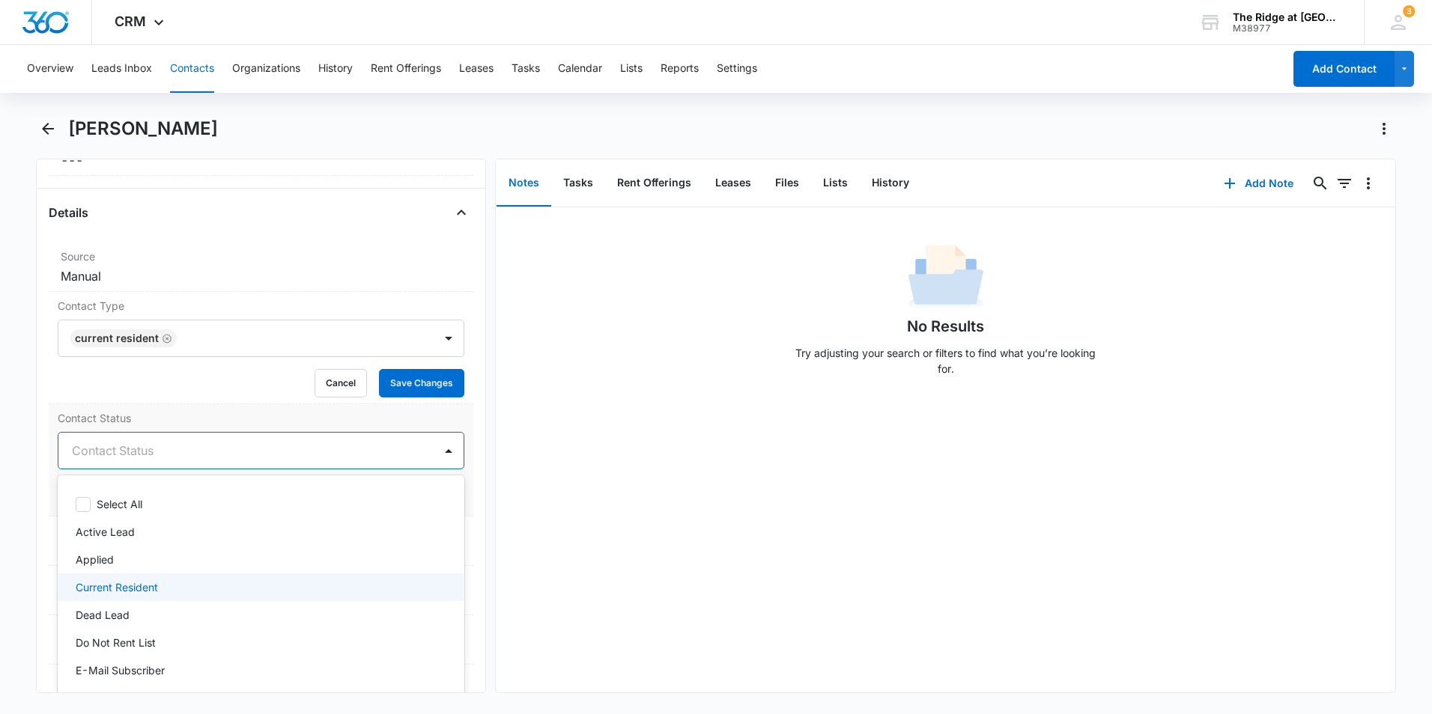
click at [145, 583] on p "Current Resident" at bounding box center [117, 588] width 82 height 16
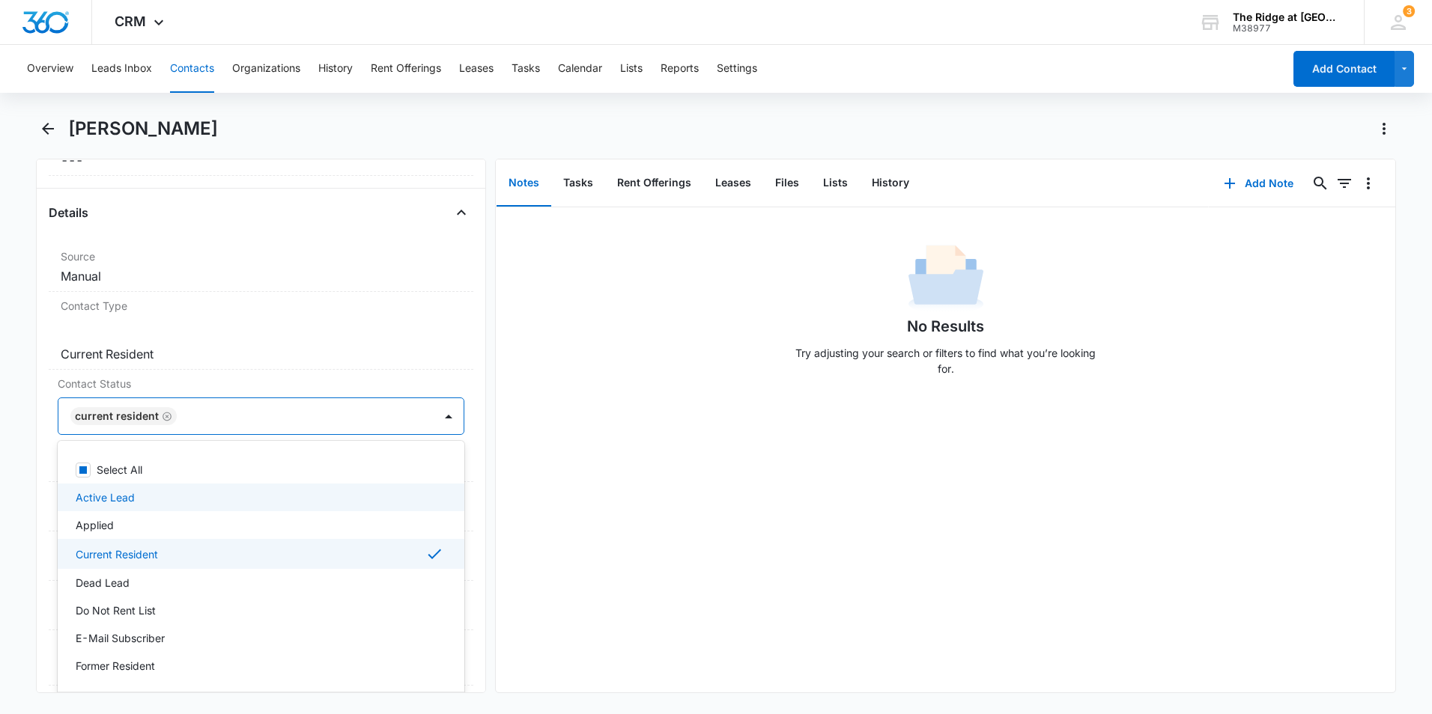
click at [599, 492] on div "No Results Try adjusting your search or filters to find what you’re looking for." at bounding box center [945, 449] width 899 height 485
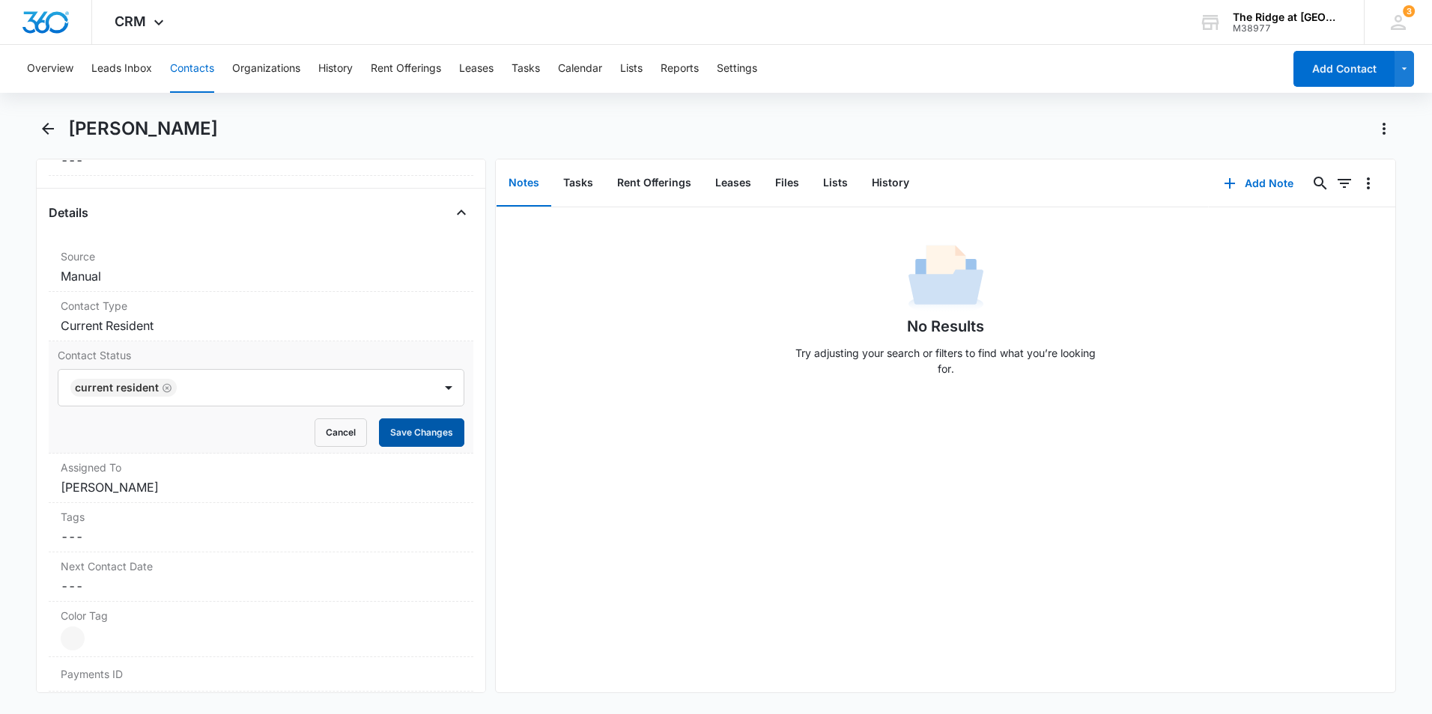
click at [423, 430] on button "Save Changes" at bounding box center [421, 433] width 85 height 28
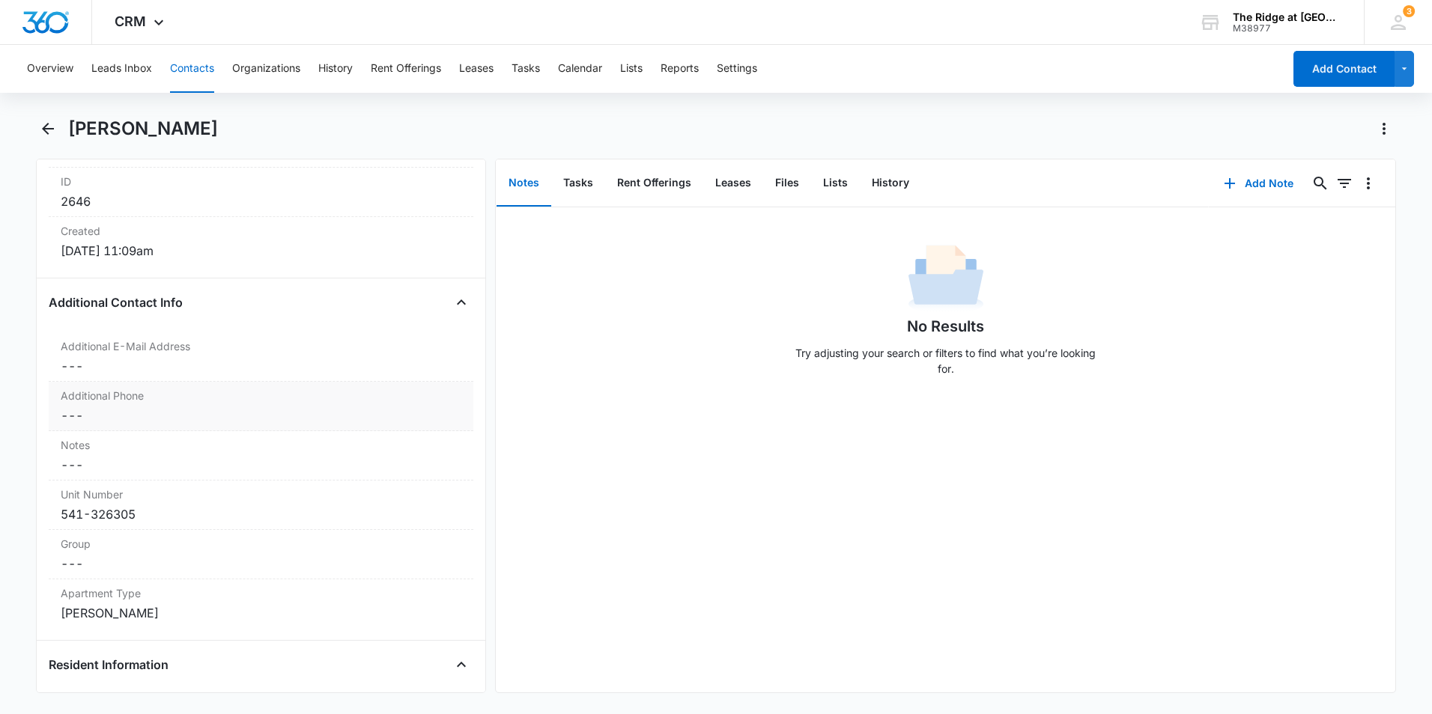
scroll to position [1060, 0]
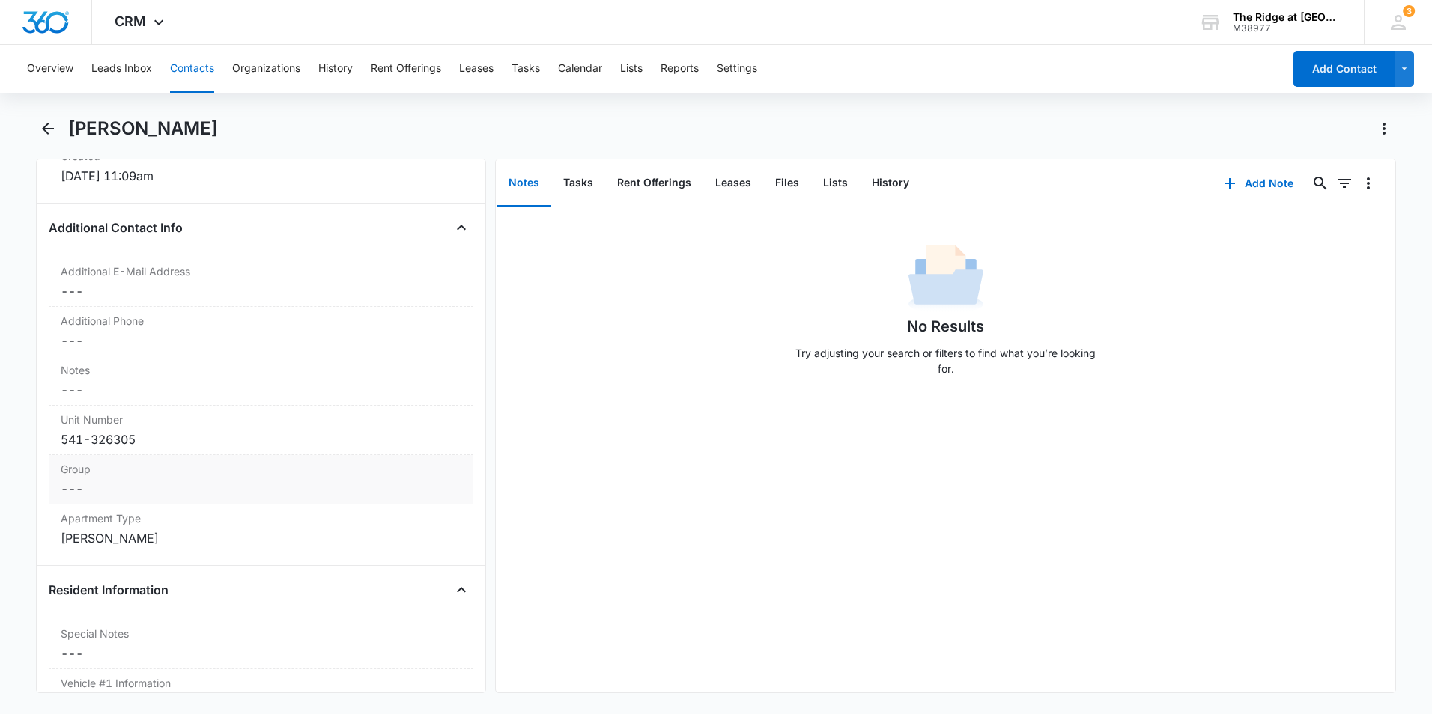
click at [236, 460] on div "Group Cancel Save Changes ---" at bounding box center [261, 479] width 425 height 49
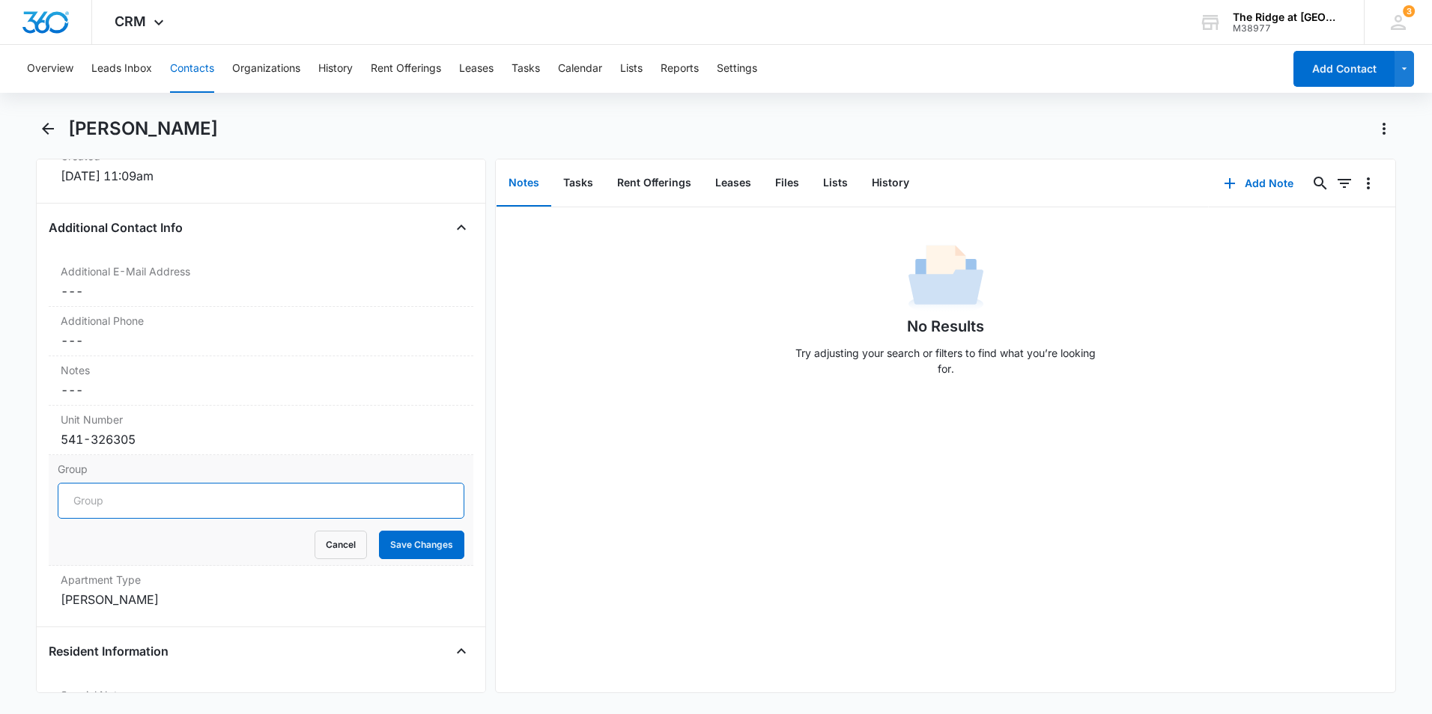
click at [180, 507] on input "Group" at bounding box center [261, 501] width 407 height 36
type input "Building 4326"
click at [379, 531] on button "Save Changes" at bounding box center [421, 545] width 85 height 28
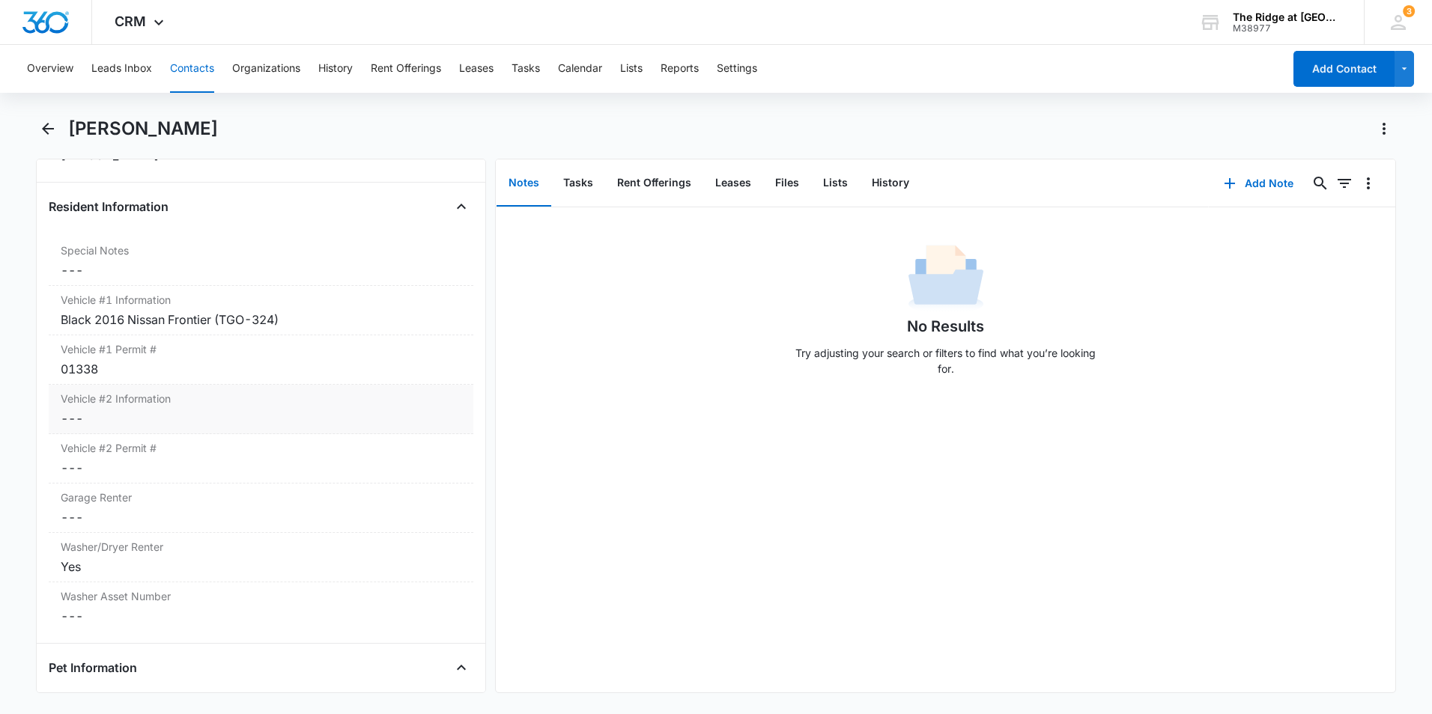
scroll to position [1584, 0]
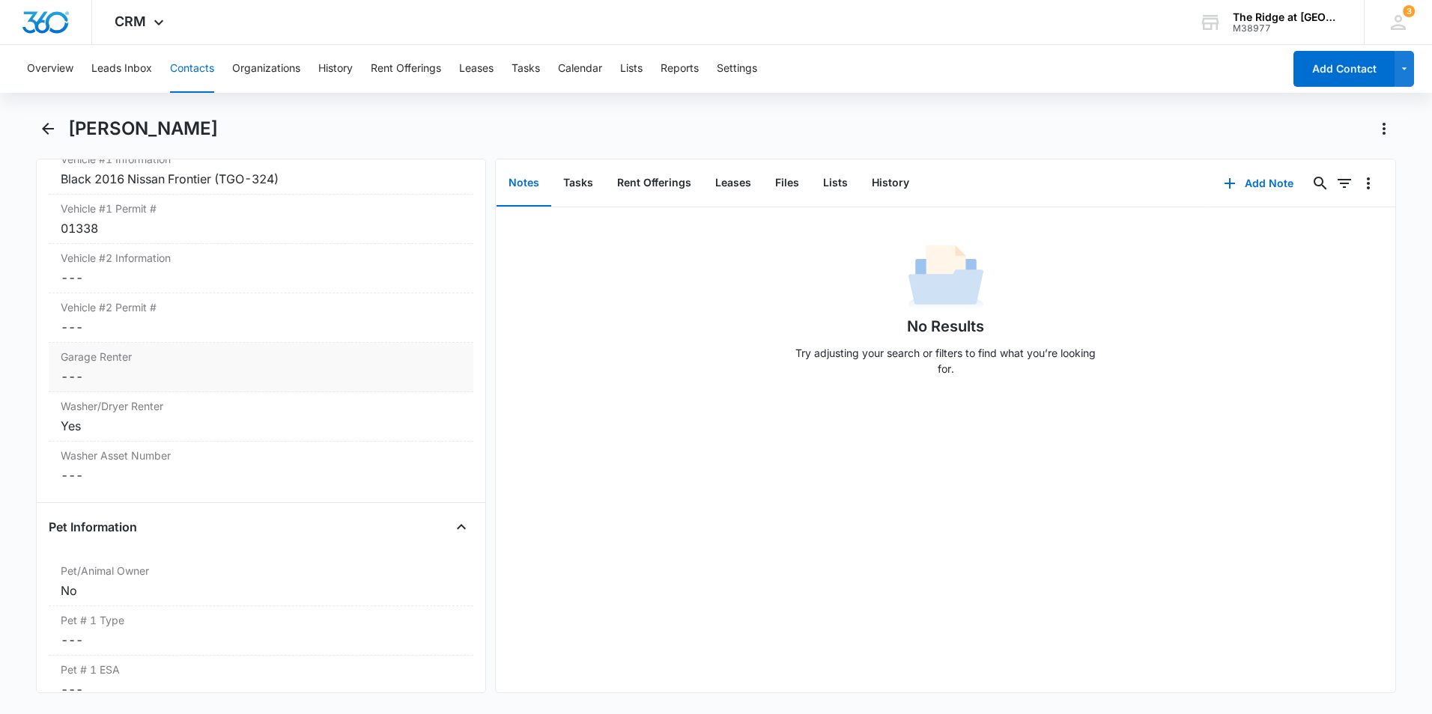
click at [257, 359] on label "Garage Renter" at bounding box center [261, 357] width 401 height 16
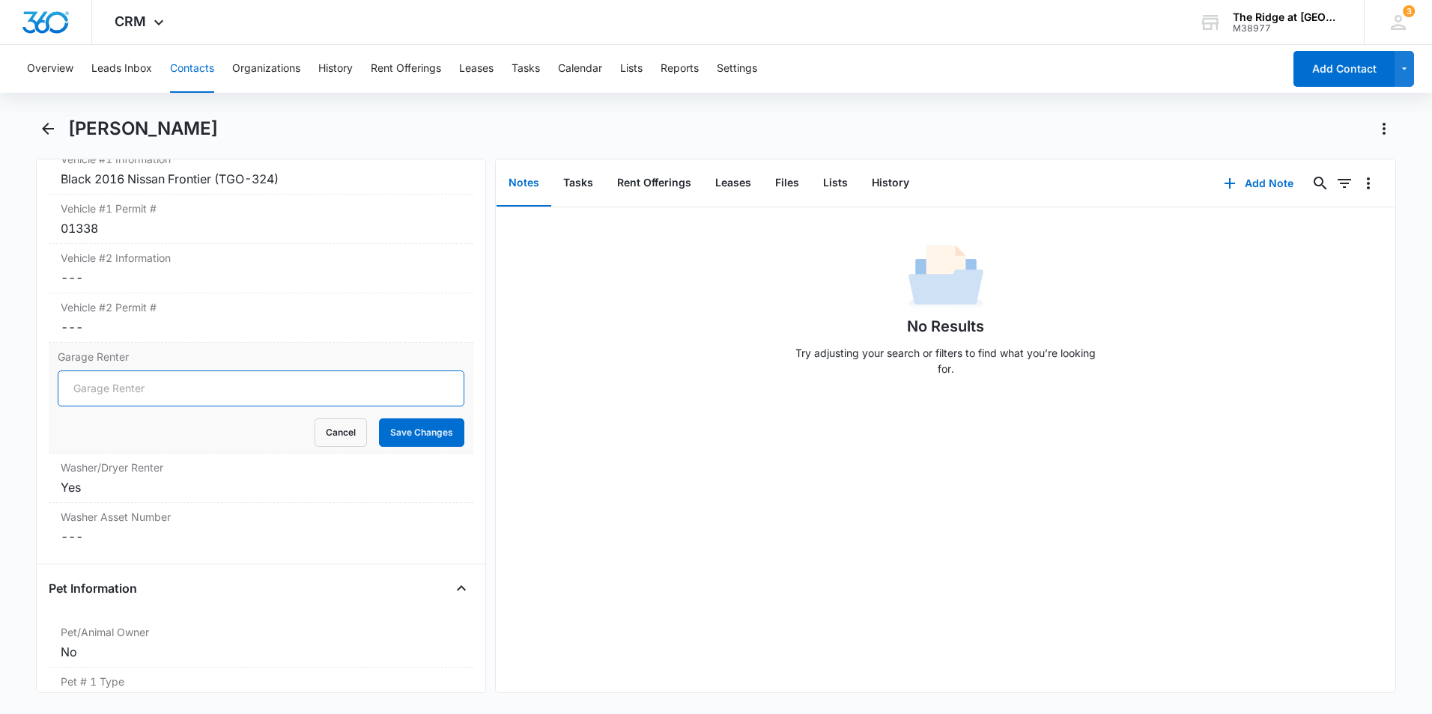
click at [110, 395] on input "Garage Renter" at bounding box center [261, 389] width 407 height 36
type input "no"
click at [407, 431] on button "Save Changes" at bounding box center [421, 433] width 85 height 28
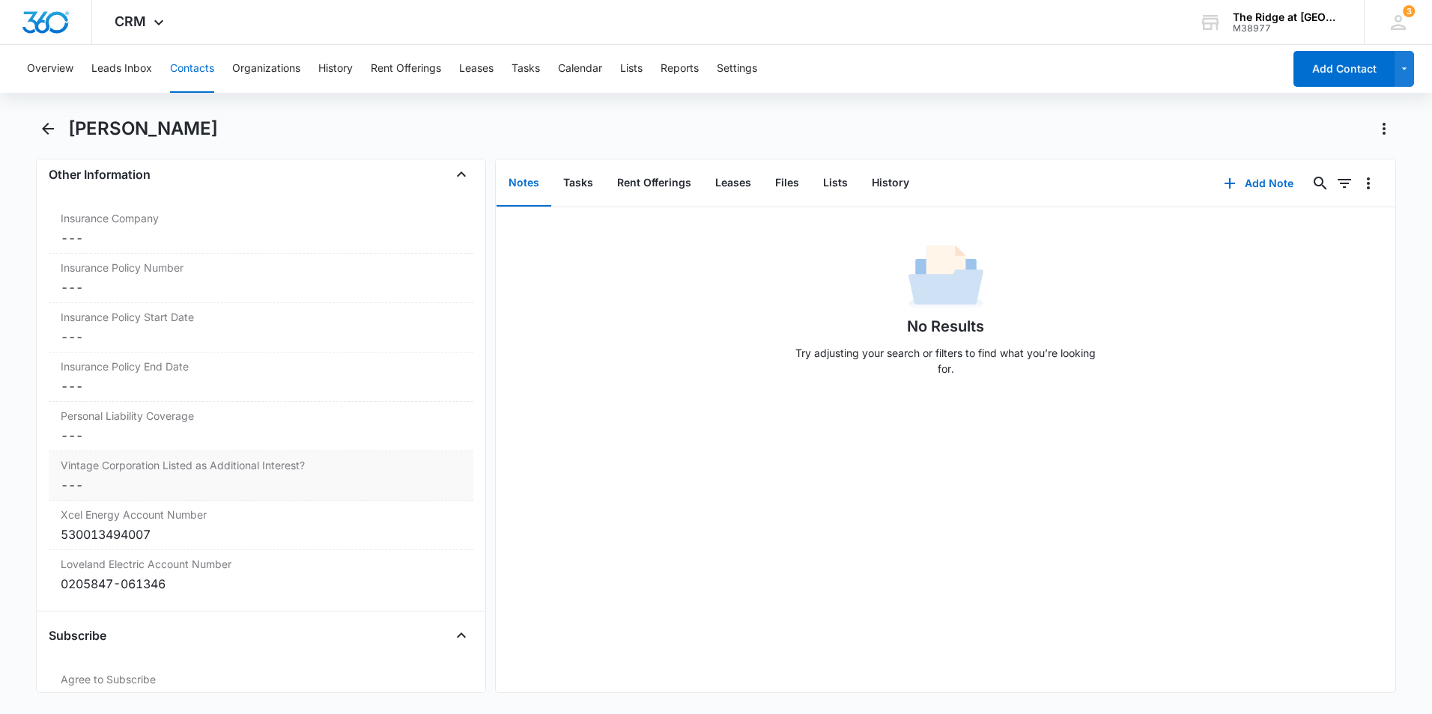
scroll to position [3207, 0]
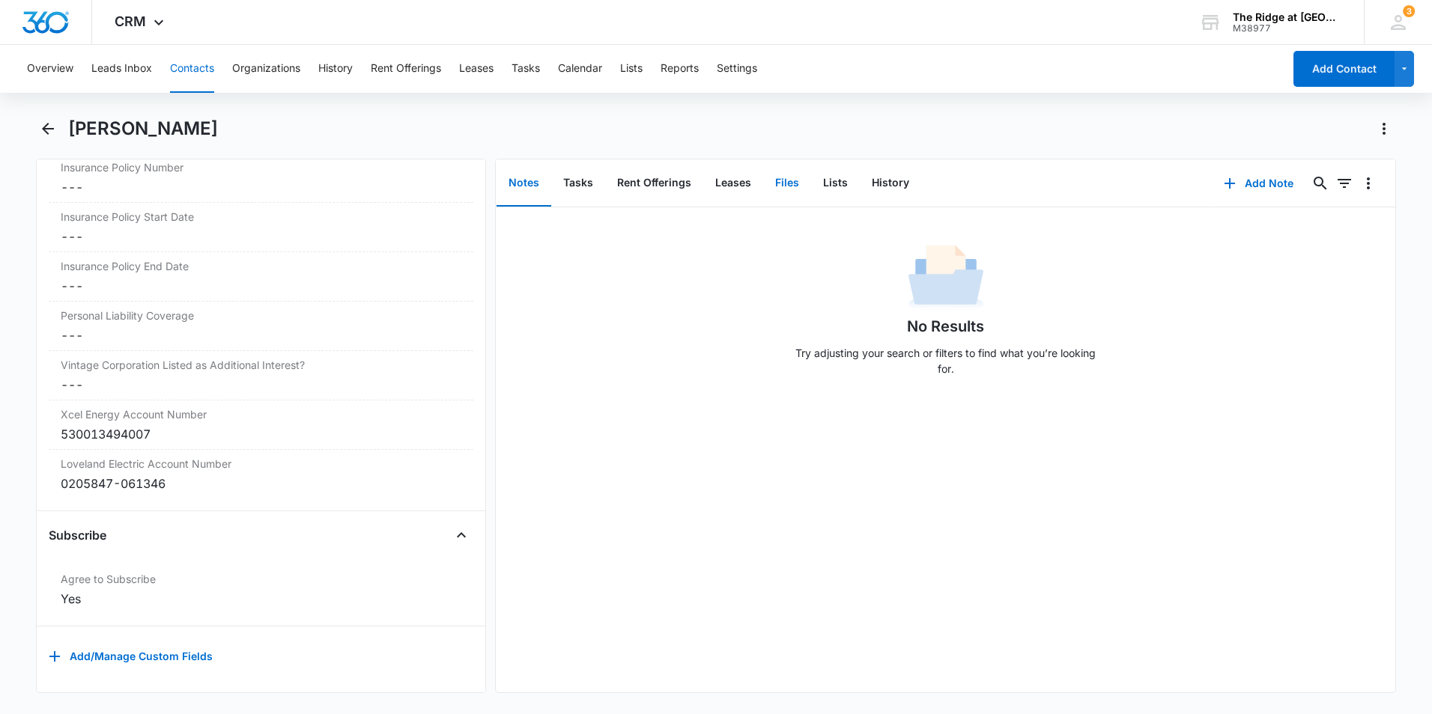
click at [787, 192] on button "Files" at bounding box center [787, 183] width 48 height 46
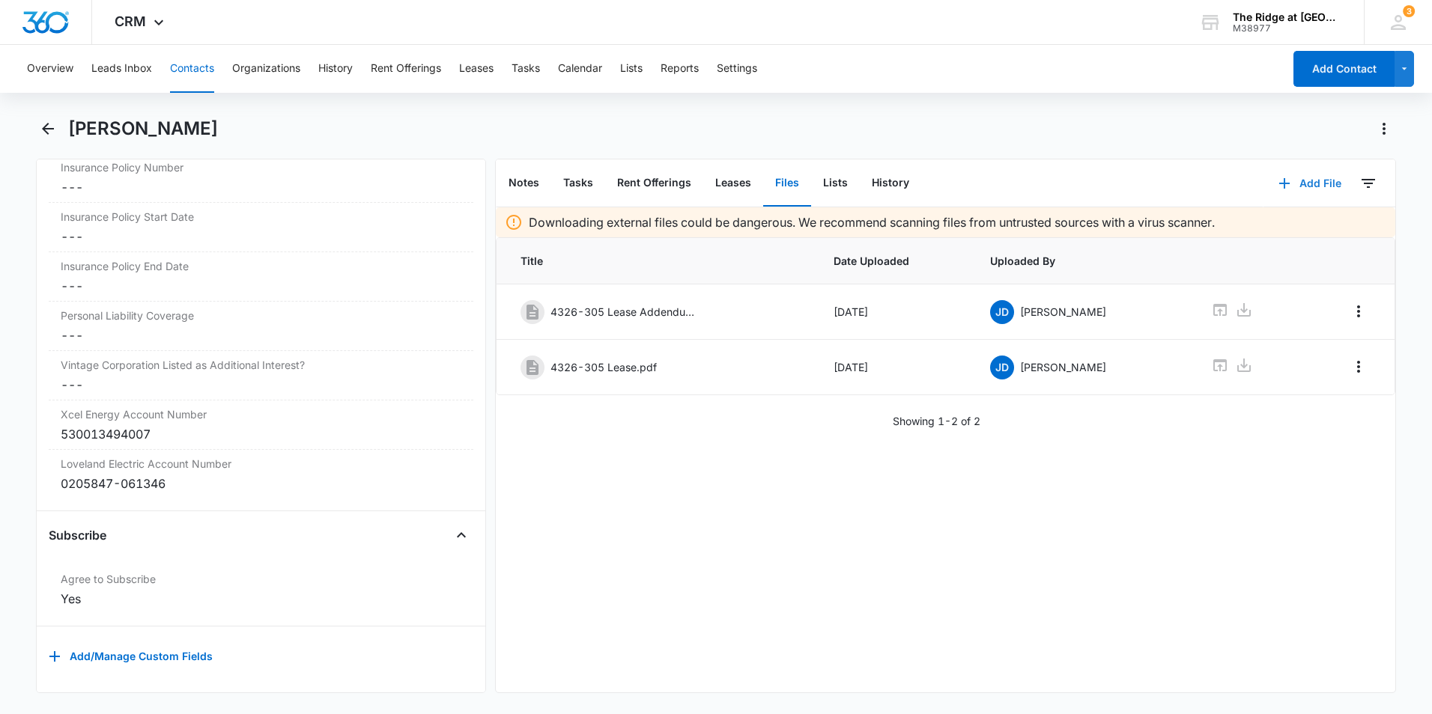
click at [1294, 186] on button "Add File" at bounding box center [1309, 183] width 93 height 36
click at [1287, 232] on div "Upload Files" at bounding box center [1289, 231] width 60 height 10
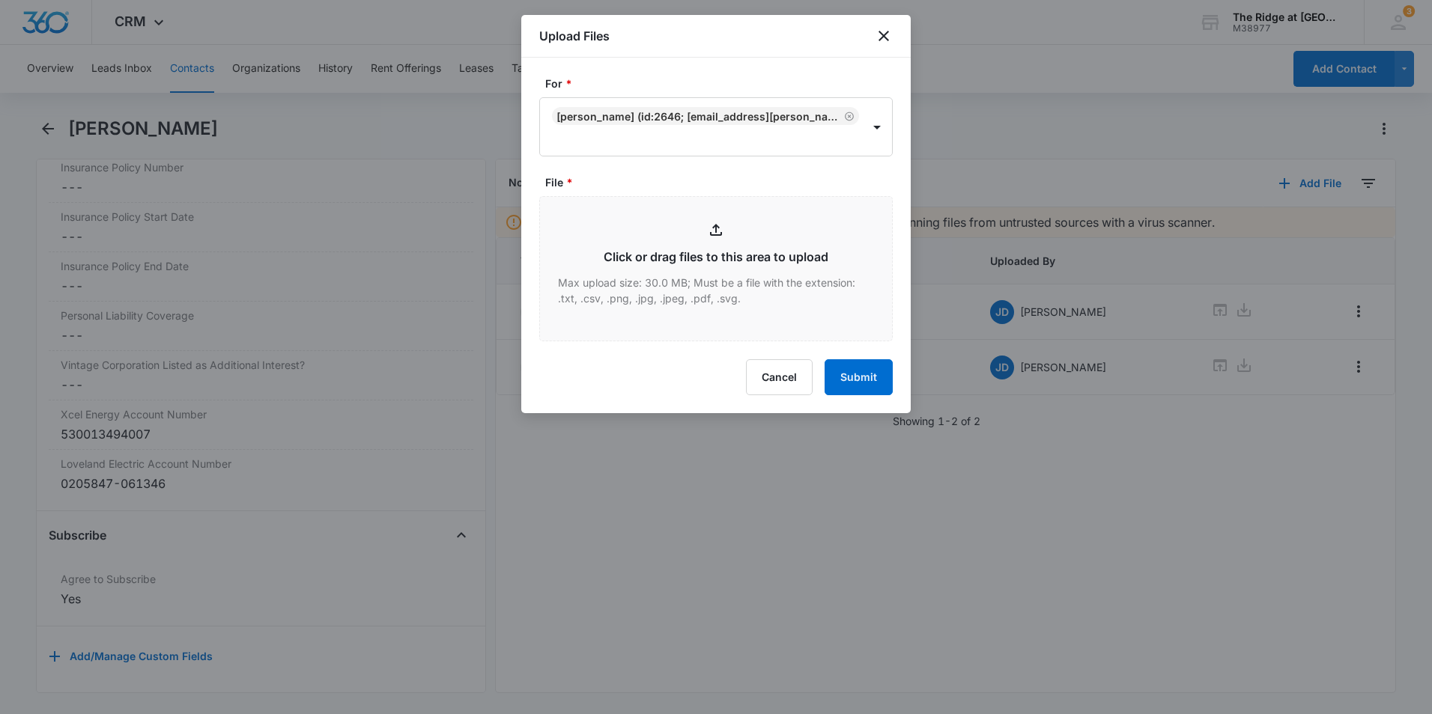
type input "C:\fakepath\4326-305 App"
click at [892, 40] on icon "close" at bounding box center [884, 36] width 18 height 18
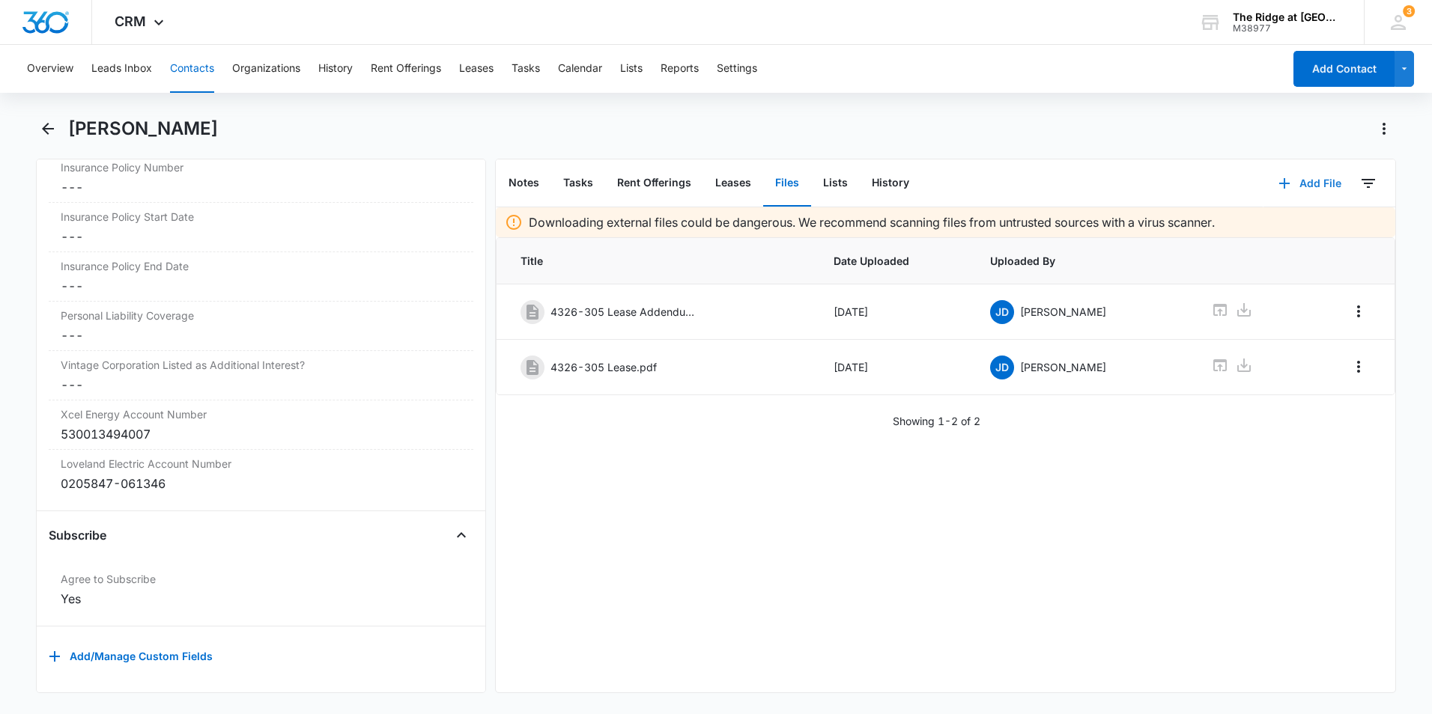
click at [1298, 185] on button "Add File" at bounding box center [1309, 183] width 93 height 36
click at [1266, 231] on div "Upload Files" at bounding box center [1289, 231] width 60 height 10
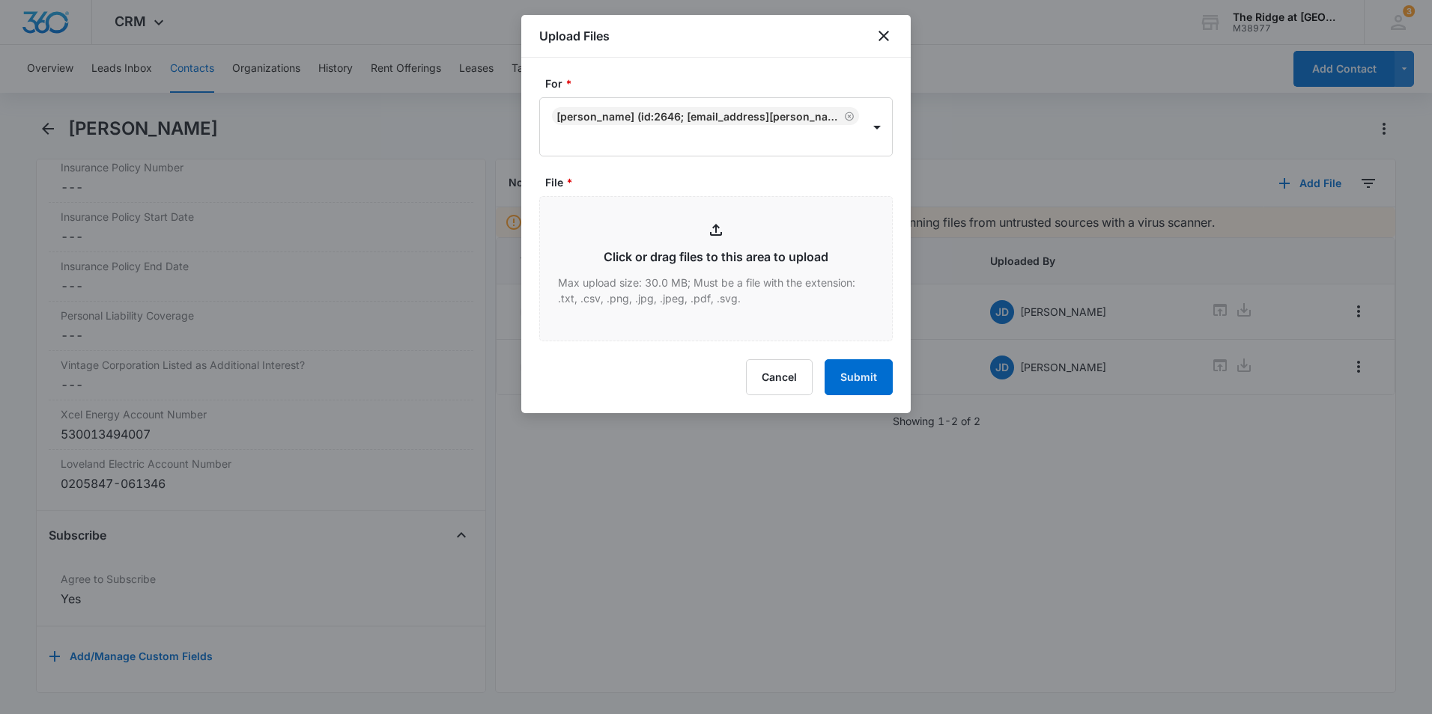
type input "C:\fakepath\4326-305 Renters ins"
click at [882, 31] on icon "close" at bounding box center [884, 36] width 18 height 18
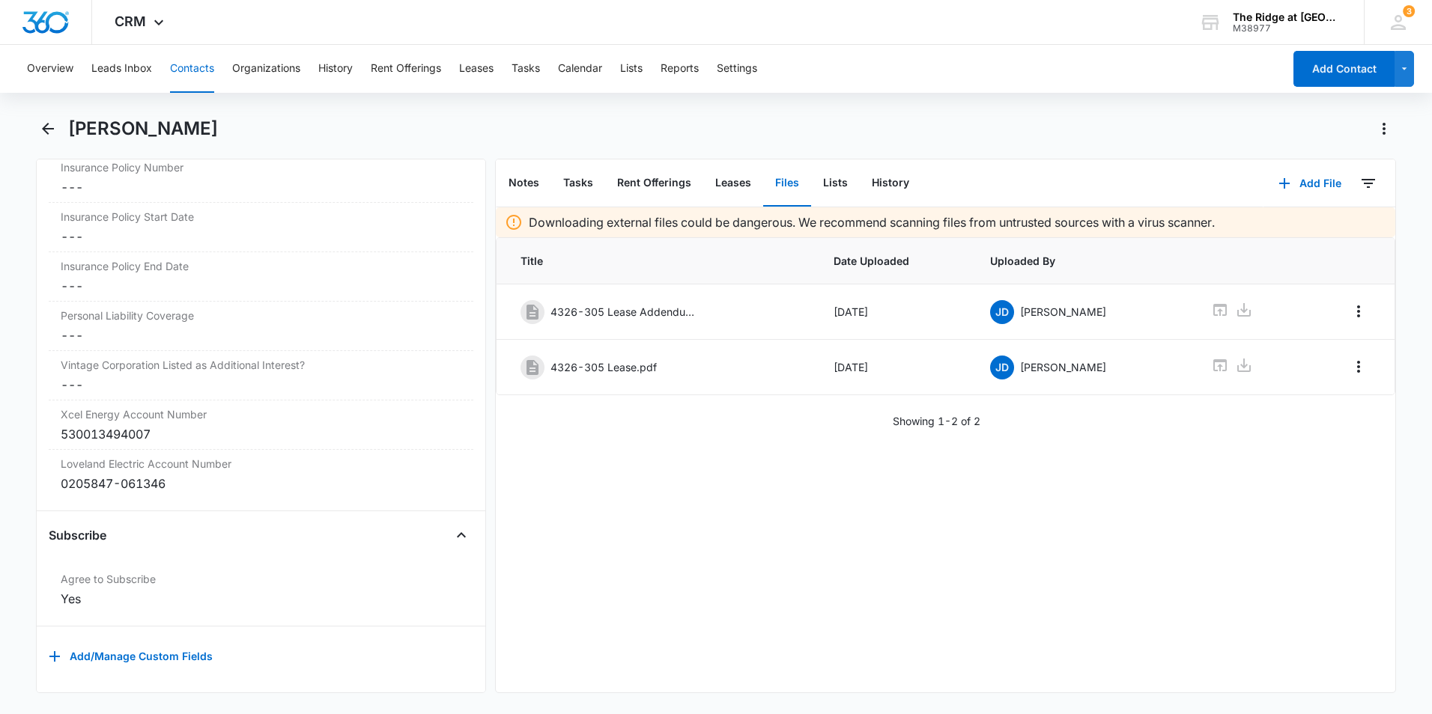
click at [202, 61] on button "Contacts" at bounding box center [192, 69] width 44 height 48
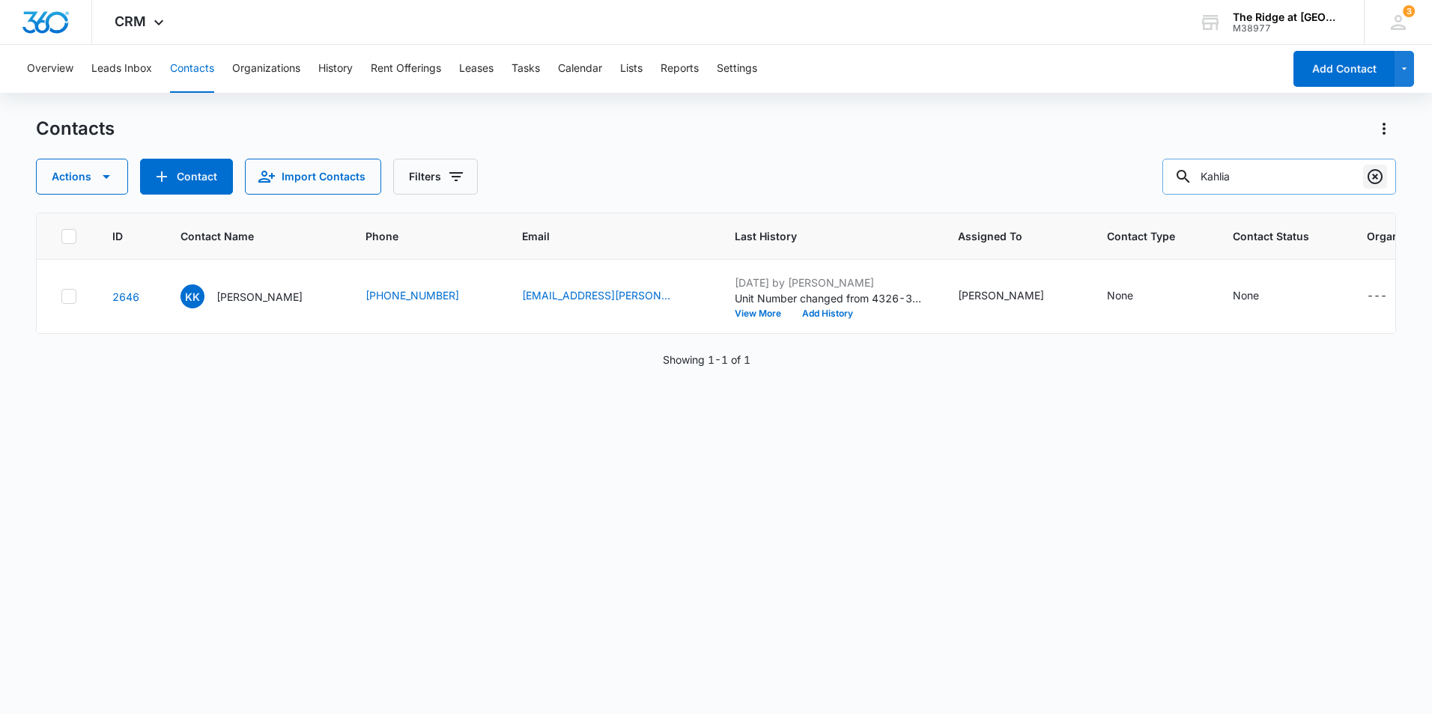
click at [1374, 180] on icon "Clear" at bounding box center [1375, 177] width 18 height 18
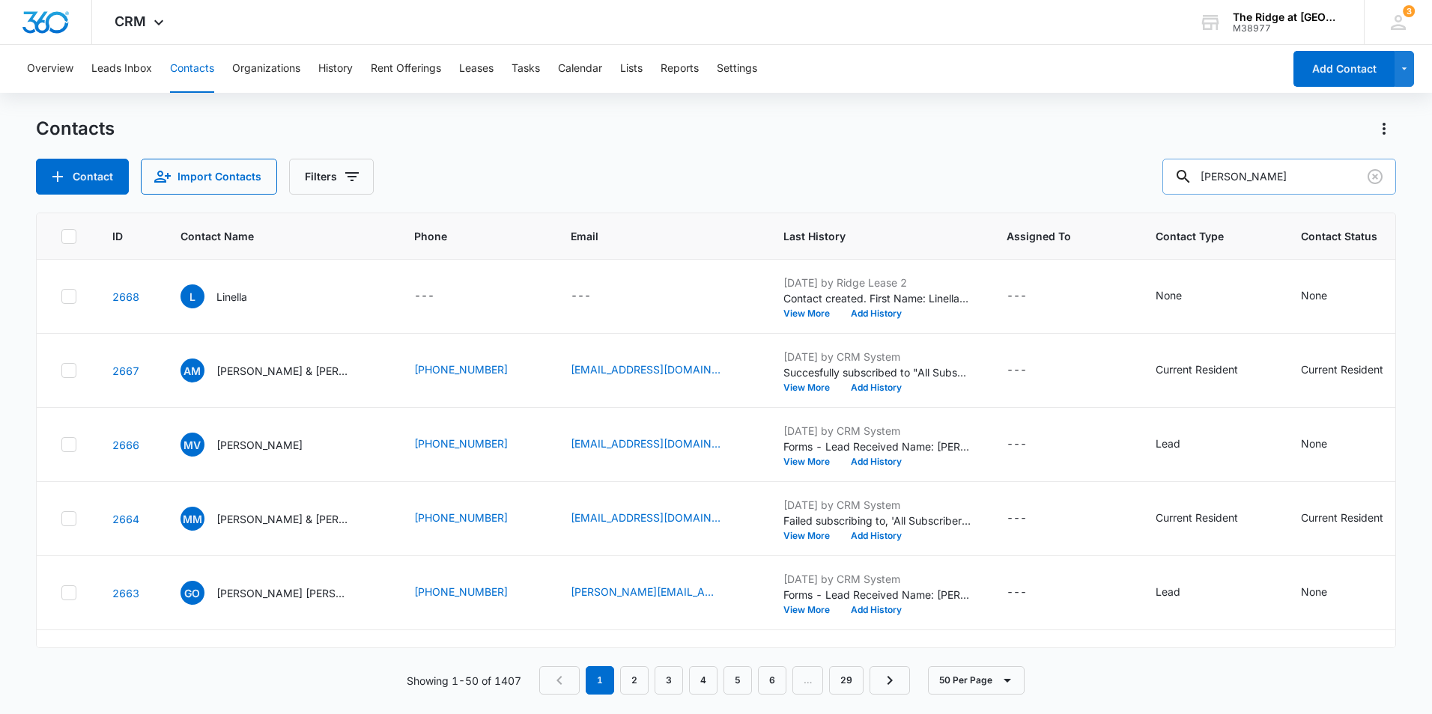
type input "Jared Th"
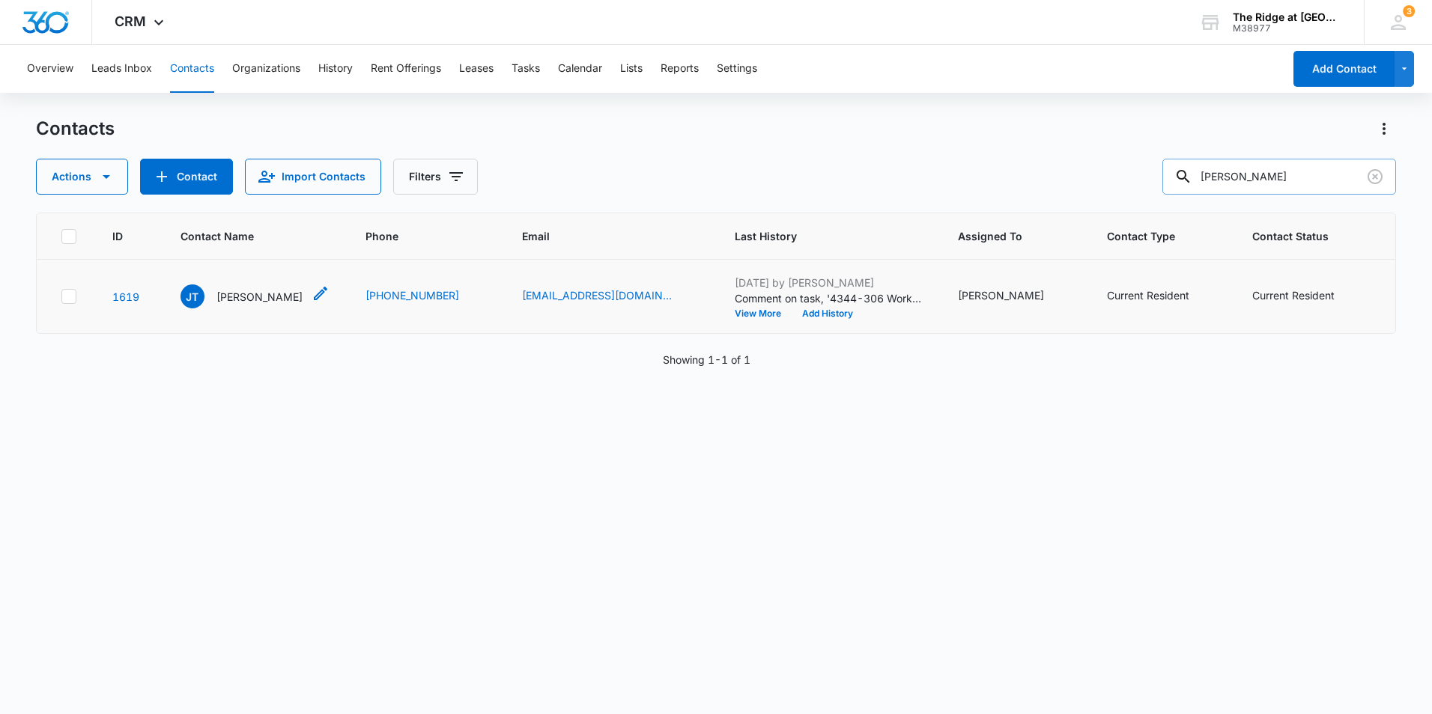
click at [261, 294] on p "Jared Thomas" at bounding box center [259, 297] width 86 height 16
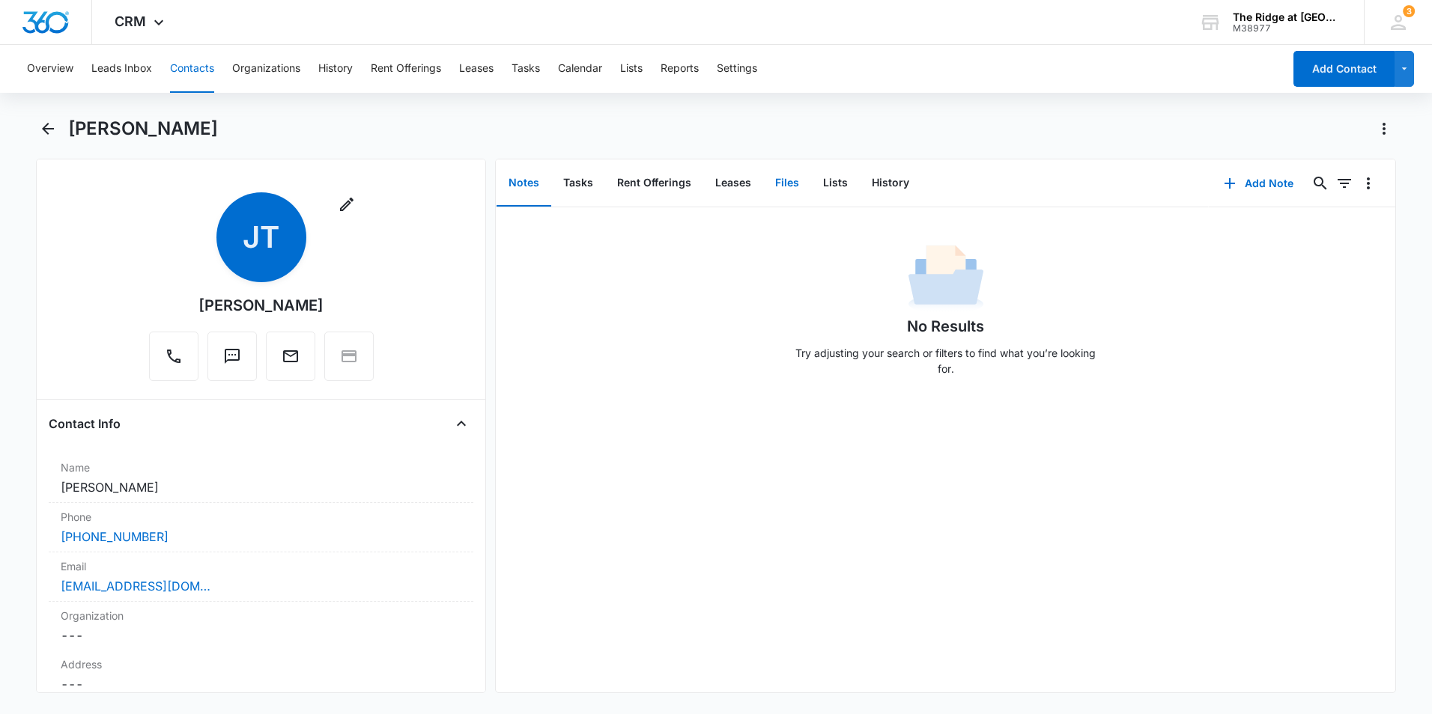
click at [788, 187] on button "Files" at bounding box center [787, 183] width 48 height 46
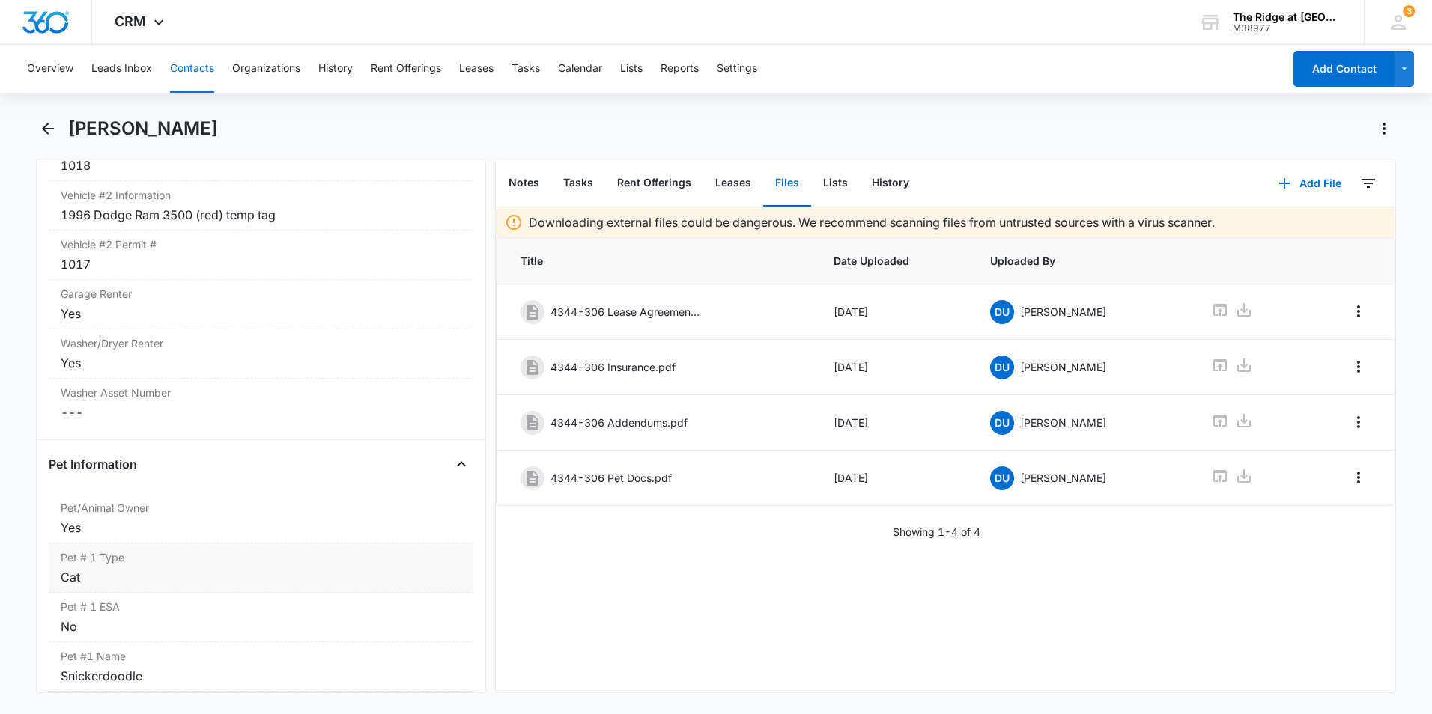
scroll to position [1722, 0]
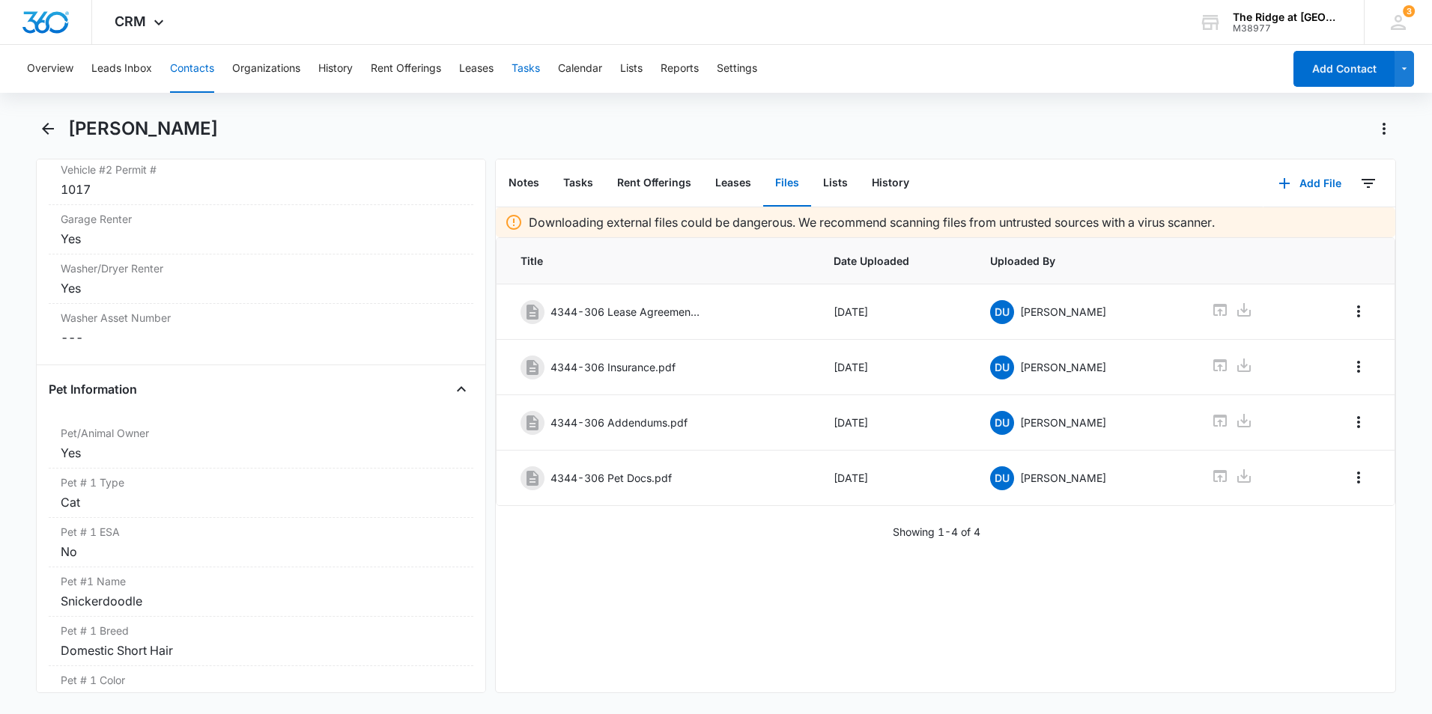
click at [538, 66] on button "Tasks" at bounding box center [525, 69] width 28 height 48
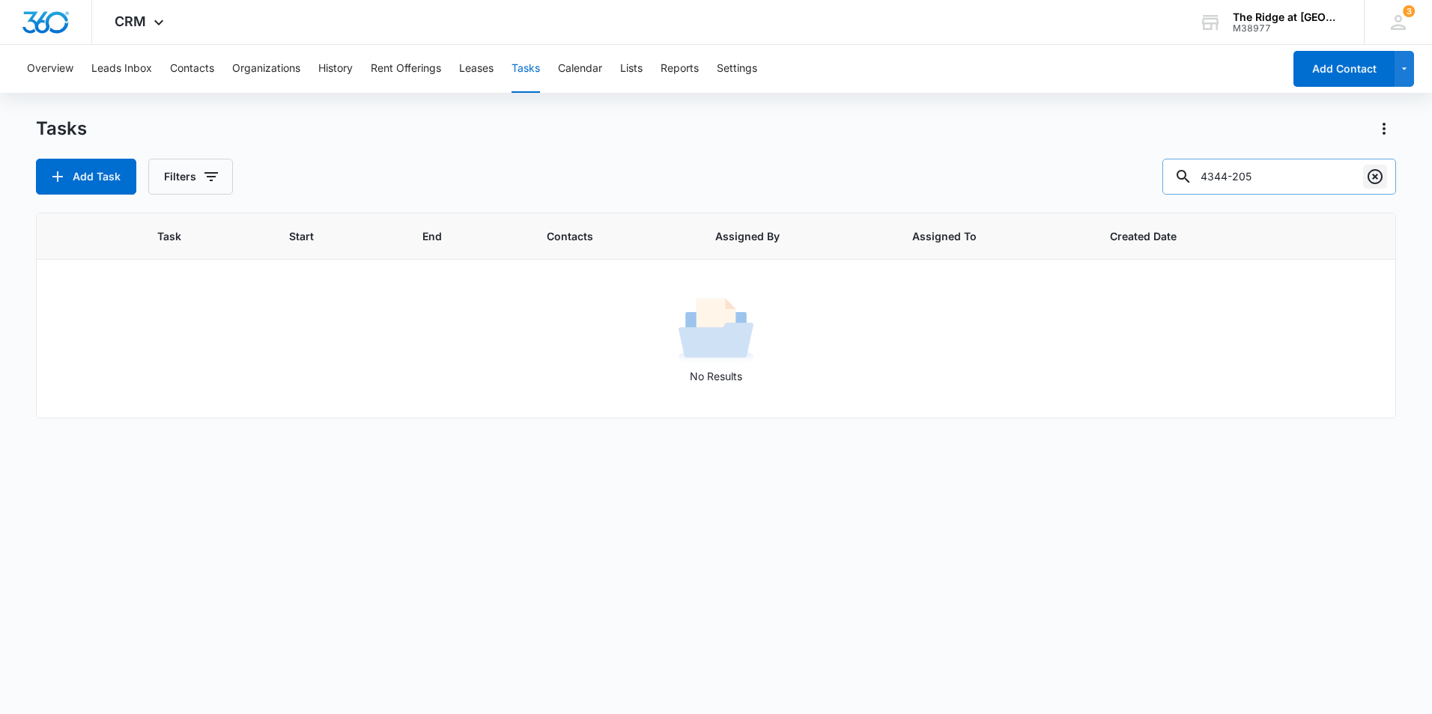
click at [1378, 176] on icon "Clear" at bounding box center [1375, 177] width 18 height 18
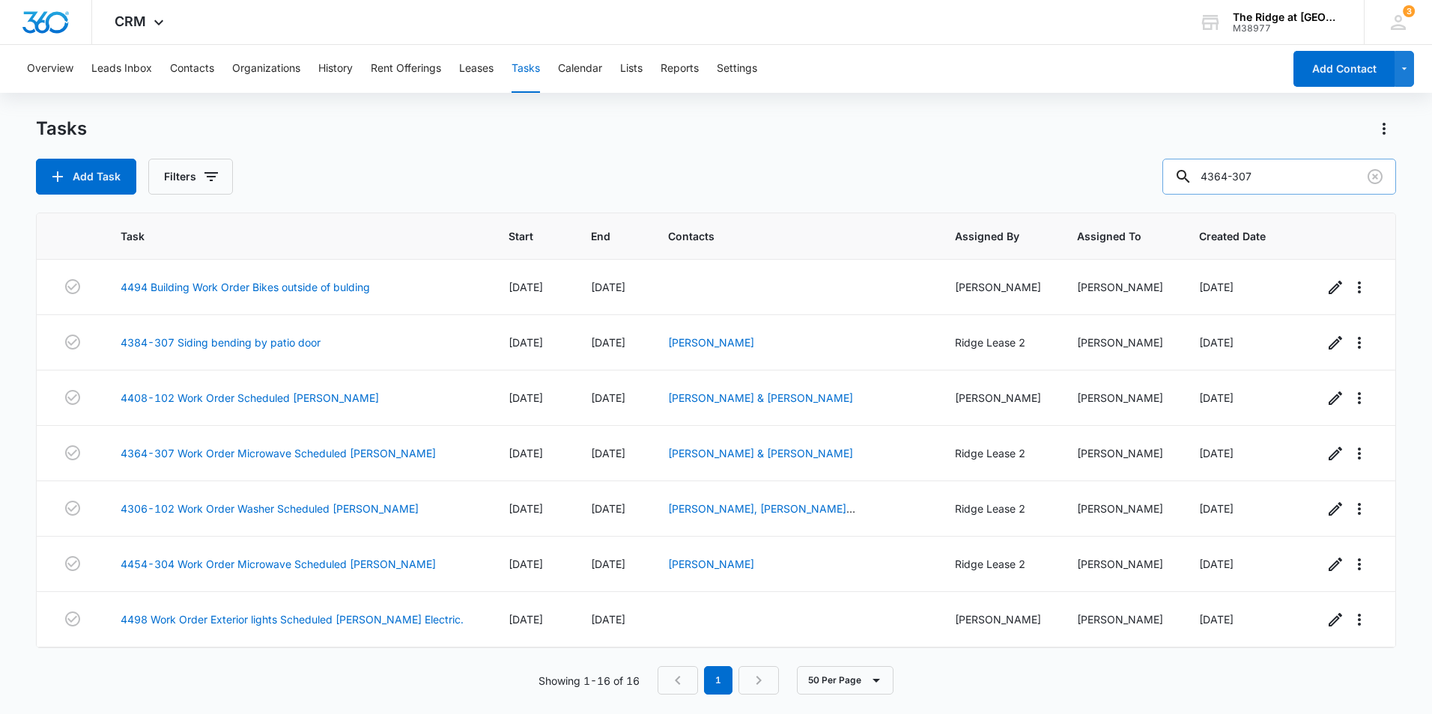
type input "4364-307"
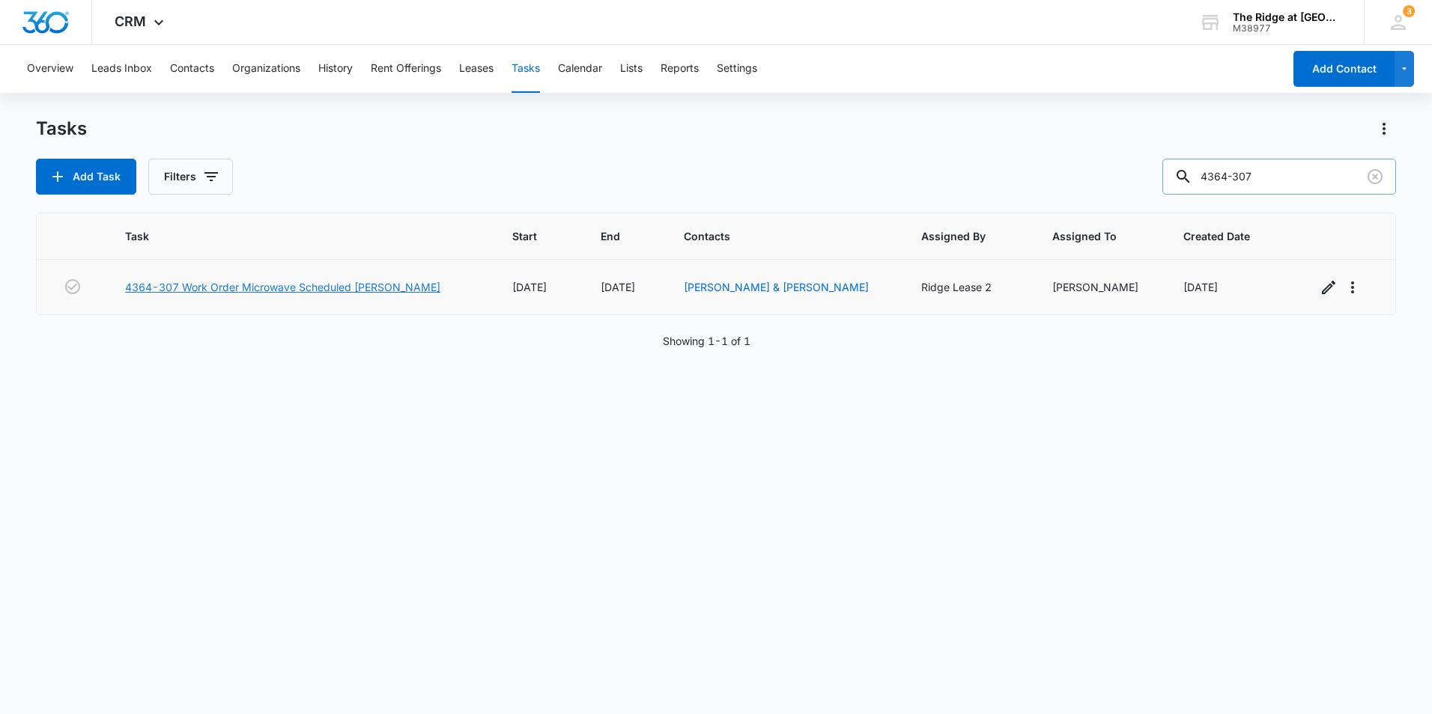
click at [373, 284] on link "4364-307 Work Order Microwave Scheduled manweiler" at bounding box center [282, 287] width 315 height 16
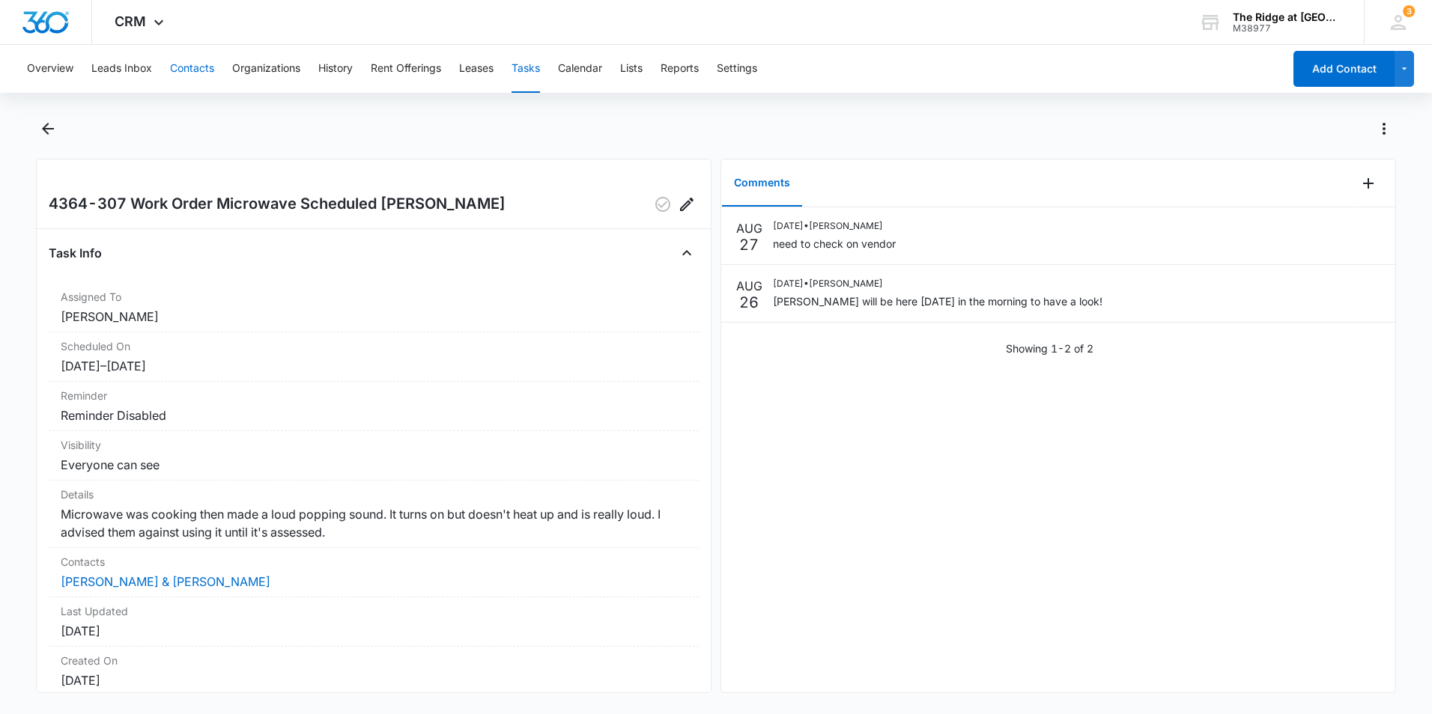
click at [203, 67] on button "Contacts" at bounding box center [192, 69] width 44 height 48
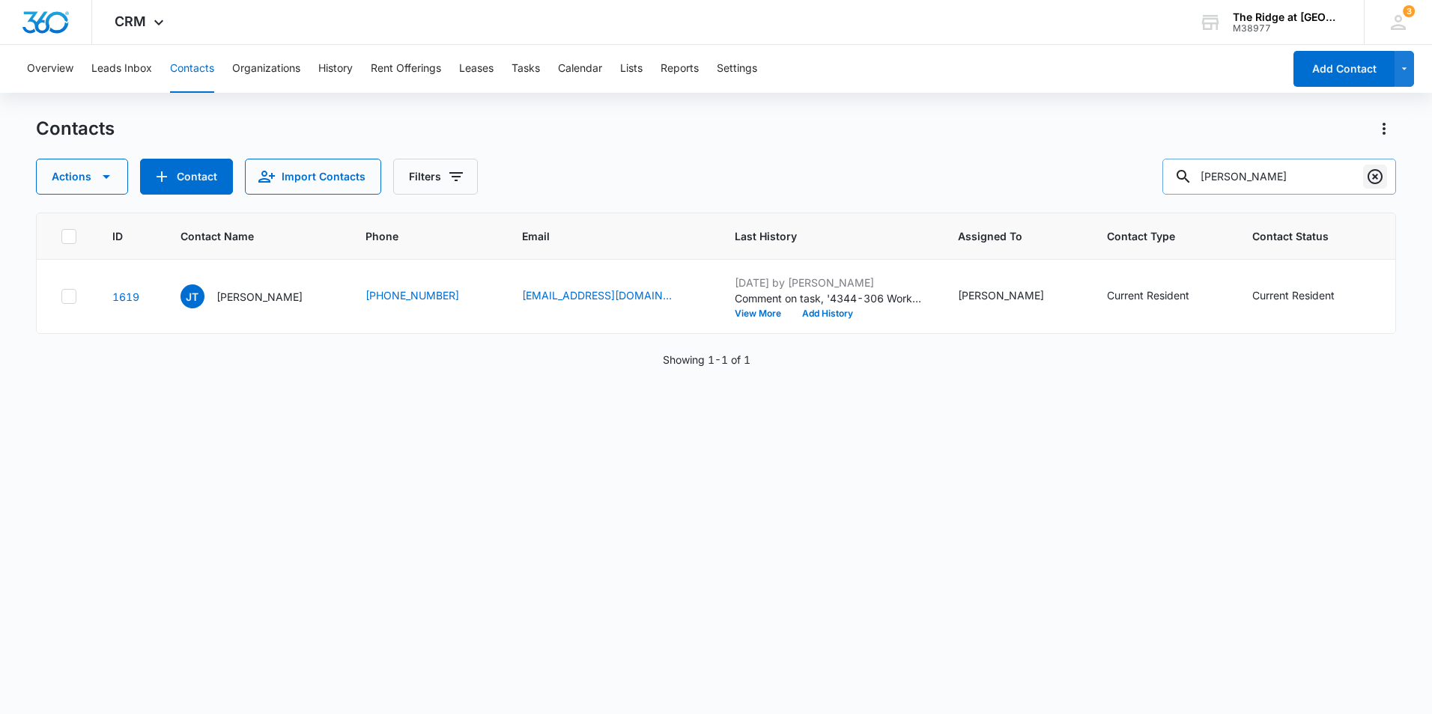
click at [1371, 173] on icon "Clear" at bounding box center [1375, 177] width 18 height 18
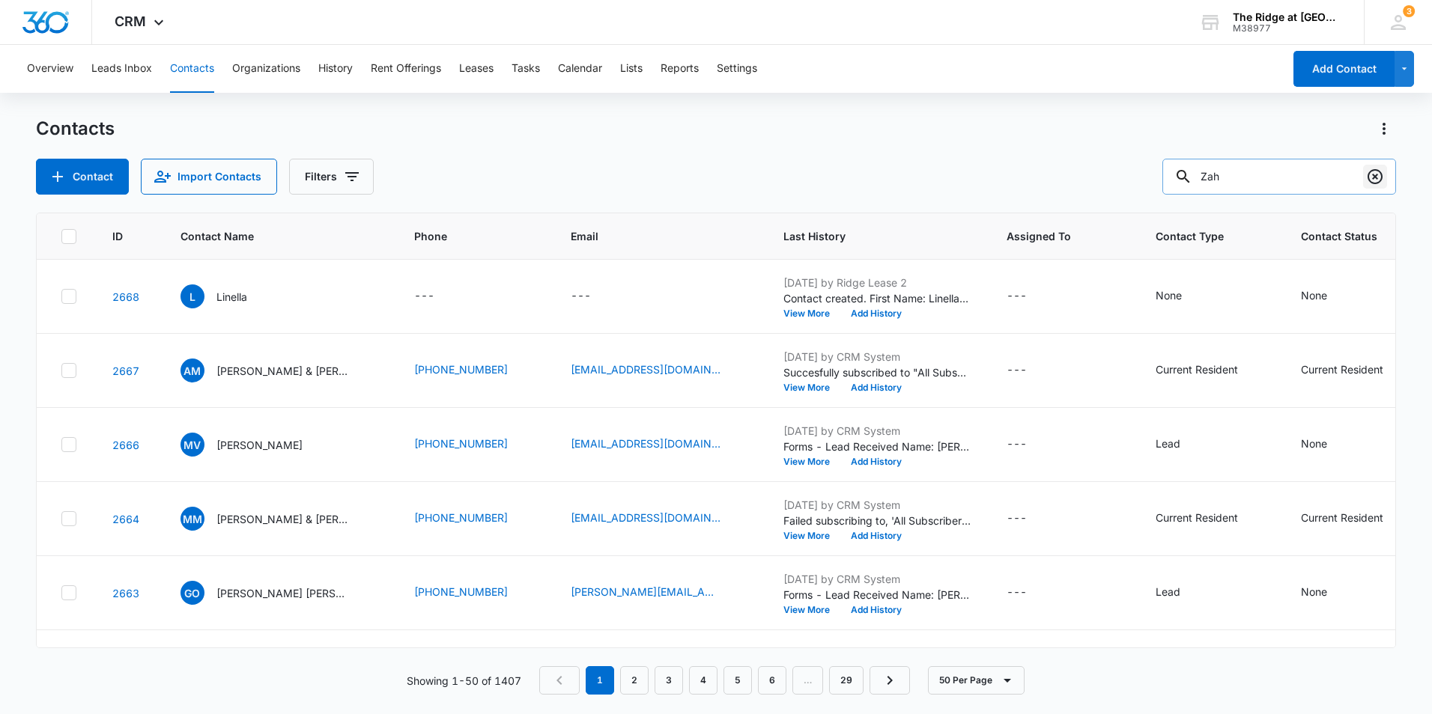
type input "Zah"
click at [1375, 185] on icon "Clear" at bounding box center [1375, 177] width 18 height 18
type input "thomas"
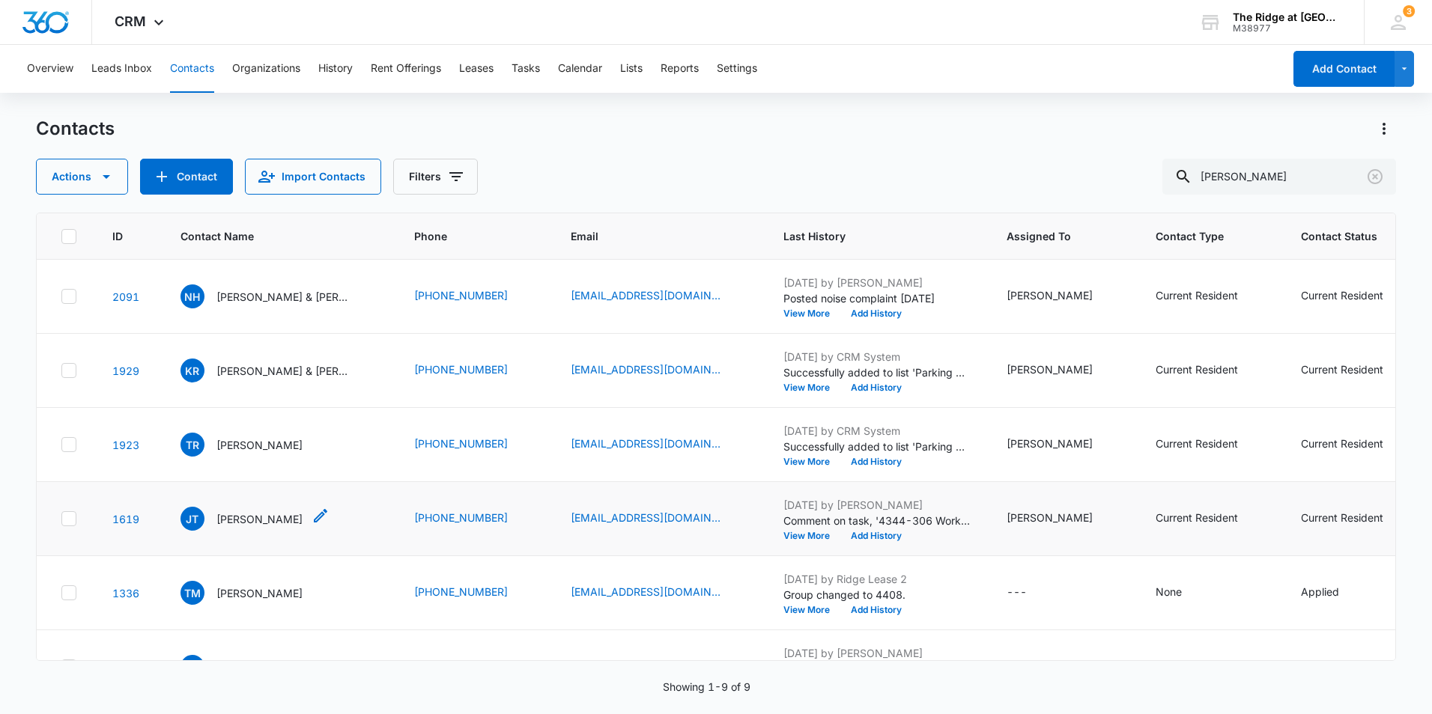
click at [264, 514] on p "Jared Thomas" at bounding box center [259, 519] width 86 height 16
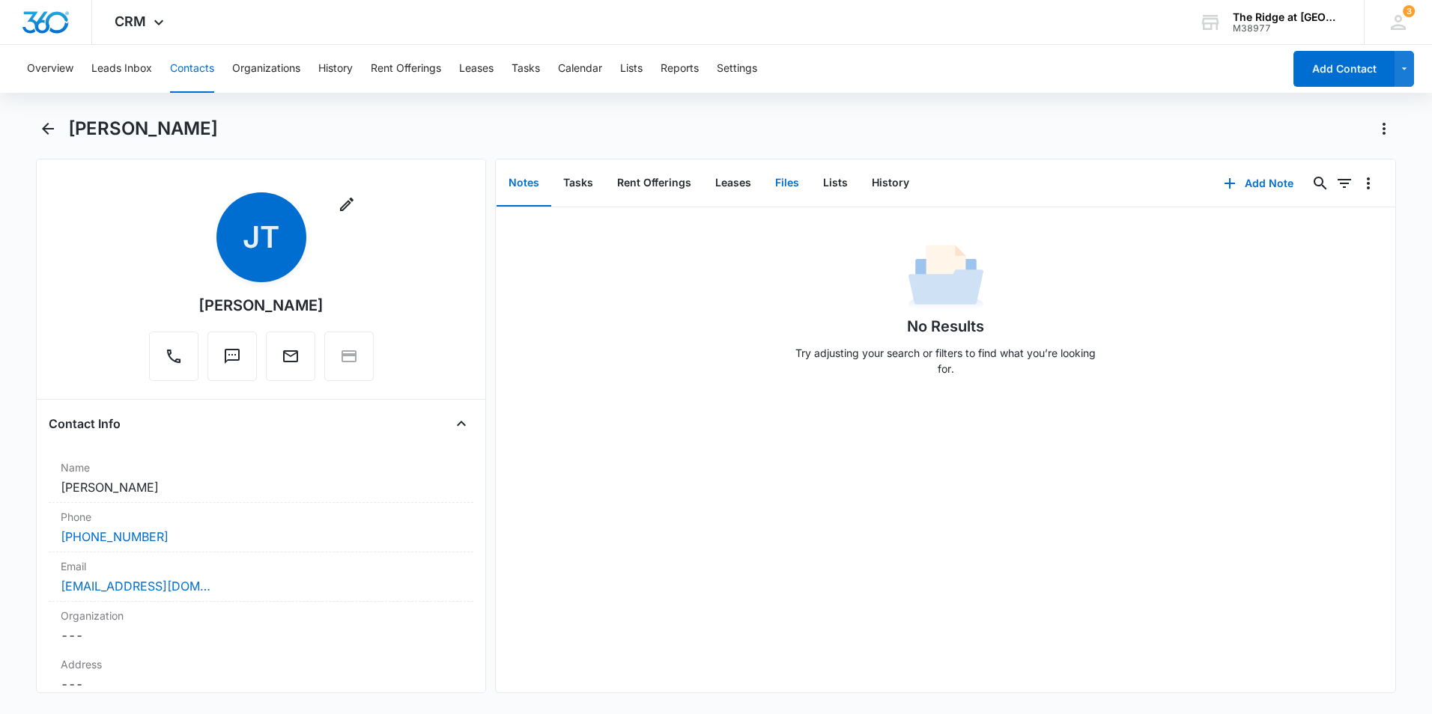
click at [787, 176] on button "Files" at bounding box center [787, 183] width 48 height 46
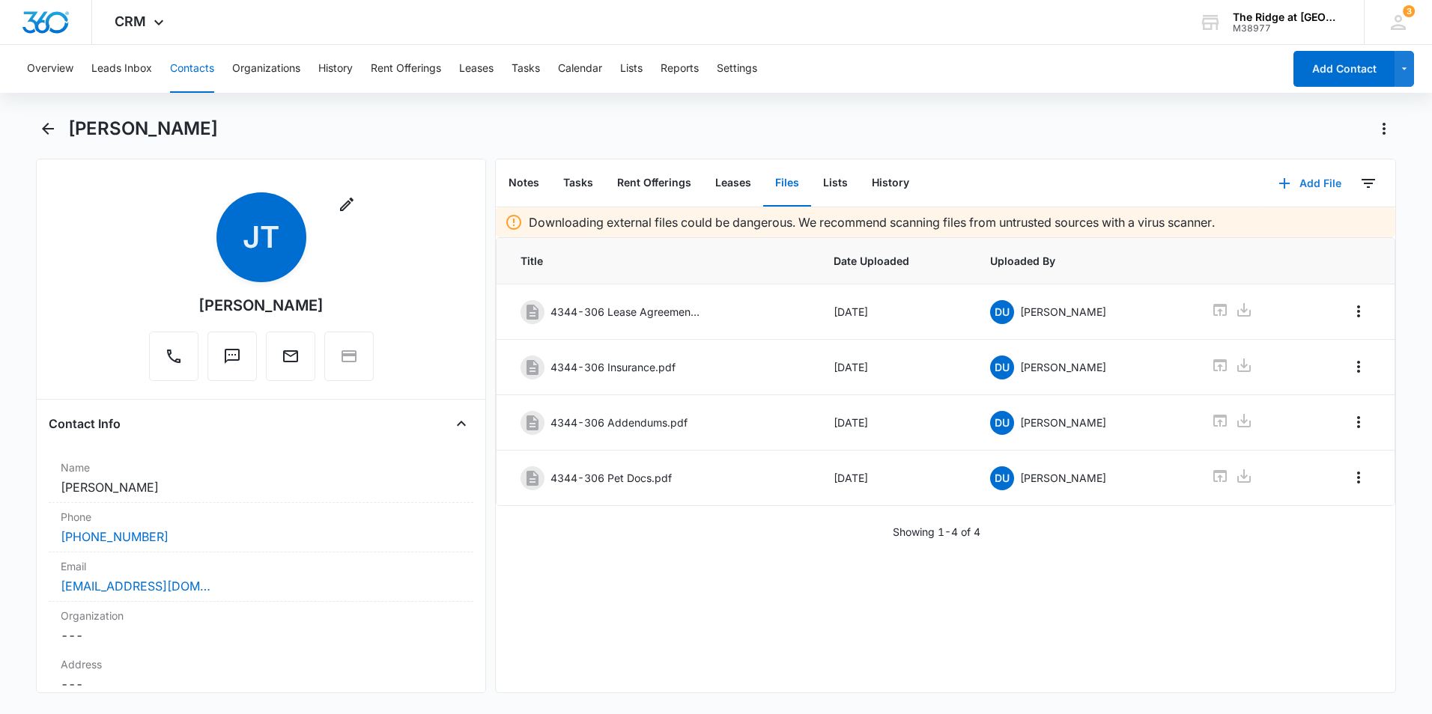
click at [1284, 182] on button "Add File" at bounding box center [1309, 183] width 93 height 36
click at [1298, 228] on div "Upload Files" at bounding box center [1289, 231] width 60 height 10
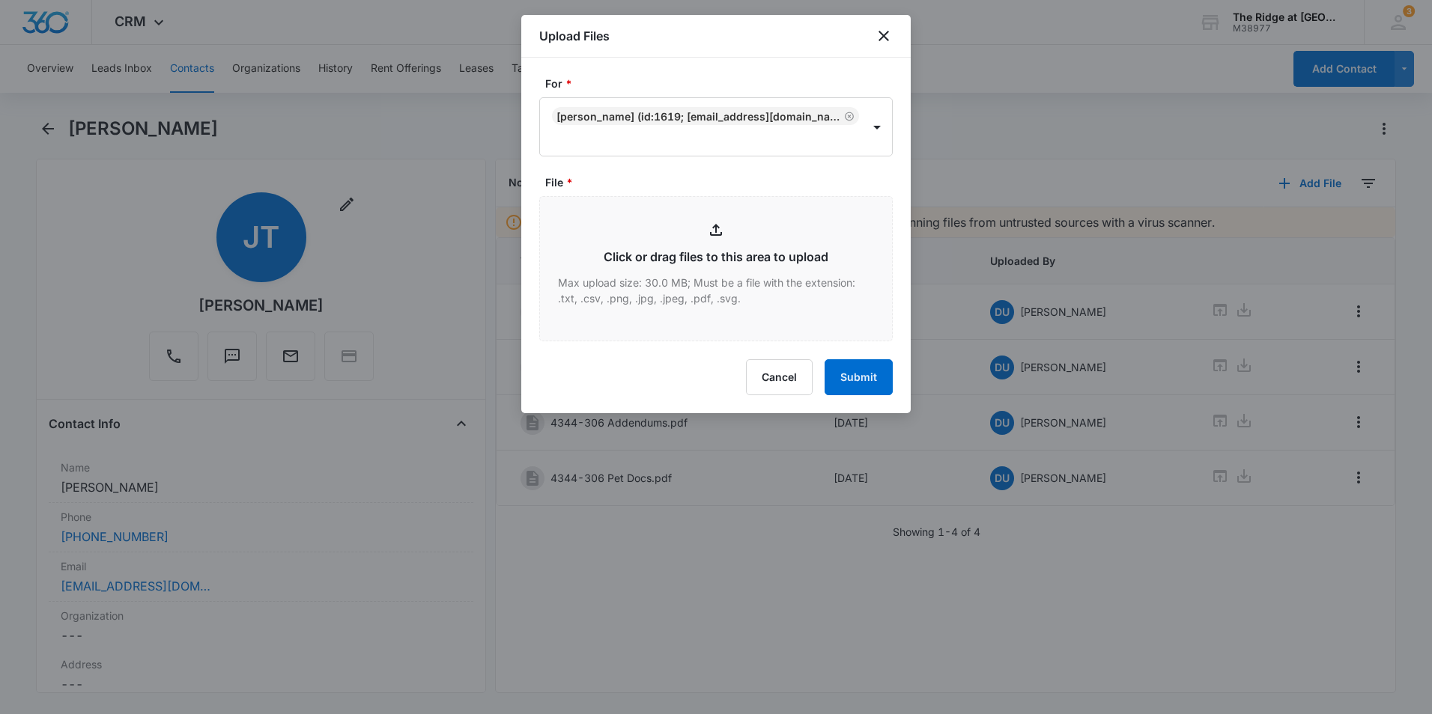
type input "C:\fakepath\4344-306 Lease renewal"
click at [887, 43] on icon "close" at bounding box center [884, 36] width 18 height 18
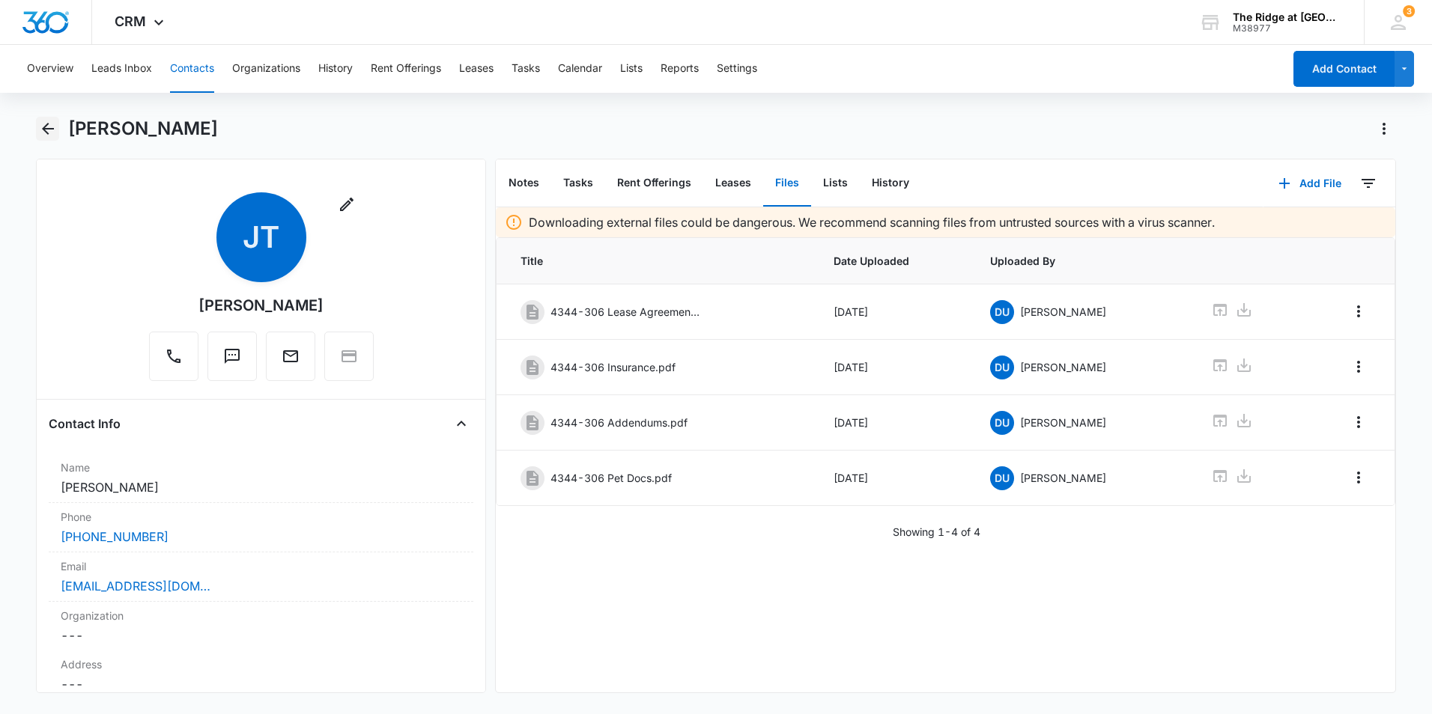
click at [46, 127] on icon "Back" at bounding box center [48, 129] width 18 height 18
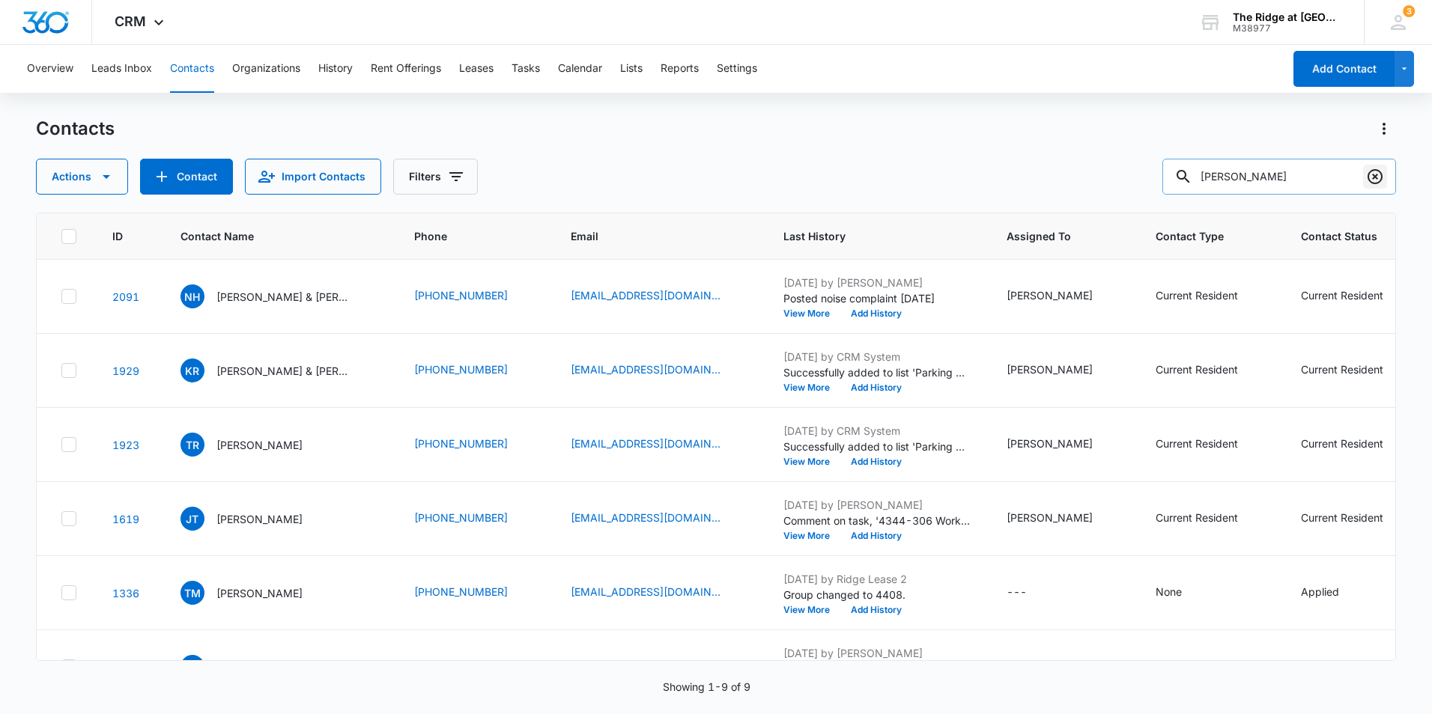
click at [1382, 176] on icon "Clear" at bounding box center [1374, 176] width 15 height 15
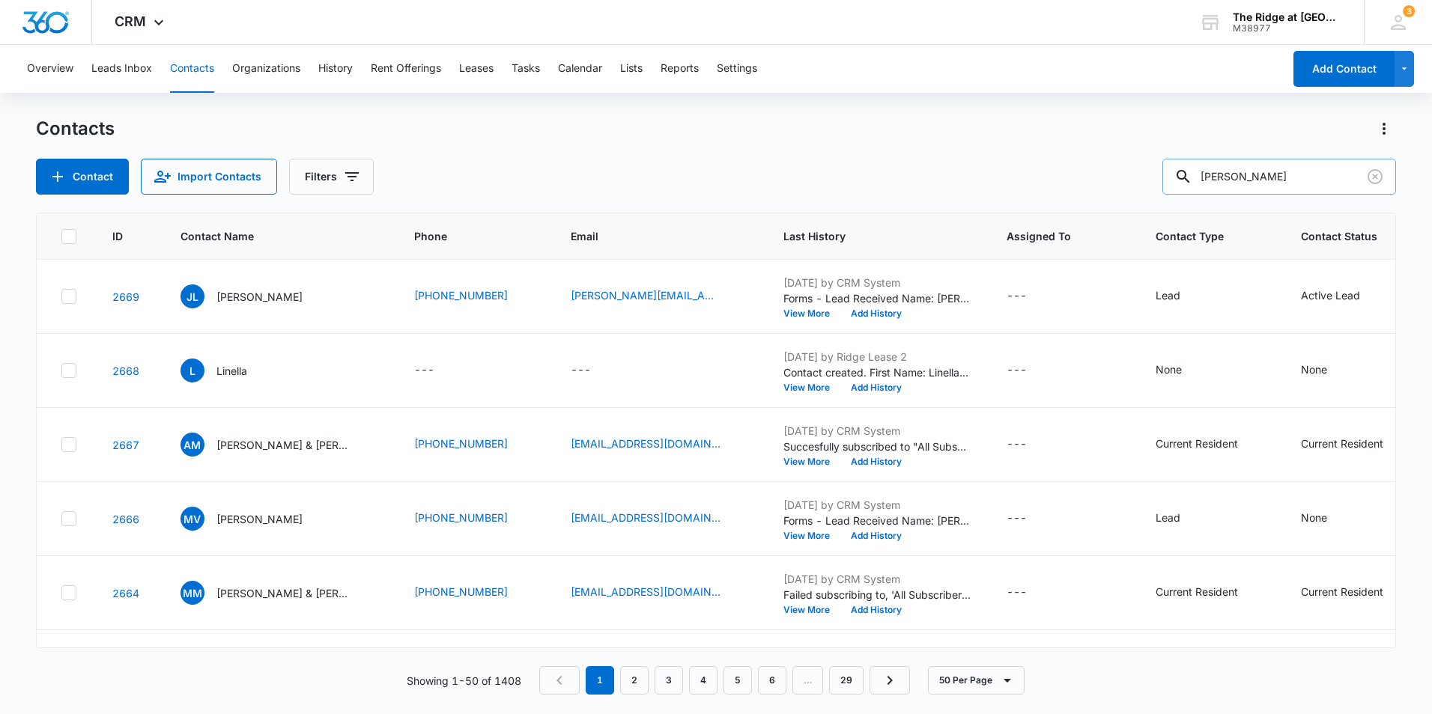
type input "Joshua"
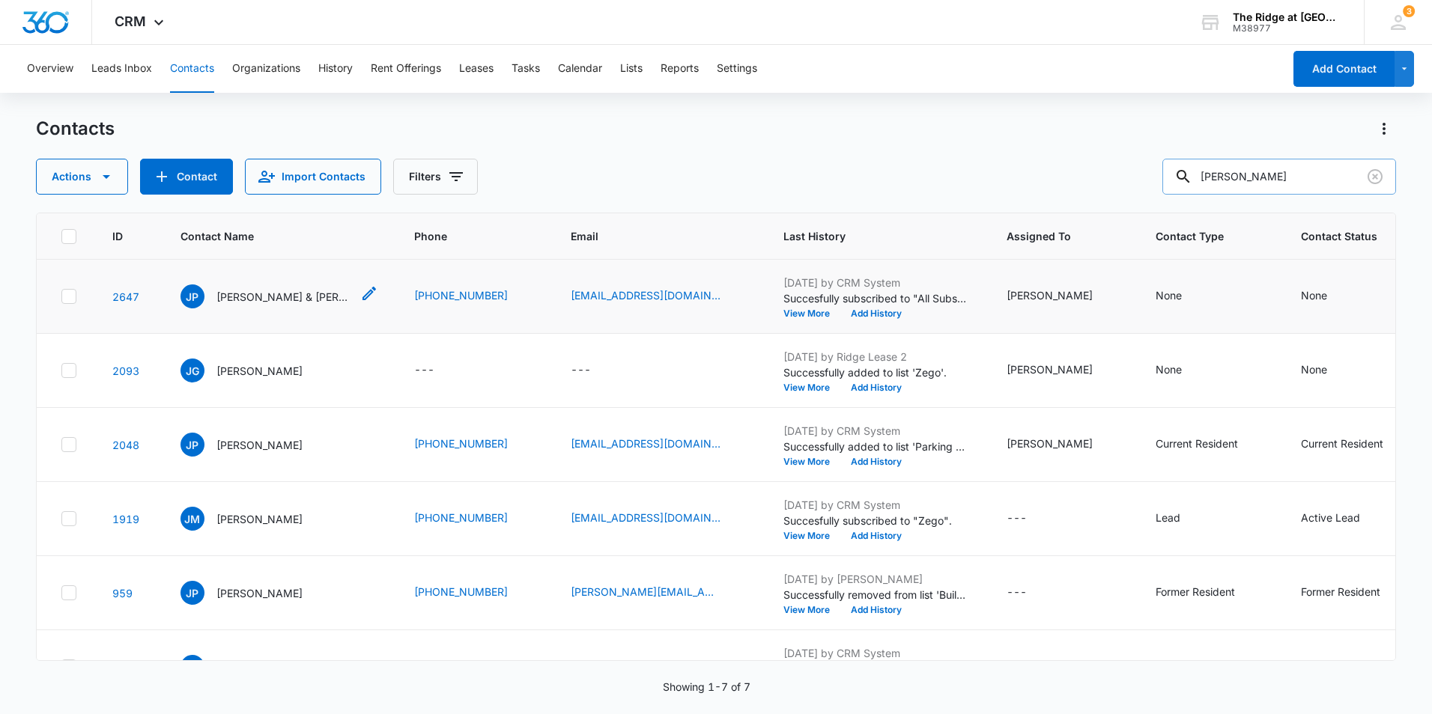
click at [273, 302] on p "Joshua Paulson & Alexis Paulson" at bounding box center [283, 297] width 135 height 16
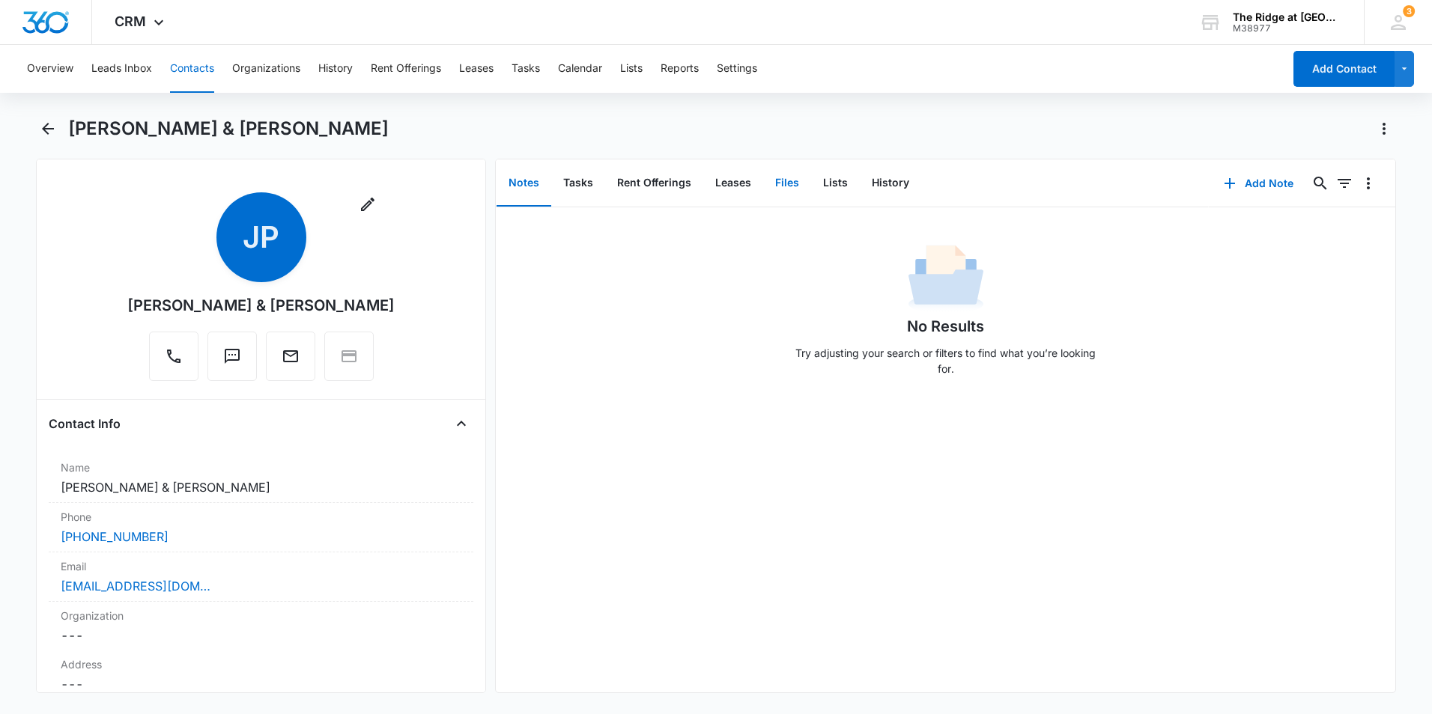
click at [782, 182] on button "Files" at bounding box center [787, 183] width 48 height 46
